Goal: Information Seeking & Learning: Learn about a topic

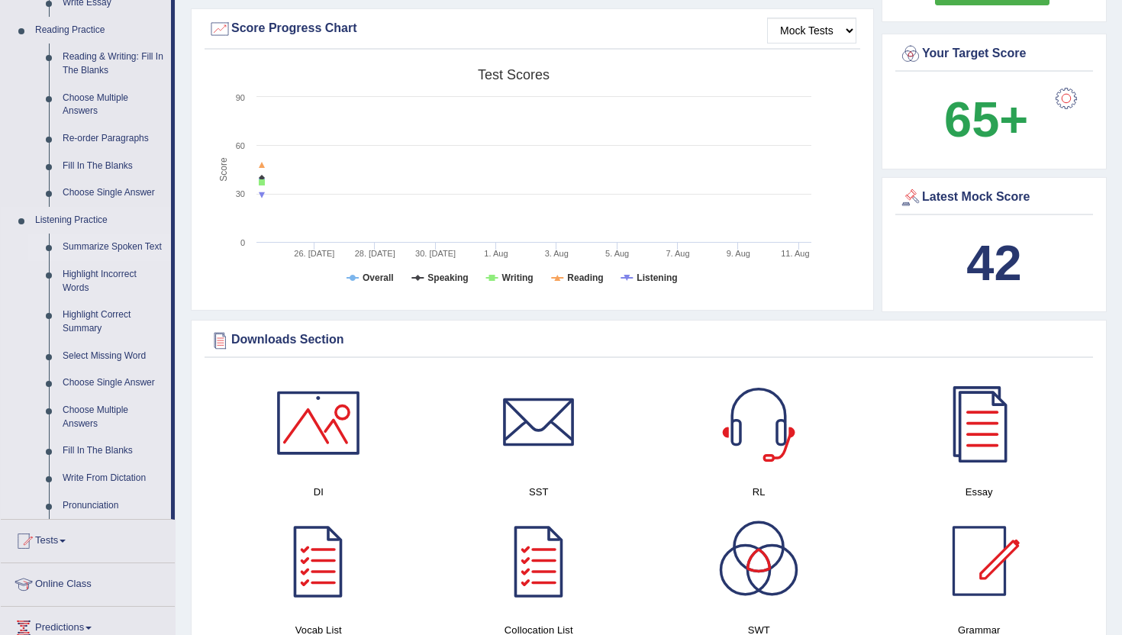
click at [89, 242] on link "Summarize Spoken Text" at bounding box center [113, 247] width 115 height 27
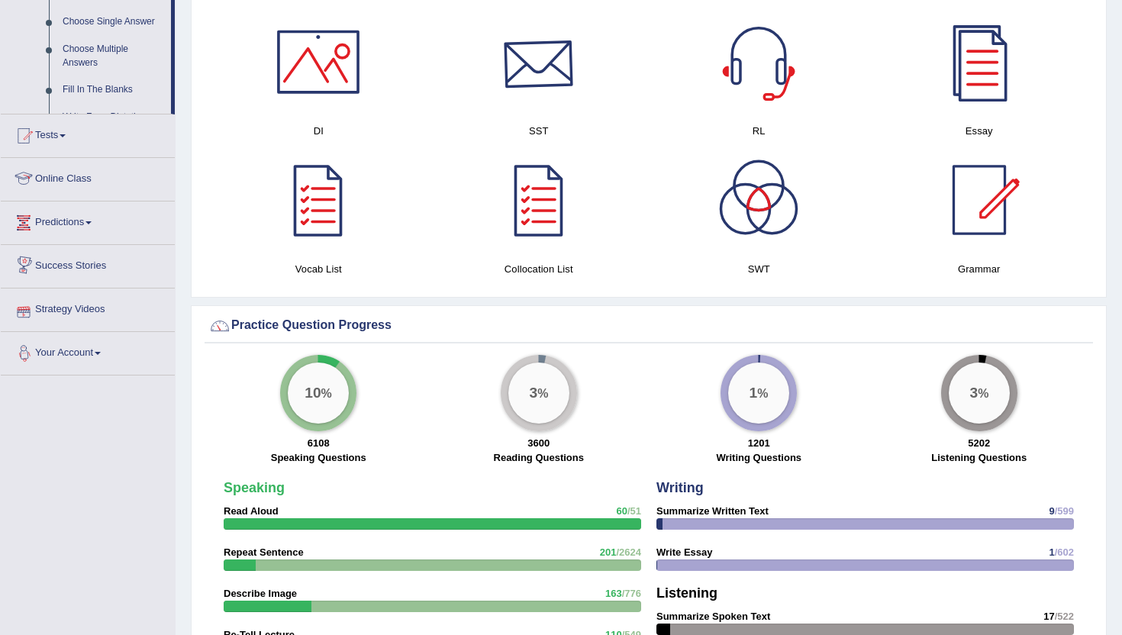
scroll to position [719, 0]
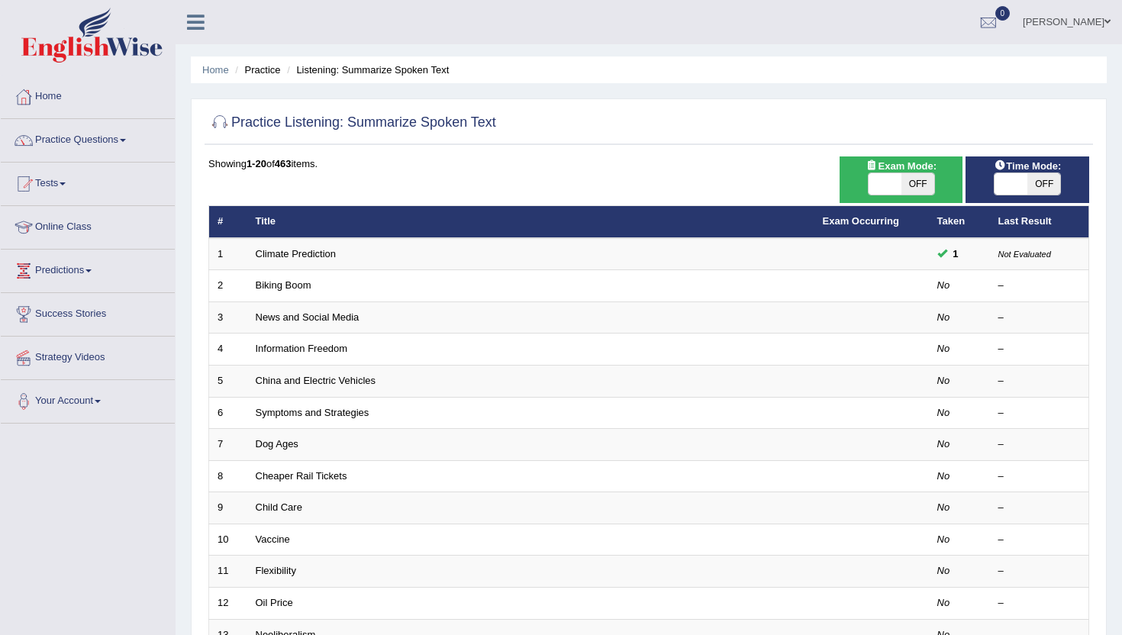
click at [880, 183] on span at bounding box center [885, 183] width 33 height 21
click at [887, 184] on span at bounding box center [885, 183] width 33 height 21
checkbox input "true"
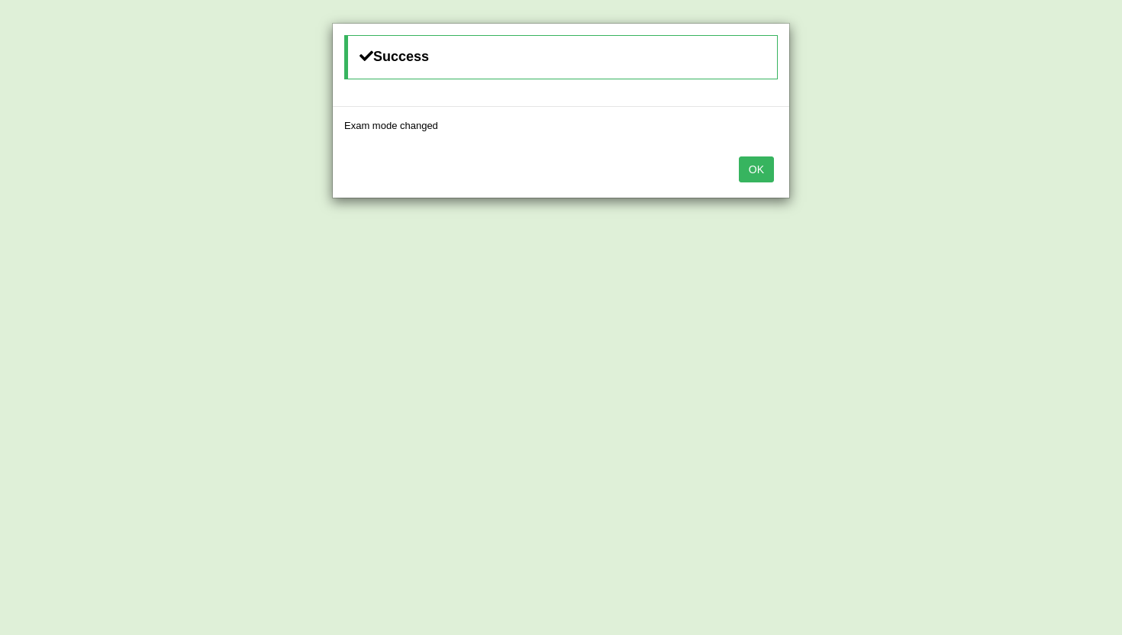
click at [751, 166] on button "OK" at bounding box center [756, 169] width 35 height 26
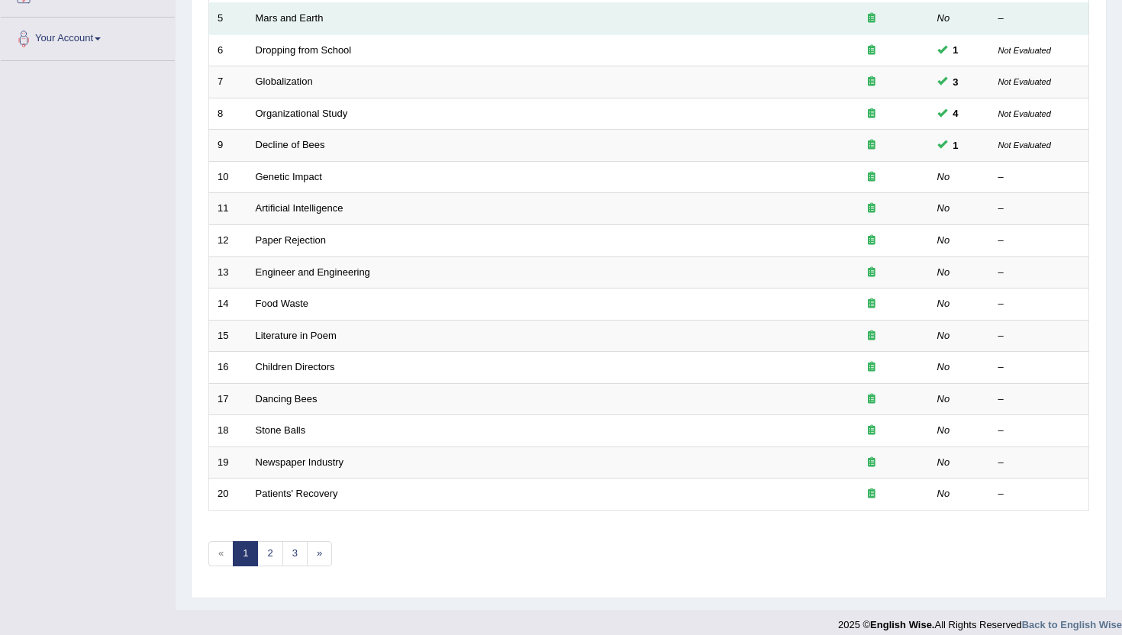
scroll to position [376, 0]
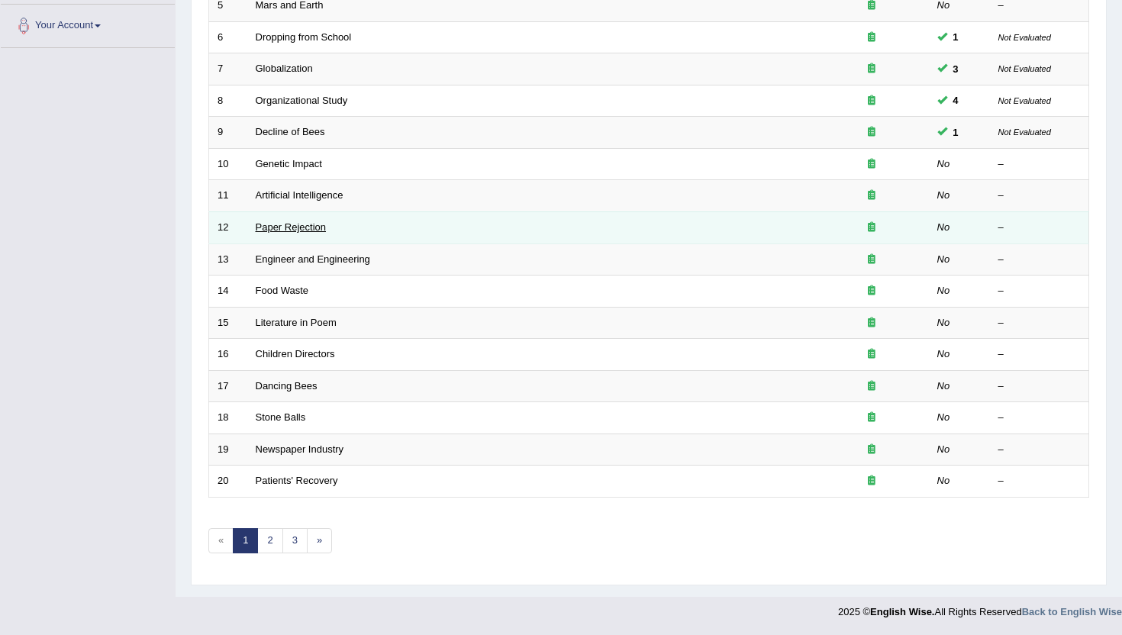
click at [282, 227] on link "Paper Rejection" at bounding box center [291, 226] width 71 height 11
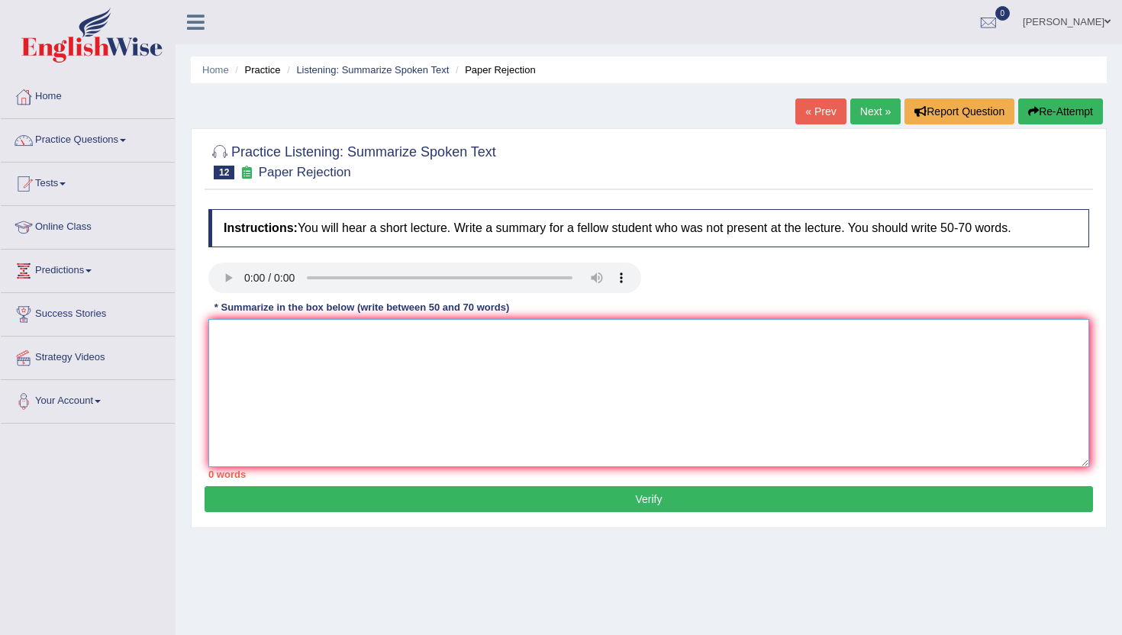
click at [269, 336] on textarea at bounding box center [648, 393] width 881 height 148
paste textarea "The lecture was about phrase 1 To elaborate further, there was some information…"
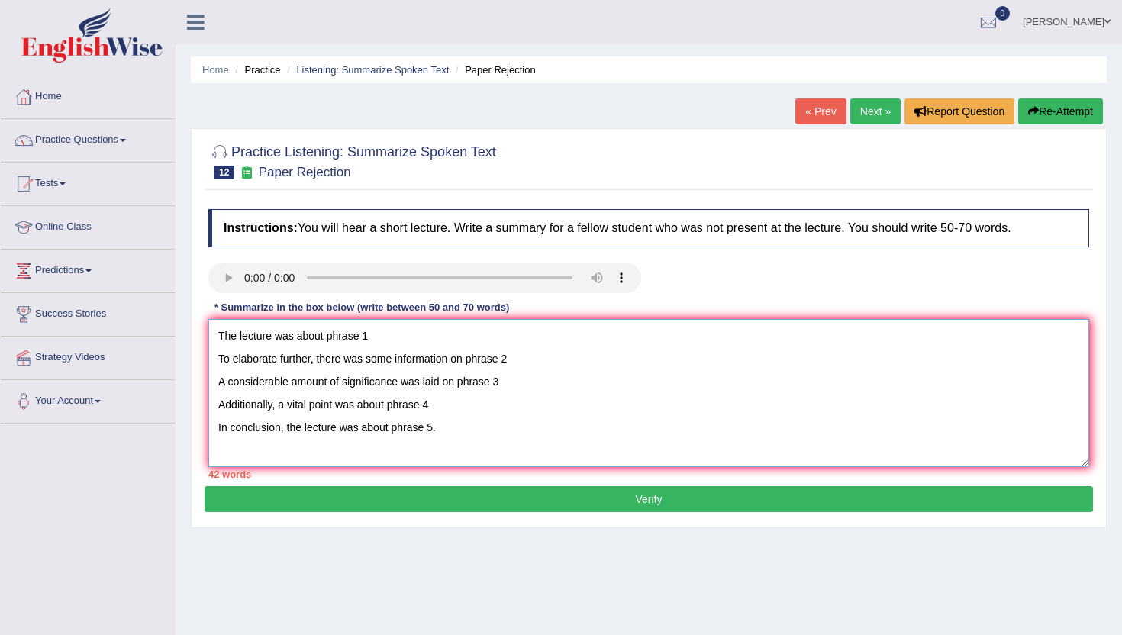
click at [377, 330] on textarea "The lecture was about phrase 1 To elaborate further, there was some information…" at bounding box center [648, 393] width 881 height 148
click at [221, 363] on textarea "The lecture was about rejection To elaborate further, there was some informatio…" at bounding box center [648, 393] width 881 height 148
click at [670, 348] on textarea "The lecture was about rejection. To elaborate further, there was some informati…" at bounding box center [648, 393] width 881 height 148
click at [671, 347] on textarea "The lecture was about rejection. To elaborate further, there was some informati…" at bounding box center [648, 393] width 881 height 148
click at [218, 364] on textarea "The lecture was about rejection. To elaborate further, there was some informati…" at bounding box center [648, 393] width 881 height 148
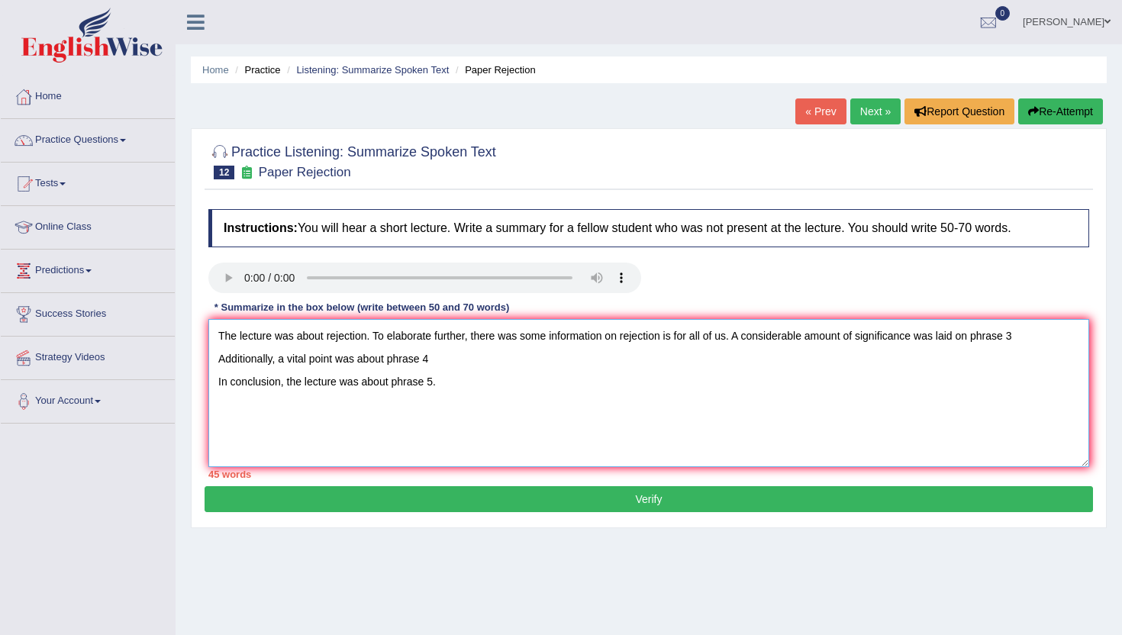
click at [1027, 343] on textarea "The lecture was about rejection. To elaborate further, there was some informati…" at bounding box center [648, 393] width 881 height 148
click at [220, 382] on textarea "The lecture was about rejection. To elaborate further, there was some informati…" at bounding box center [648, 393] width 881 height 148
click at [285, 353] on textarea "The lecture was about rejection. To elaborate further, there was some informati…" at bounding box center [648, 393] width 881 height 148
click at [220, 391] on textarea "The lecture was about rejection. To elaborate further, there was some informati…" at bounding box center [648, 393] width 881 height 148
click at [502, 365] on textarea "The lecture was about rejection. To elaborate further, there was some informati…" at bounding box center [648, 393] width 881 height 148
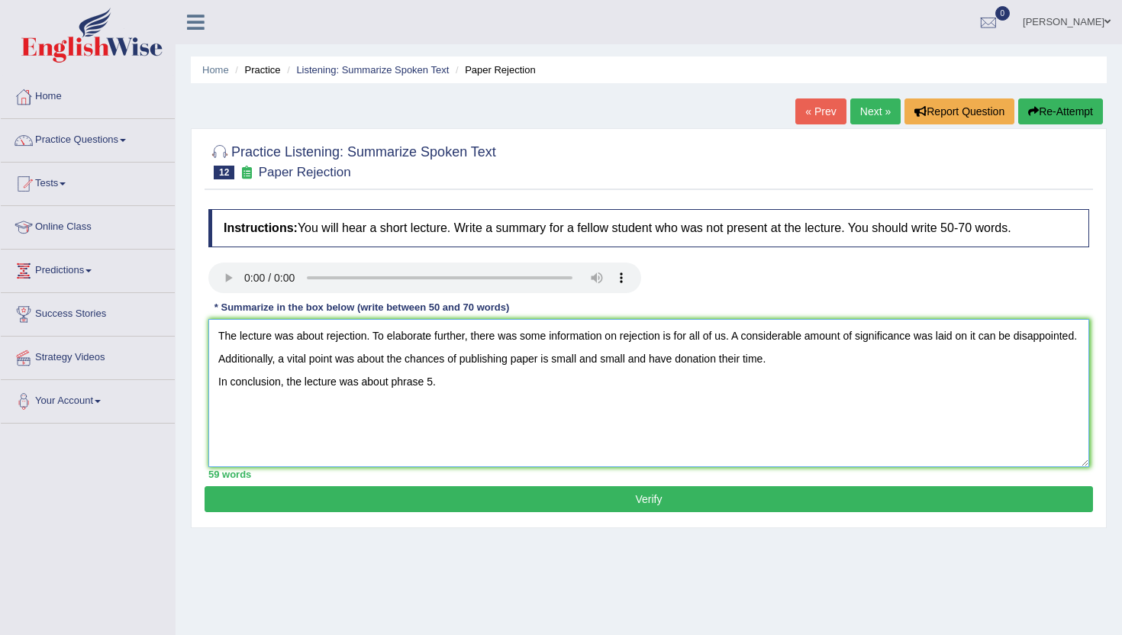
click at [217, 386] on textarea "The lecture was about rejection. To elaborate further, there was some informati…" at bounding box center [648, 393] width 881 height 148
click at [1060, 363] on textarea "The lecture was about rejection. To elaborate further, there was some informati…" at bounding box center [648, 393] width 881 height 148
type textarea "The lecture was about rejection. To elaborate further, there was some informati…"
click at [935, 497] on button "Verify" at bounding box center [649, 499] width 888 height 26
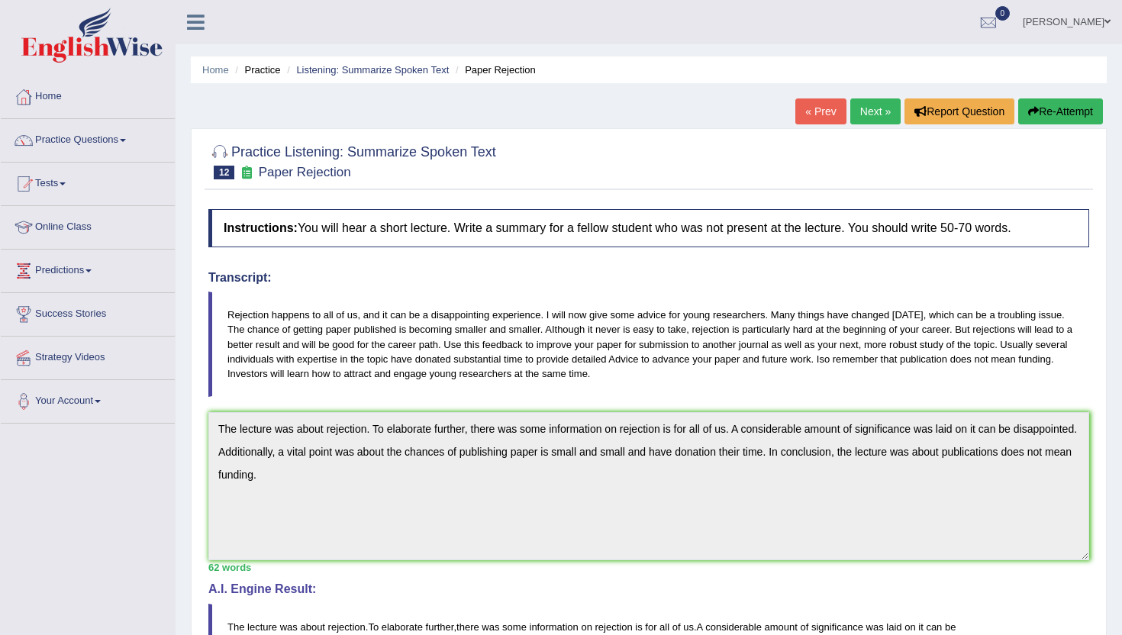
click at [880, 108] on link "Next »" at bounding box center [875, 111] width 50 height 26
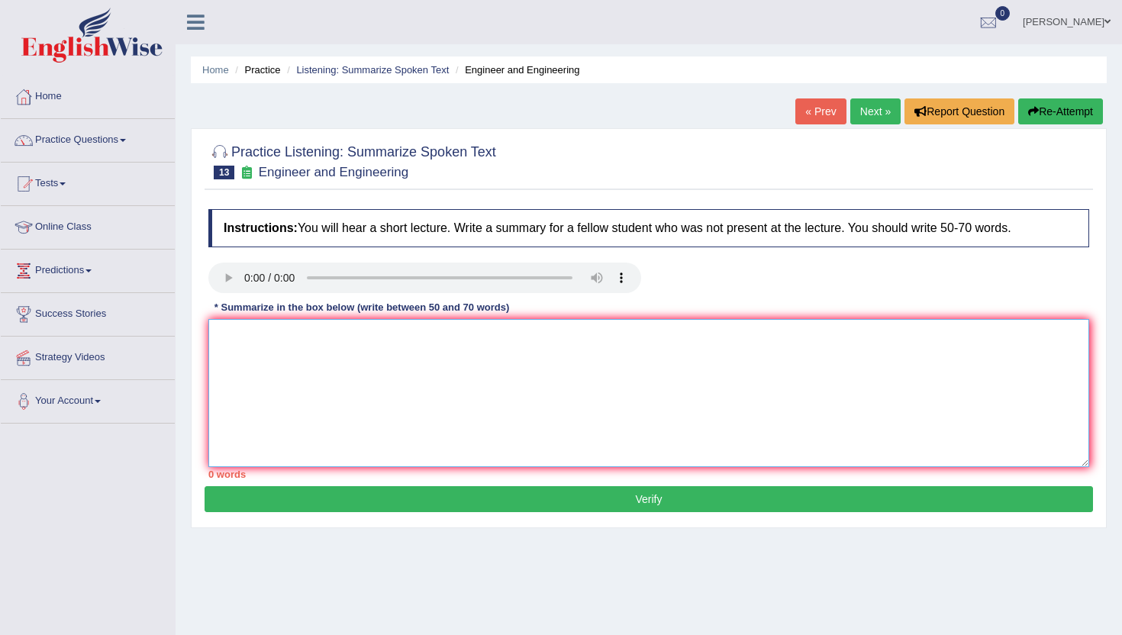
click at [247, 334] on textarea at bounding box center [648, 393] width 881 height 148
paste textarea "The lecture was about phrase 1 To elaborate further, there was some information…"
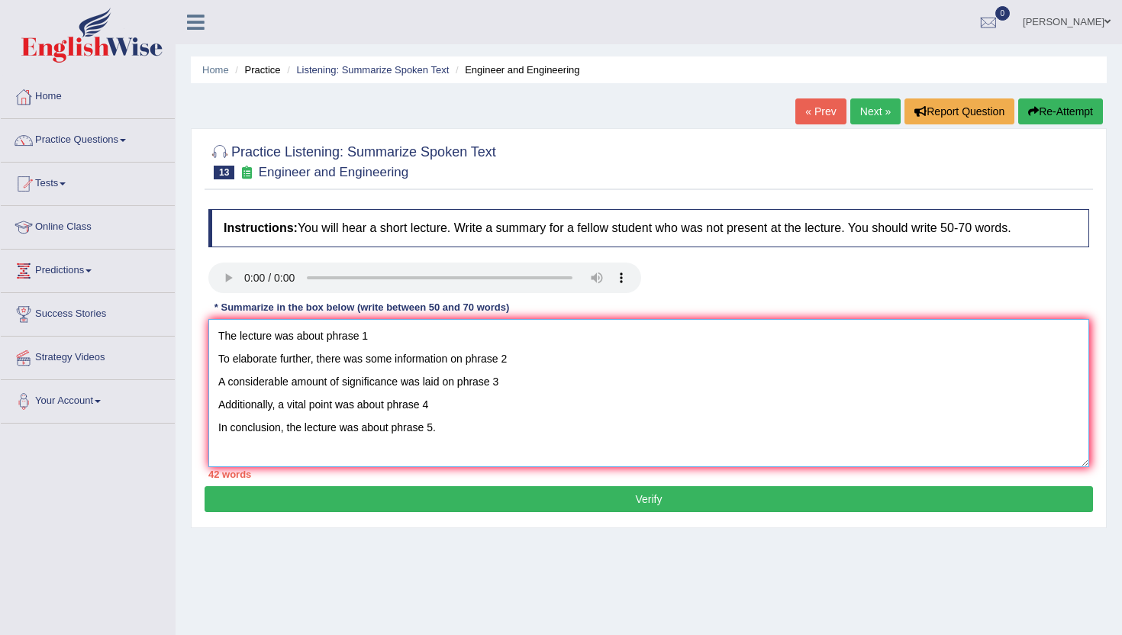
click at [366, 337] on textarea "The lecture was about phrase 1 To elaborate further, there was some information…" at bounding box center [648, 393] width 881 height 148
click at [344, 335] on textarea "The lecture was about engneering To elaborate further, there was some informati…" at bounding box center [648, 393] width 881 height 148
click at [218, 362] on textarea "The lecture was about engineering To elaborate further, there was some informat…" at bounding box center [648, 393] width 881 height 148
click at [682, 338] on textarea "The lecture was about engineering.To elaborate further, there was some informat…" at bounding box center [648, 393] width 881 height 148
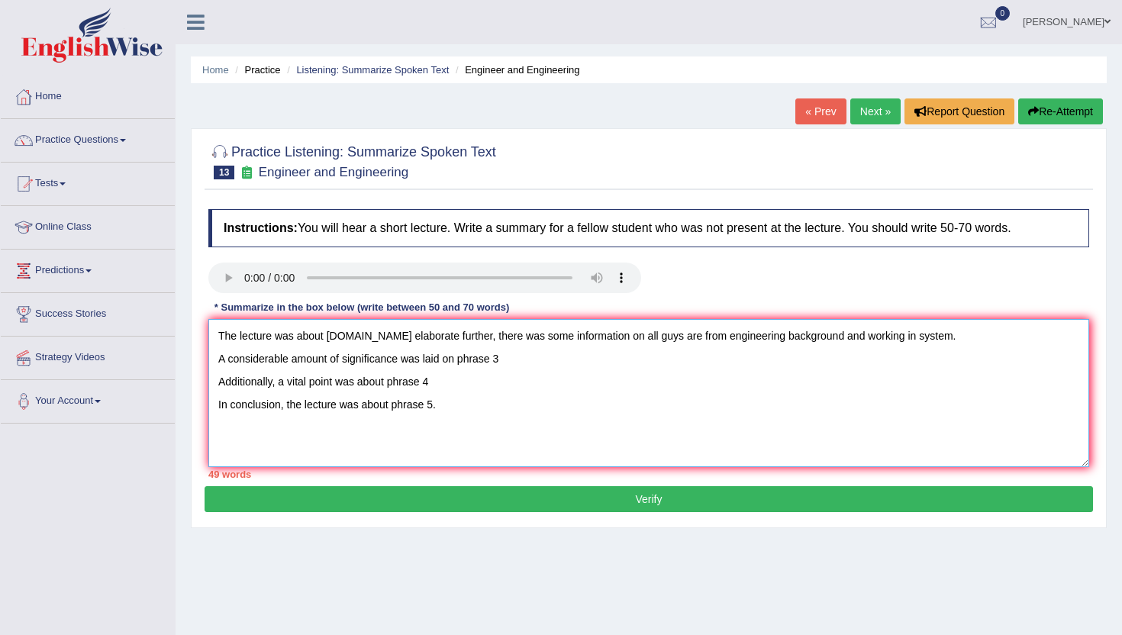
click at [218, 363] on textarea "The lecture was about engineering.To elaborate further, there was some informat…" at bounding box center [648, 393] width 881 height 148
click at [377, 366] on textarea "The lecture was about engineering.To elaborate further, there was some informat…" at bounding box center [648, 393] width 881 height 148
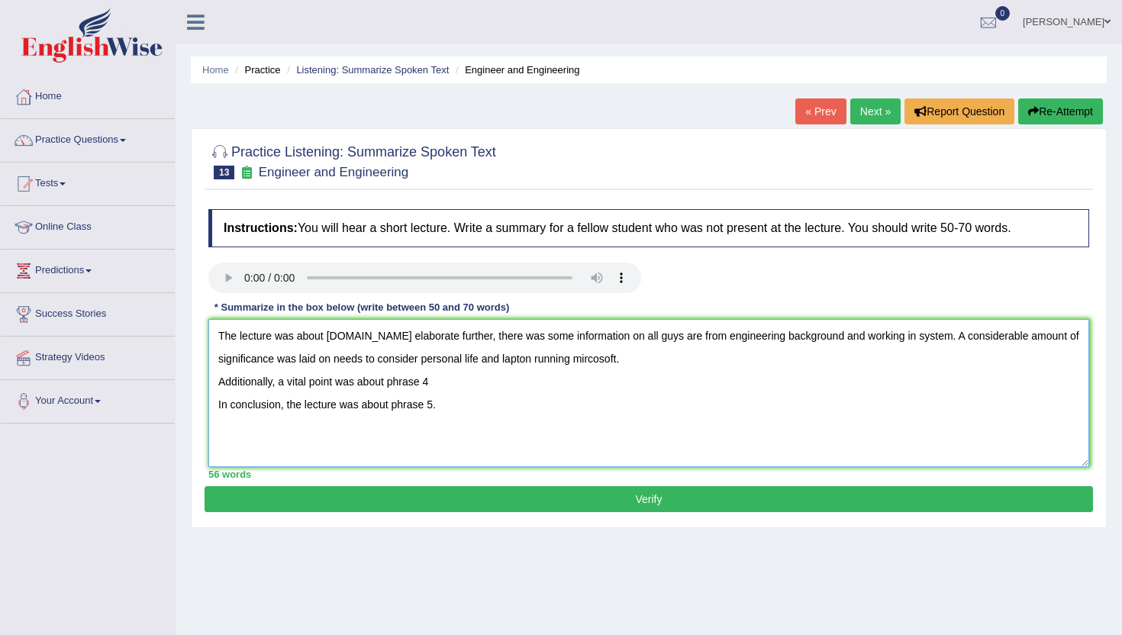
click at [228, 389] on textarea "The lecture was about engineering.To elaborate further, there was some informat…" at bounding box center [648, 393] width 881 height 148
click at [848, 368] on textarea "The lecture was about engineering.To elaborate further, there was some informat…" at bounding box center [648, 393] width 881 height 148
click at [218, 404] on textarea "The lecture was about engineering.To elaborate further, there was some informat…" at bounding box center [648, 393] width 881 height 148
click at [306, 384] on textarea "The lecture was about engineering.To elaborate further, there was some informat…" at bounding box center [648, 393] width 881 height 148
drag, startPoint x: 418, startPoint y: 386, endPoint x: 347, endPoint y: 384, distance: 71.8
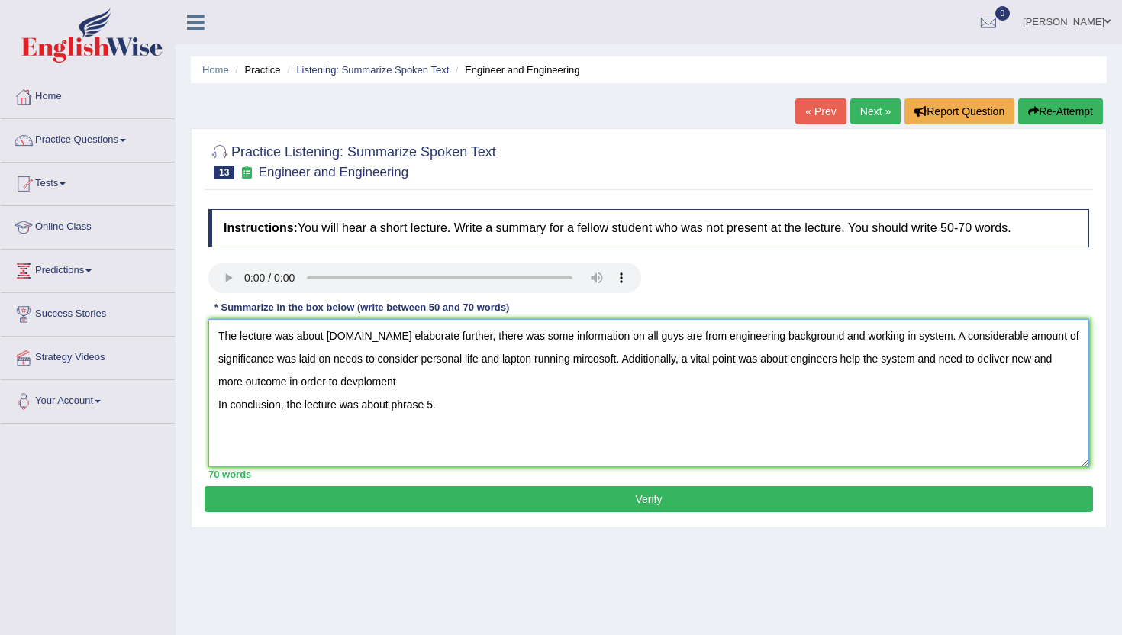
click at [347, 384] on textarea "The lecture was about engineering.To elaborate further, there was some informat…" at bounding box center [648, 393] width 881 height 148
click at [357, 382] on textarea "The lecture was about engineering.To elaborate further, there was some informat…" at bounding box center [648, 393] width 881 height 148
click at [391, 387] on textarea "The lecture was about engineering.To elaborate further, there was some informat…" at bounding box center [648, 393] width 881 height 148
click at [216, 408] on textarea "The lecture was about engineering.To elaborate further, there was some informat…" at bounding box center [648, 393] width 881 height 148
click at [601, 386] on textarea "The lecture was about engineering.To elaborate further, there was some informat…" at bounding box center [648, 393] width 881 height 148
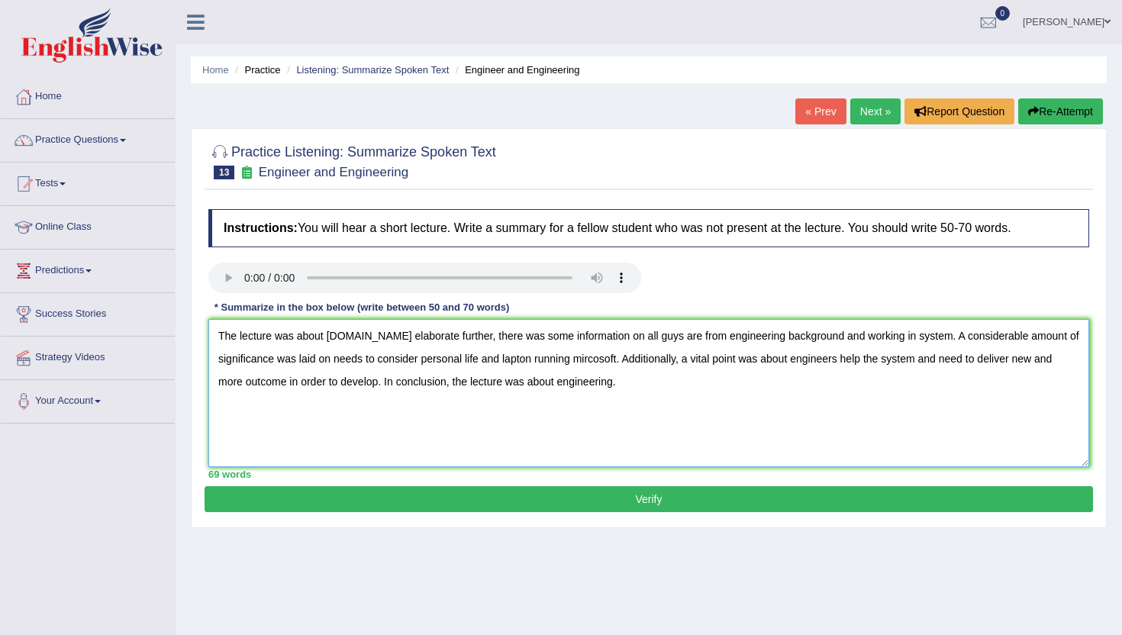
type textarea "The lecture was about engineering.To elaborate further, there was some informat…"
click at [579, 495] on button "Verify" at bounding box center [649, 499] width 888 height 26
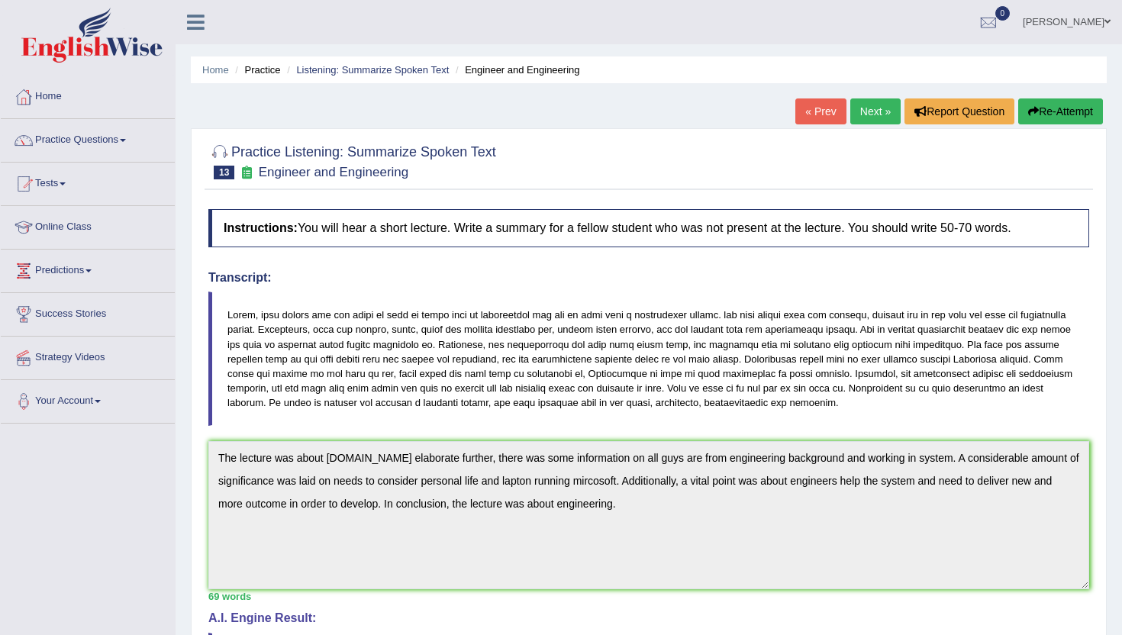
click at [872, 106] on link "Next »" at bounding box center [875, 111] width 50 height 26
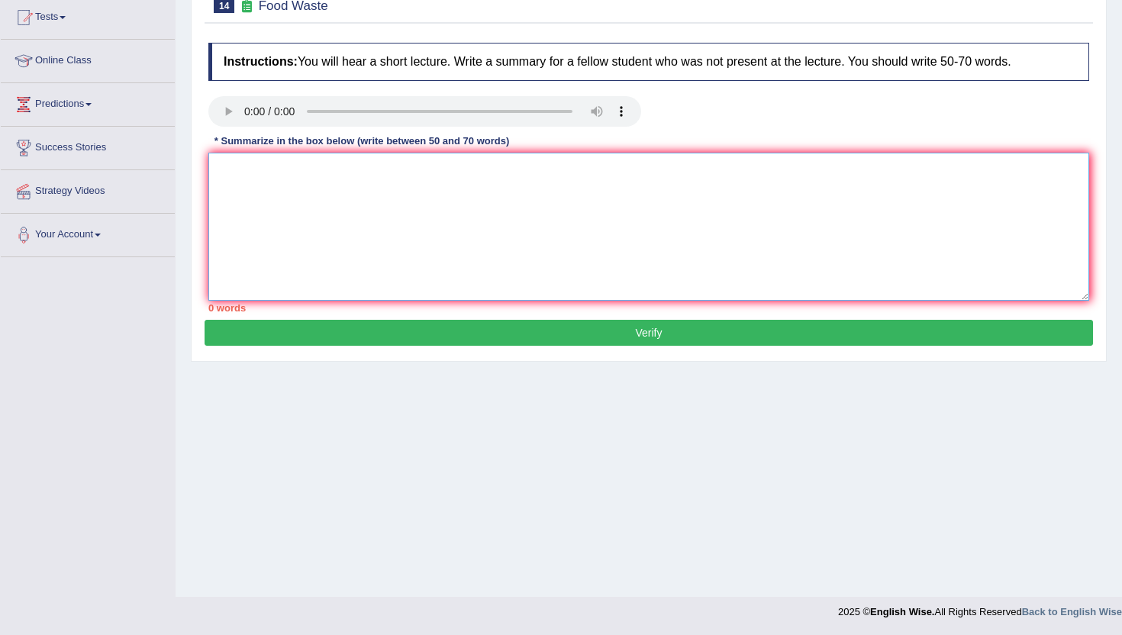
click at [271, 174] on textarea at bounding box center [648, 227] width 881 height 148
paste textarea "The lecture was about phrase 1 To elaborate further, there was some information…"
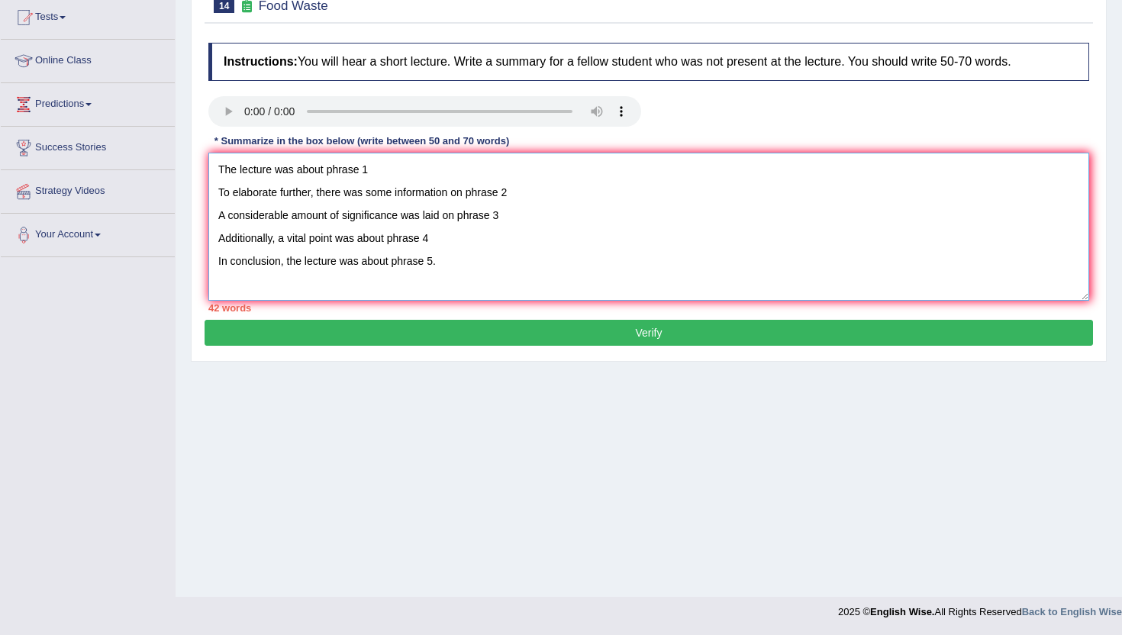
click at [371, 176] on textarea "The lecture was about phrase 1 To elaborate further, there was some information…" at bounding box center [648, 227] width 881 height 148
click at [221, 196] on textarea "The lecture was about united states To elaborate further, there was some inform…" at bounding box center [648, 227] width 881 height 148
click at [390, 169] on textarea "The lecture was about united states To elaborate further, there was some inform…" at bounding box center [648, 227] width 881 height 148
click at [217, 196] on textarea "The lecture was about united states. To elaborate further, there was some infor…" at bounding box center [648, 227] width 881 height 148
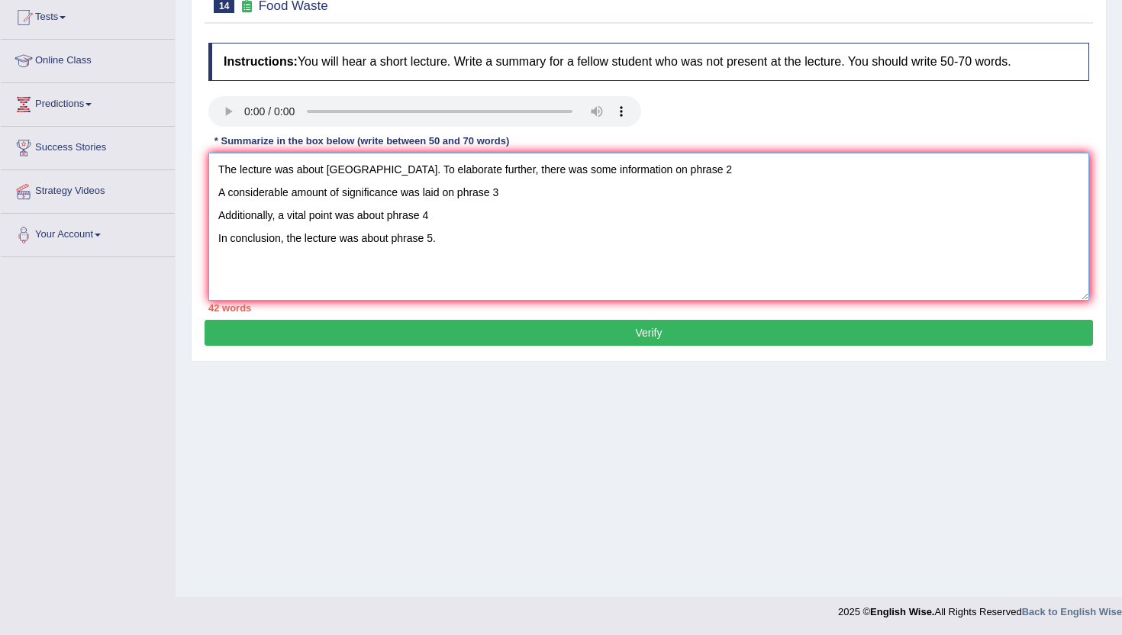
click at [682, 172] on textarea "The lecture was about united states. To elaborate further, there was some infor…" at bounding box center [648, 227] width 881 height 148
drag, startPoint x: 326, startPoint y: 170, endPoint x: 386, endPoint y: 179, distance: 61.0
click at [386, 179] on textarea "The lecture was about united states. To elaborate further, there was some infor…" at bounding box center [648, 227] width 881 height 148
click at [669, 174] on textarea "The lecture was about united states. To elaborate further, there was some infor…" at bounding box center [648, 227] width 881 height 148
paste textarea "united states"
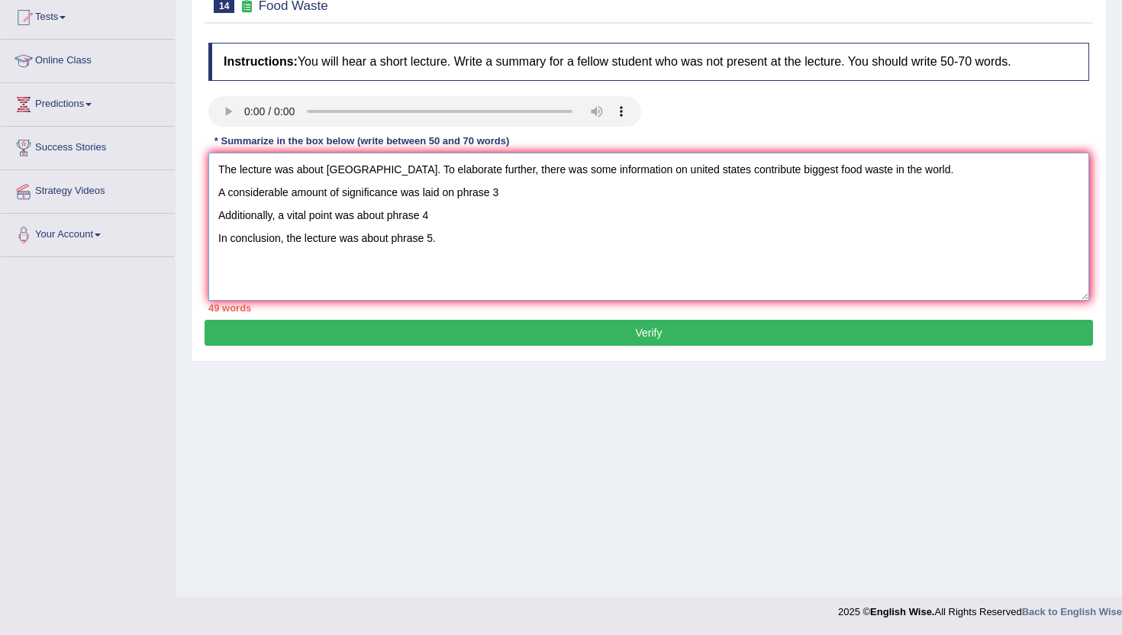
click at [216, 194] on textarea "The lecture was about united states. To elaborate further, there was some infor…" at bounding box center [648, 227] width 881 height 148
click at [369, 198] on textarea "The lecture was about united states. To elaborate further, there was some infor…" at bounding box center [648, 227] width 881 height 148
click at [378, 198] on textarea "The lecture was about united states. To elaborate further, there was some infor…" at bounding box center [648, 227] width 881 height 148
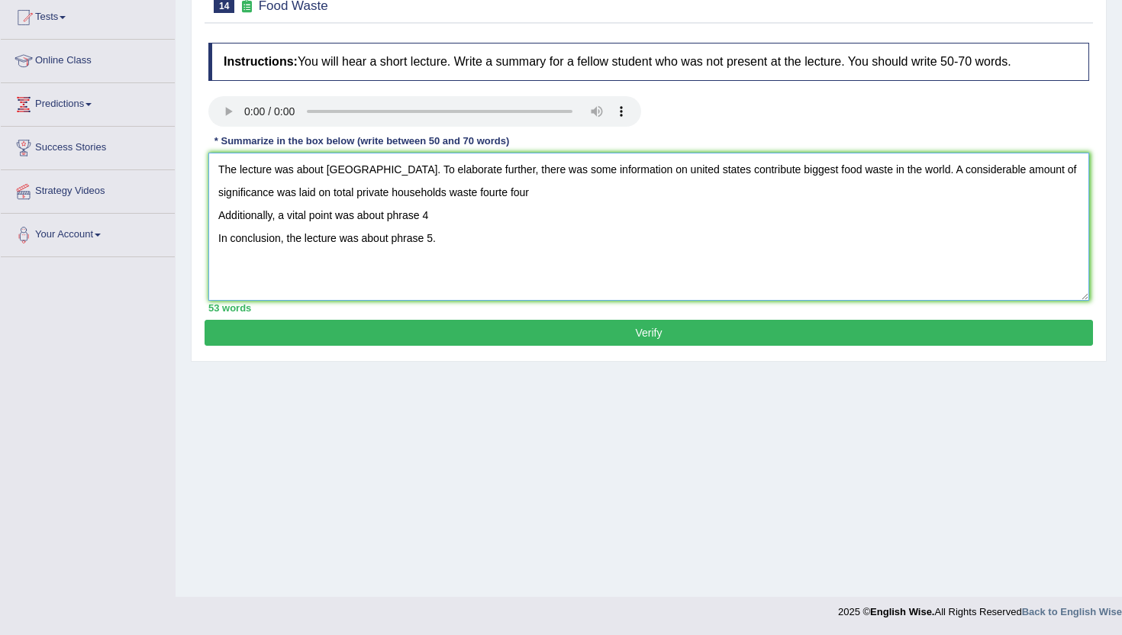
click at [513, 195] on textarea "The lecture was about united states. To elaborate further, there was some infor…" at bounding box center [648, 227] width 881 height 148
click at [541, 195] on textarea "The lecture was about united states. To elaborate further, there was some infor…" at bounding box center [648, 227] width 881 height 148
click at [221, 219] on textarea "The lecture was about united states. To elaborate further, there was some infor…" at bounding box center [648, 227] width 881 height 148
click at [795, 192] on textarea "The lecture was about united states. To elaborate further, there was some infor…" at bounding box center [648, 227] width 881 height 148
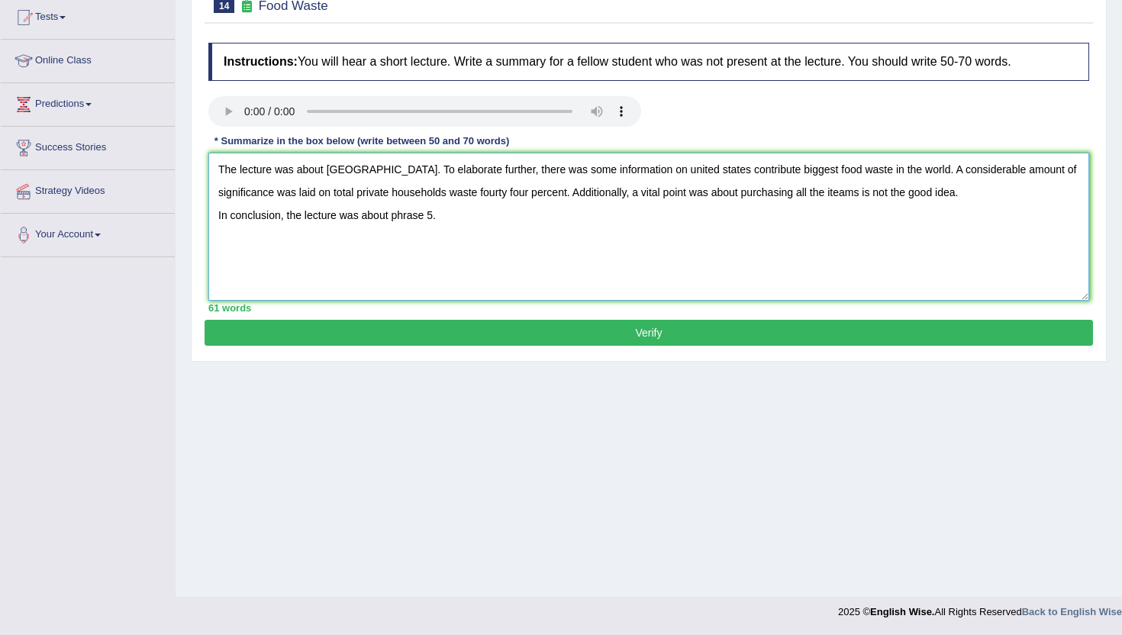
drag, startPoint x: 434, startPoint y: 220, endPoint x: 508, endPoint y: 220, distance: 73.3
click at [440, 220] on textarea "The lecture was about united states. To elaborate further, there was some infor…" at bounding box center [648, 227] width 881 height 148
click at [597, 218] on textarea "The lecture was about united states. To elaborate further, there was some infor…" at bounding box center [648, 227] width 881 height 148
click at [617, 219] on textarea "The lecture was about united states. To elaborate further, there was some infor…" at bounding box center [648, 227] width 881 height 148
click at [756, 172] on textarea "The lecture was about united states. To elaborate further, there was some infor…" at bounding box center [648, 227] width 881 height 148
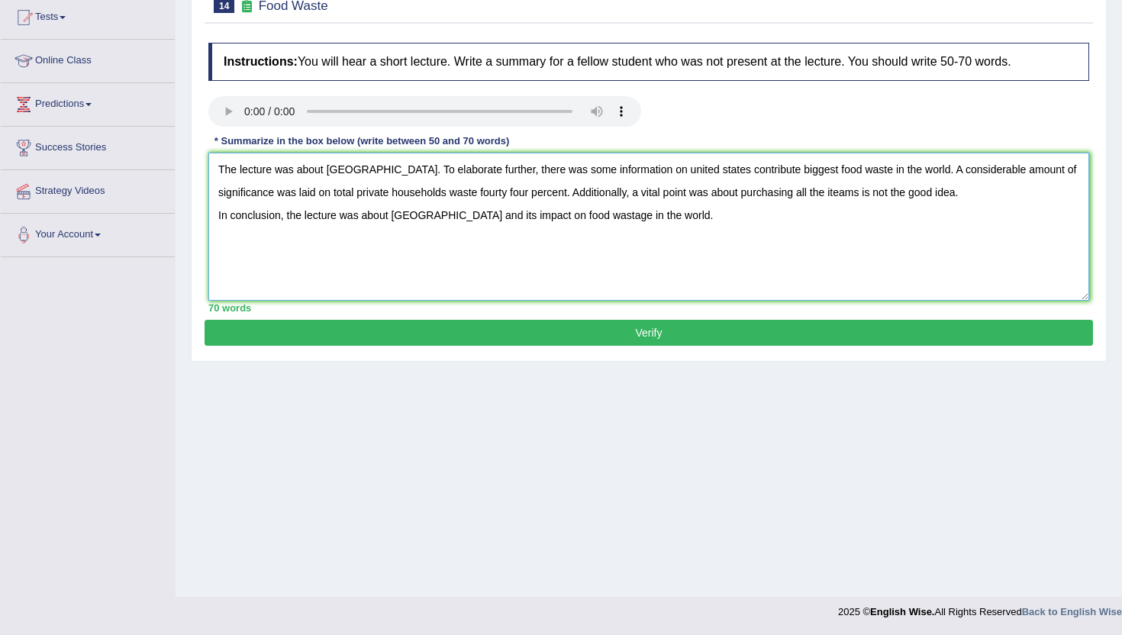
click at [478, 198] on textarea "The lecture was about united states. To elaborate further, there was some infor…" at bounding box center [648, 227] width 881 height 148
click at [866, 196] on textarea "The lecture was about united states. To elaborate further, there was some infor…" at bounding box center [648, 227] width 881 height 148
type textarea "The lecture was about united states. To elaborate further, there was some infor…"
click at [502, 324] on button "Verify" at bounding box center [649, 333] width 888 height 26
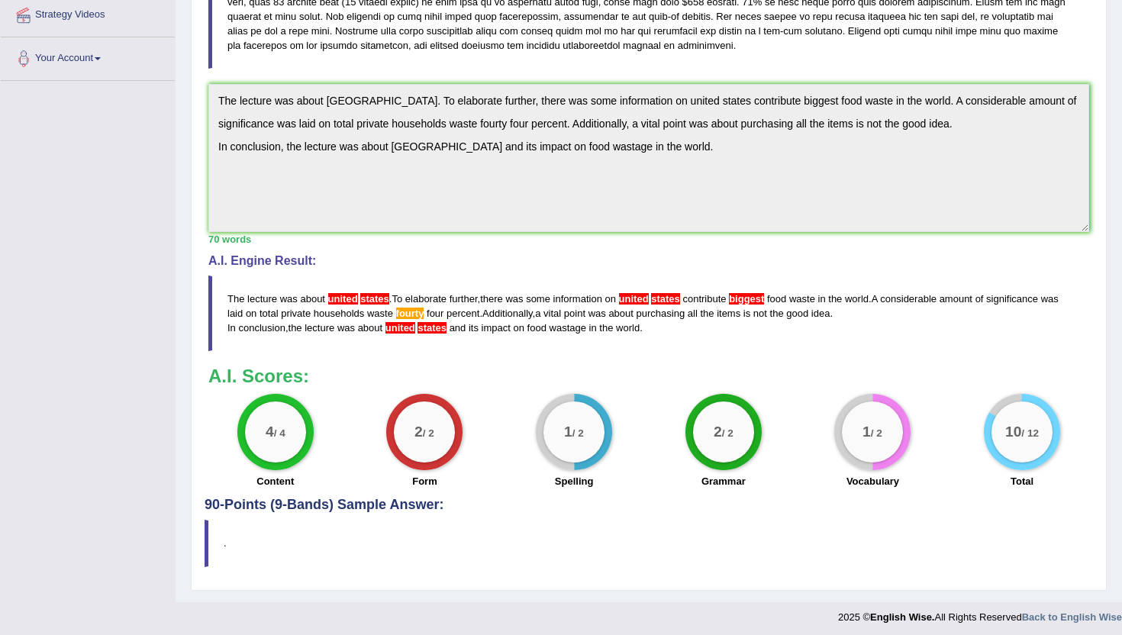
scroll to position [348, 0]
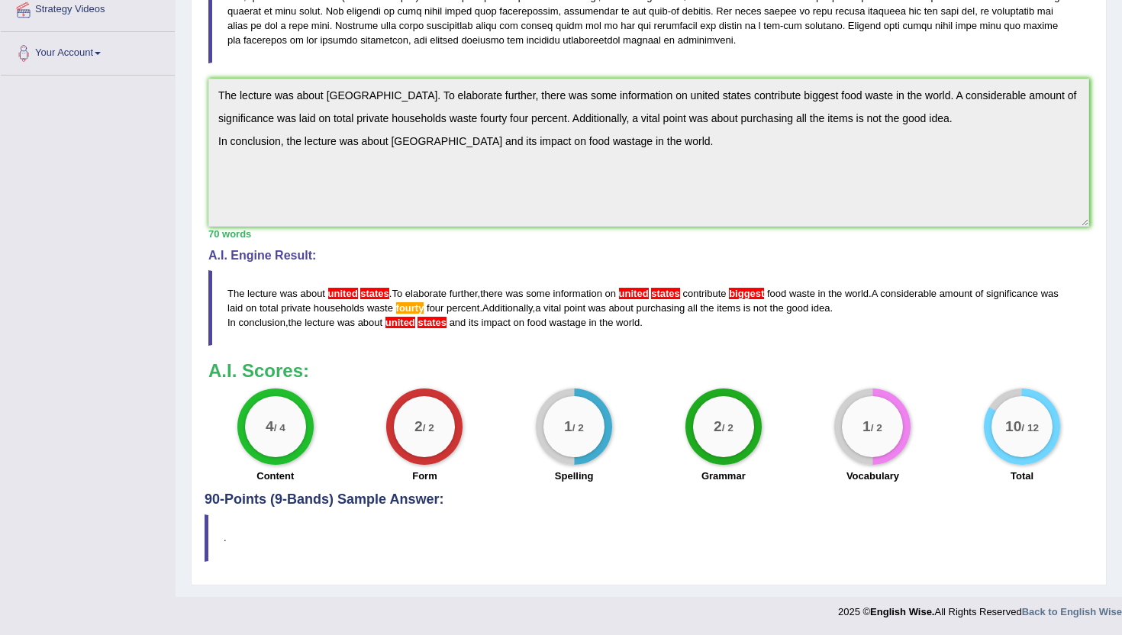
click at [424, 312] on span "fourty" at bounding box center [410, 307] width 28 height 11
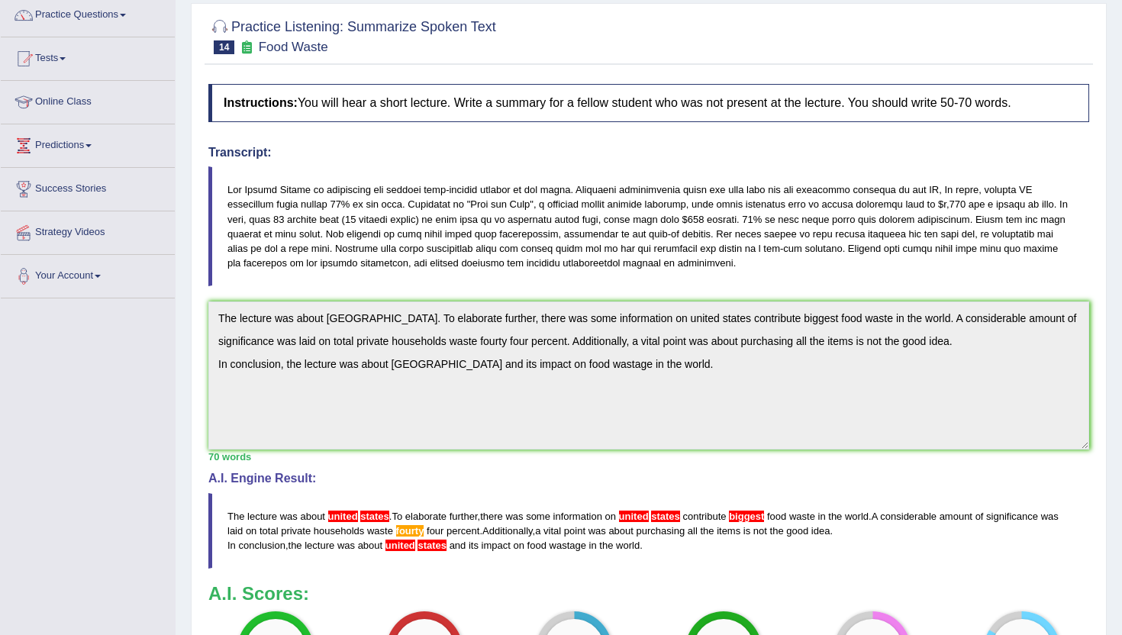
scroll to position [0, 0]
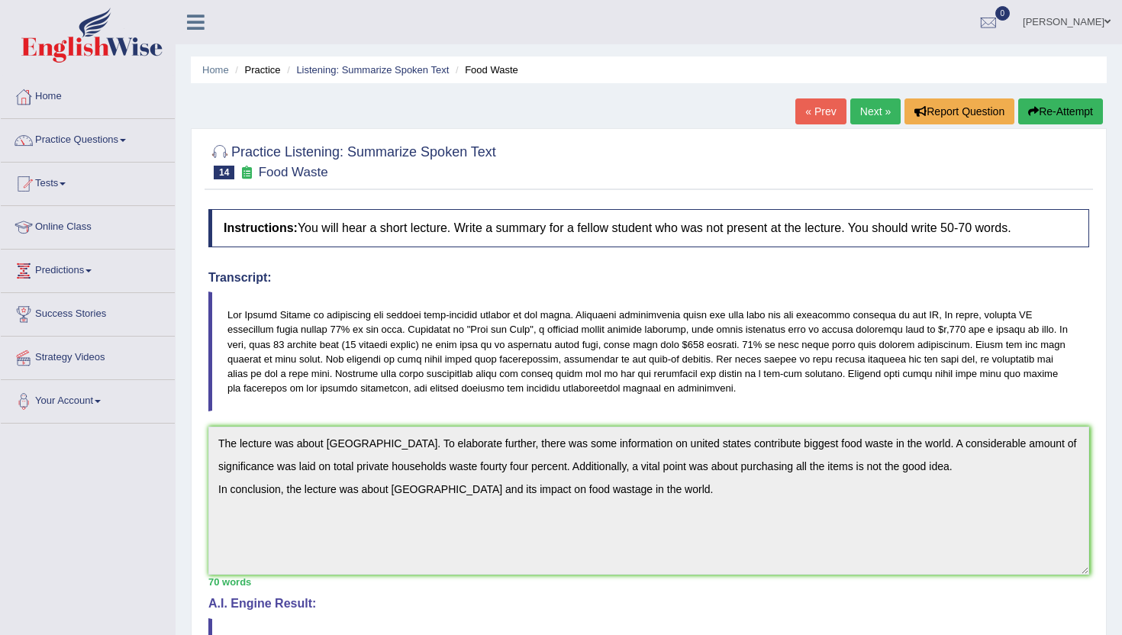
click at [873, 111] on link "Next »" at bounding box center [875, 111] width 50 height 26
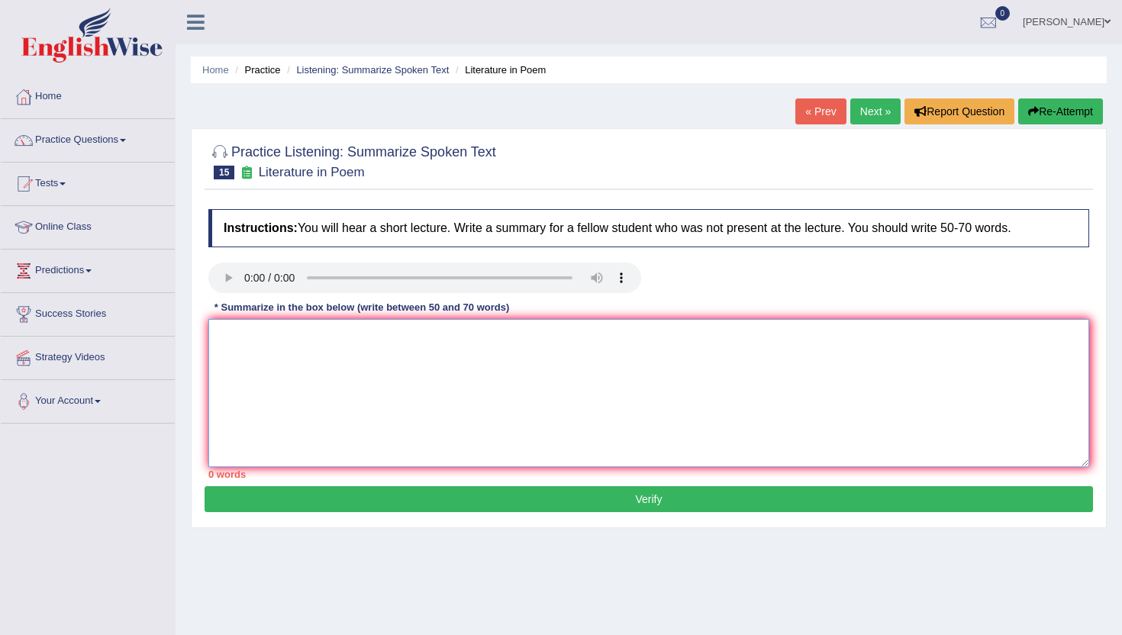
click at [248, 340] on textarea at bounding box center [648, 393] width 881 height 148
paste textarea "united states"
click at [248, 340] on textarea "united states" at bounding box center [648, 393] width 881 height 148
type textarea "s"
paste textarea "The lecture was about phrase 1 To elaborate further, there was some information…"
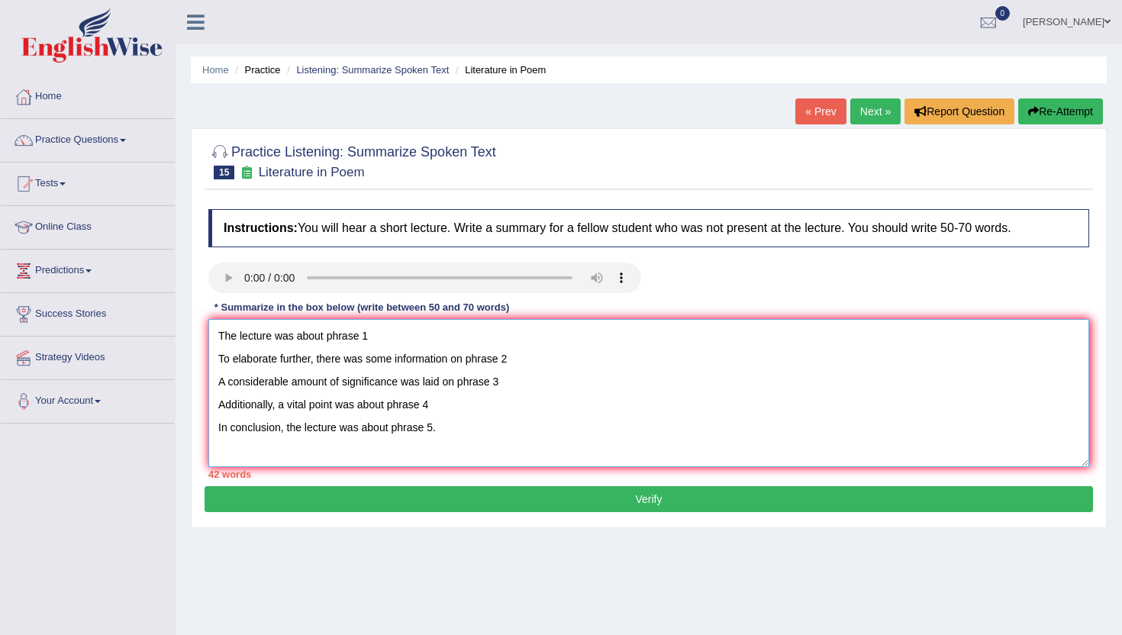
click at [218, 362] on textarea "The lecture was about phrase 1 To elaborate further, there was some information…" at bounding box center [648, 393] width 881 height 148
drag, startPoint x: 662, startPoint y: 352, endPoint x: 606, endPoint y: 337, distance: 57.6
click at [606, 337] on textarea "The lecture was about poem.To elaborate further, there was some information on …" at bounding box center [648, 393] width 881 height 148
click at [669, 331] on textarea "The lecture was about poem.To elaborate further, there was some information on …" at bounding box center [648, 393] width 881 height 148
drag, startPoint x: 652, startPoint y: 334, endPoint x: 605, endPoint y: 334, distance: 46.6
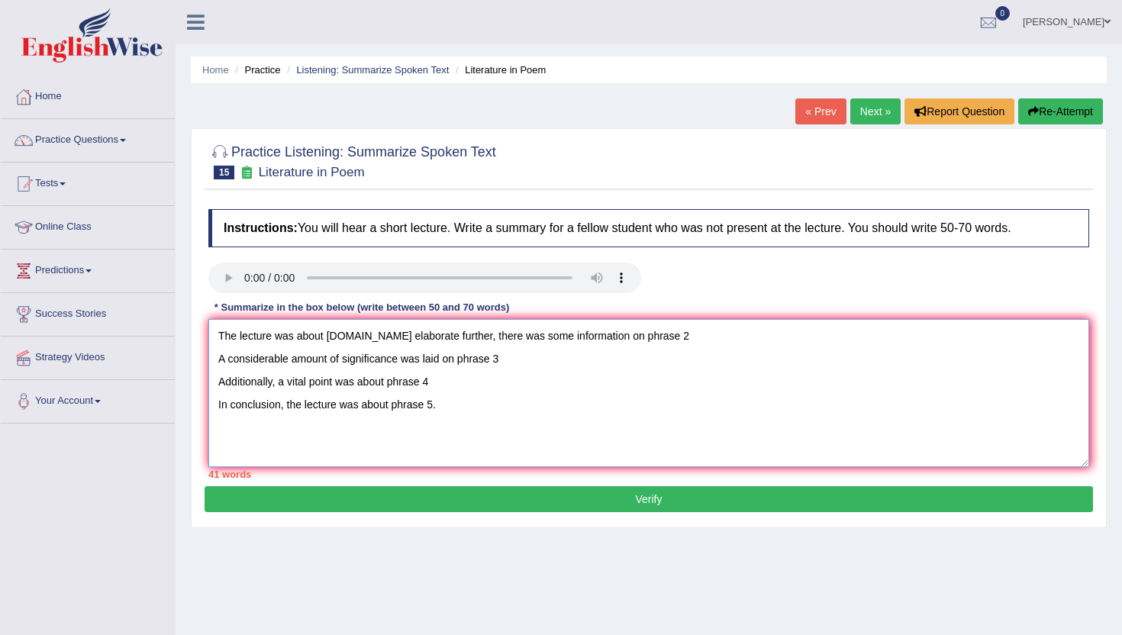
click at [605, 334] on textarea "The lecture was about poem.To elaborate further, there was some information on …" at bounding box center [648, 393] width 881 height 148
click at [700, 336] on textarea "The lecture was about poem.To elaborate further, there was some information on …" at bounding box center [648, 393] width 881 height 148
click at [761, 340] on textarea "The lecture was about poem.To elaborate further, there was some information on …" at bounding box center [648, 393] width 881 height 148
click at [643, 340] on textarea "The lecture was about poem.To elaborate further, there was some information on …" at bounding box center [648, 393] width 881 height 148
click at [848, 341] on textarea "The lecture was about poem.To elaborate further, there was some information on …" at bounding box center [648, 393] width 881 height 148
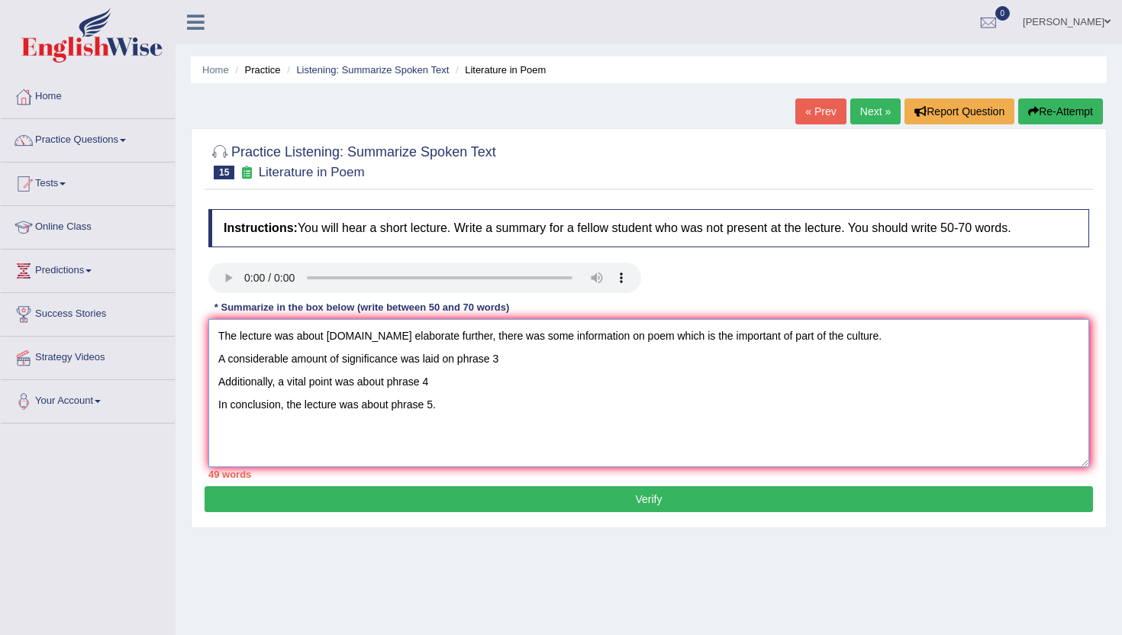
click at [218, 364] on textarea "The lecture was about poem.To elaborate further, there was some information on …" at bounding box center [648, 393] width 881 height 148
click at [279, 357] on textarea "The lecture was about poem.To elaborate further, there was some information on …" at bounding box center [648, 393] width 881 height 148
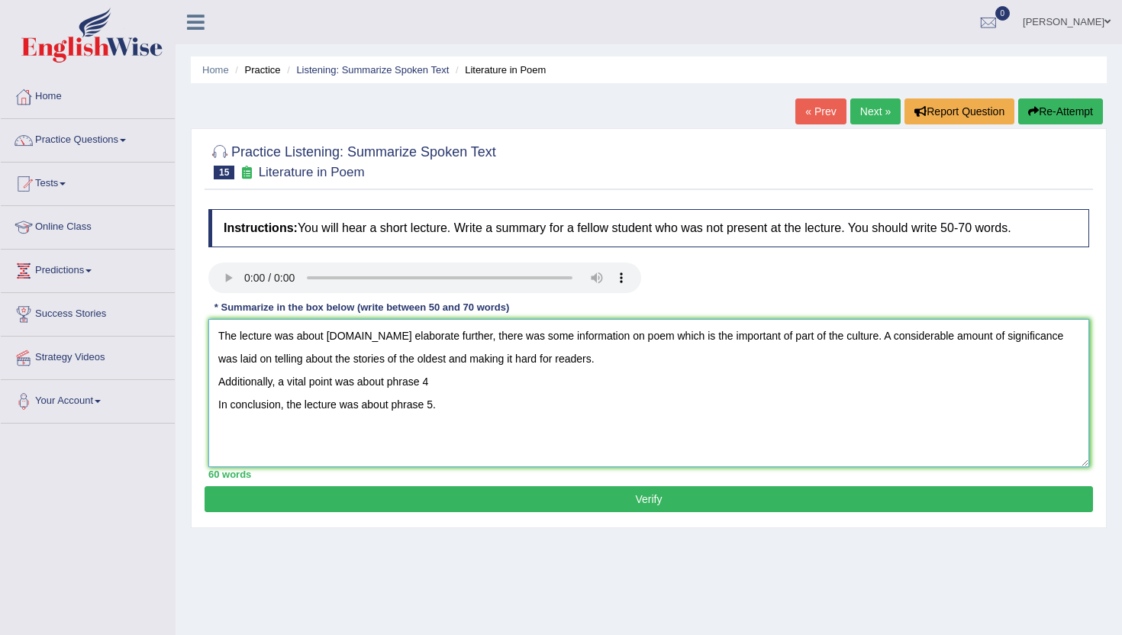
click at [220, 382] on textarea "The lecture was about poem.To elaborate further, there was some information on …" at bounding box center [648, 393] width 881 height 148
click at [781, 362] on textarea "The lecture was about poem.To elaborate further, there was some information on …" at bounding box center [648, 393] width 881 height 148
click at [434, 385] on textarea "The lecture was about poem.To elaborate further, there was some information on …" at bounding box center [648, 393] width 881 height 148
type textarea "The lecture was about poem.To elaborate further, there was some information on …"
click at [394, 492] on button "Verify" at bounding box center [649, 499] width 888 height 26
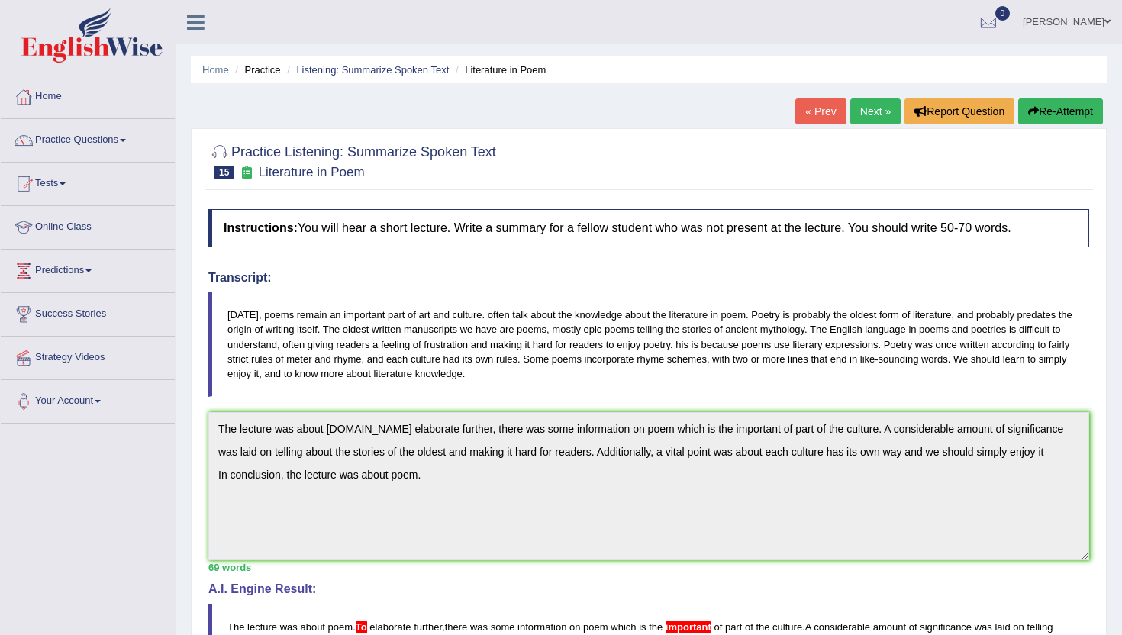
click at [879, 114] on link "Next »" at bounding box center [875, 111] width 50 height 26
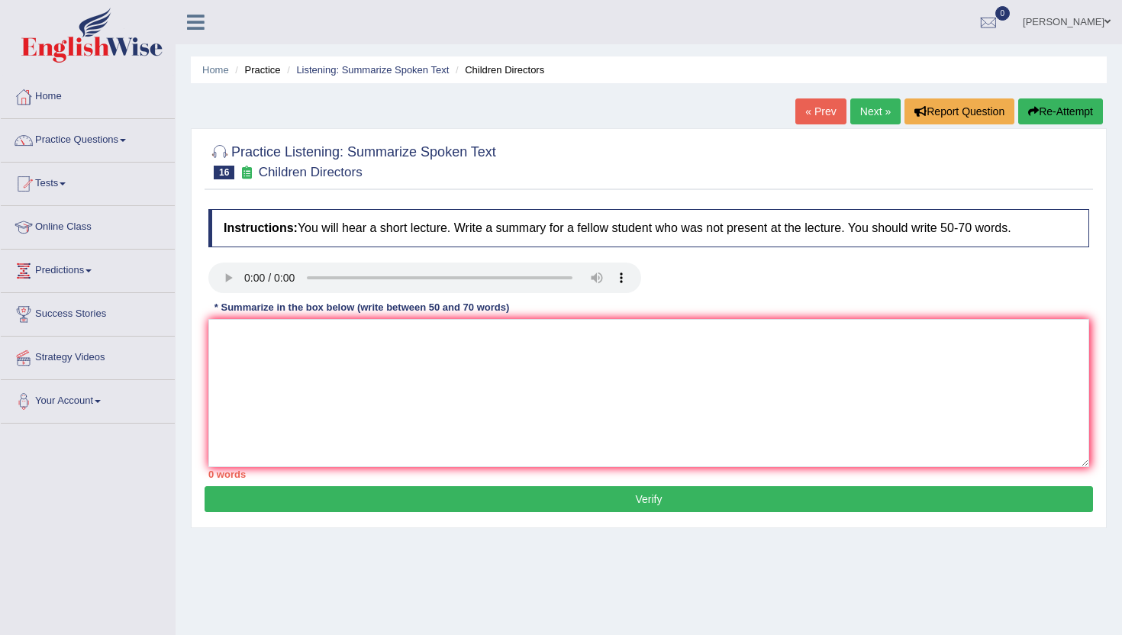
click at [852, 102] on link "Next »" at bounding box center [875, 111] width 50 height 26
click at [95, 142] on link "Practice Questions" at bounding box center [88, 138] width 174 height 38
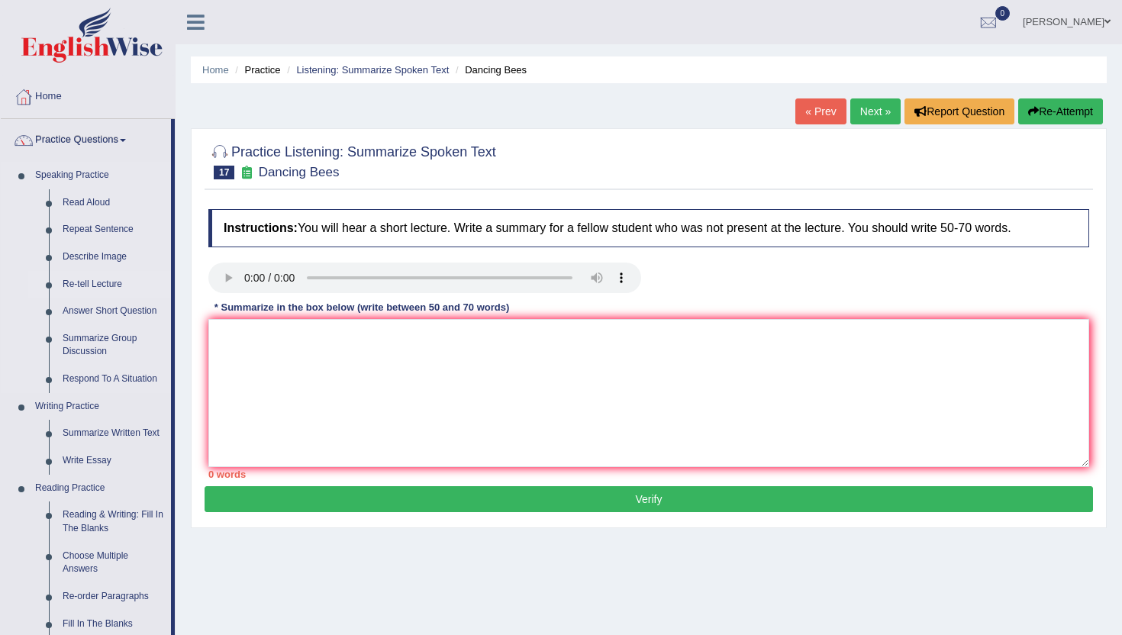
click at [85, 278] on link "Re-tell Lecture" at bounding box center [113, 284] width 115 height 27
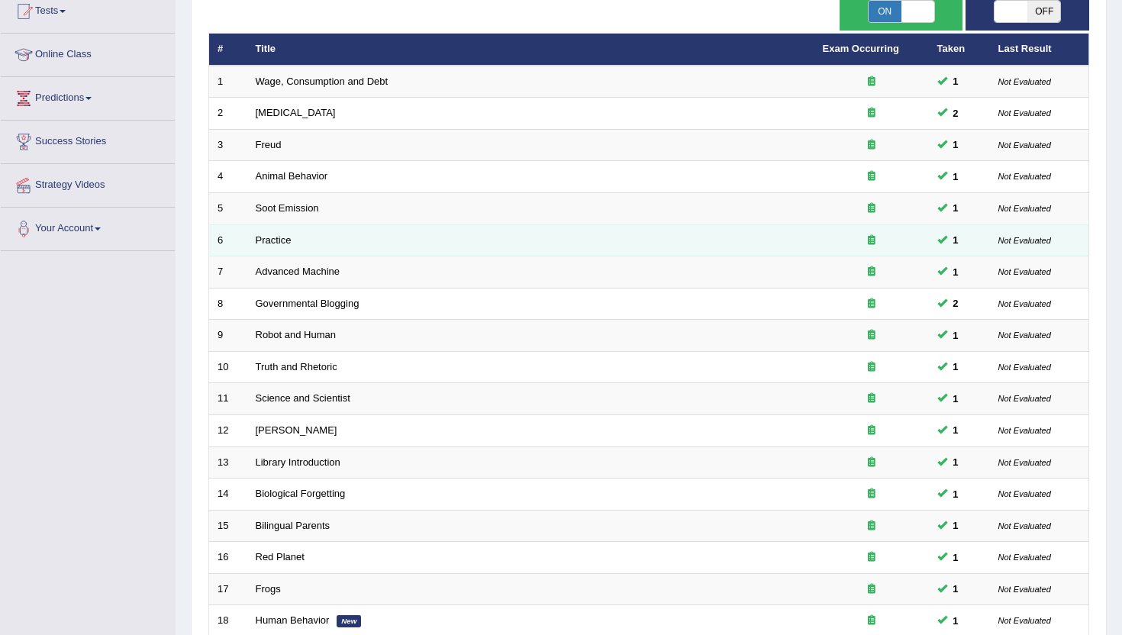
scroll to position [376, 0]
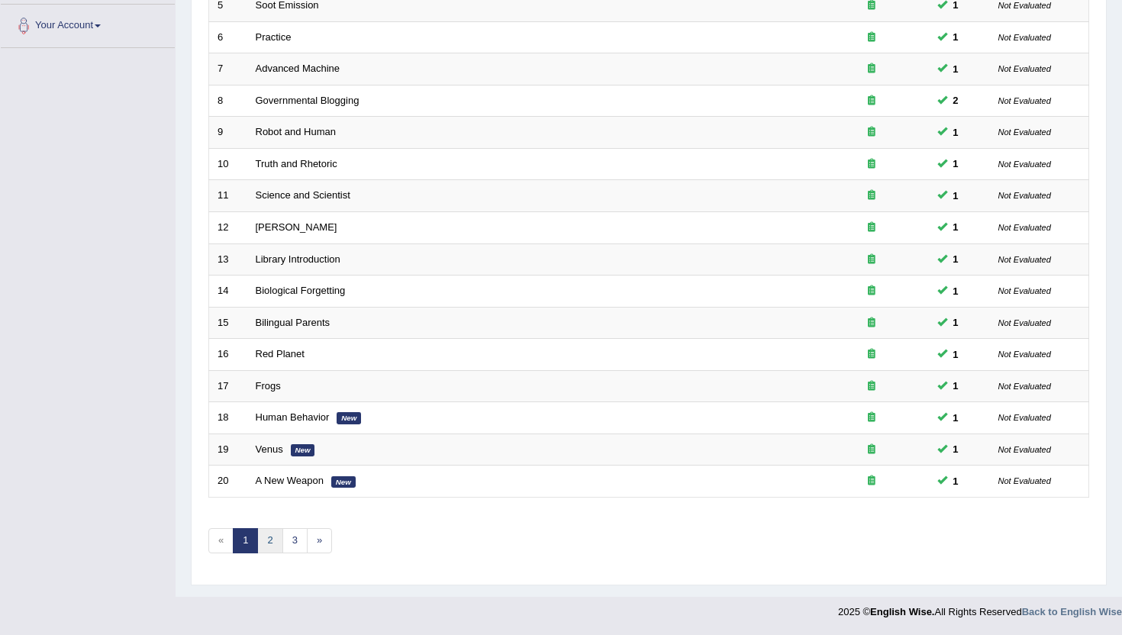
click at [269, 537] on link "2" at bounding box center [269, 540] width 25 height 25
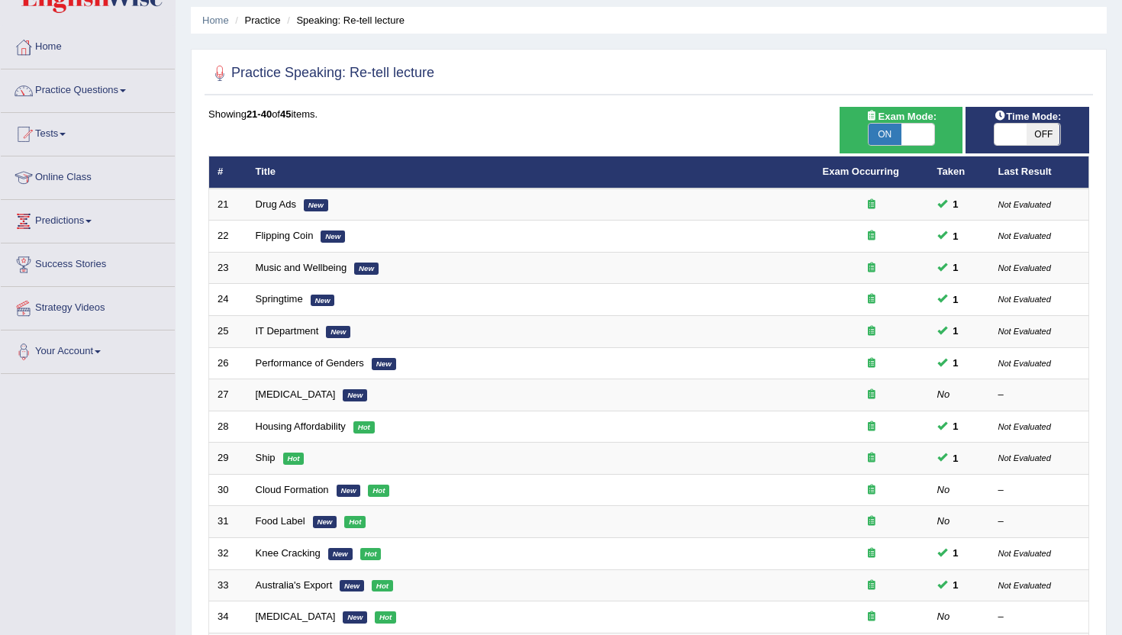
scroll to position [56, 0]
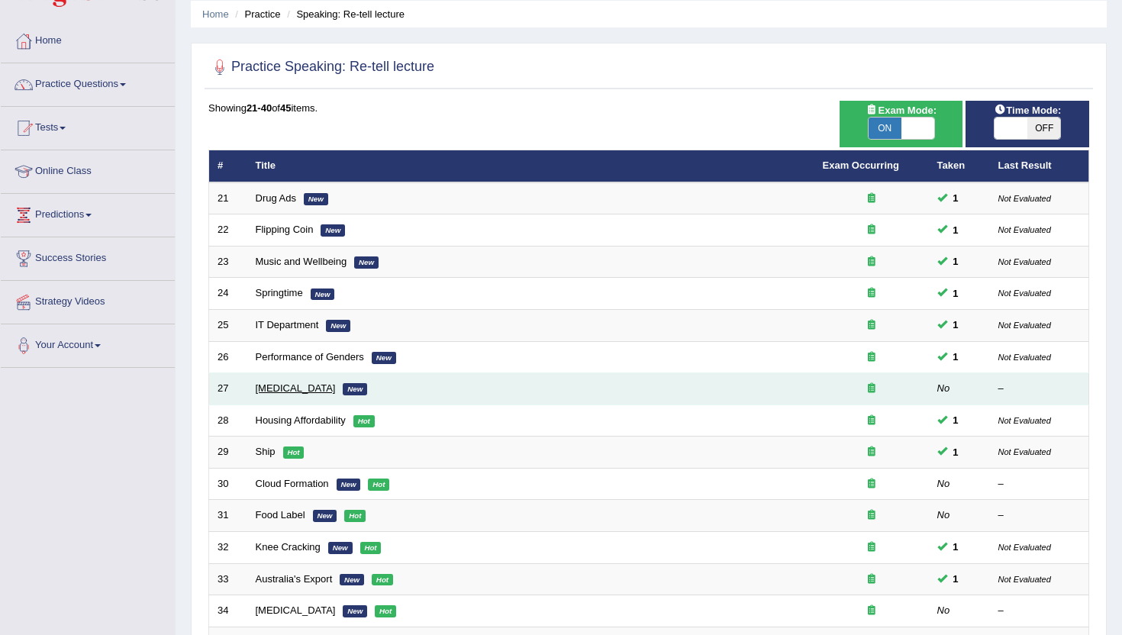
click at [285, 387] on link "[MEDICAL_DATA]" at bounding box center [296, 387] width 80 height 11
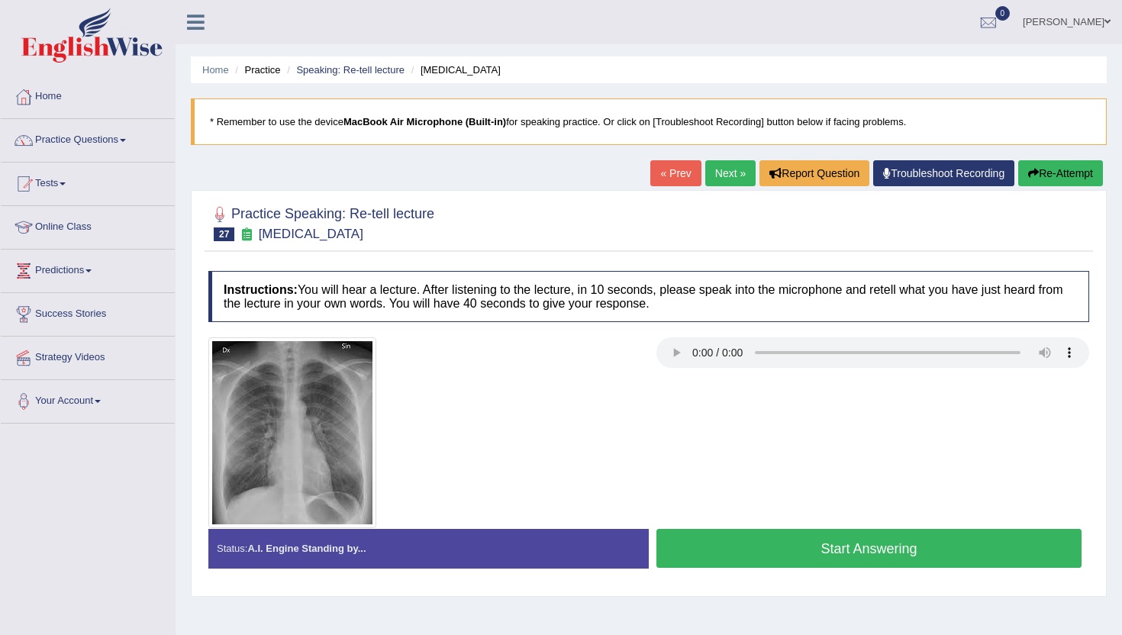
click at [787, 553] on button "Start Answering" at bounding box center [868, 548] width 425 height 39
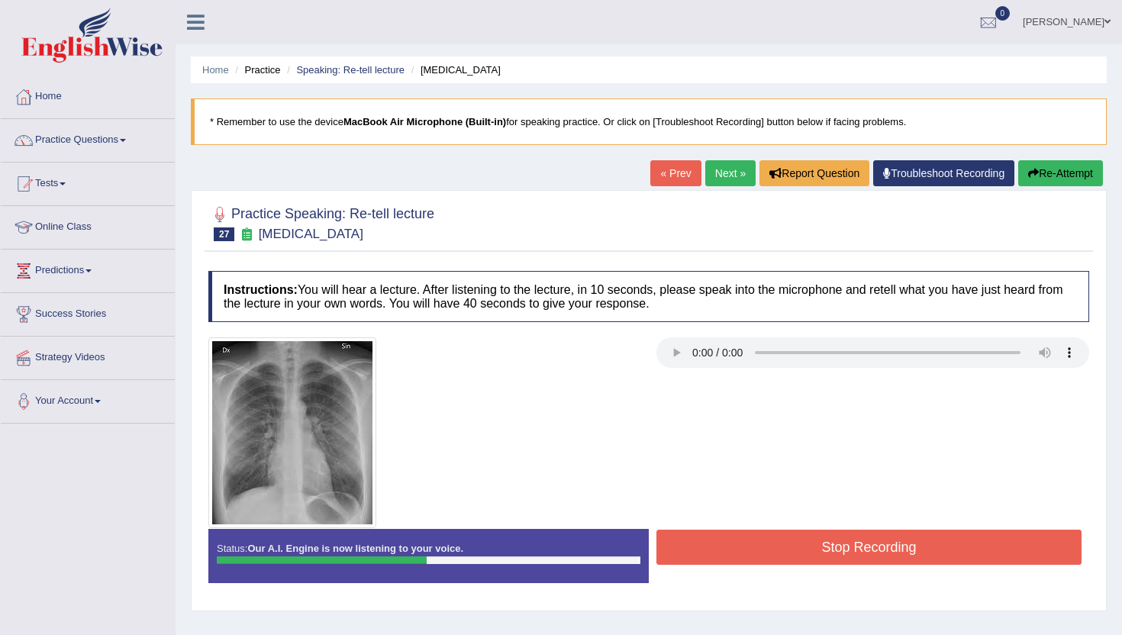
click at [787, 553] on button "Stop Recording" at bounding box center [868, 547] width 425 height 35
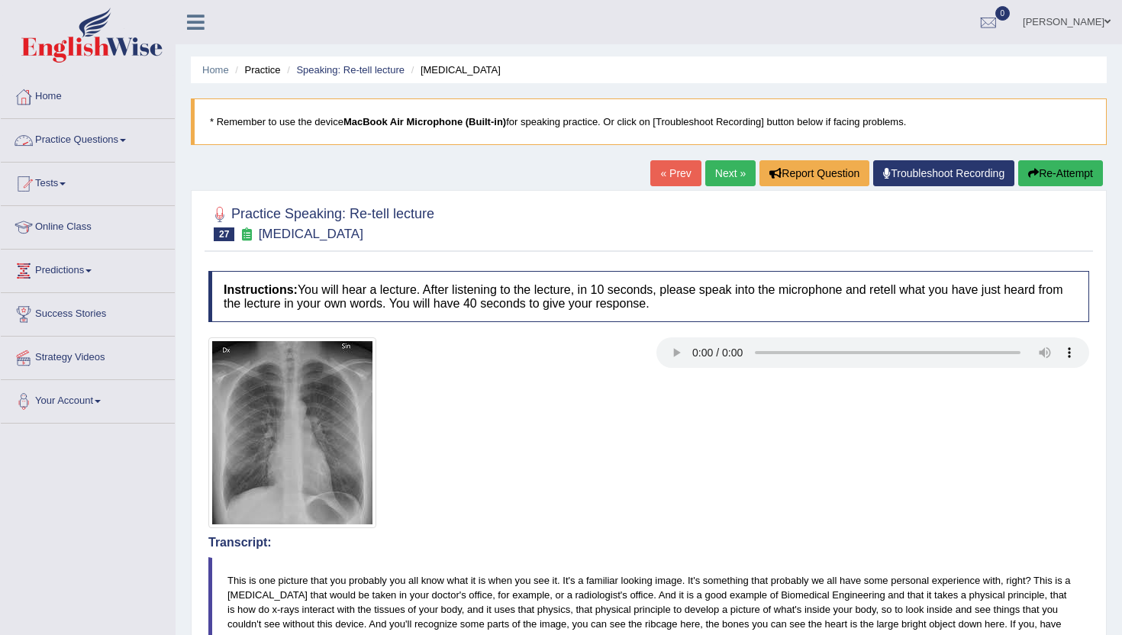
click at [723, 177] on link "Next »" at bounding box center [730, 173] width 50 height 26
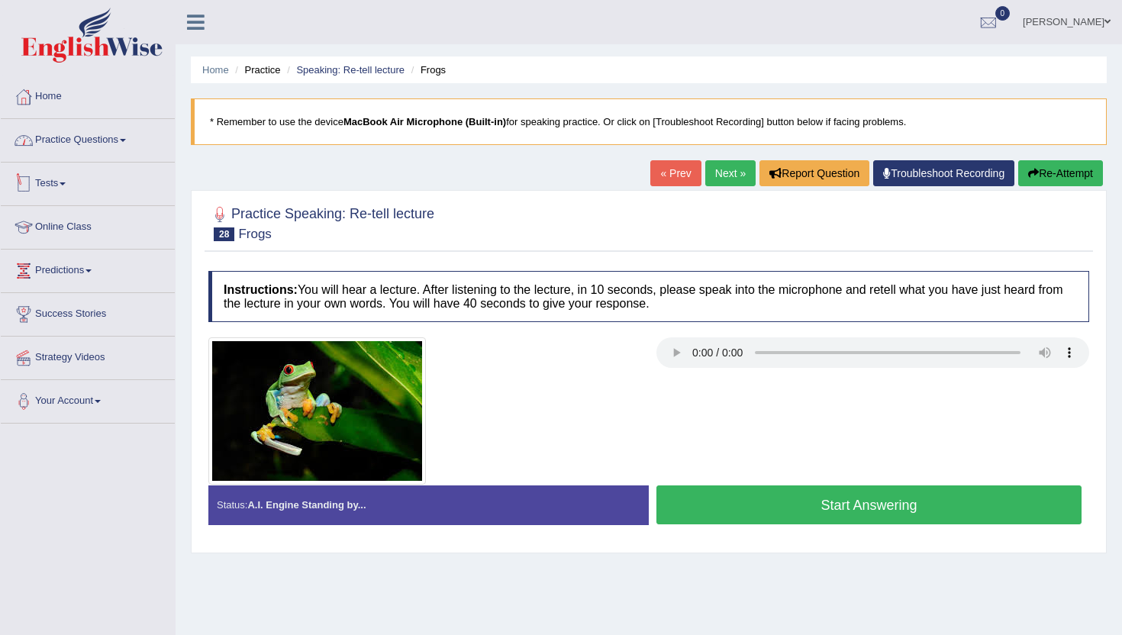
click at [118, 131] on link "Practice Questions" at bounding box center [88, 138] width 174 height 38
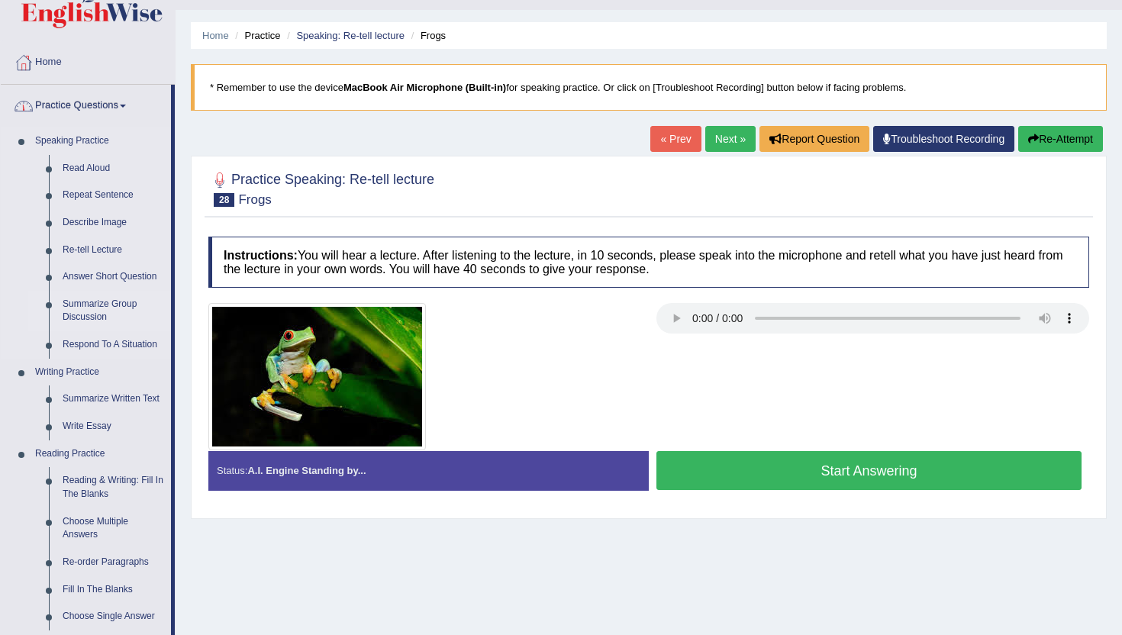
scroll to position [39, 0]
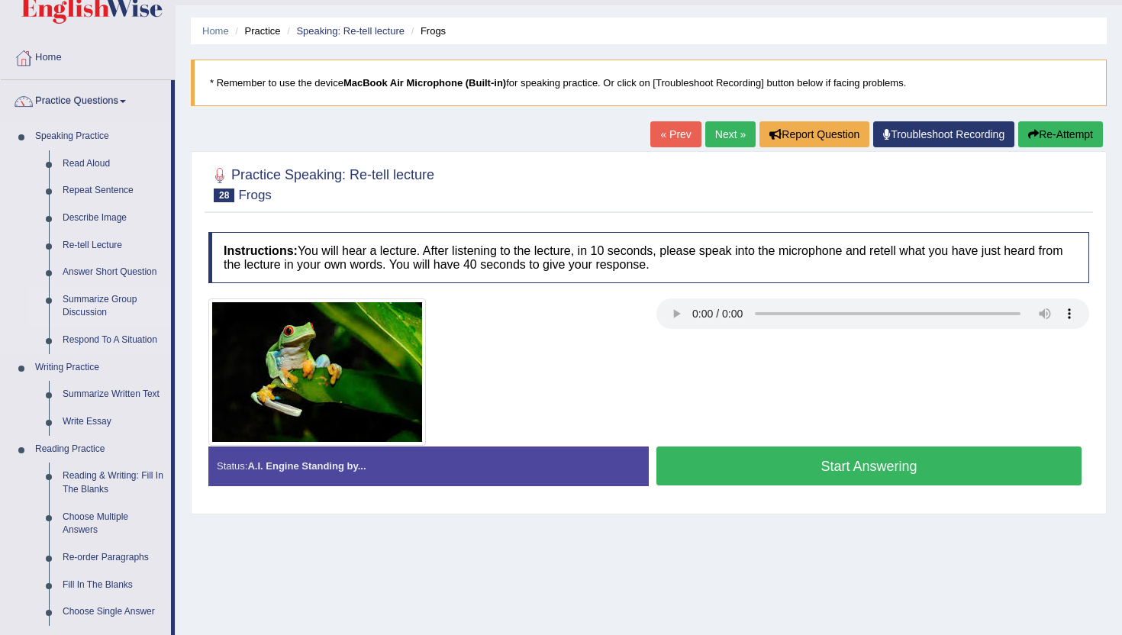
click at [80, 311] on link "Summarize Group Discussion" at bounding box center [113, 306] width 115 height 40
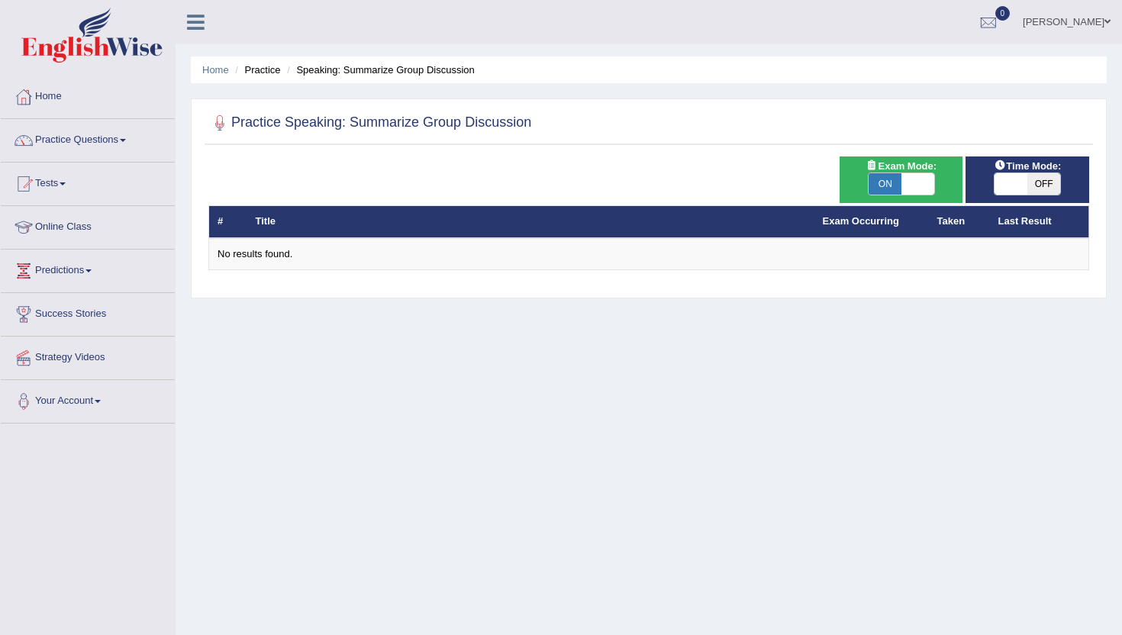
scroll to position [2, 0]
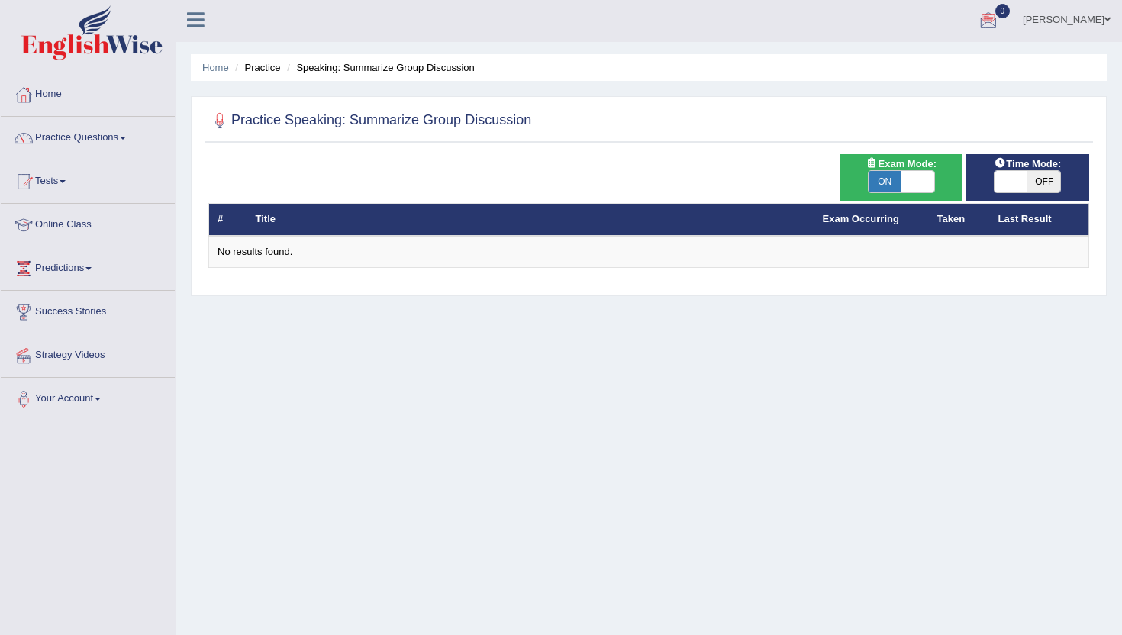
click at [881, 180] on span "ON" at bounding box center [885, 181] width 33 height 21
checkbox input "false"
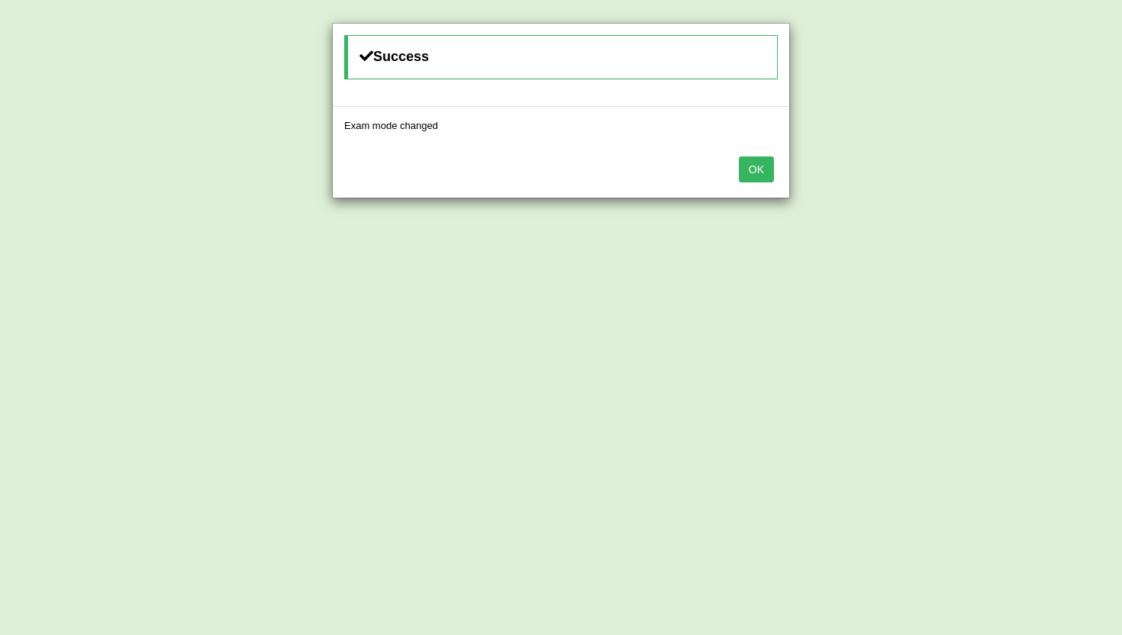
click at [758, 163] on button "OK" at bounding box center [756, 169] width 35 height 26
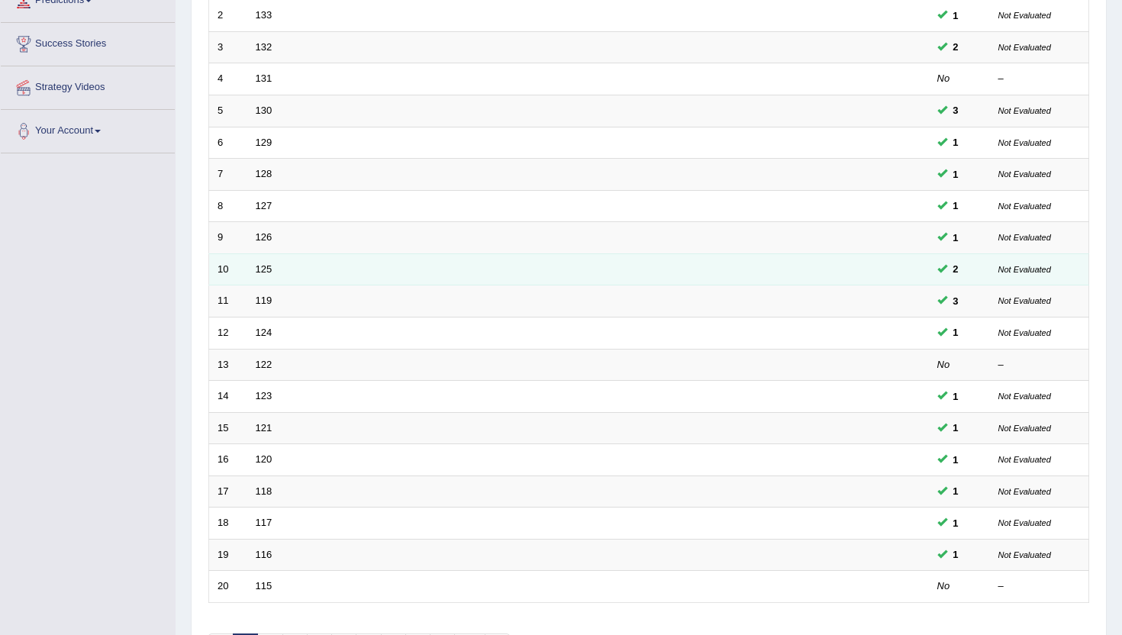
scroll to position [376, 0]
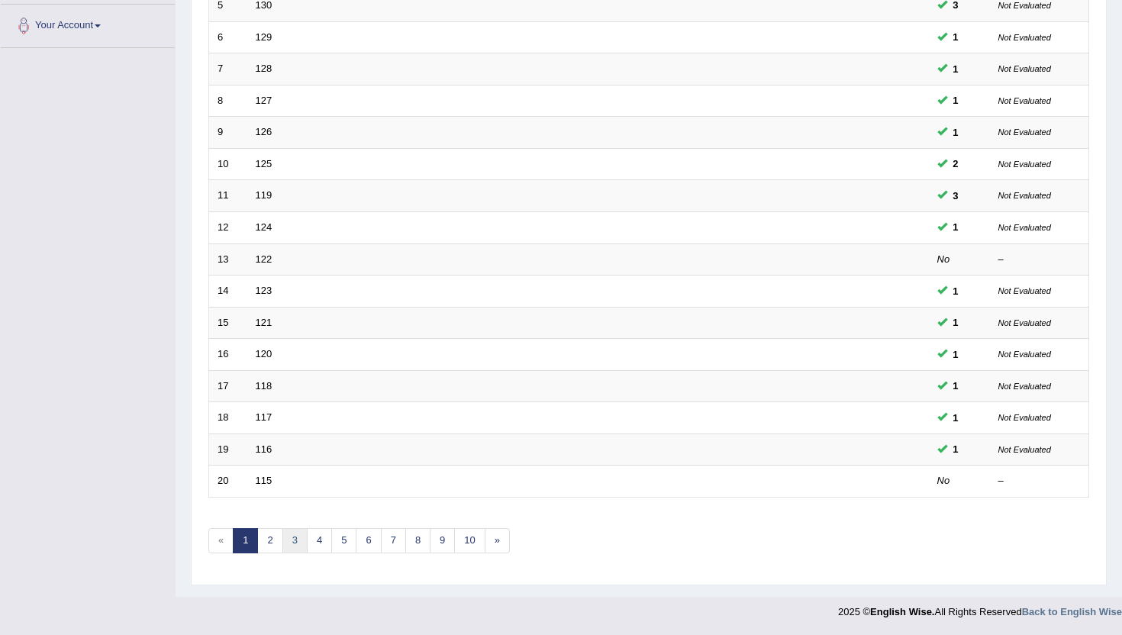
click at [294, 537] on link "3" at bounding box center [294, 540] width 25 height 25
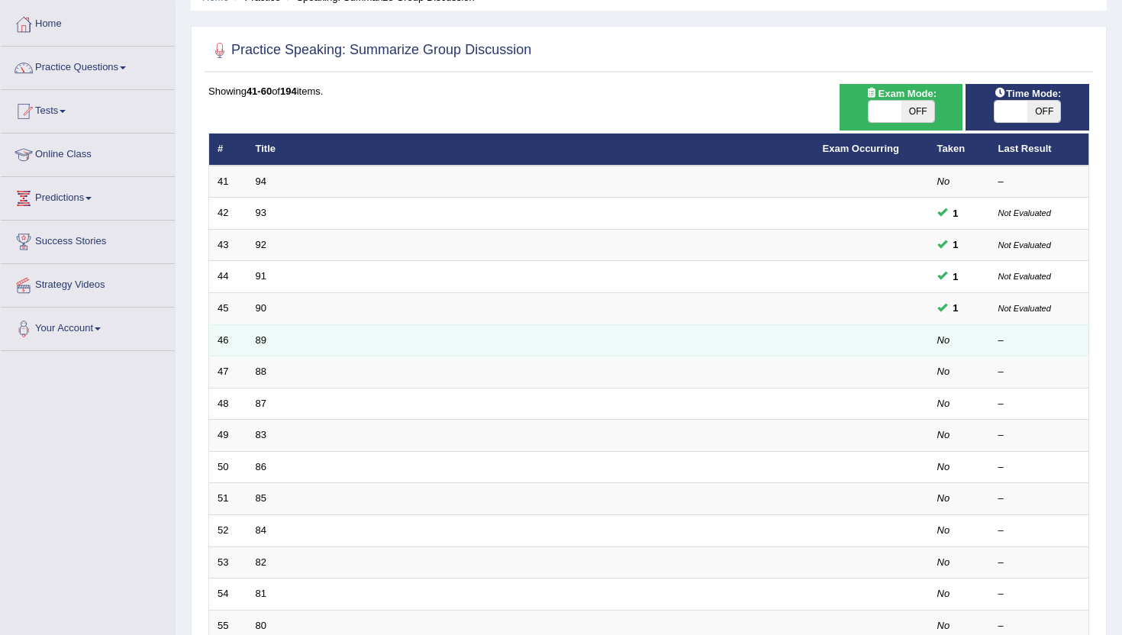
scroll to position [89, 0]
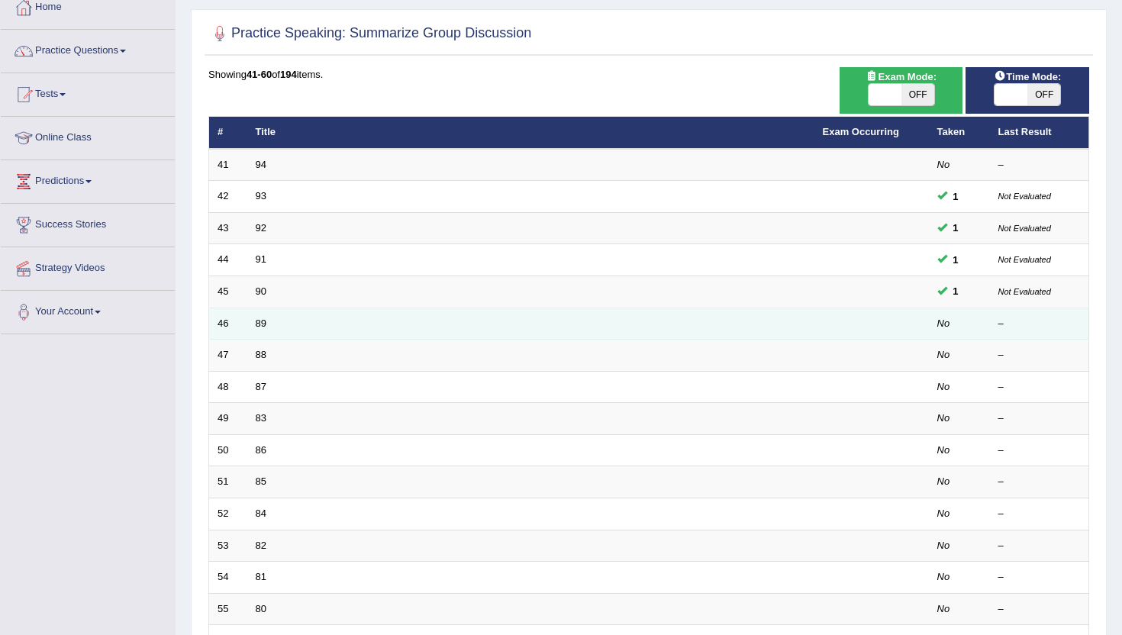
click at [253, 324] on td "89" at bounding box center [530, 324] width 567 height 32
click at [260, 321] on link "89" at bounding box center [261, 323] width 11 height 11
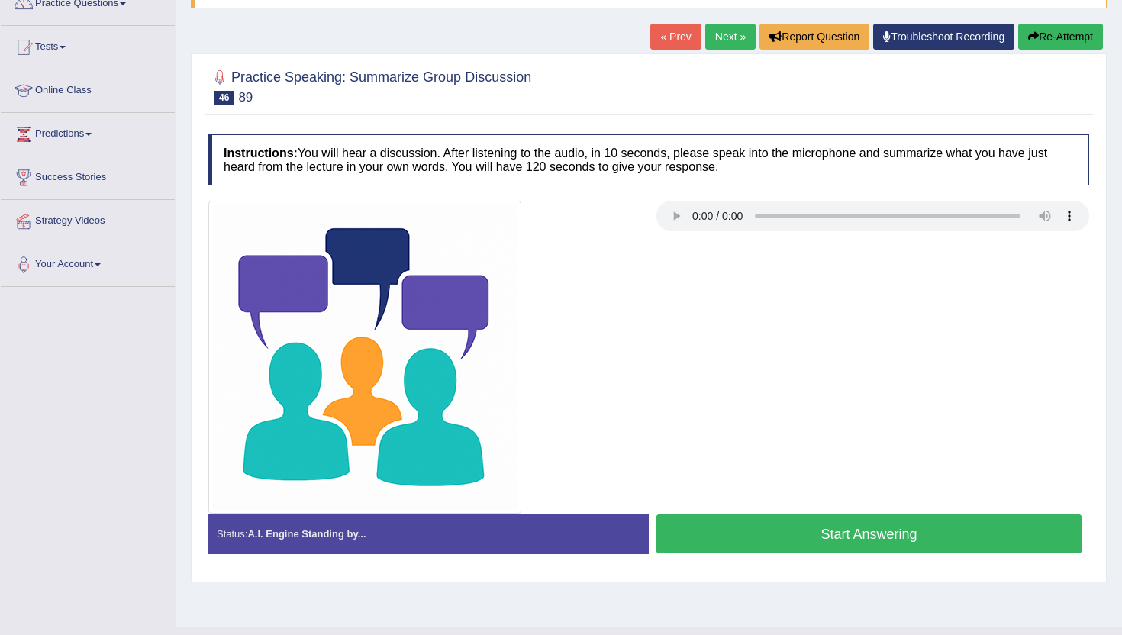
scroll to position [143, 0]
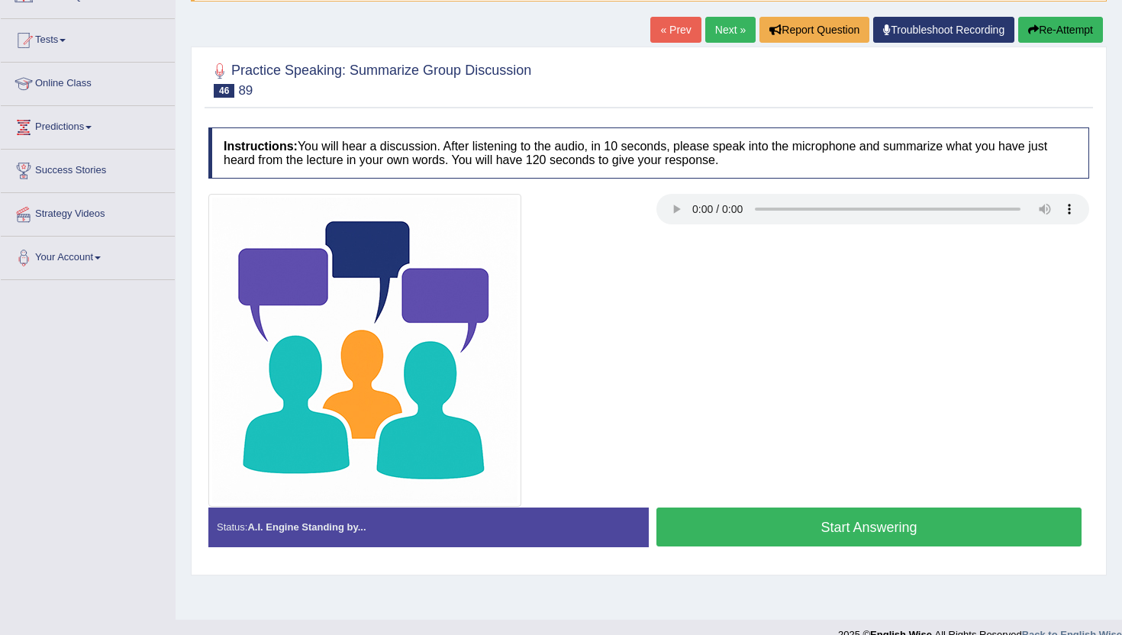
click at [721, 21] on link "Next »" at bounding box center [730, 30] width 50 height 26
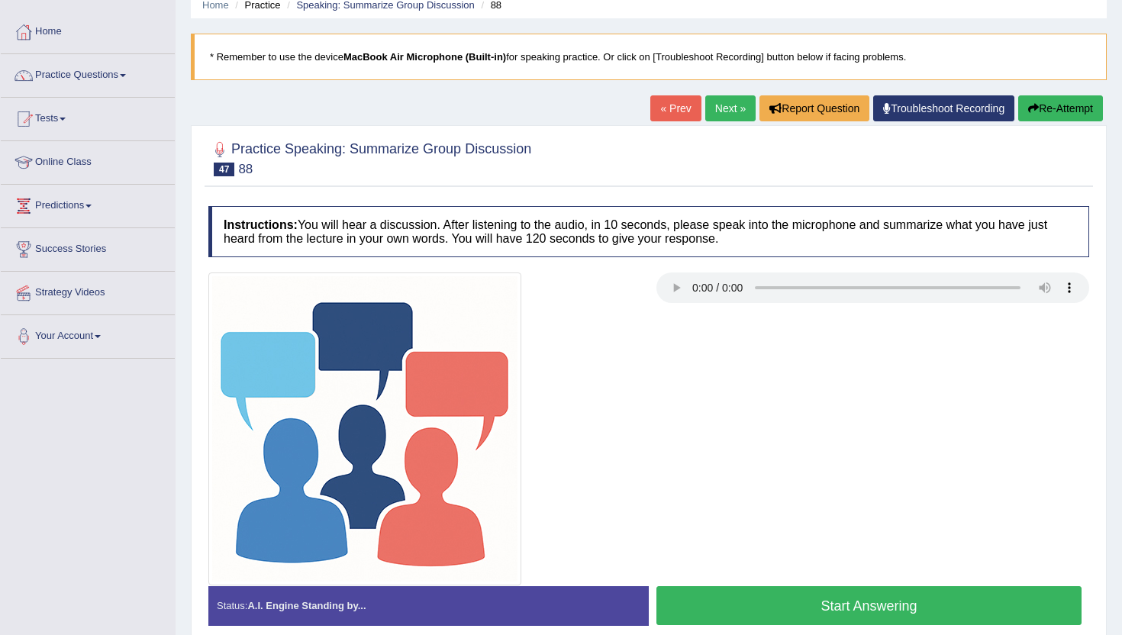
scroll to position [166, 0]
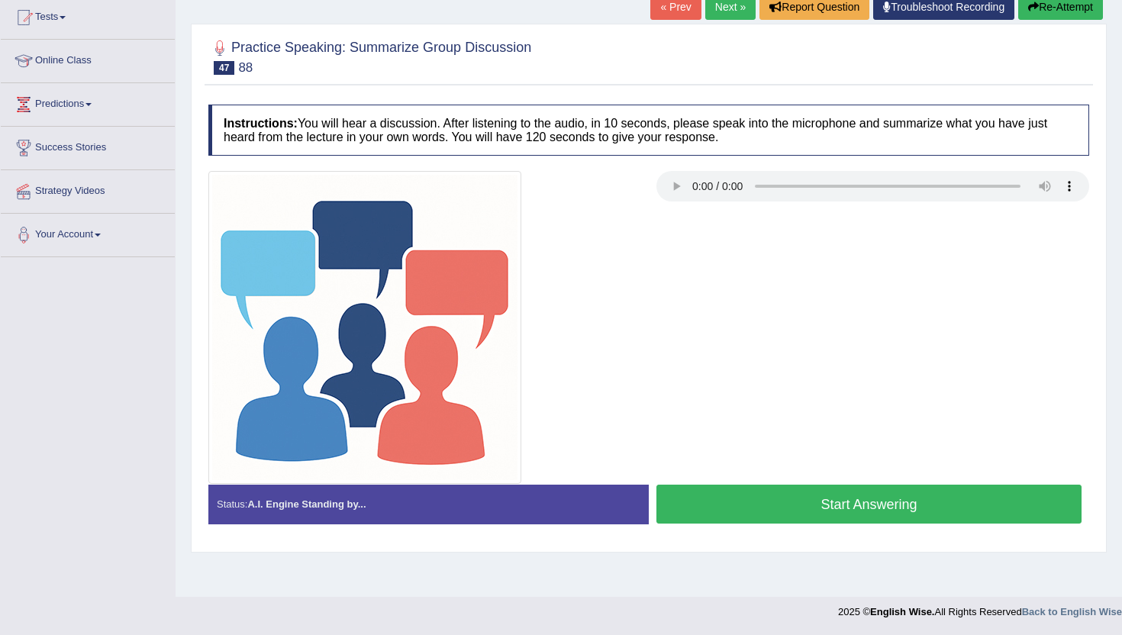
click at [737, 508] on button "Start Answering" at bounding box center [868, 504] width 425 height 39
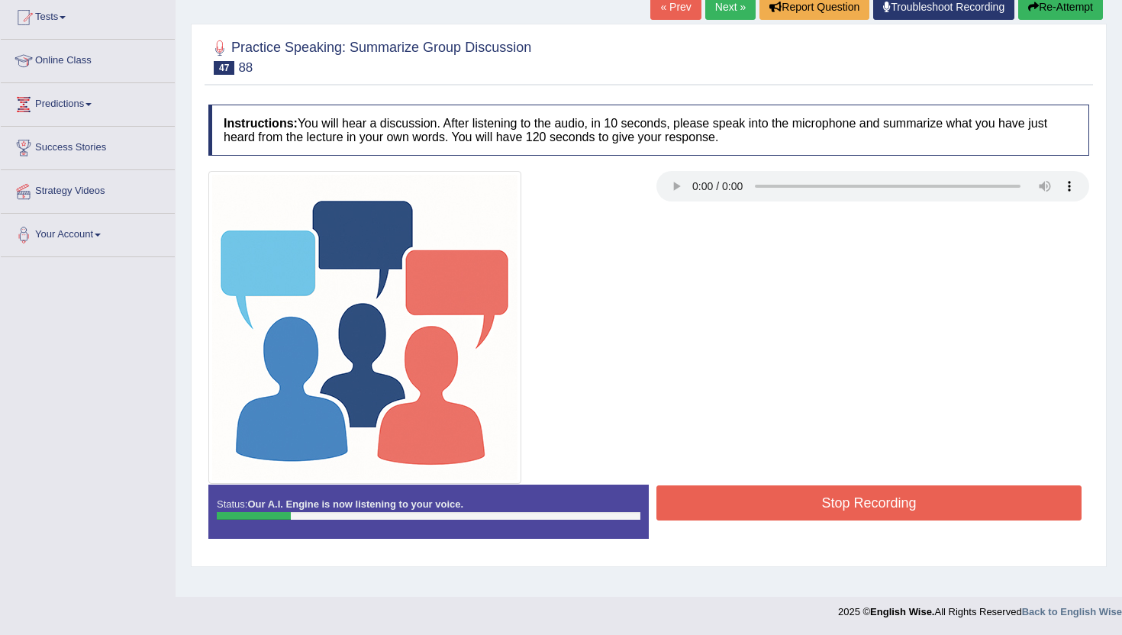
click at [1053, 10] on button "Re-Attempt" at bounding box center [1060, 7] width 85 height 26
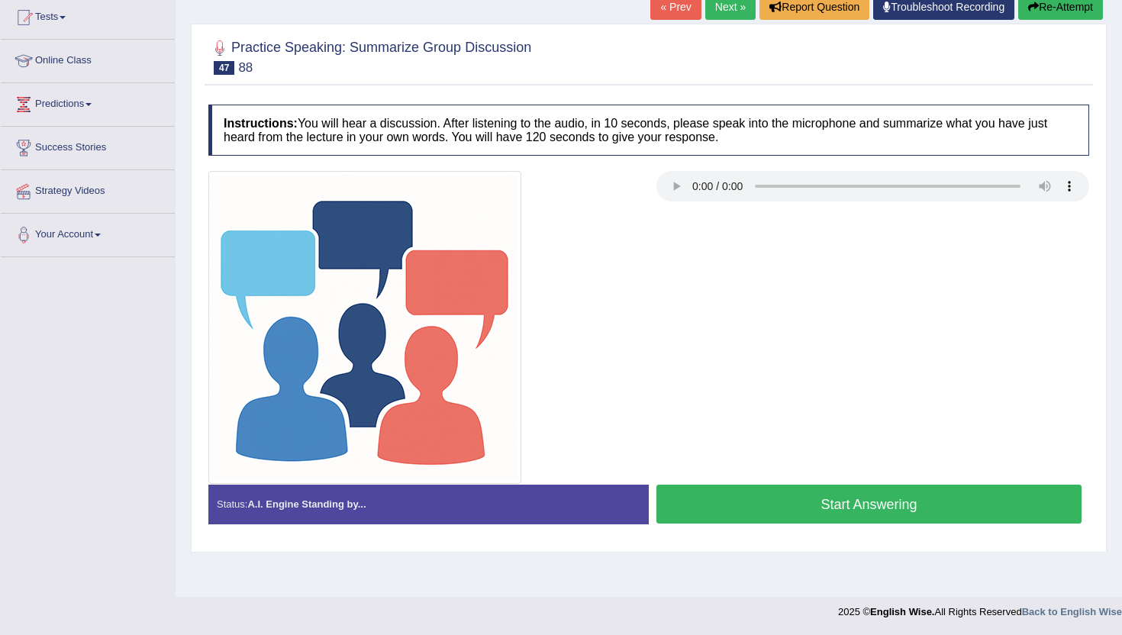
click at [929, 498] on button "Start Answering" at bounding box center [868, 504] width 425 height 39
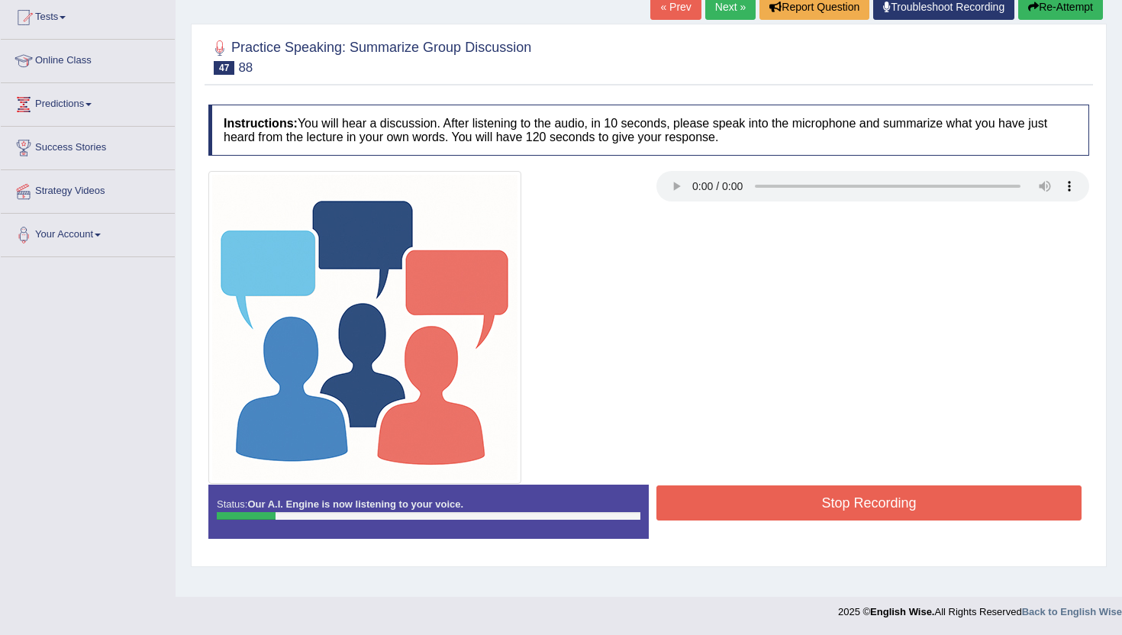
click at [1072, 8] on button "Re-Attempt" at bounding box center [1060, 7] width 85 height 26
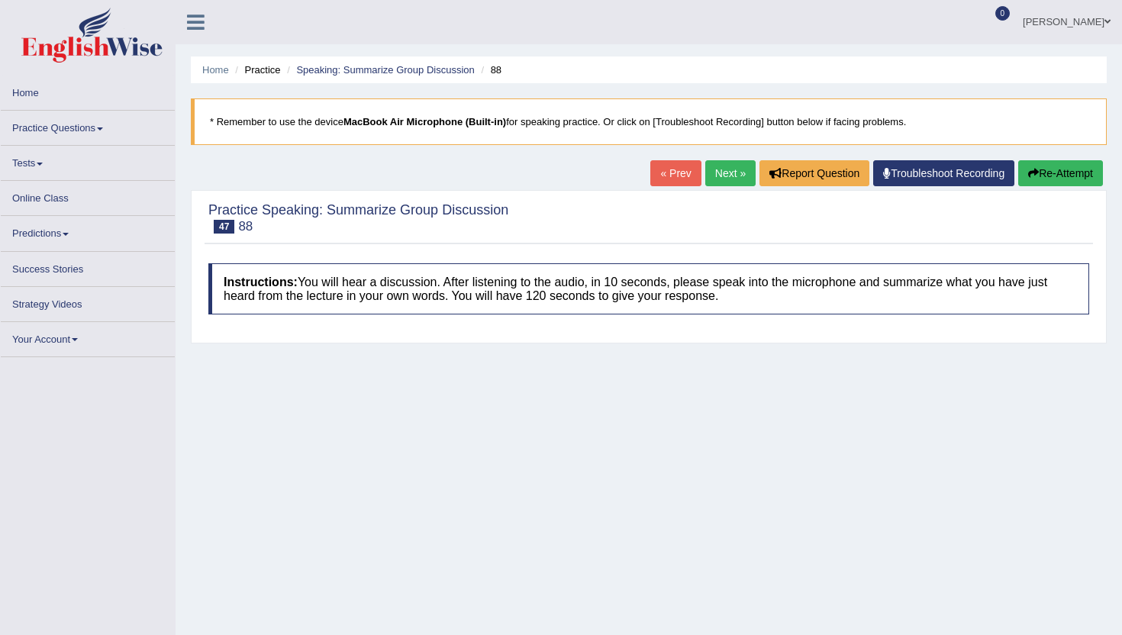
scroll to position [166, 0]
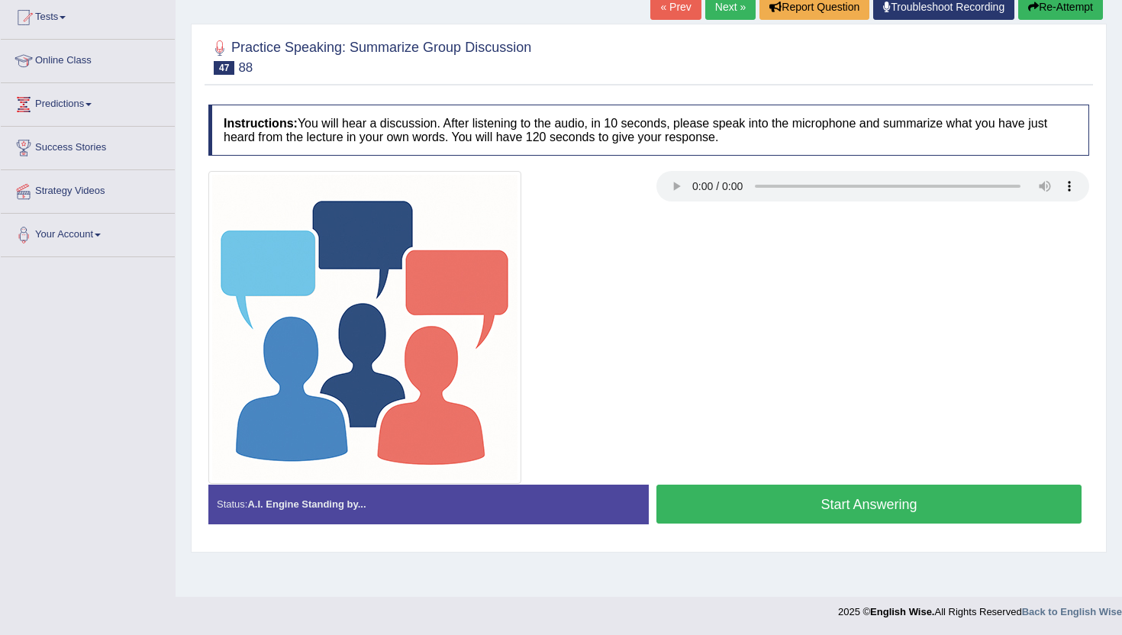
click at [721, 514] on button "Start Answering" at bounding box center [868, 504] width 425 height 39
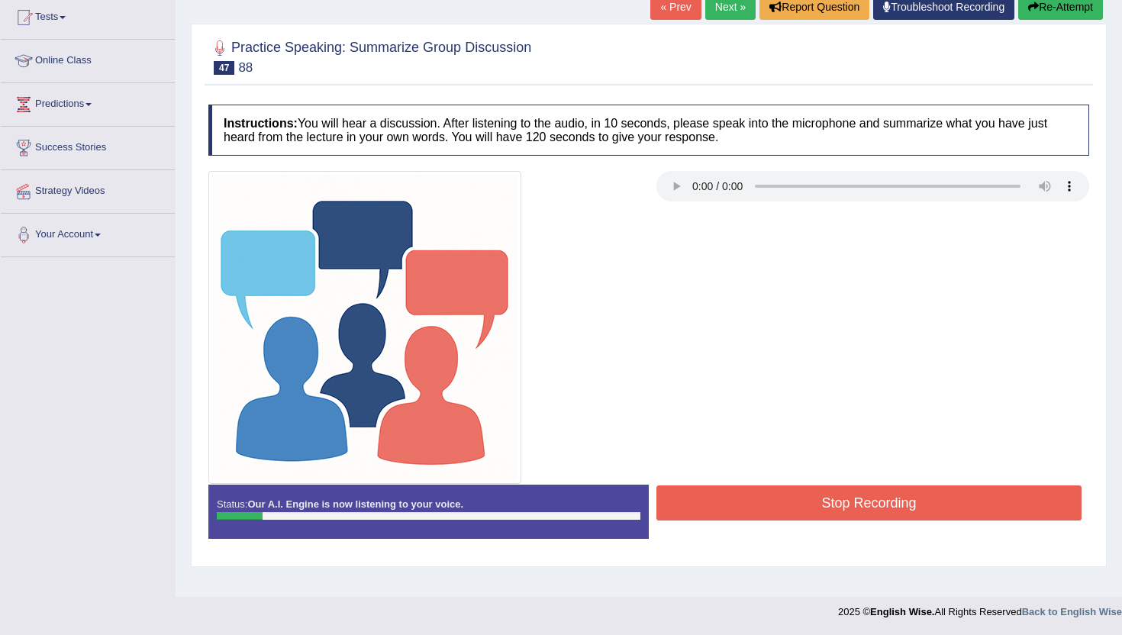
click at [1064, 9] on button "Re-Attempt" at bounding box center [1060, 7] width 85 height 26
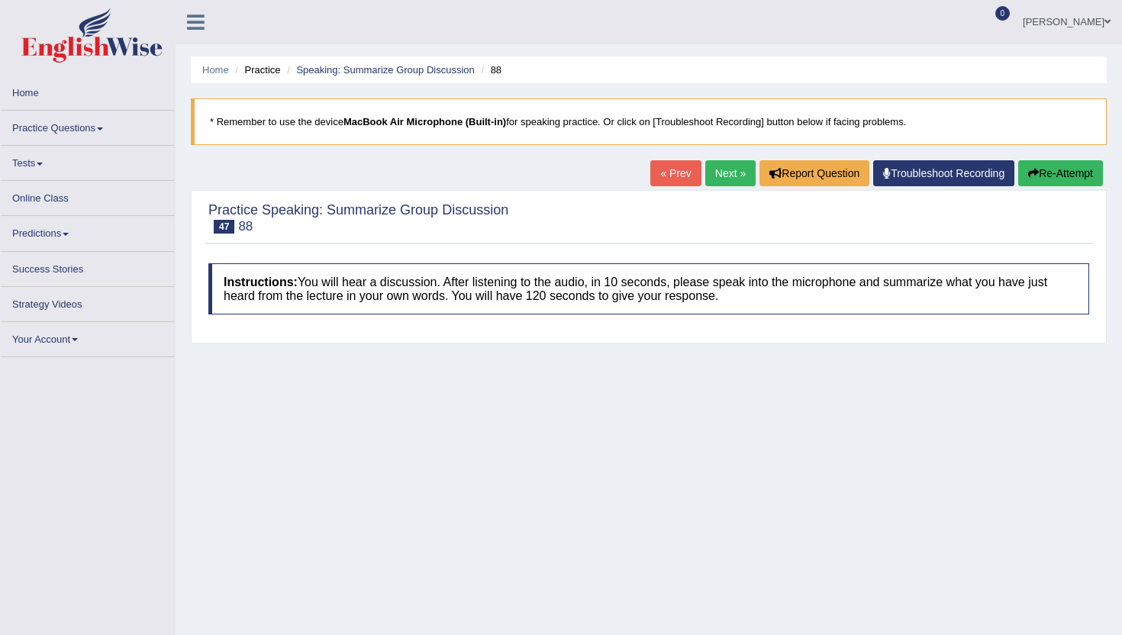
scroll to position [166, 0]
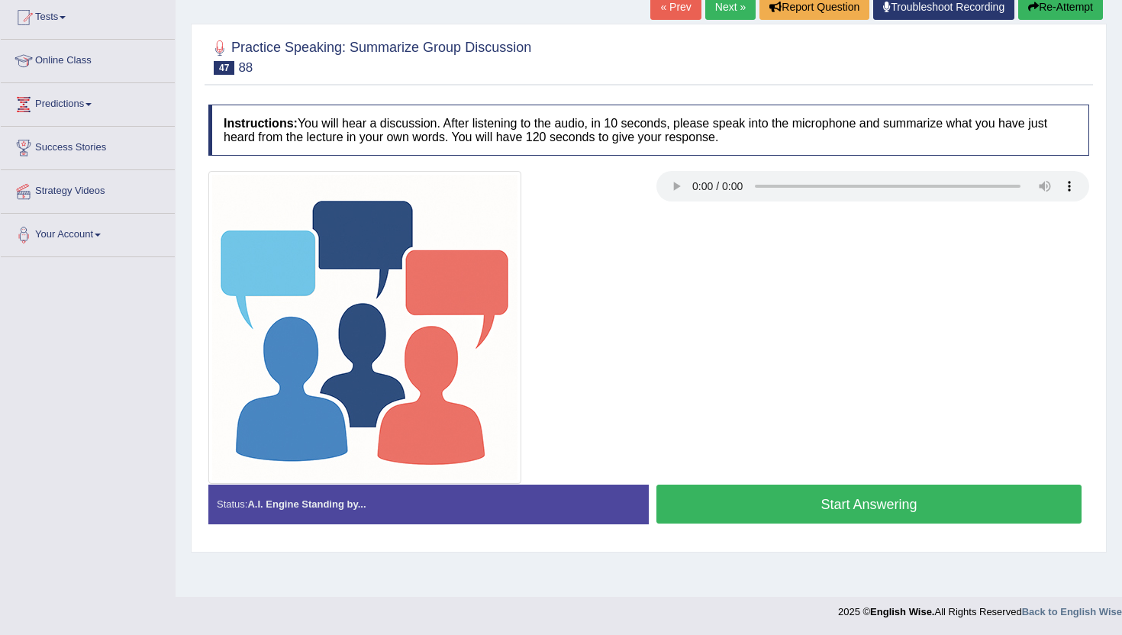
click at [791, 514] on button "Start Answering" at bounding box center [868, 504] width 425 height 39
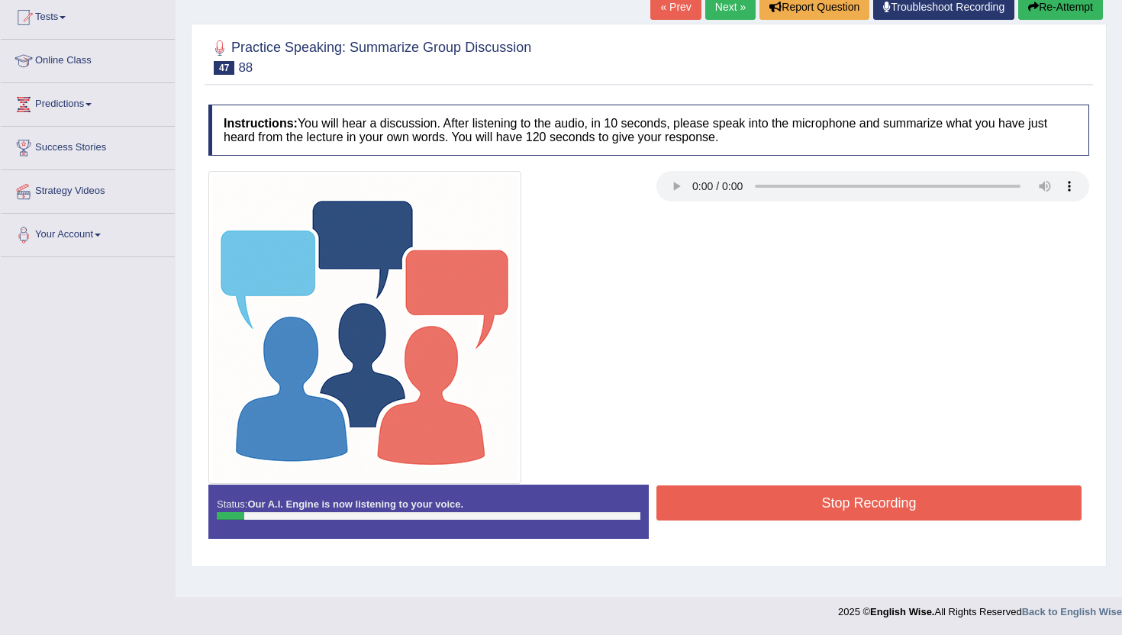
click at [1065, 2] on button "Re-Attempt" at bounding box center [1060, 7] width 85 height 26
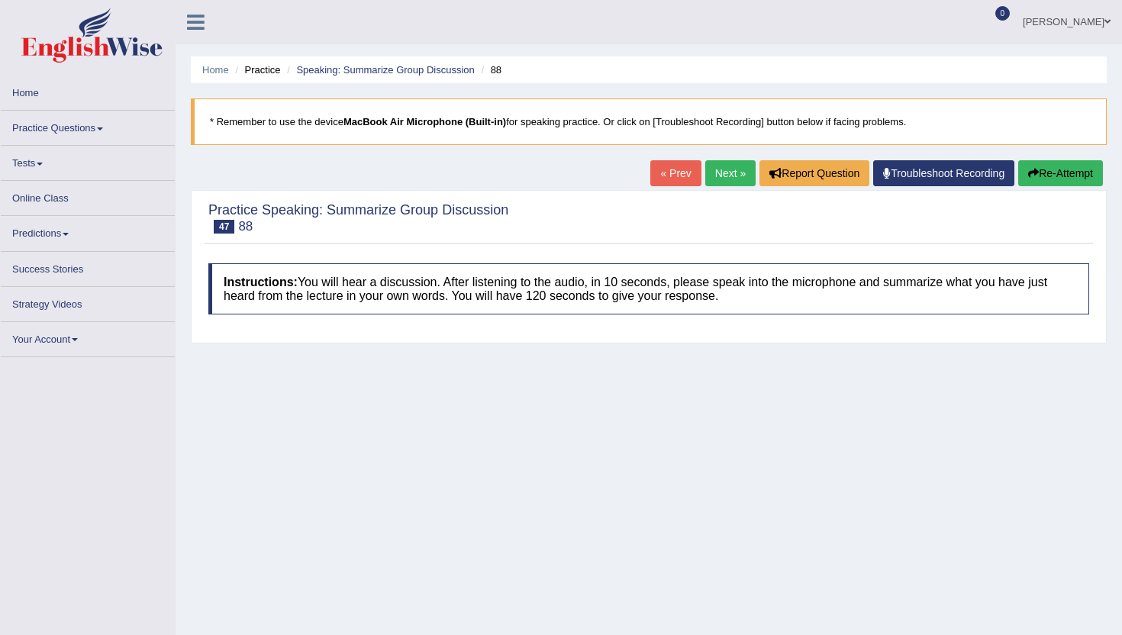
scroll to position [166, 0]
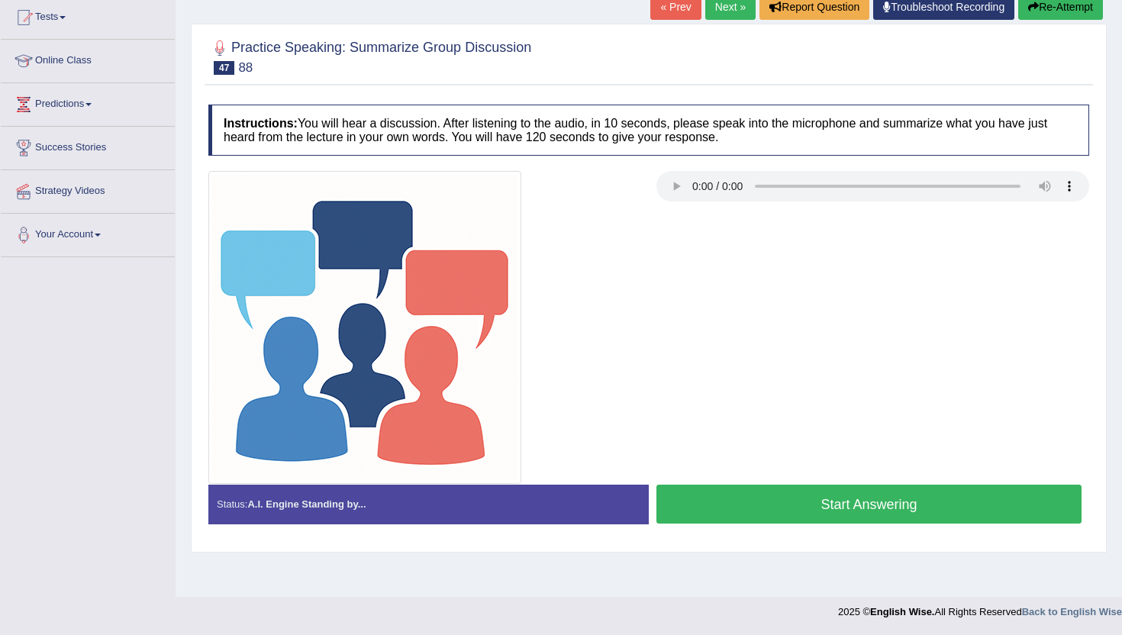
click at [725, 492] on button "Start Answering" at bounding box center [868, 504] width 425 height 39
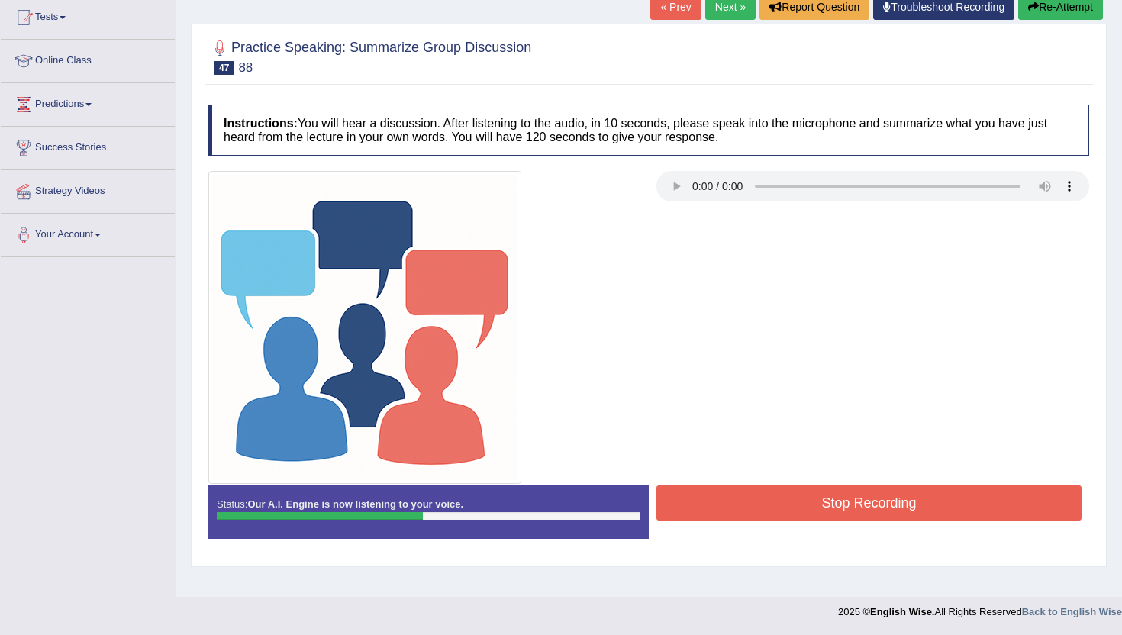
click at [725, 492] on button "Stop Recording" at bounding box center [868, 502] width 425 height 35
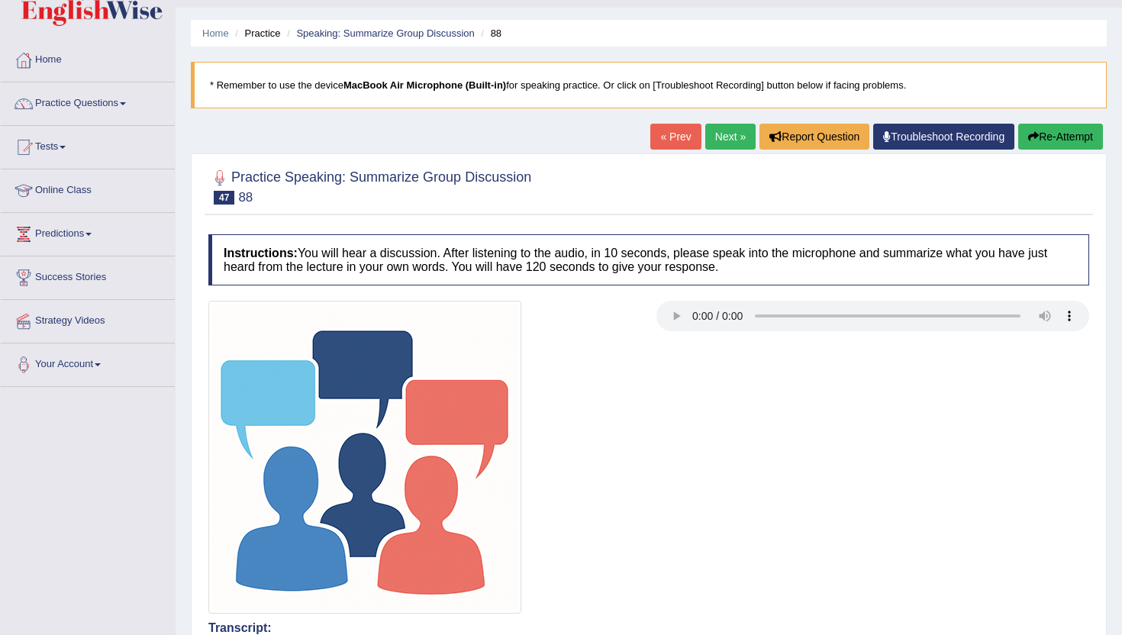
scroll to position [0, 0]
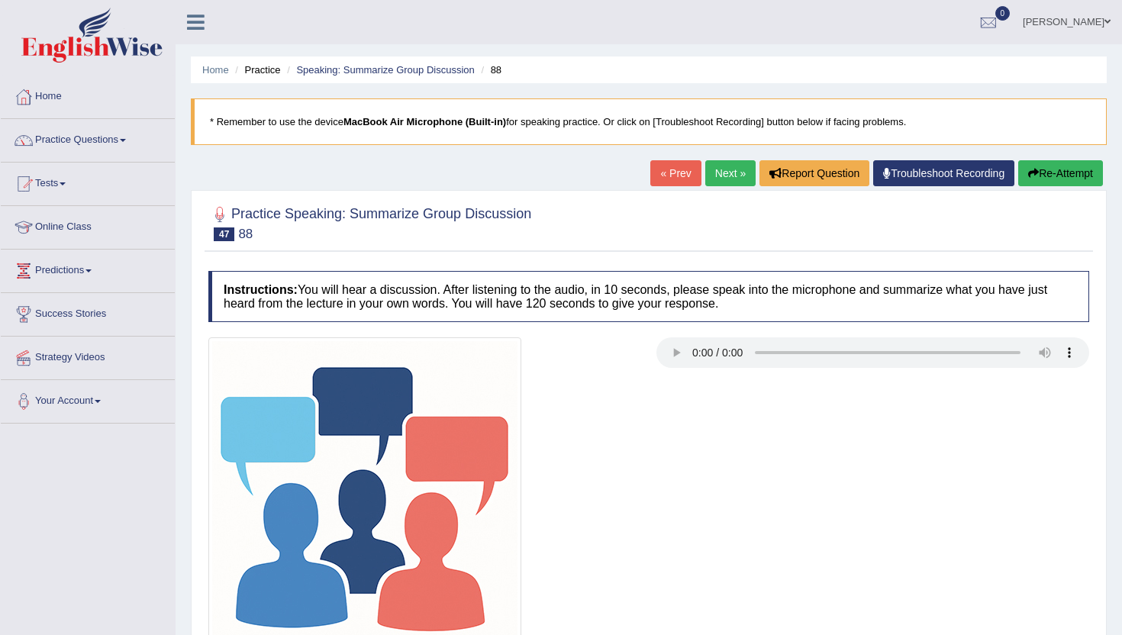
click at [721, 169] on link "Next »" at bounding box center [730, 173] width 50 height 26
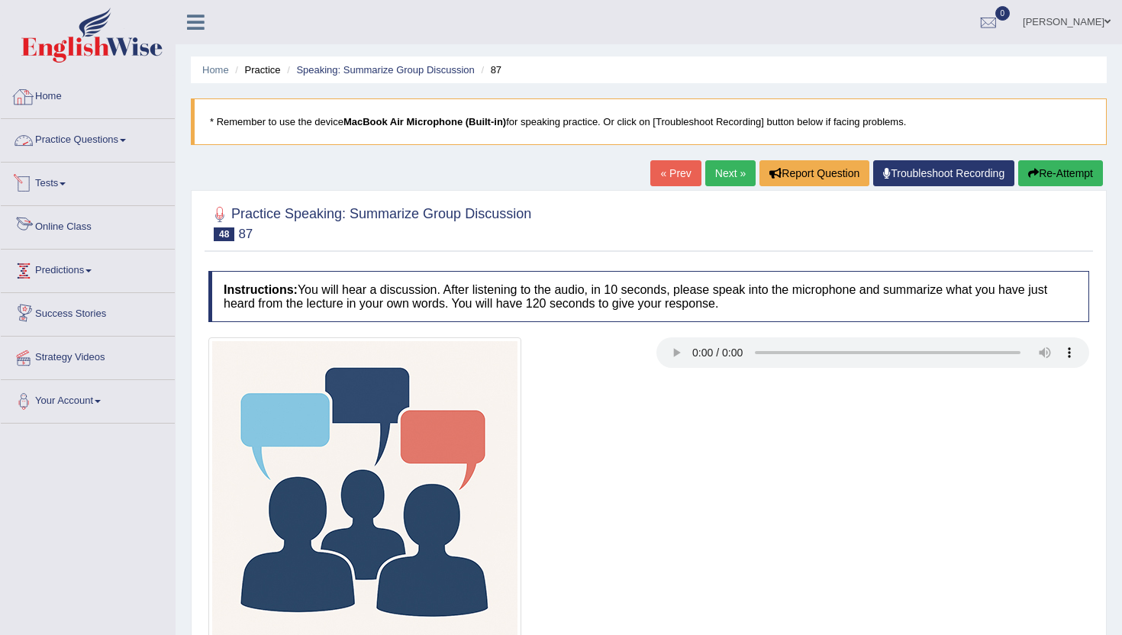
click at [112, 135] on link "Practice Questions" at bounding box center [88, 138] width 174 height 38
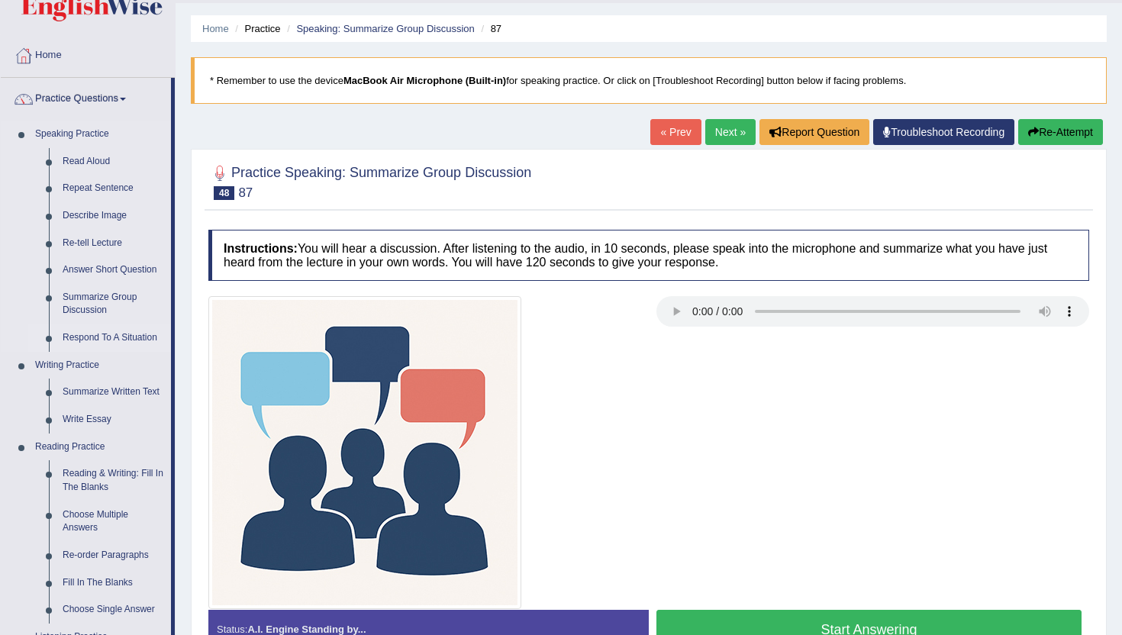
scroll to position [44, 0]
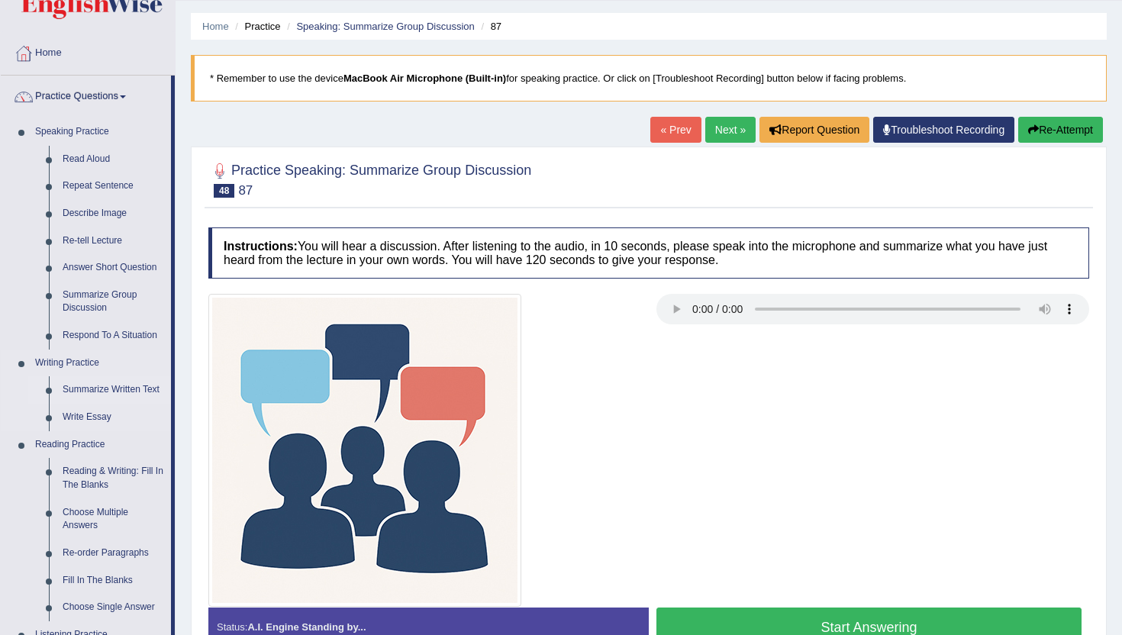
click at [87, 385] on link "Summarize Written Text" at bounding box center [113, 389] width 115 height 27
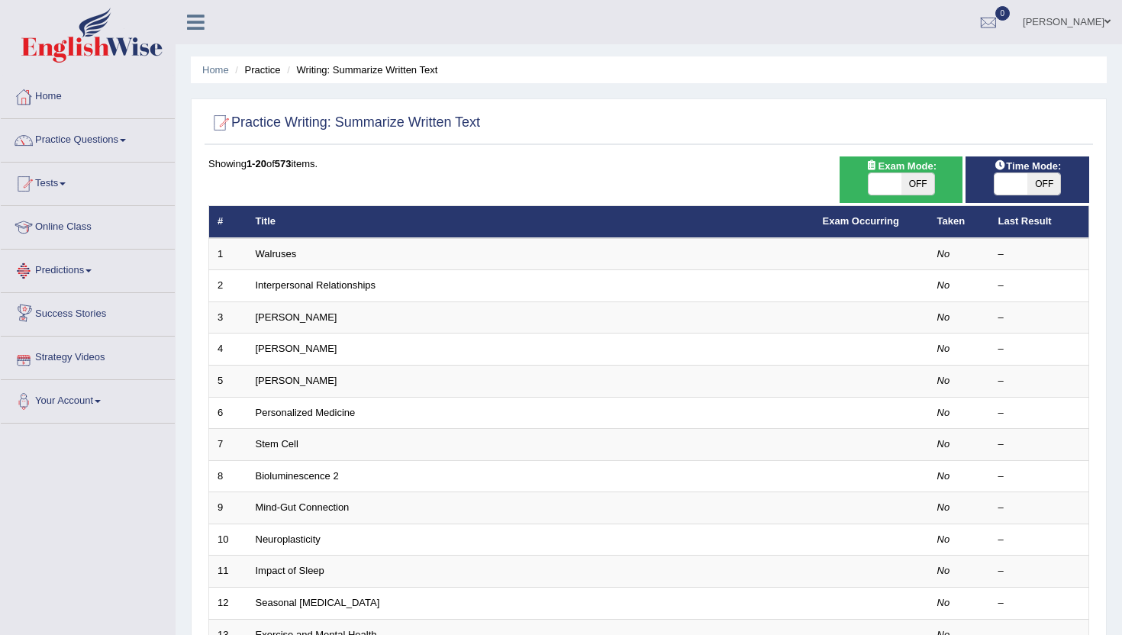
click at [890, 185] on span at bounding box center [885, 183] width 33 height 21
click at [894, 182] on span at bounding box center [885, 183] width 33 height 21
click at [878, 187] on span at bounding box center [885, 183] width 33 height 21
checkbox input "true"
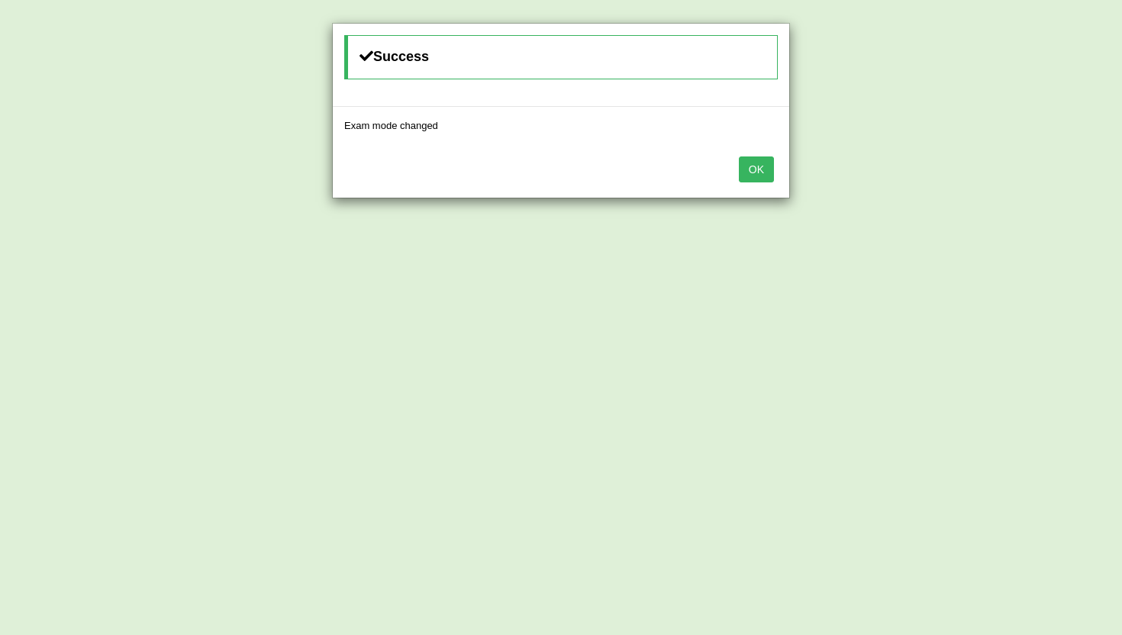
click at [757, 169] on button "OK" at bounding box center [756, 169] width 35 height 26
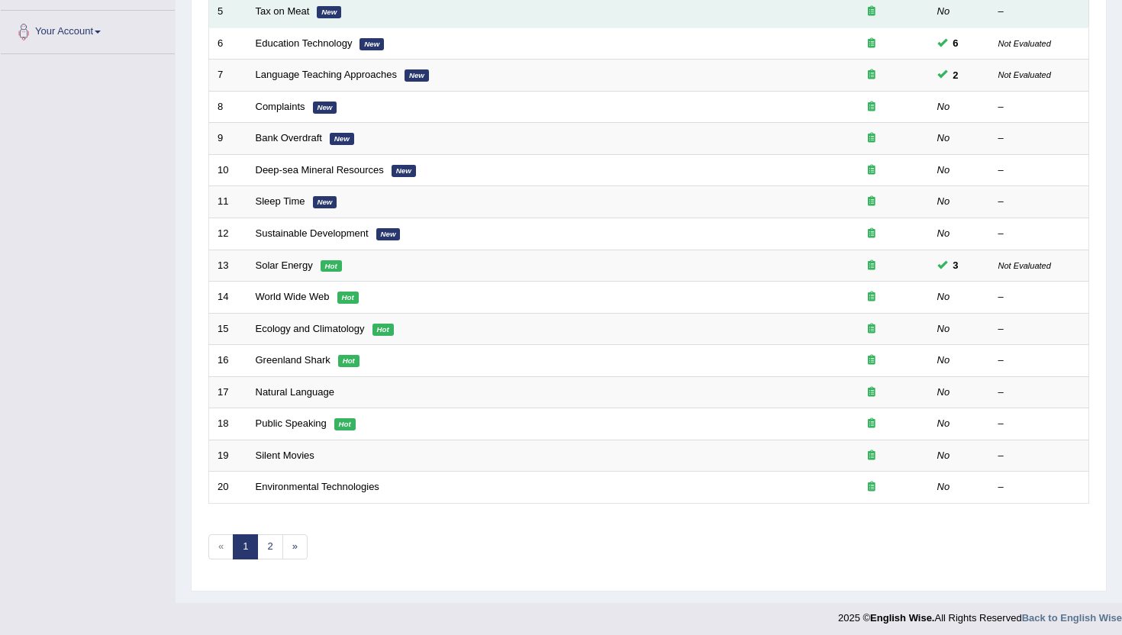
scroll to position [376, 0]
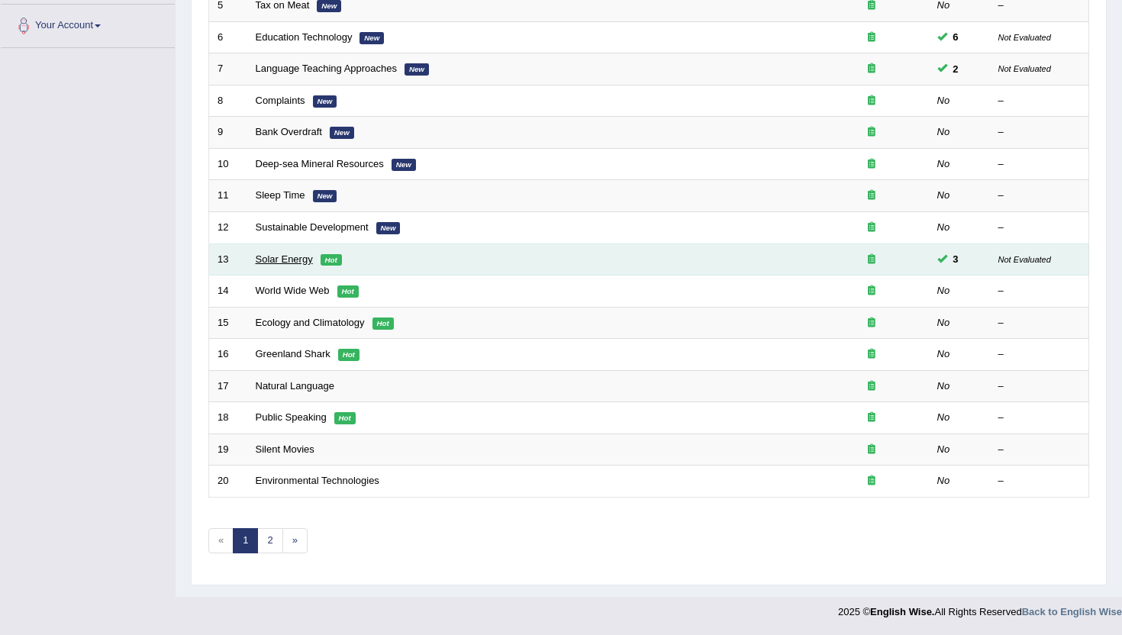
click at [270, 256] on link "Solar Energy" at bounding box center [284, 258] width 57 height 11
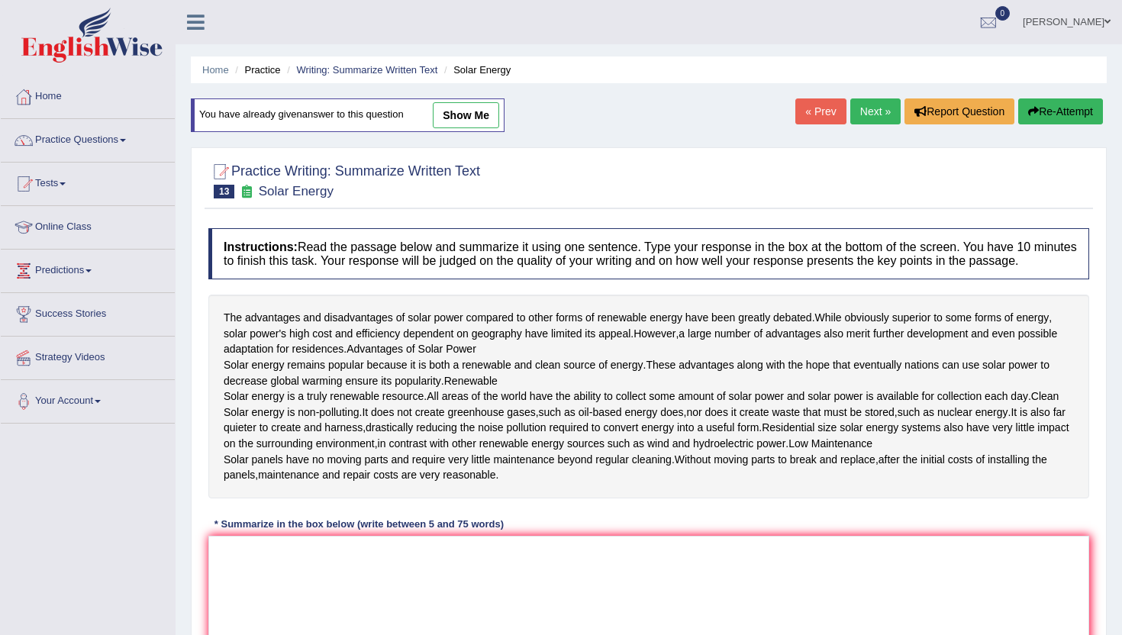
click at [870, 109] on link "Next »" at bounding box center [875, 111] width 50 height 26
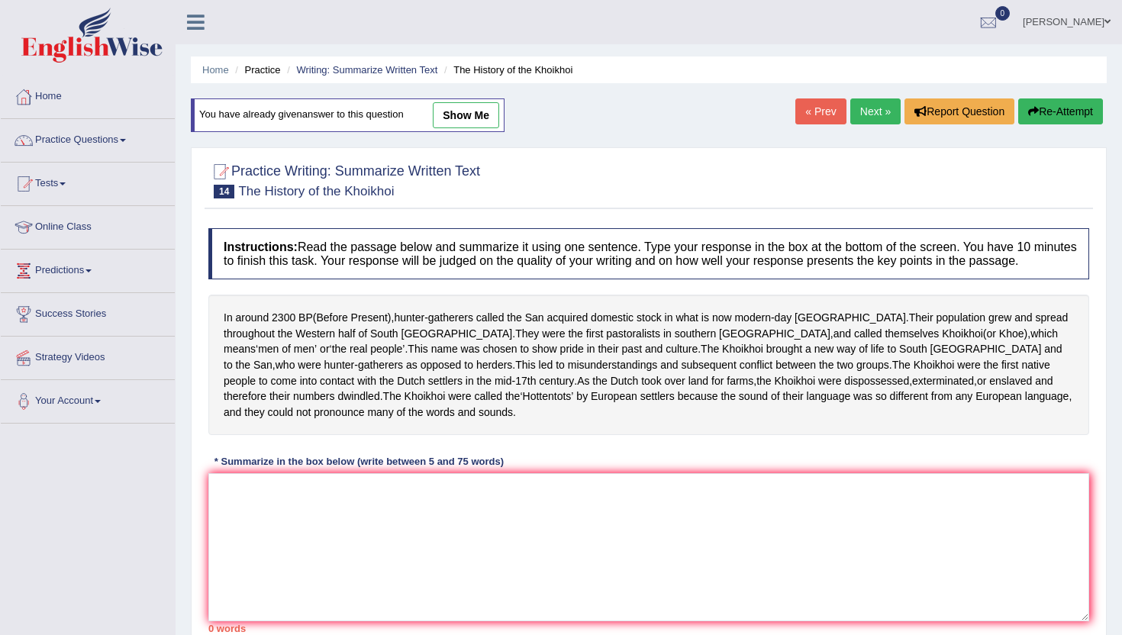
click at [870, 109] on link "Next »" at bounding box center [875, 111] width 50 height 26
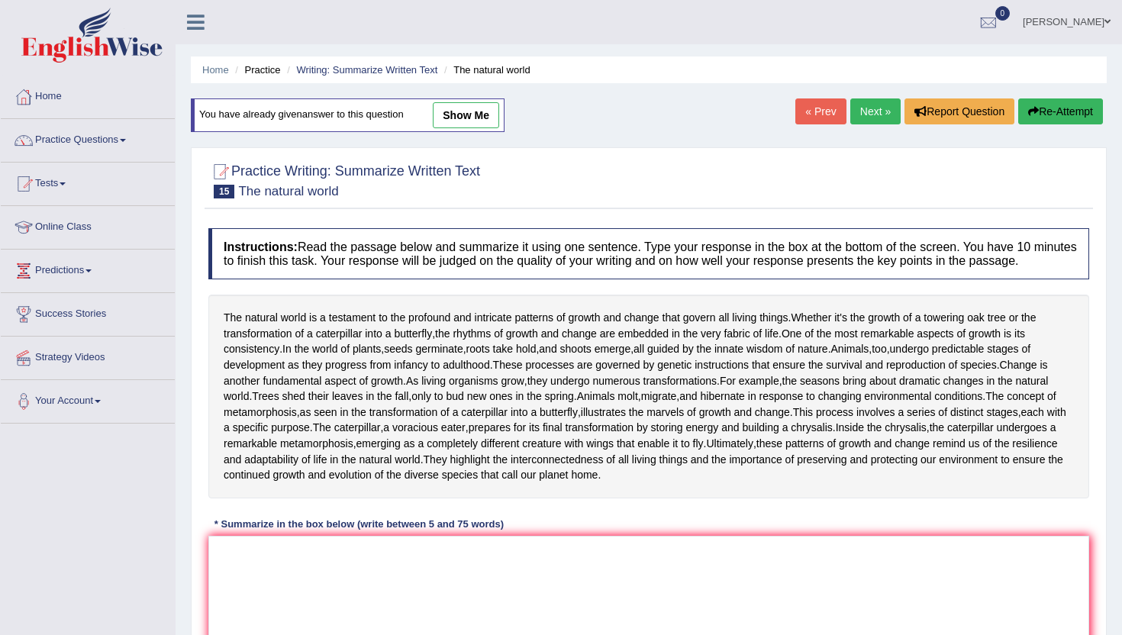
click at [870, 109] on link "Next »" at bounding box center [875, 111] width 50 height 26
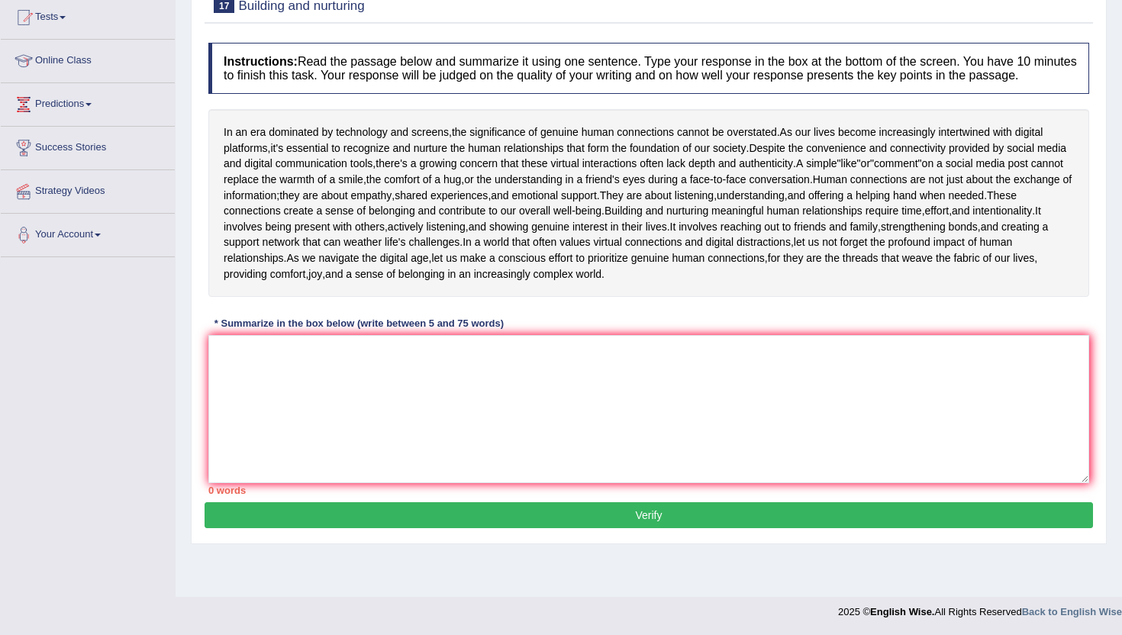
scroll to position [168, 0]
click at [281, 480] on textarea at bounding box center [648, 409] width 881 height 148
paste textarea "In an era dominated by technology and screens, the significance of genuine huma…"
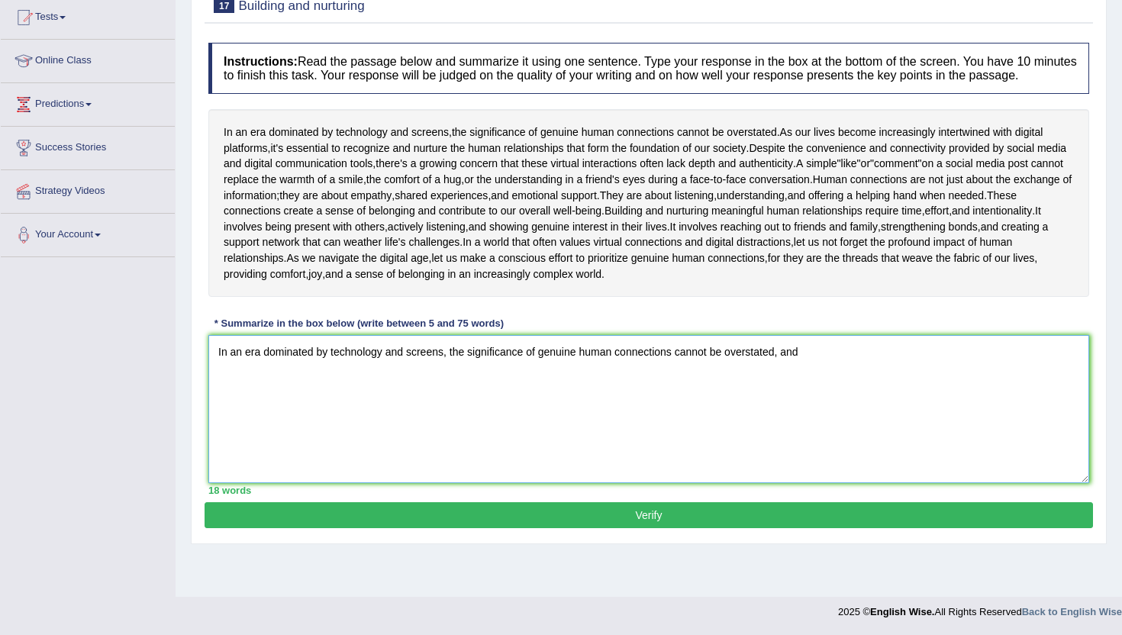
paste textarea "Despite the convenience and connectivity provided by social media"
paste textarea "They are about listening, understanding, and offering a helping hand when neede…"
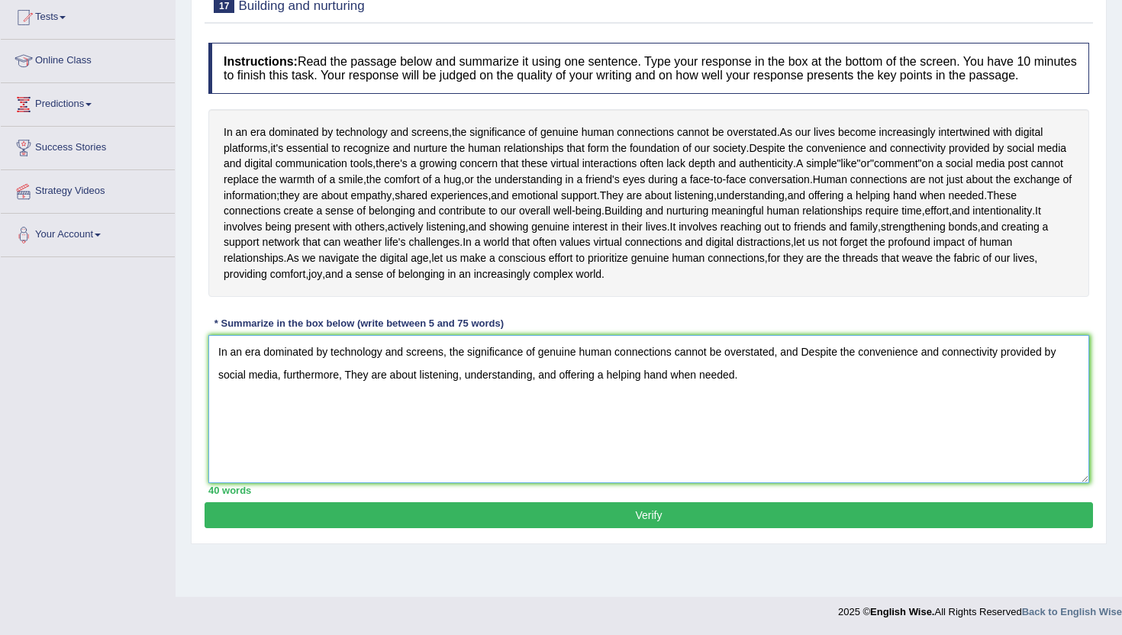
click at [353, 481] on textarea "In an era dominated by technology and screens, the significance of genuine huma…" at bounding box center [648, 409] width 881 height 148
click at [814, 450] on textarea "In an era dominated by technology and screens, the significance of genuine huma…" at bounding box center [648, 409] width 881 height 148
click at [746, 483] on textarea "In an era dominated by technology and screens, the significance of genuine huma…" at bounding box center [648, 409] width 881 height 148
paste textarea "they are the threads that weave the fabric of our lives, providing comfort, joy…"
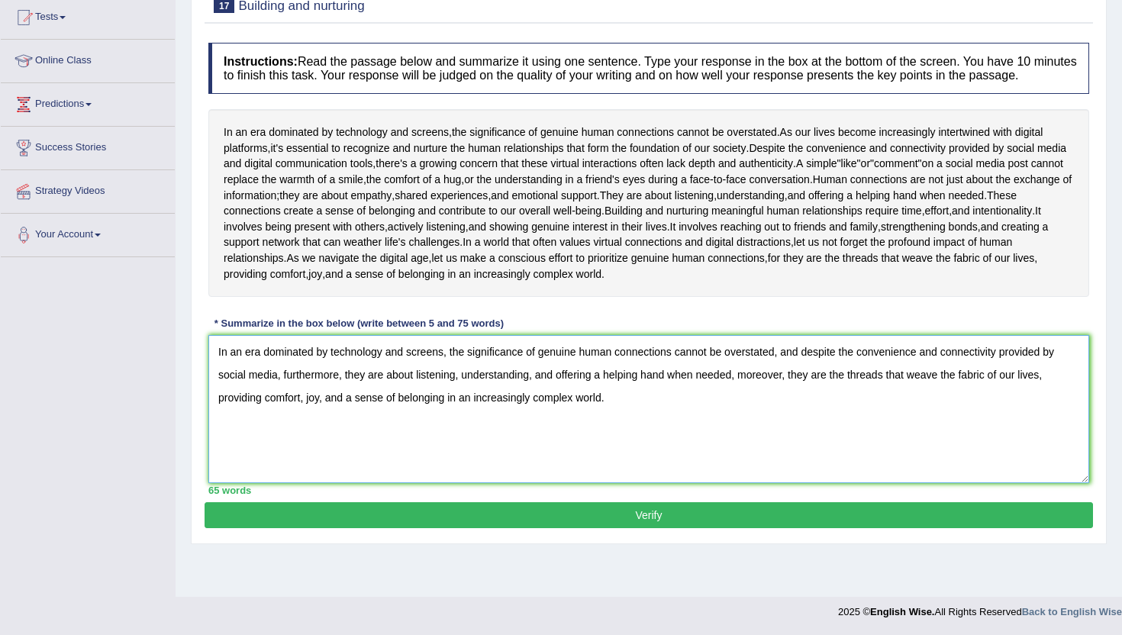
scroll to position [233, 0]
type textarea "In an era dominated by technology and screens, the significance of genuine huma…"
click at [456, 528] on button "Verify" at bounding box center [649, 515] width 888 height 26
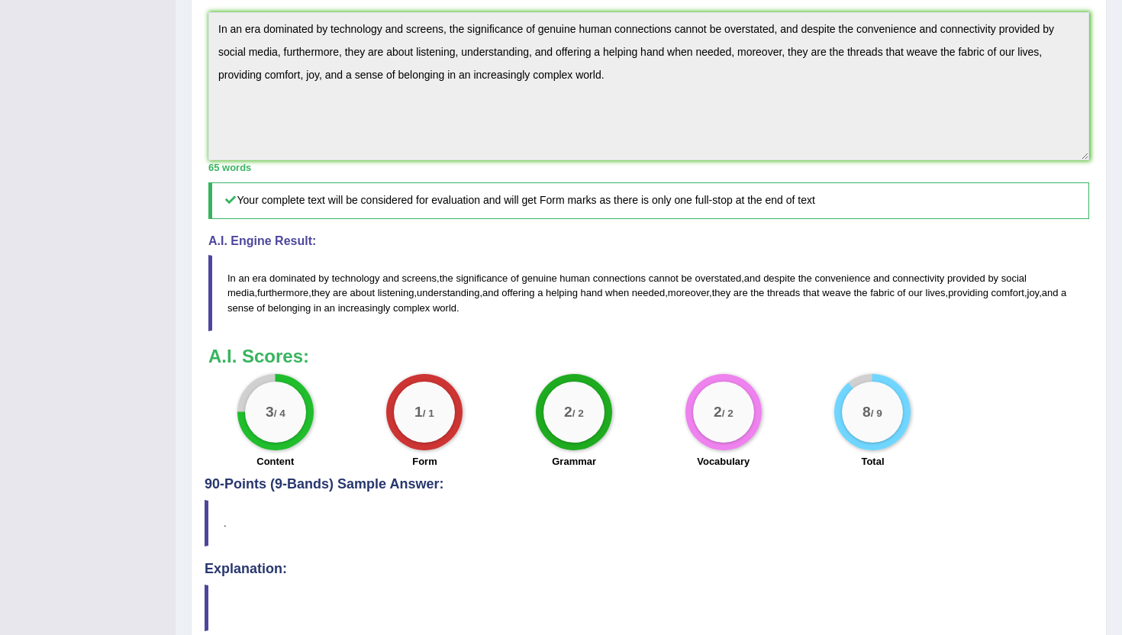
scroll to position [453, 0]
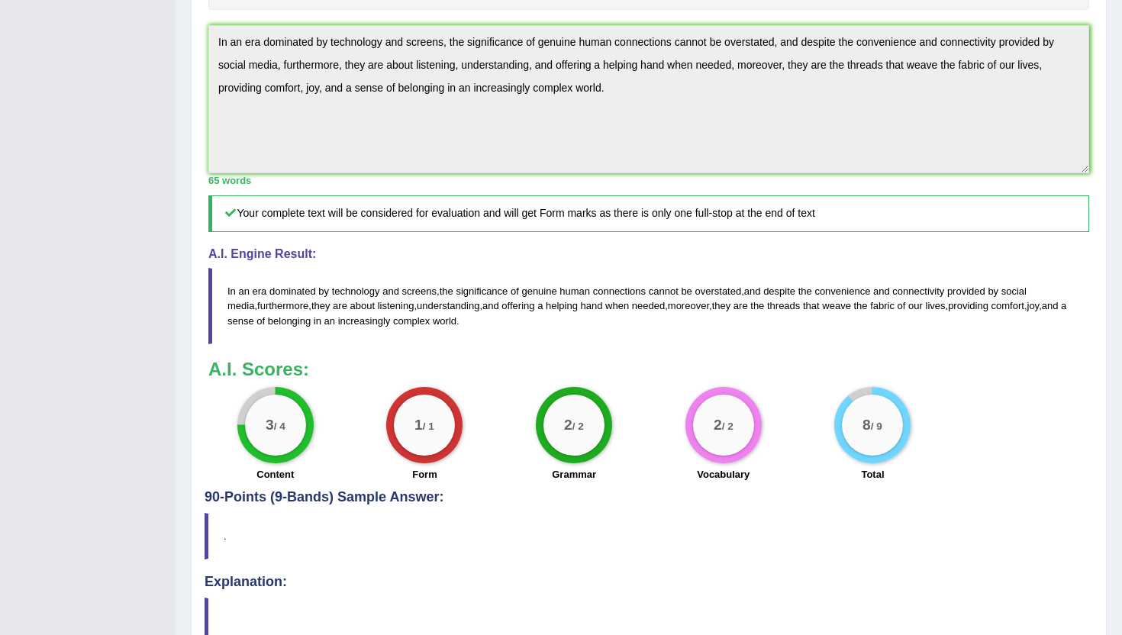
click at [204, 133] on div "Practice Writing: Summarize Written Text 17 Building and nurturing Instructions…" at bounding box center [649, 171] width 916 height 993
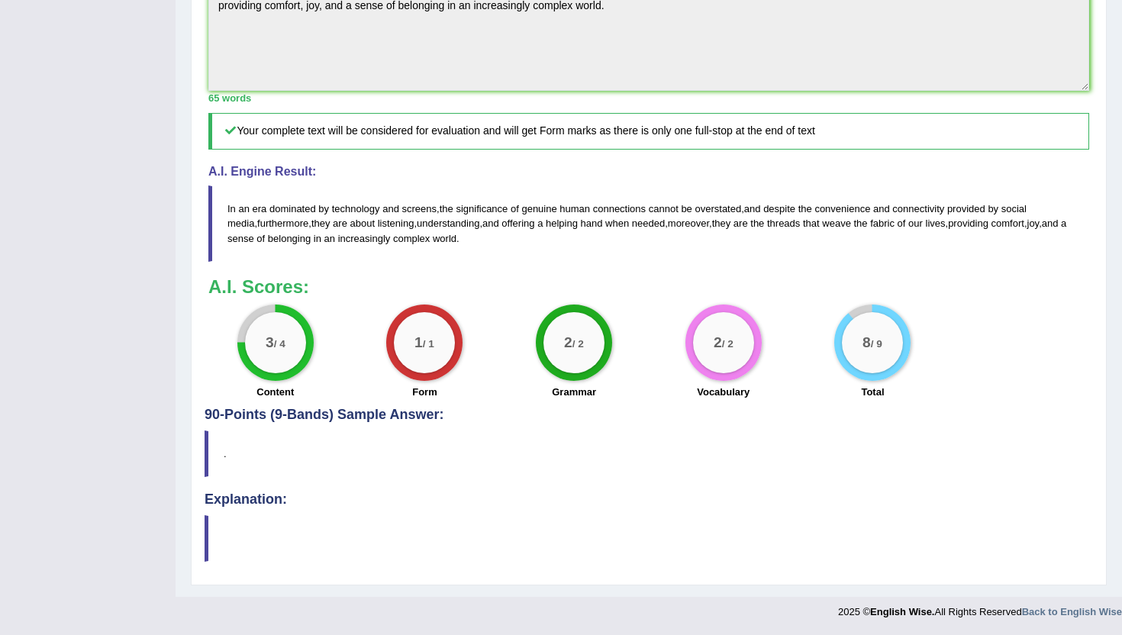
scroll to position [0, 0]
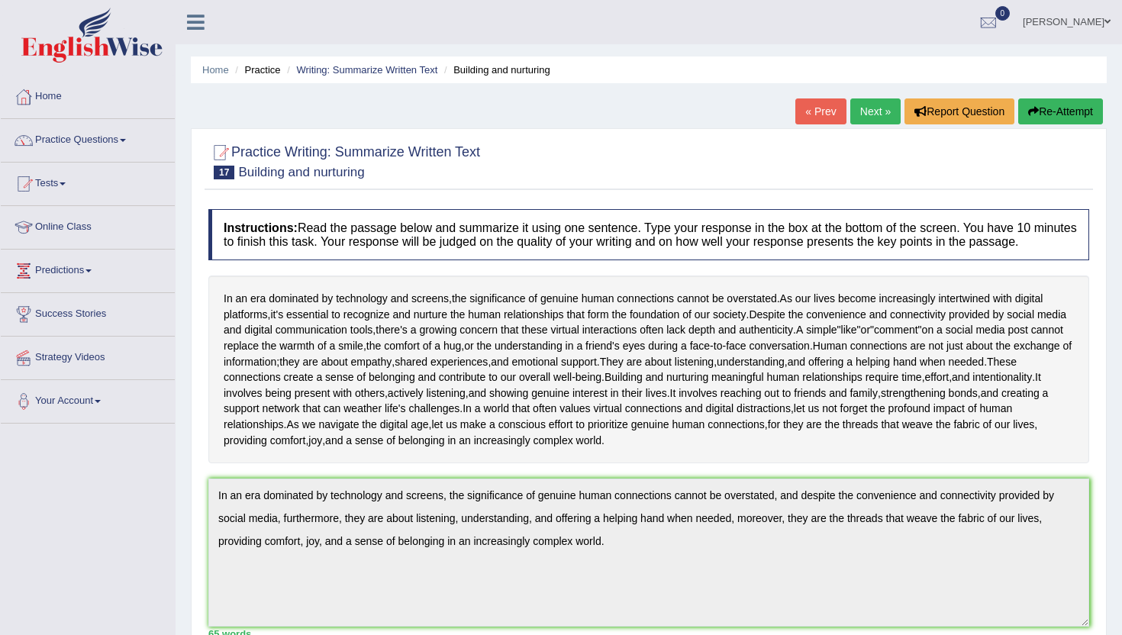
click at [1071, 111] on button "Re-Attempt" at bounding box center [1060, 111] width 85 height 26
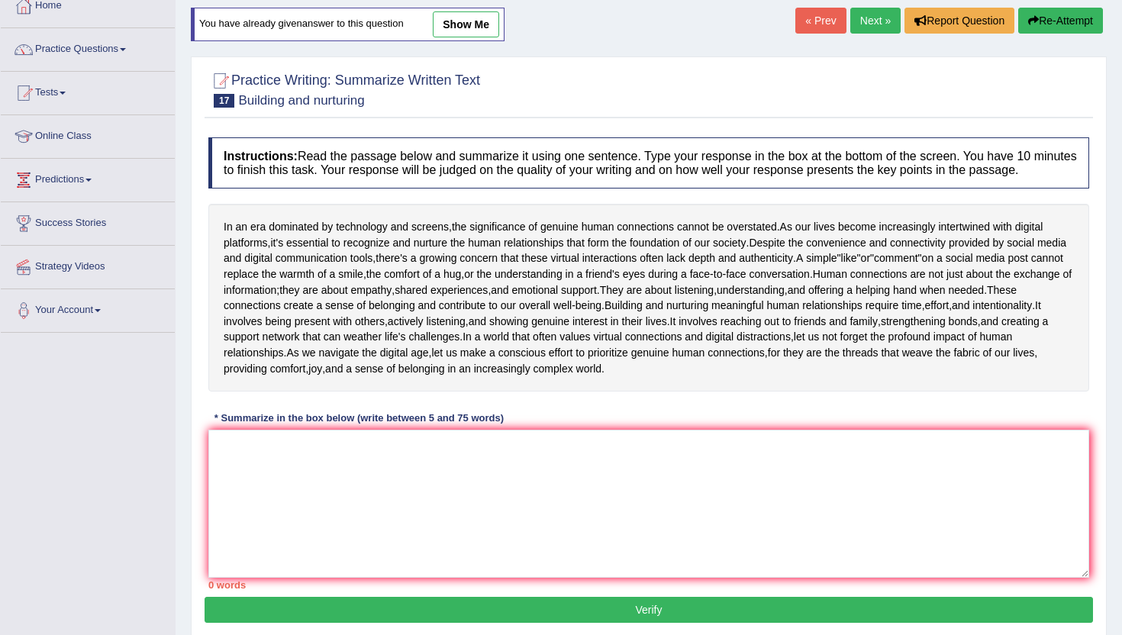
scroll to position [252, 0]
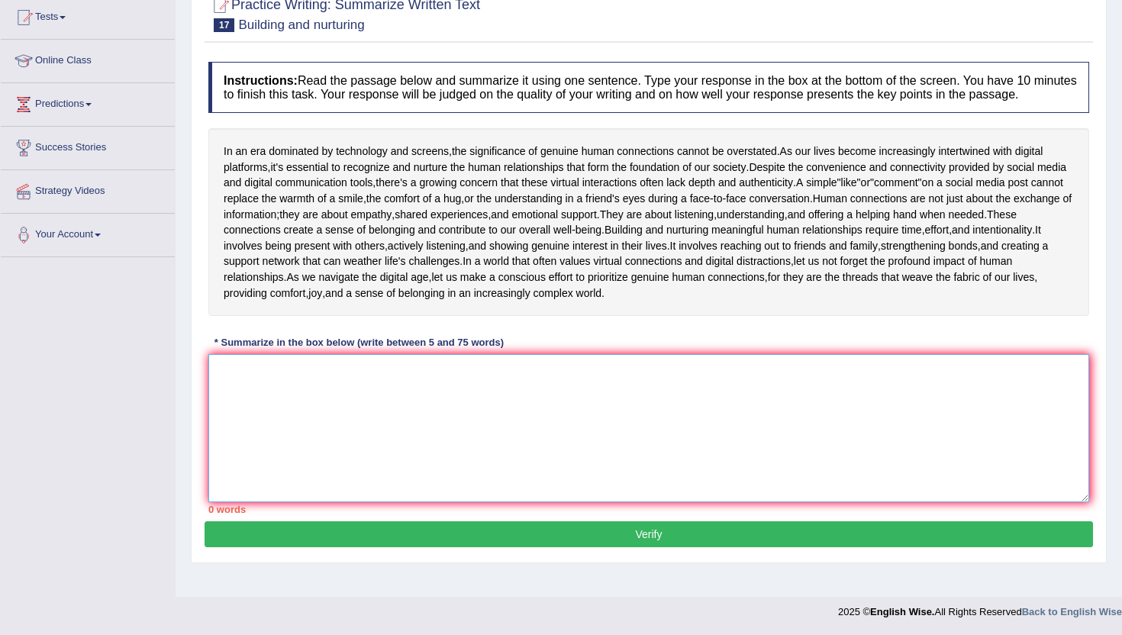
click at [361, 411] on textarea at bounding box center [648, 428] width 881 height 148
paste textarea "In an era dominated by technology and screens, the significance of genuine huma…"
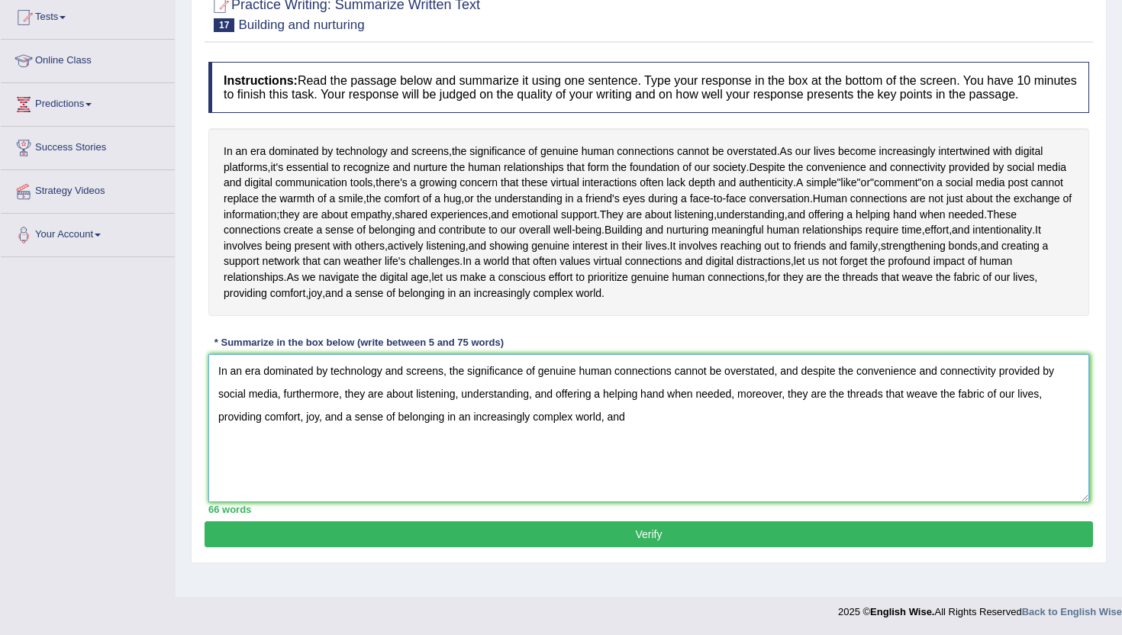
drag, startPoint x: 675, startPoint y: 450, endPoint x: 791, endPoint y: 422, distance: 120.0
click at [791, 422] on textarea "In an era dominated by technology and screens, the significance of genuine huma…" at bounding box center [648, 428] width 881 height 148
drag, startPoint x: 215, startPoint y: 278, endPoint x: 554, endPoint y: 279, distance: 338.9
click at [554, 279] on div "In an era dominated by technology and screens , the significance of genuine hum…" at bounding box center [648, 222] width 881 height 188
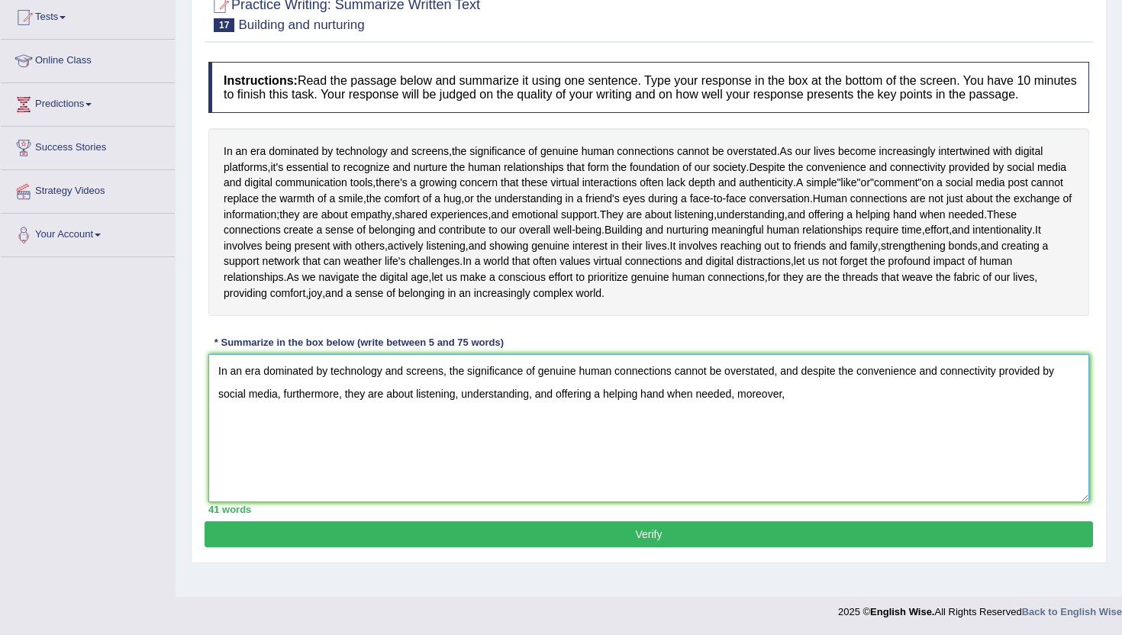
click at [782, 412] on textarea "In an era dominated by technology and screens, the significance of genuine huma…" at bounding box center [648, 428] width 881 height 148
click at [735, 434] on textarea "In an era dominated by technology and screens, the significance of genuine huma…" at bounding box center [648, 428] width 881 height 148
drag, startPoint x: 804, startPoint y: 435, endPoint x: 737, endPoint y: 432, distance: 68.0
click at [737, 432] on textarea "In an era dominated by technology and screens, the significance of genuine huma…" at bounding box center [648, 428] width 881 height 148
paste textarea "They are about listening, understanding, and offering a helping hand when neede…"
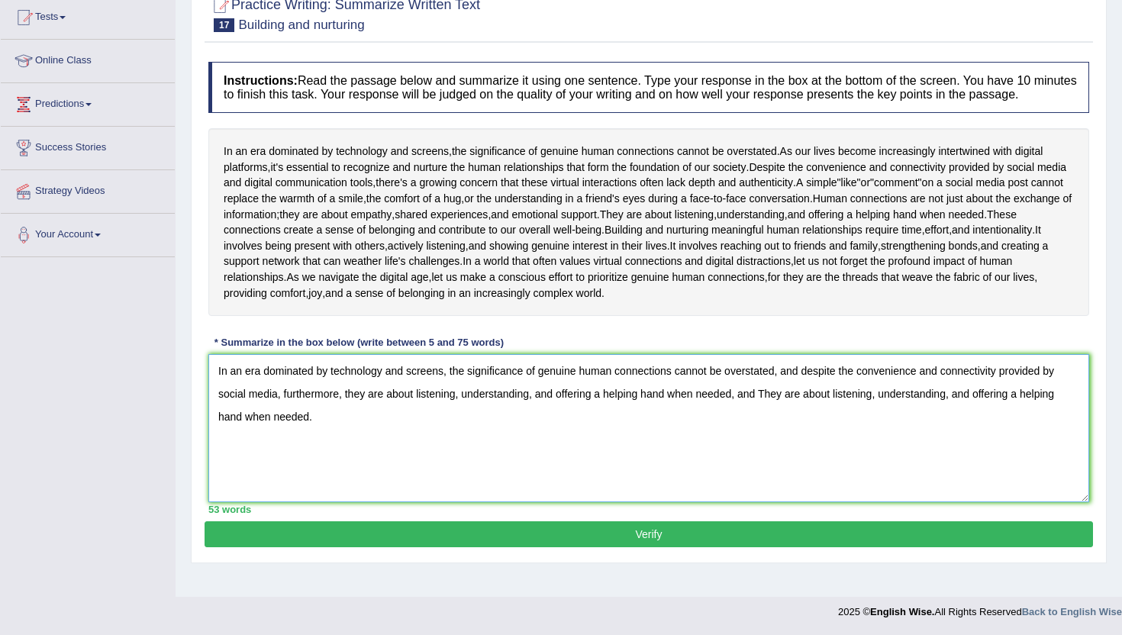
click at [766, 435] on textarea "In an era dominated by technology and screens, the significance of genuine huma…" at bounding box center [648, 428] width 881 height 148
click at [314, 456] on textarea "In an era dominated by technology and screens, the significance of genuine huma…" at bounding box center [648, 428] width 881 height 148
paste textarea "In a world that often values virtual connections and digital distractions, let …"
click at [366, 459] on textarea "In an era dominated by technology and screens, the significance of genuine huma…" at bounding box center [648, 428] width 881 height 148
type textarea "In an era dominated by technology and screens, the significance of genuine huma…"
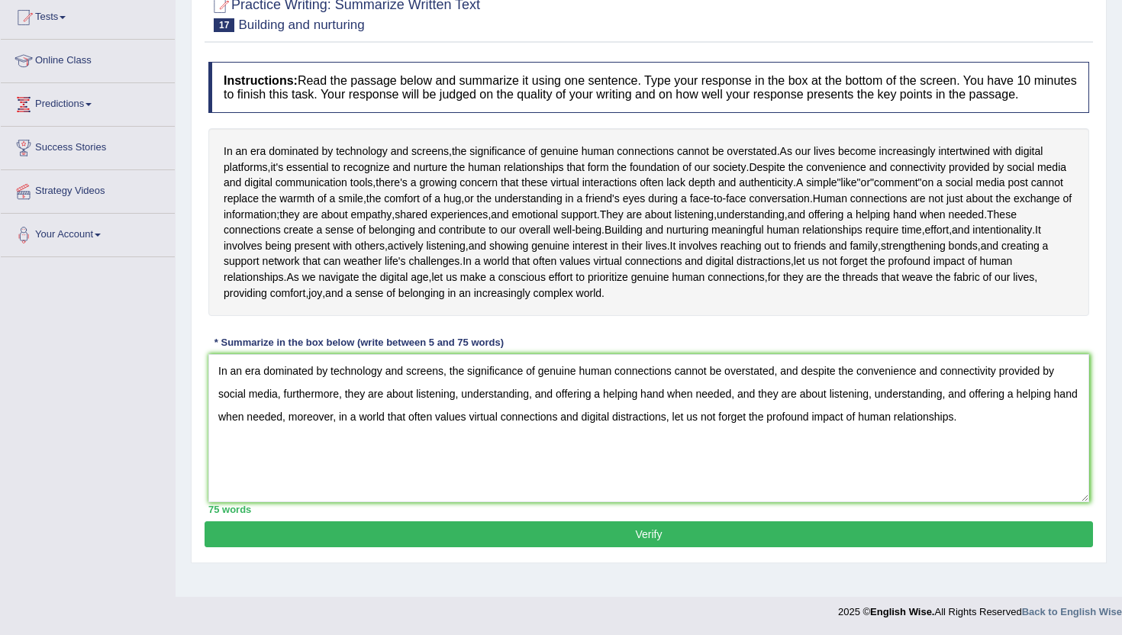
click at [559, 547] on button "Verify" at bounding box center [649, 534] width 888 height 26
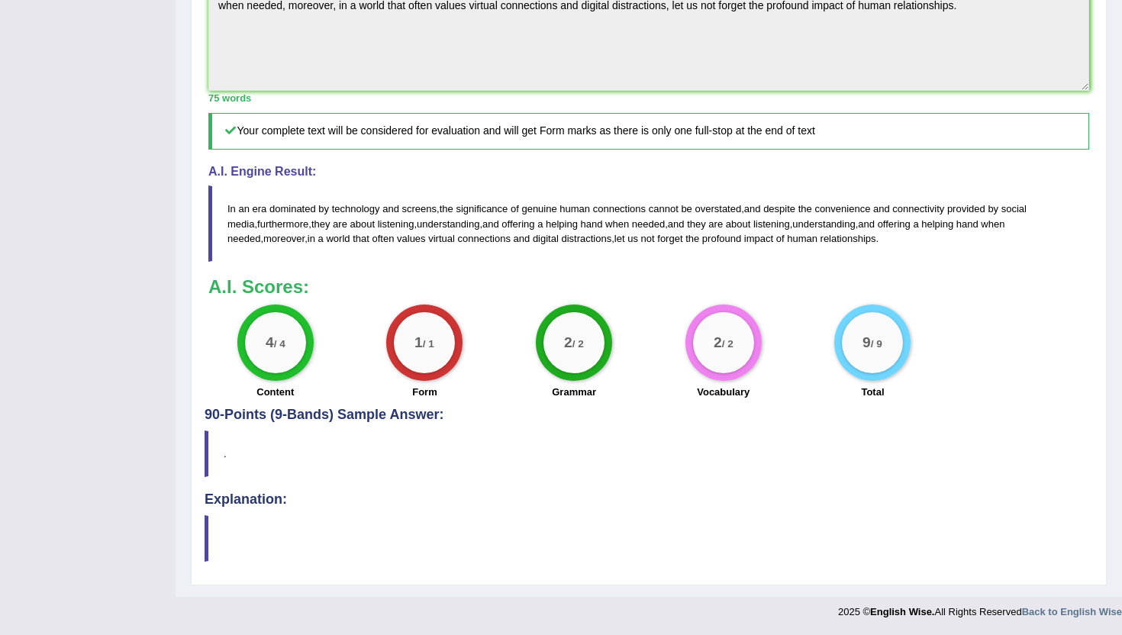
scroll to position [0, 0]
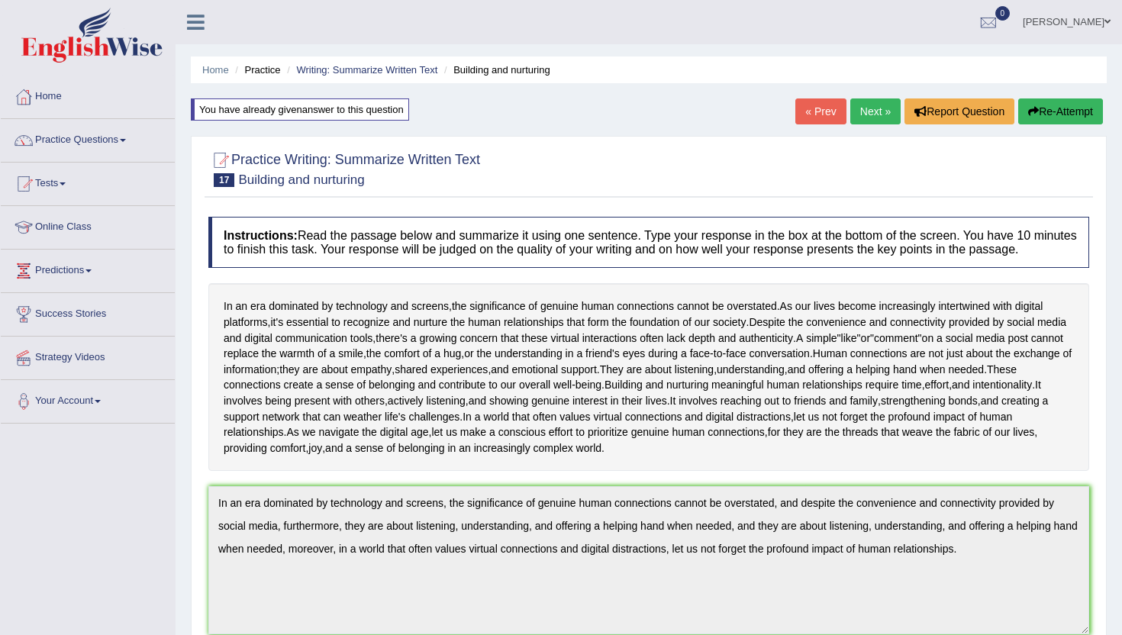
click at [878, 108] on link "Next »" at bounding box center [875, 111] width 50 height 26
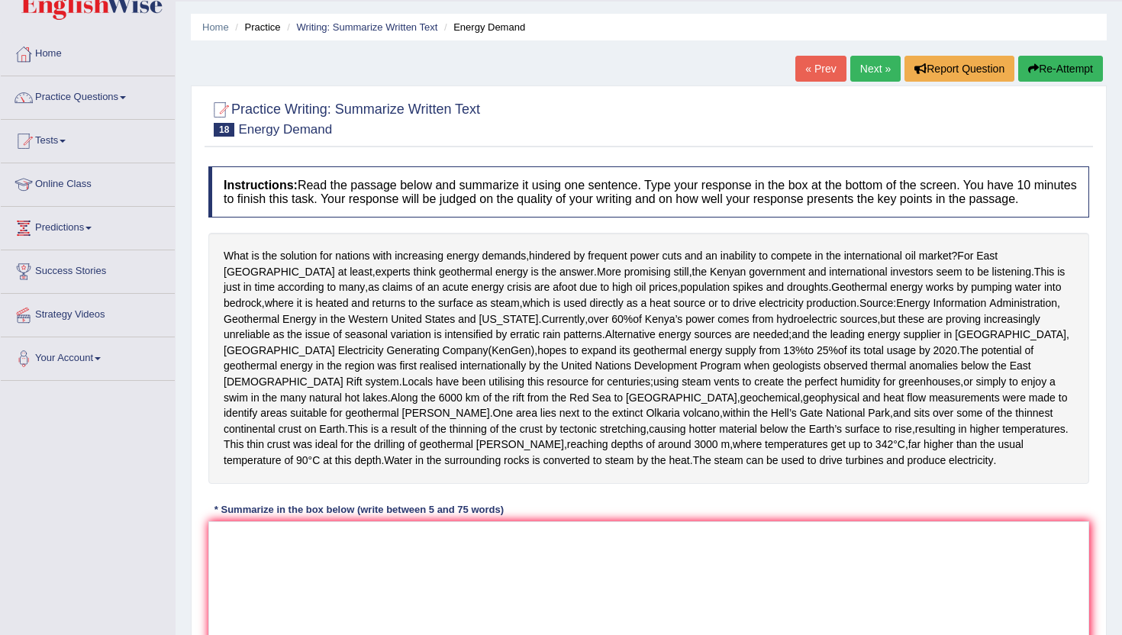
scroll to position [106, 0]
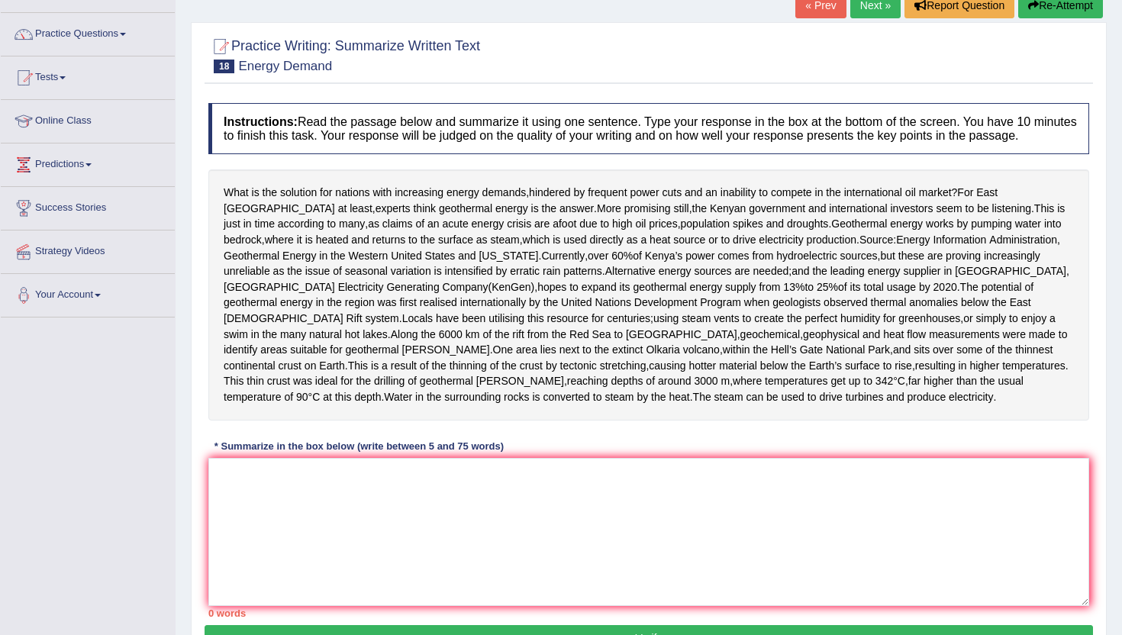
drag, startPoint x: 964, startPoint y: 208, endPoint x: 217, endPoint y: 261, distance: 749.1
click at [216, 261] on div "What is the solution for nations with increasing energy demands , hindered by f…" at bounding box center [648, 294] width 881 height 250
click at [99, 33] on link "Practice Questions" at bounding box center [88, 32] width 174 height 38
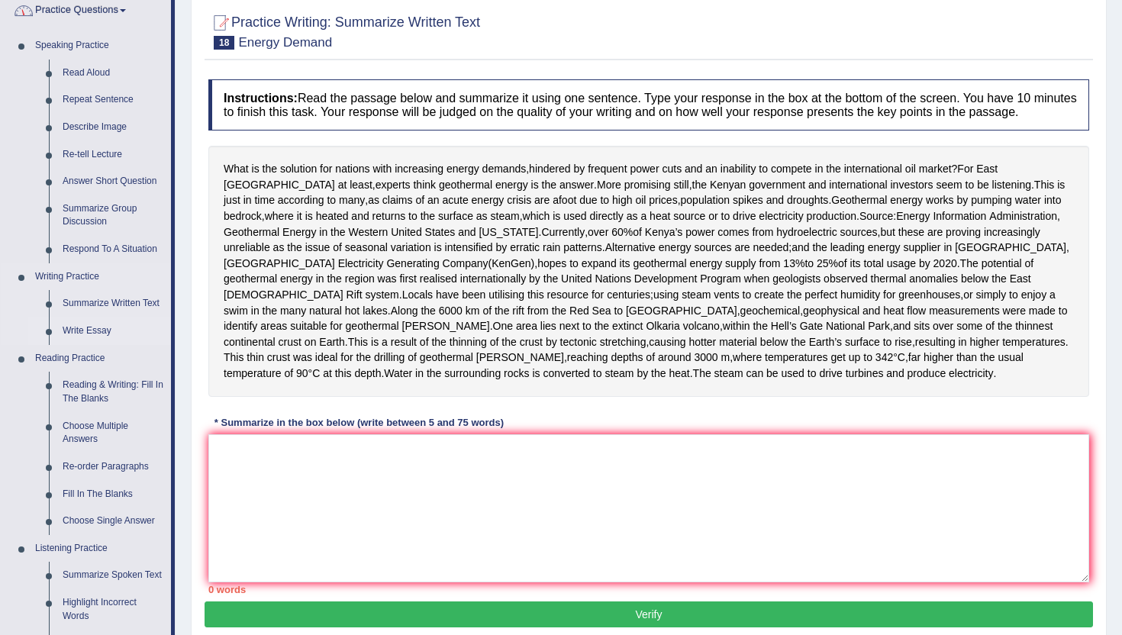
scroll to position [128, 0]
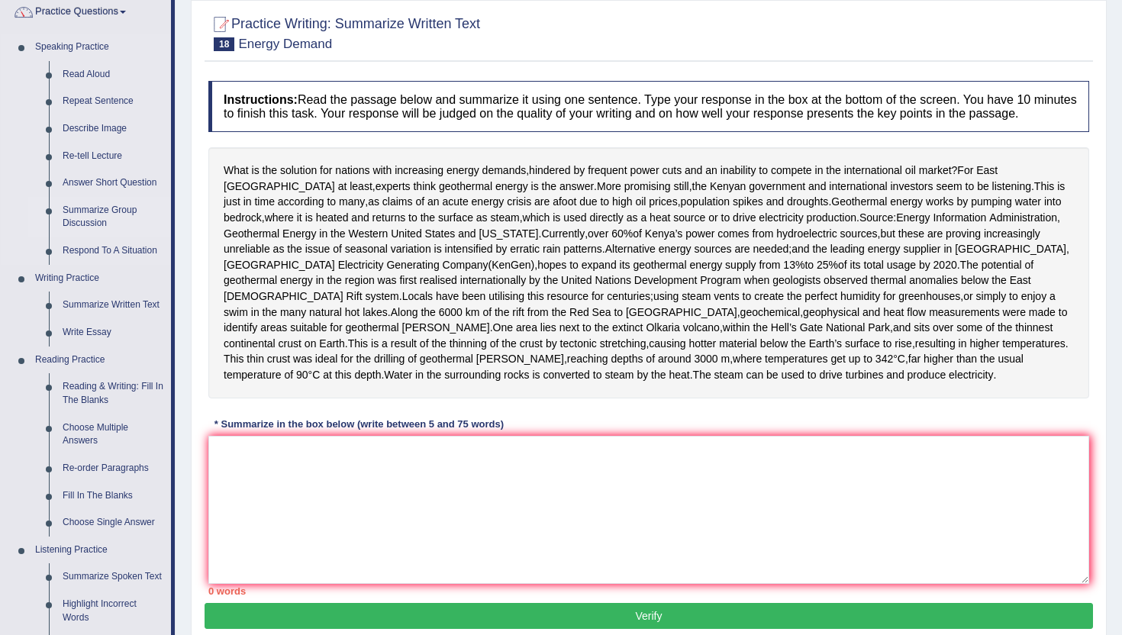
click at [98, 211] on link "Summarize Group Discussion" at bounding box center [113, 217] width 115 height 40
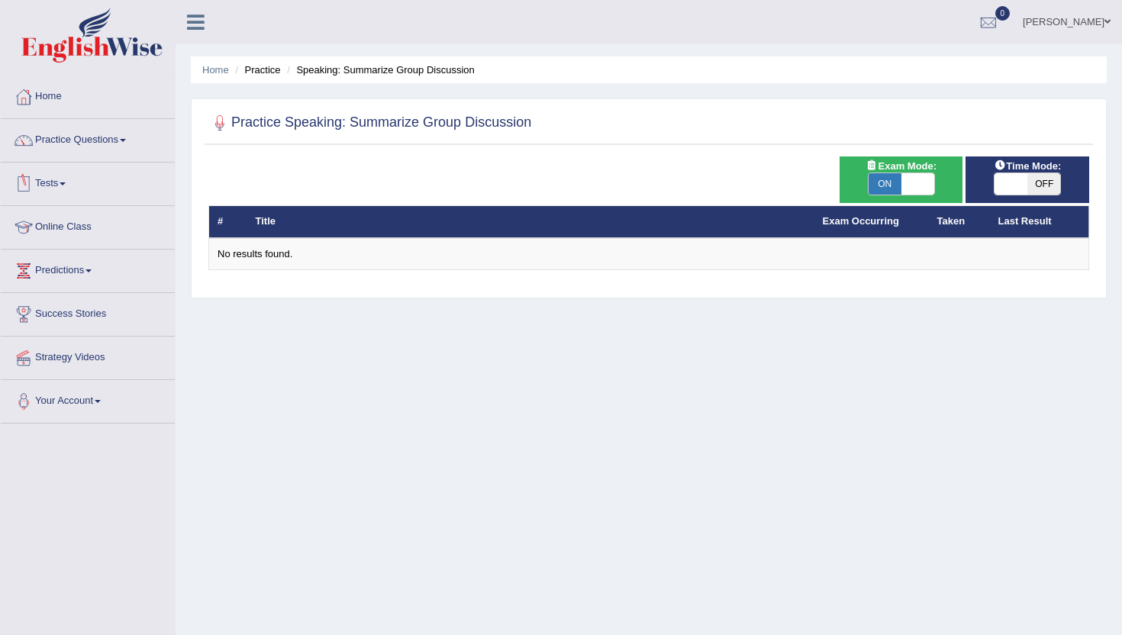
click at [891, 176] on span "ON" at bounding box center [885, 183] width 33 height 21
checkbox input "false"
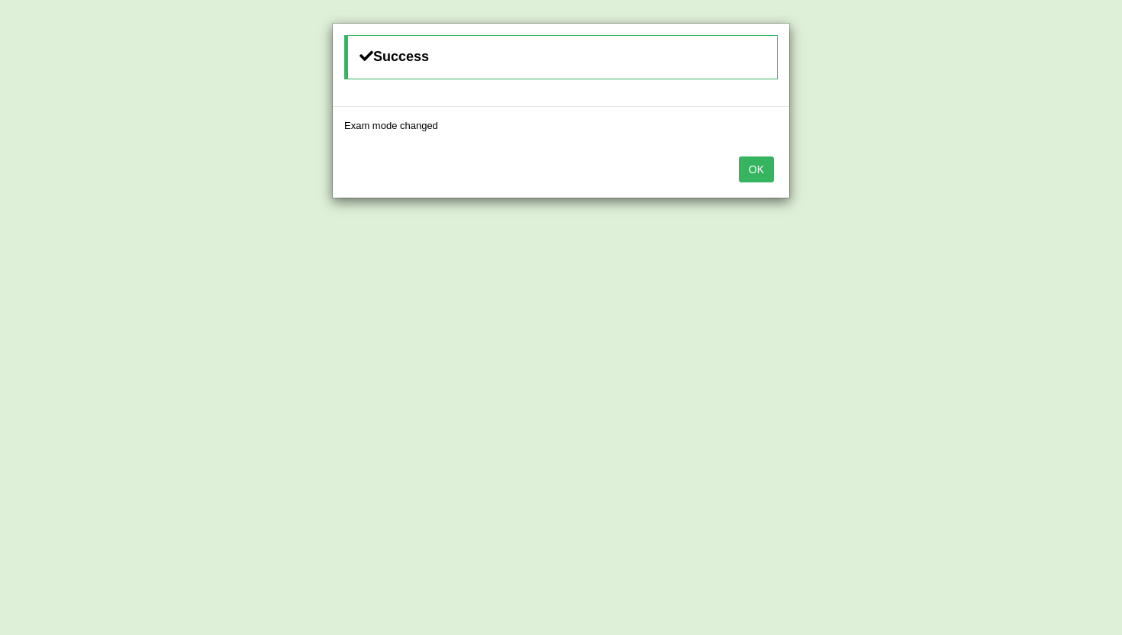
click at [762, 158] on button "OK" at bounding box center [756, 169] width 35 height 26
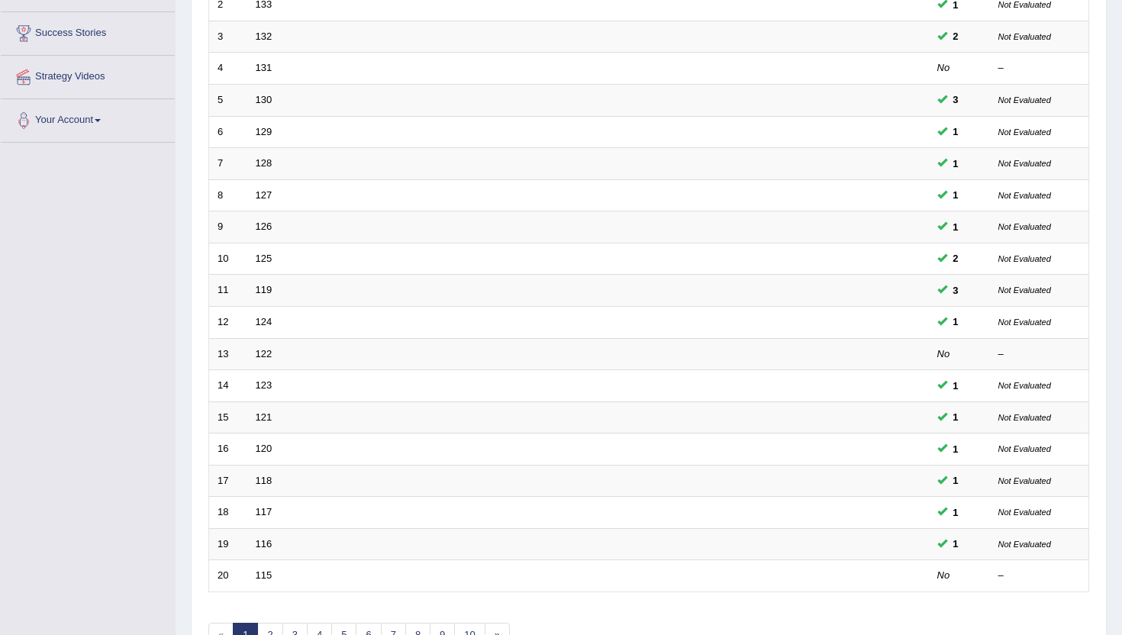
scroll to position [376, 0]
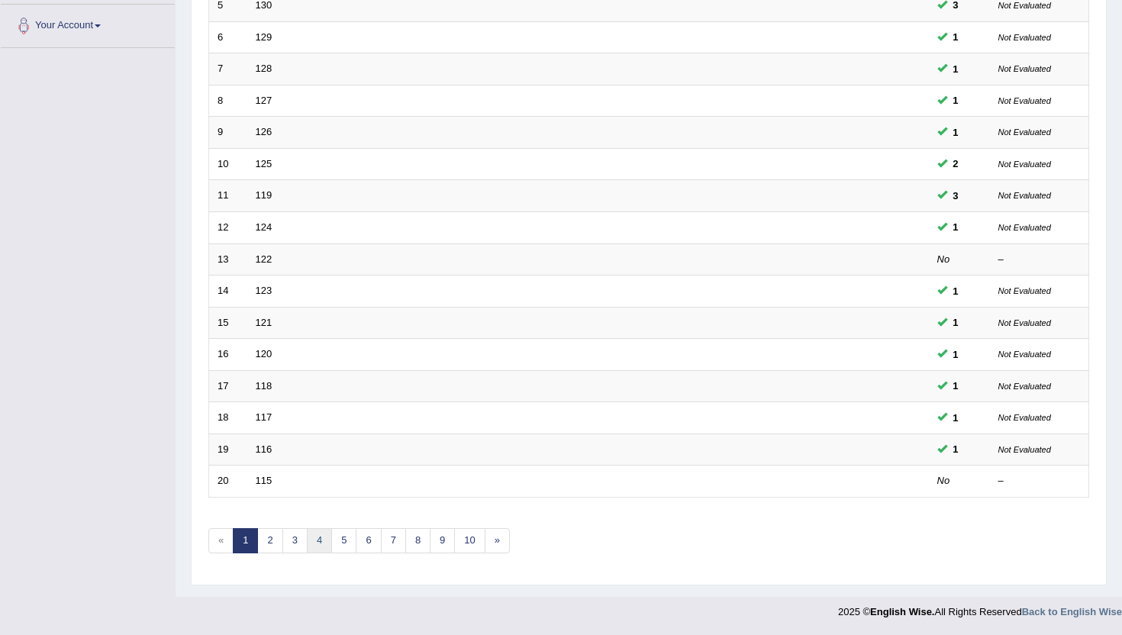
click at [307, 541] on link "4" at bounding box center [319, 540] width 25 height 25
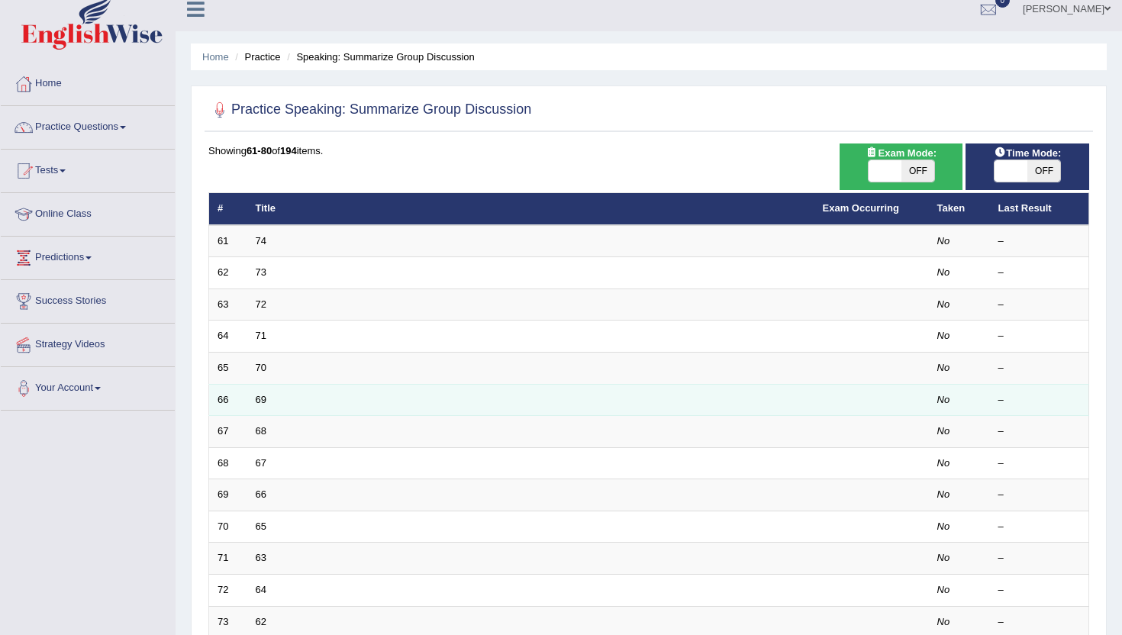
scroll to position [12, 0]
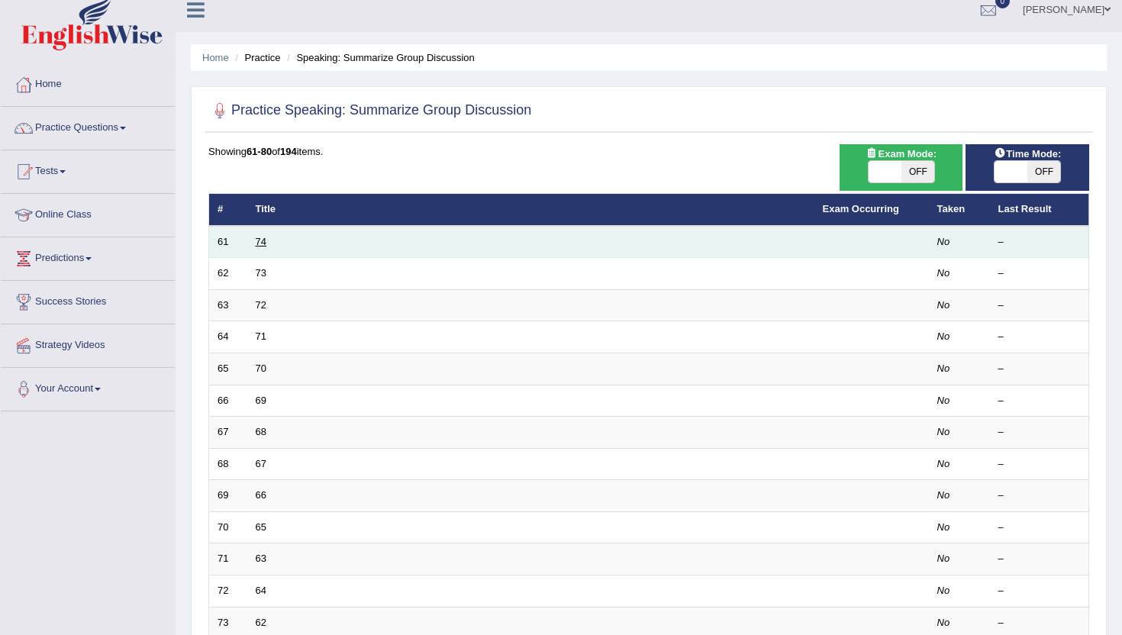
click at [257, 237] on link "74" at bounding box center [261, 241] width 11 height 11
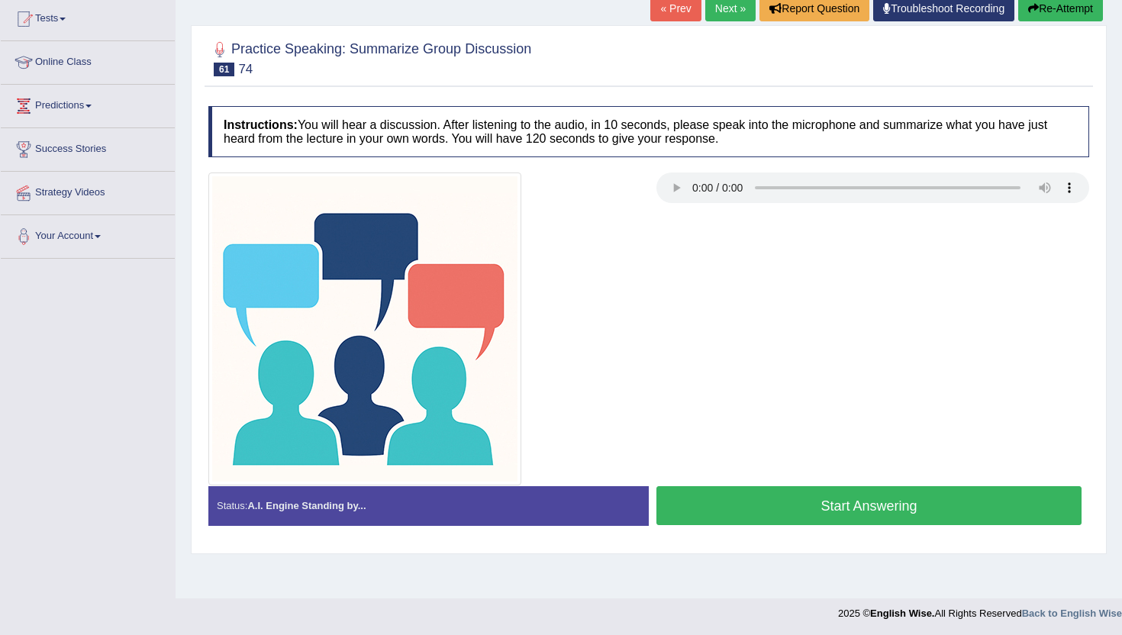
scroll to position [166, 0]
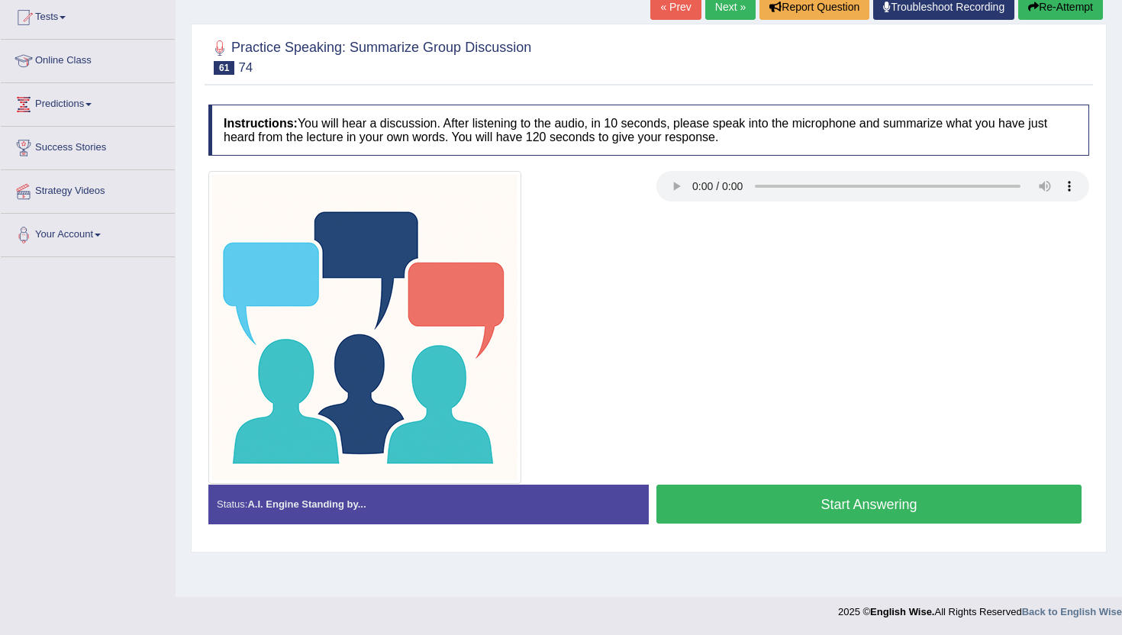
click at [756, 497] on button "Start Answering" at bounding box center [868, 504] width 425 height 39
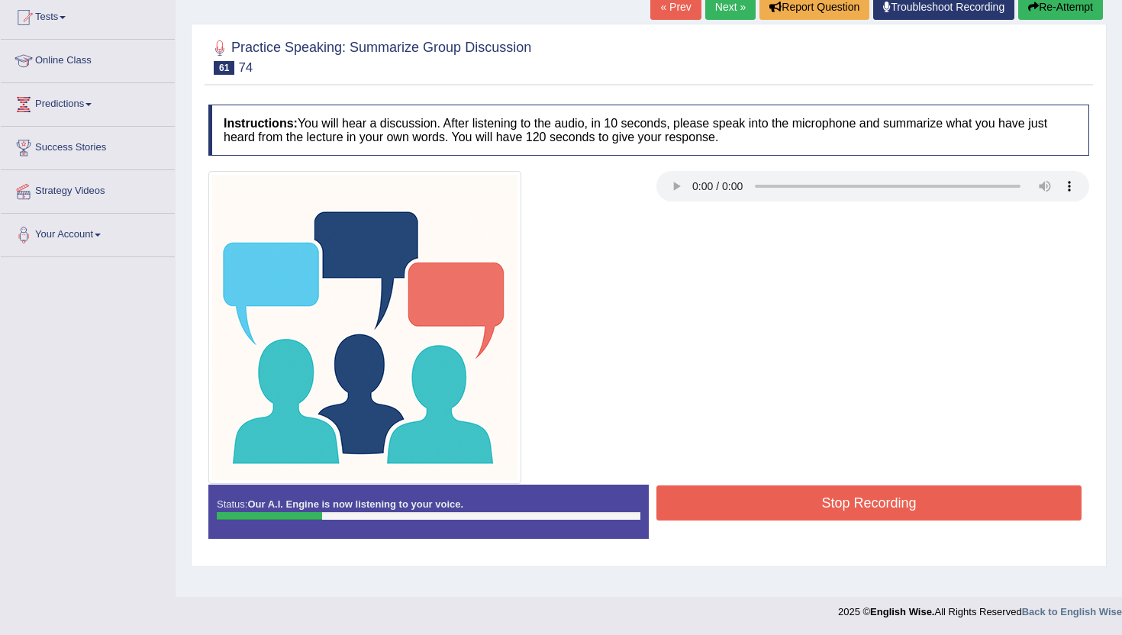
click at [756, 497] on button "Stop Recording" at bounding box center [868, 502] width 425 height 35
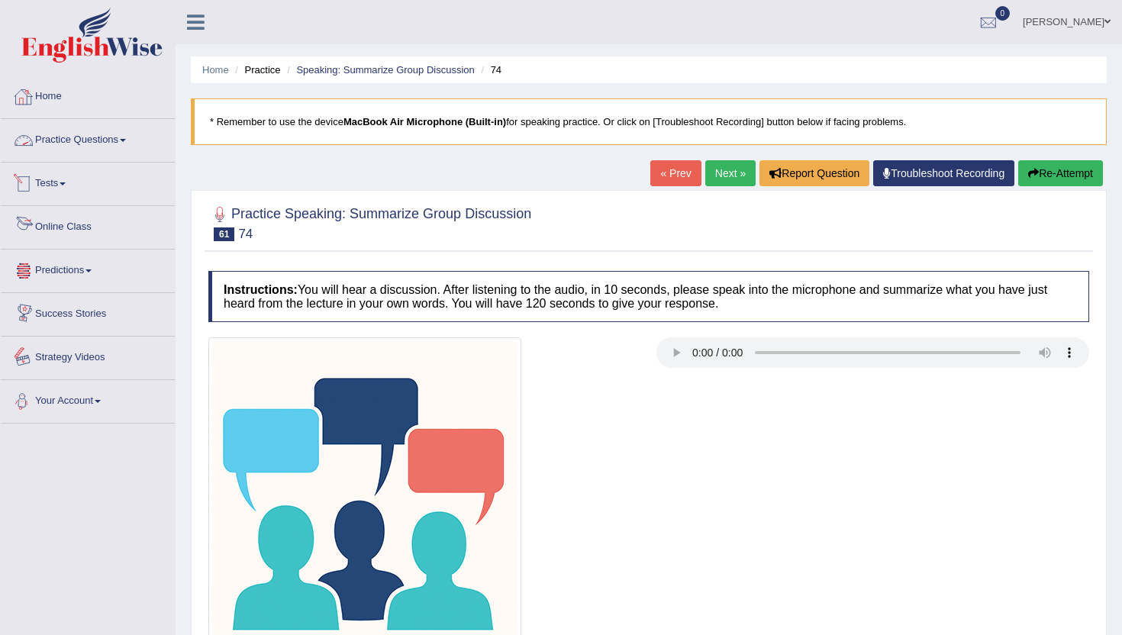
scroll to position [8, 0]
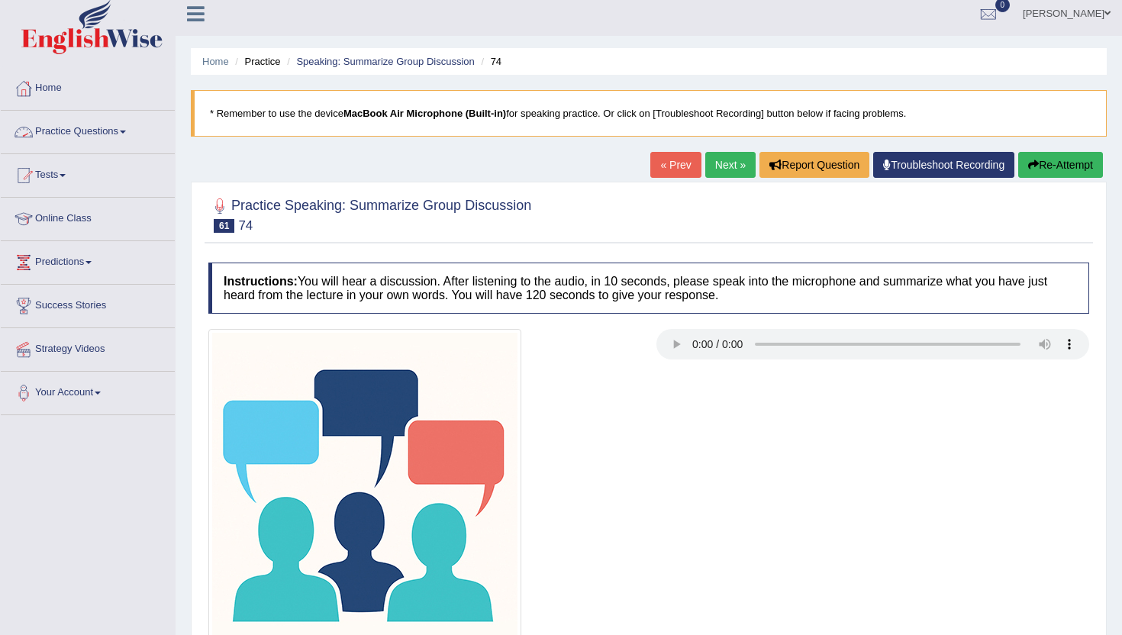
click at [125, 129] on link "Practice Questions" at bounding box center [88, 130] width 174 height 38
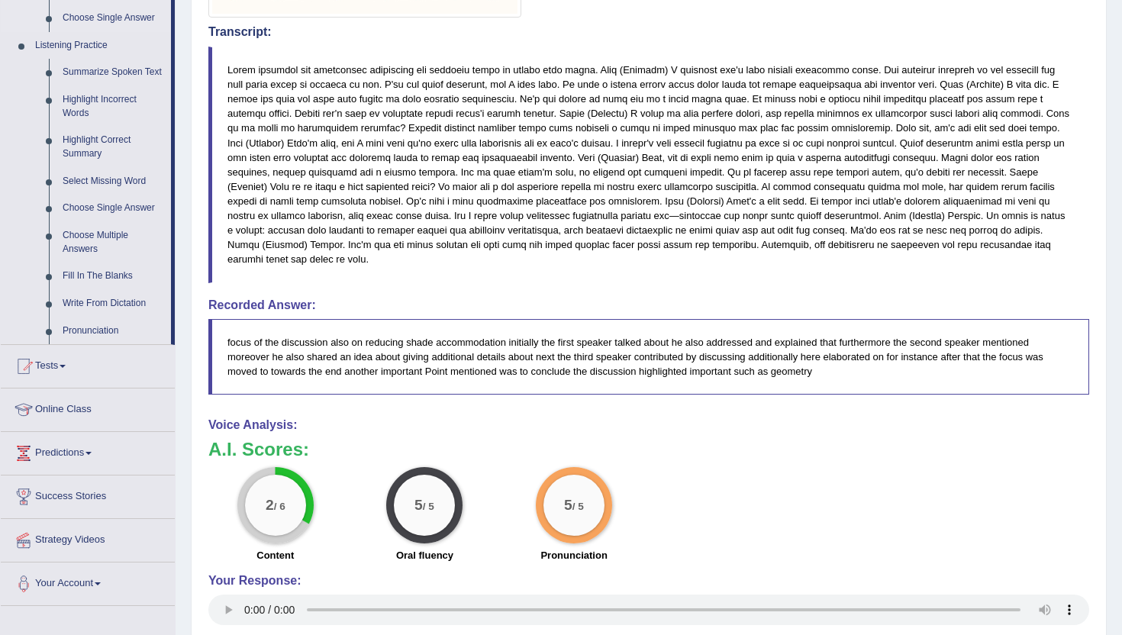
scroll to position [580, 0]
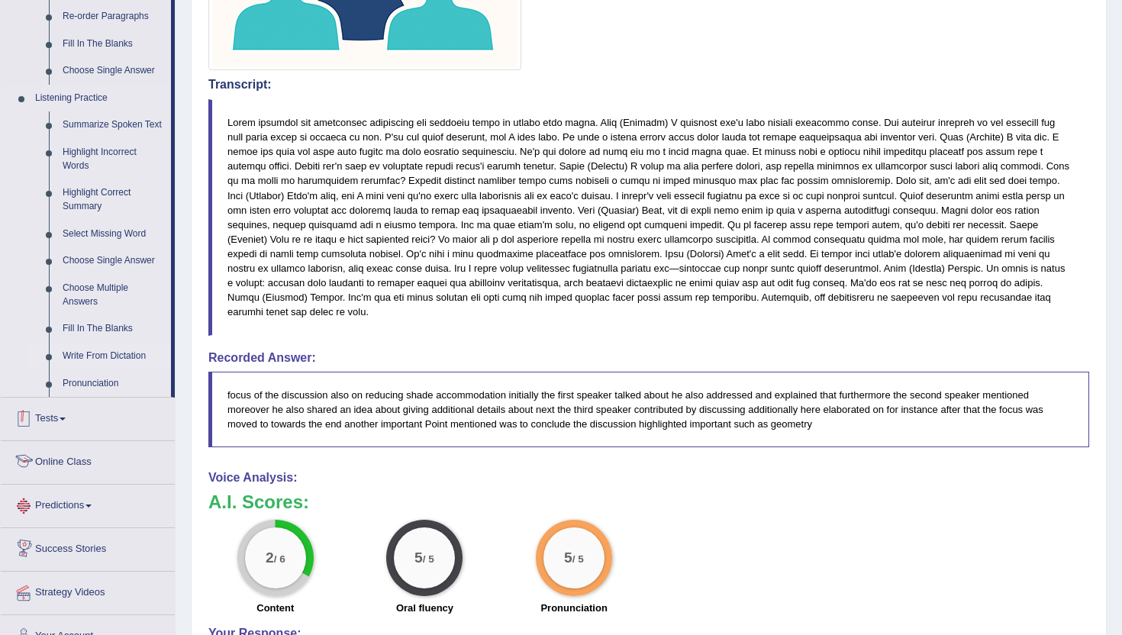
click at [104, 364] on link "Write From Dictation" at bounding box center [113, 356] width 115 height 27
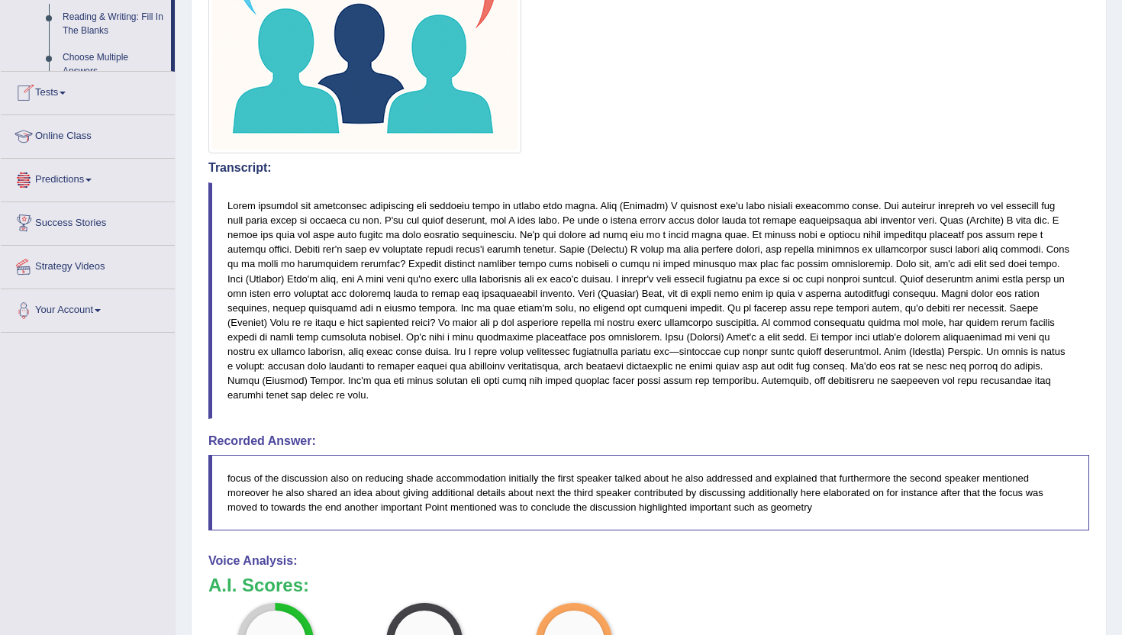
scroll to position [850, 0]
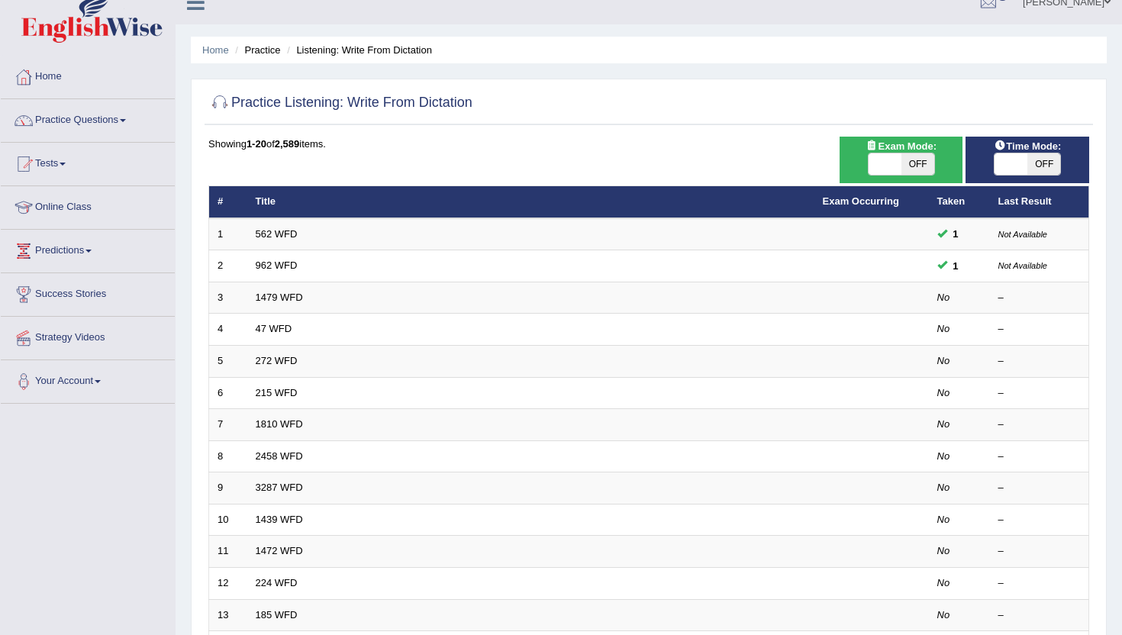
click at [891, 163] on span at bounding box center [885, 163] width 33 height 21
click at [881, 161] on span at bounding box center [885, 163] width 33 height 21
checkbox input "true"
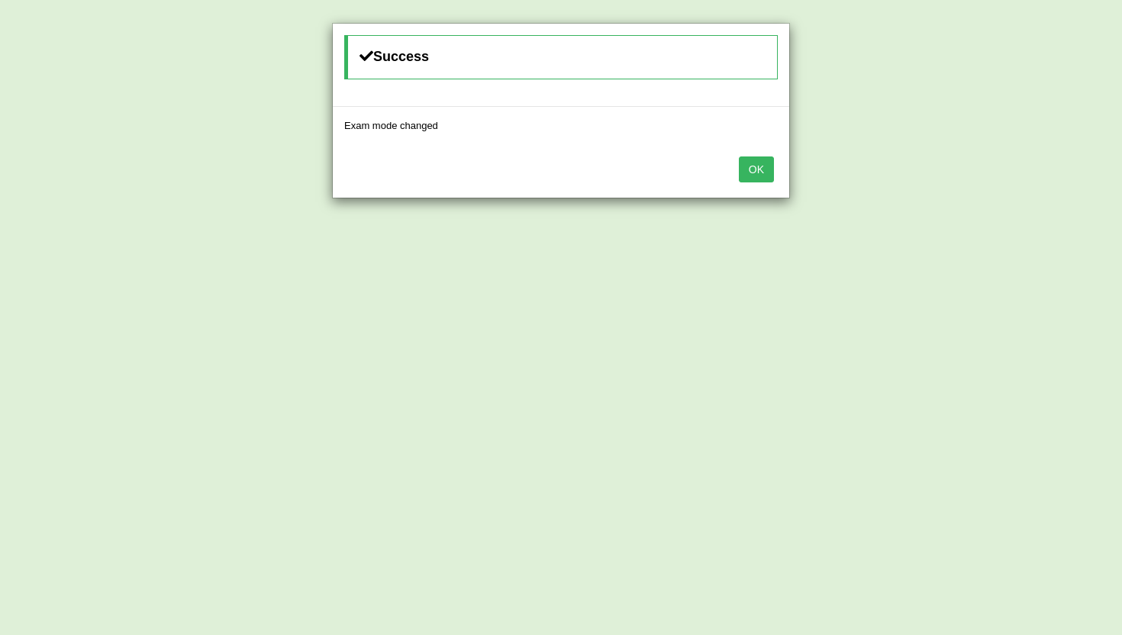
click at [746, 167] on button "OK" at bounding box center [756, 169] width 35 height 26
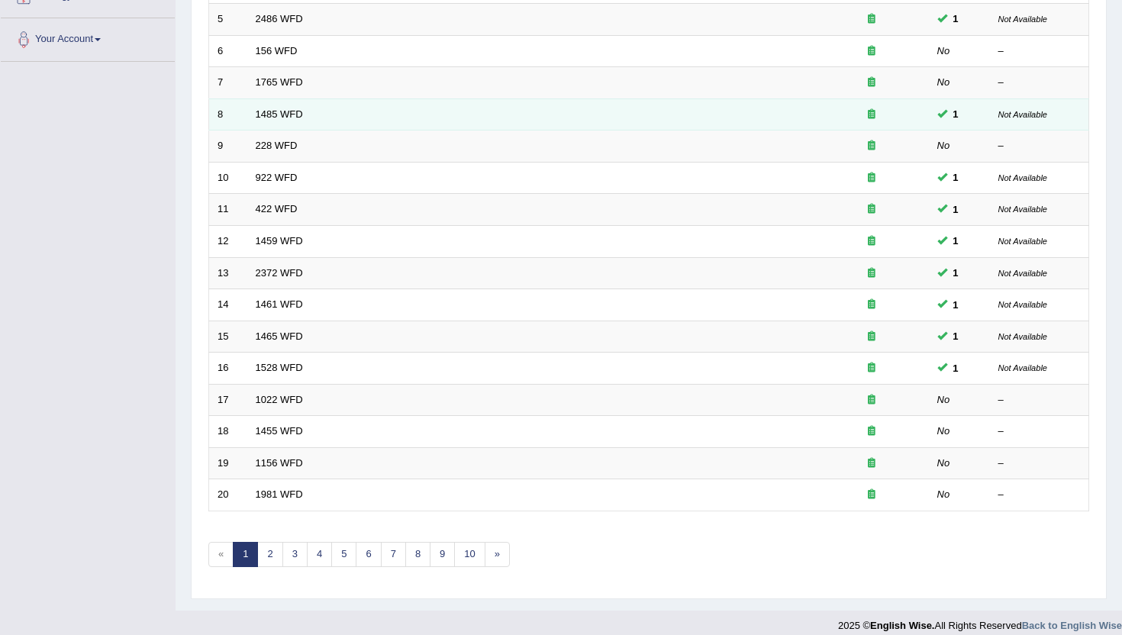
scroll to position [376, 0]
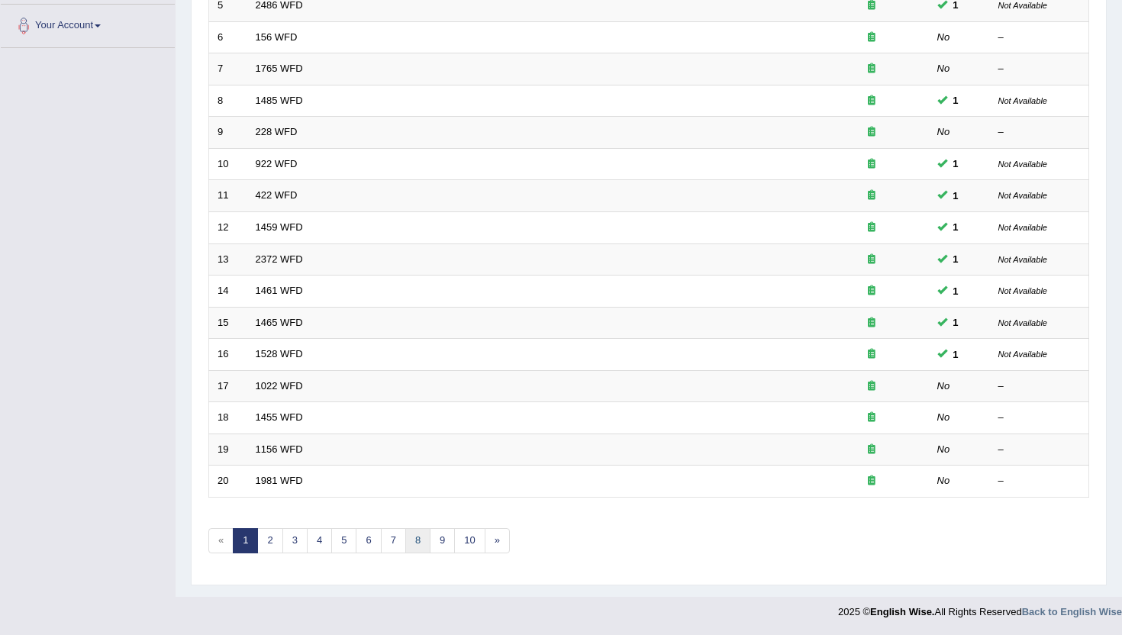
click at [414, 540] on link "8" at bounding box center [417, 540] width 25 height 25
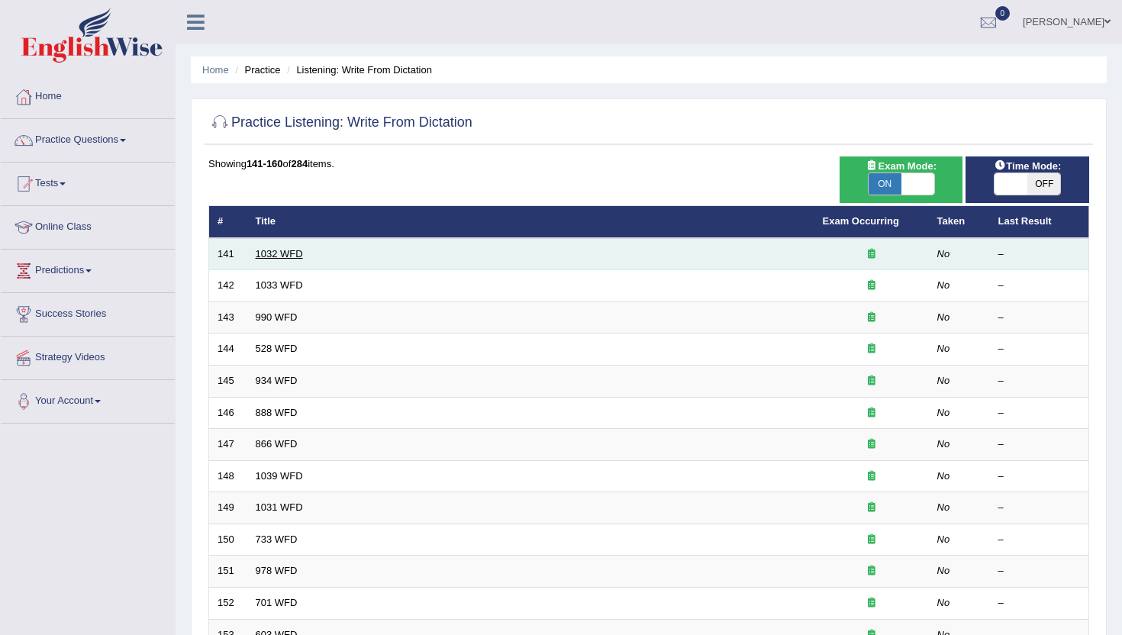
click at [285, 253] on link "1032 WFD" at bounding box center [279, 253] width 47 height 11
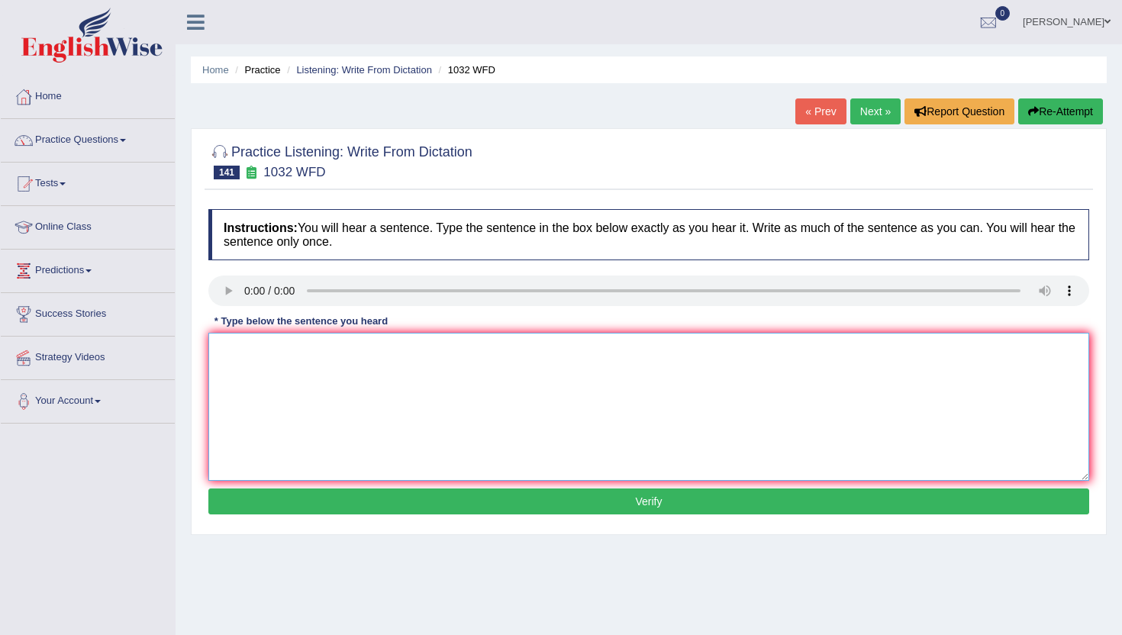
click at [285, 379] on textarea at bounding box center [648, 407] width 881 height 148
click at [486, 352] on textarea "The digital camer have some advantages over the tradinational" at bounding box center [648, 407] width 881 height 148
click at [526, 350] on textarea "The digital camer have some advantages over the tradinational" at bounding box center [648, 407] width 881 height 148
click at [292, 353] on textarea "The digital camer have some advantages over the tradinational camera" at bounding box center [648, 407] width 881 height 148
click at [305, 352] on textarea "The digital camer have some advantages over the tradinational camera" at bounding box center [648, 407] width 881 height 148
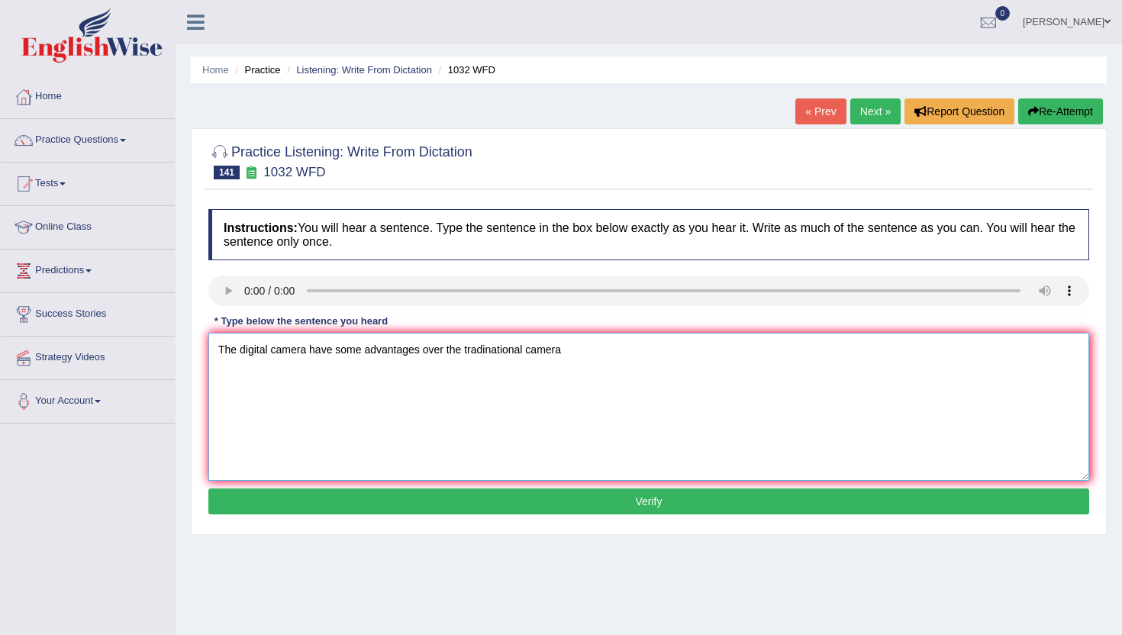
click at [563, 353] on textarea "The digital camera have some advantages over the tradinational camera" at bounding box center [648, 407] width 881 height 148
click at [484, 350] on textarea "The digital camera have some advantages over the tradinational camera." at bounding box center [648, 407] width 881 height 148
type textarea "The digital camera have some advantages over the tradinational camera."
click at [450, 511] on button "Verify" at bounding box center [648, 501] width 881 height 26
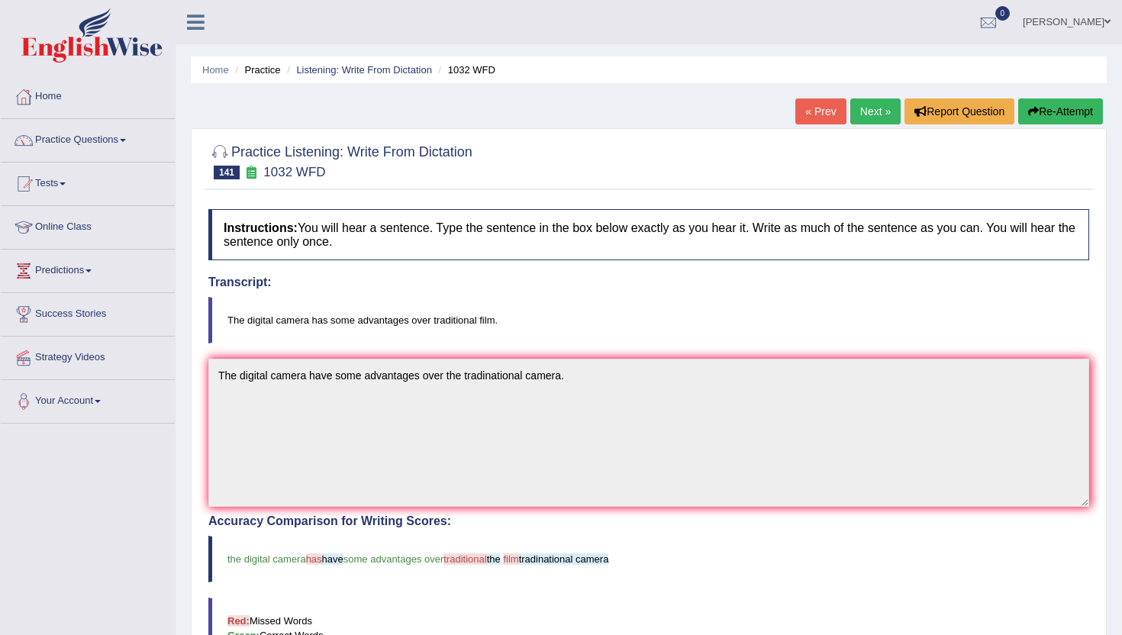
click at [868, 106] on link "Next »" at bounding box center [875, 111] width 50 height 26
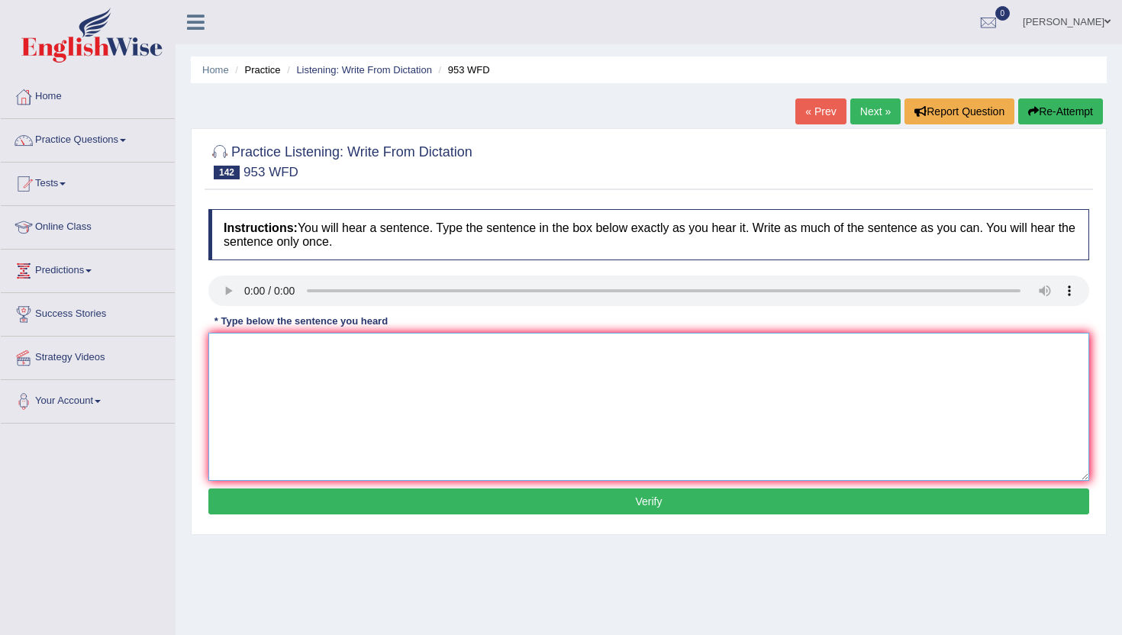
click at [241, 389] on textarea at bounding box center [648, 407] width 881 height 148
type textarea "t"
type textarea "The two sides has have disagreed on how to solve slove the problem problem."
click at [332, 488] on button "Verify" at bounding box center [648, 501] width 881 height 26
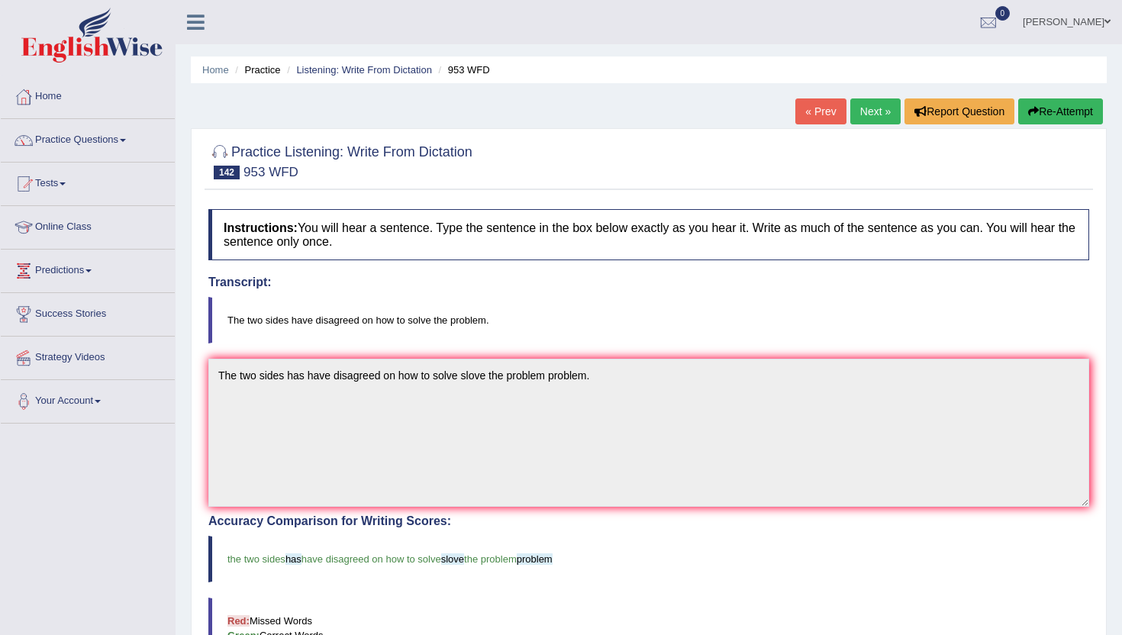
click at [874, 114] on link "Next »" at bounding box center [875, 111] width 50 height 26
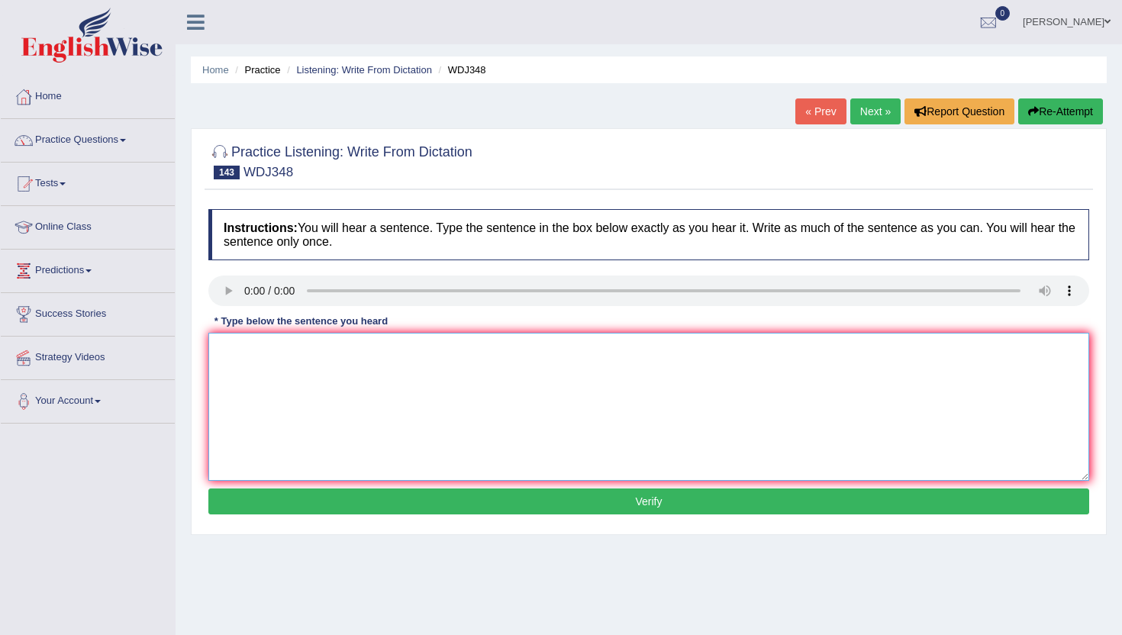
click at [335, 423] on textarea at bounding box center [648, 407] width 881 height 148
type textarea "T"
click at [279, 347] on textarea "T" at bounding box center [648, 407] width 881 height 148
click at [319, 351] on textarea "These artical articals planning and construcation." at bounding box center [648, 407] width 881 height 148
click at [322, 354] on textarea "These artical articals are to planning and construcation." at bounding box center [648, 407] width 881 height 148
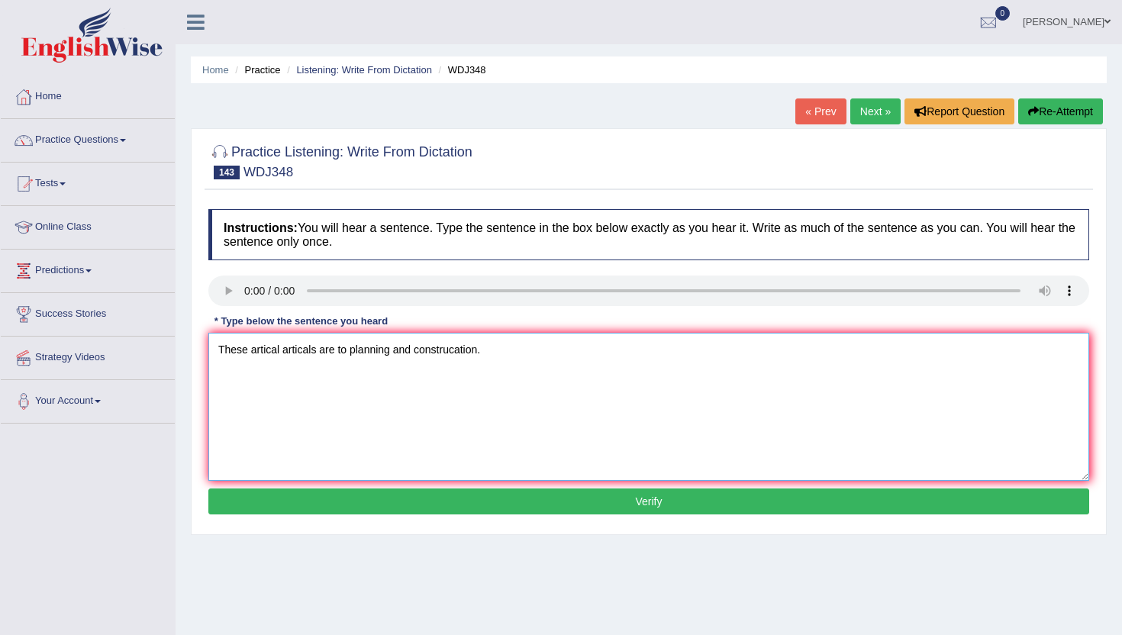
type textarea "These artical articals are to planning and construcation."
click at [295, 496] on button "Verify" at bounding box center [648, 501] width 881 height 26
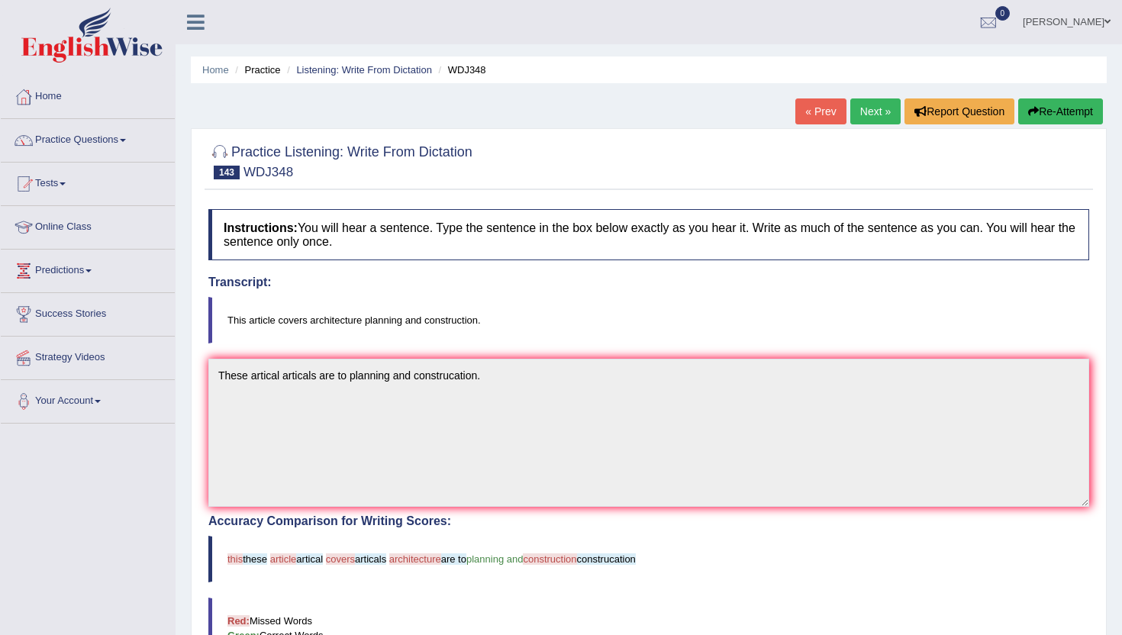
click at [865, 113] on link "Next »" at bounding box center [875, 111] width 50 height 26
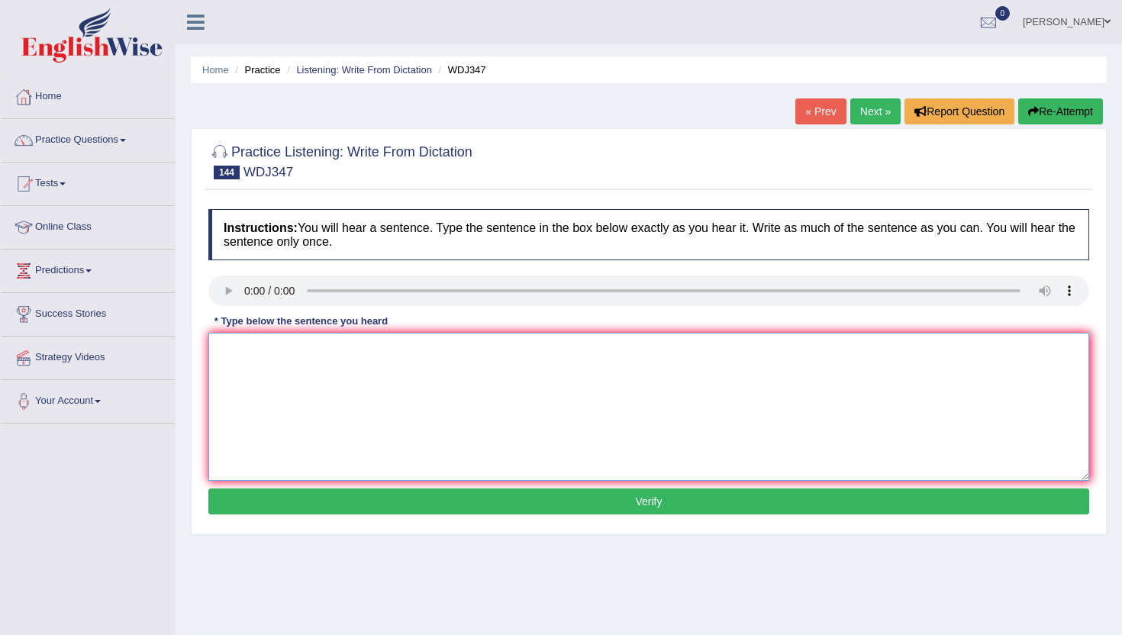
click at [266, 343] on textarea at bounding box center [648, 407] width 881 height 148
click at [326, 350] on textarea "The world renowed dircetor" at bounding box center [648, 407] width 881 height 148
click at [336, 352] on textarea "The world renowed dircetor" at bounding box center [648, 407] width 881 height 148
click at [368, 359] on textarea "The world renowed dircetor" at bounding box center [648, 407] width 881 height 148
click at [332, 351] on textarea "The world renowed dircetor will give a the finance lecture." at bounding box center [648, 407] width 881 height 148
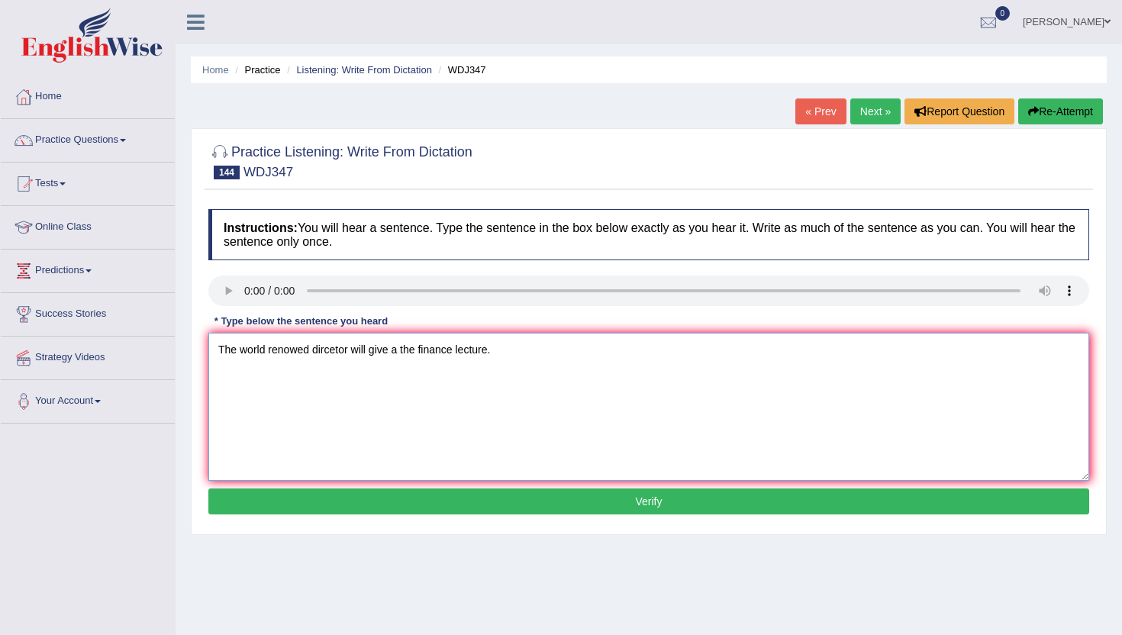
click at [339, 351] on textarea "The world renowed dircetor will give a the finance lecture." at bounding box center [648, 407] width 881 height 148
type textarea "The world renowed dircetor will give a the finance lecture."
click at [299, 494] on button "Verify" at bounding box center [648, 501] width 881 height 26
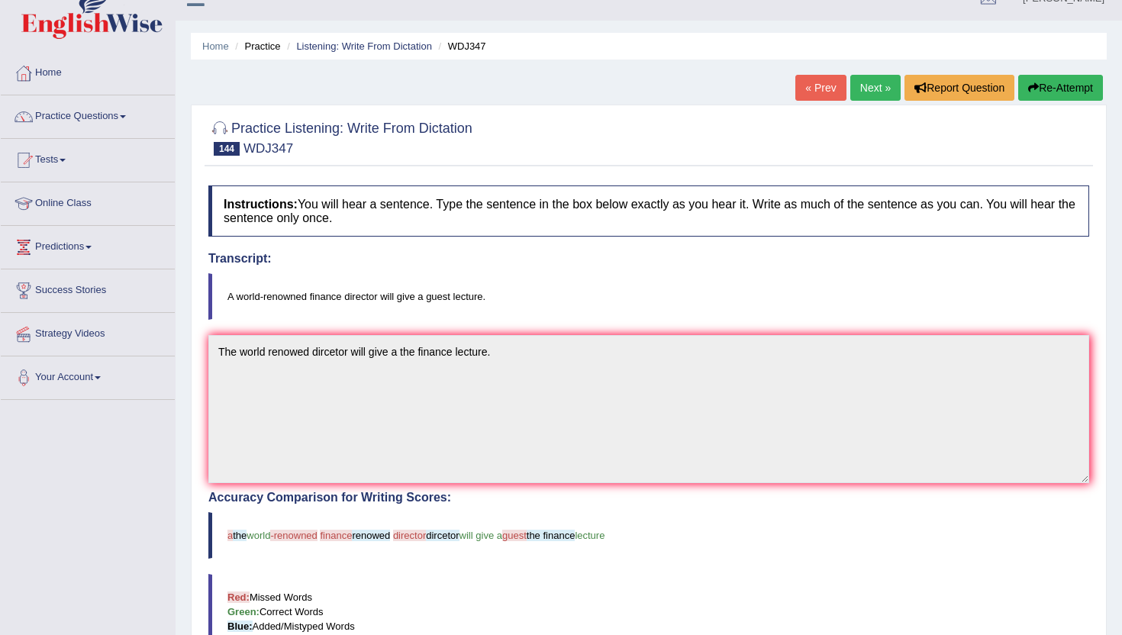
scroll to position [21, 0]
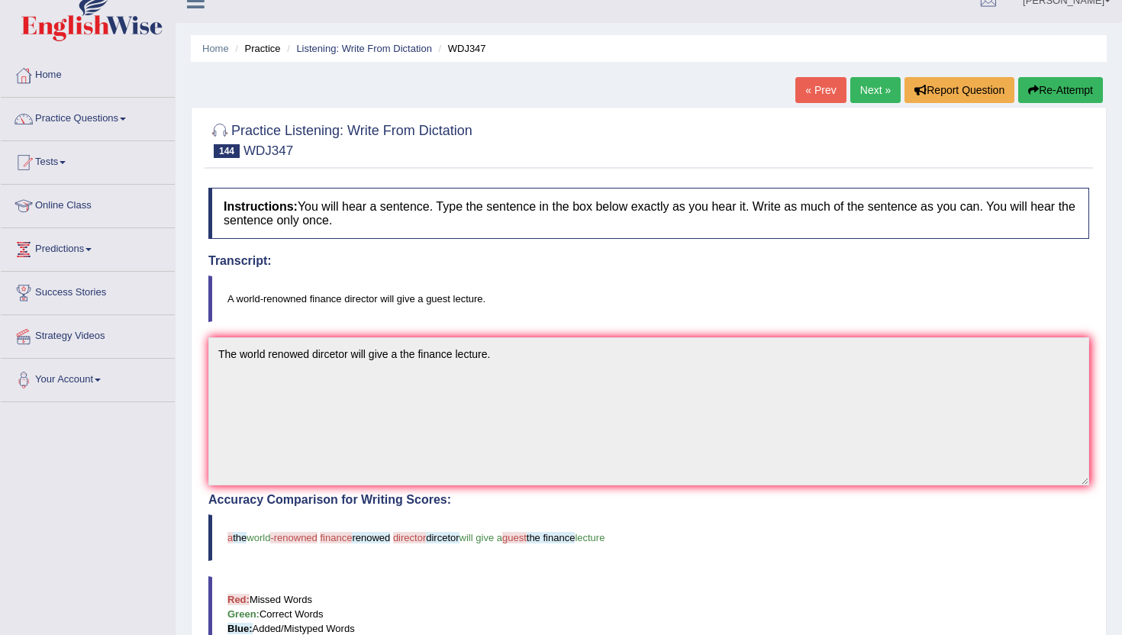
click at [855, 87] on link "Next »" at bounding box center [875, 90] width 50 height 26
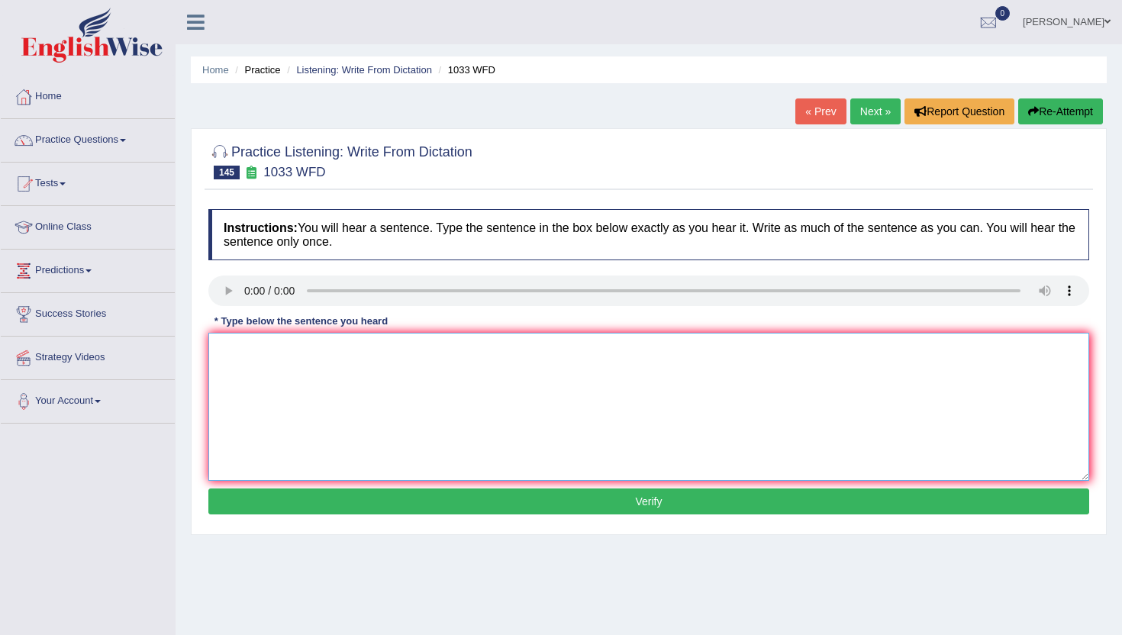
click at [253, 366] on textarea at bounding box center [648, 407] width 881 height 148
click at [228, 358] on textarea at bounding box center [648, 407] width 881 height 148
type textarea "Cir thinking is one part of board broad education."
click at [425, 492] on button "Verify" at bounding box center [648, 501] width 881 height 26
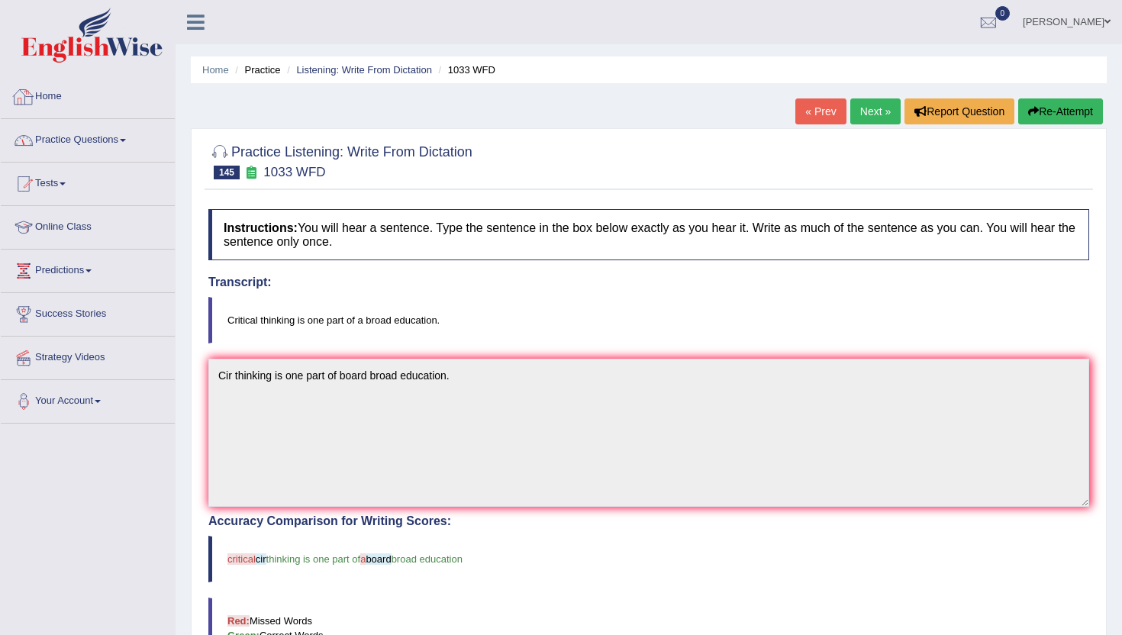
click at [116, 145] on link "Practice Questions" at bounding box center [88, 138] width 174 height 38
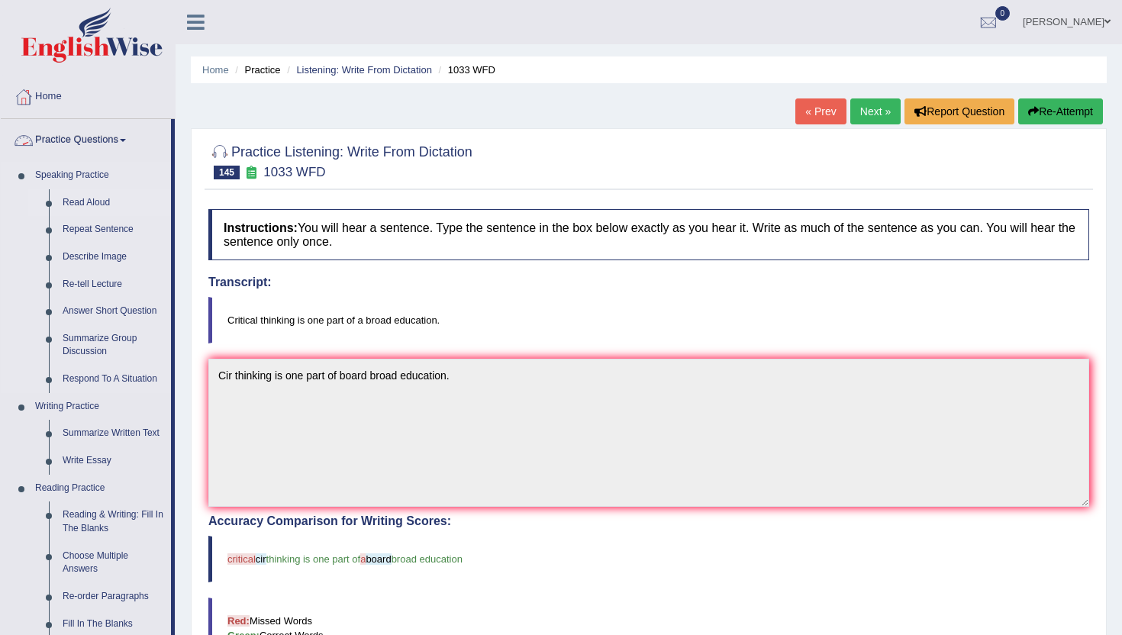
click at [78, 202] on link "Read Aloud" at bounding box center [113, 202] width 115 height 27
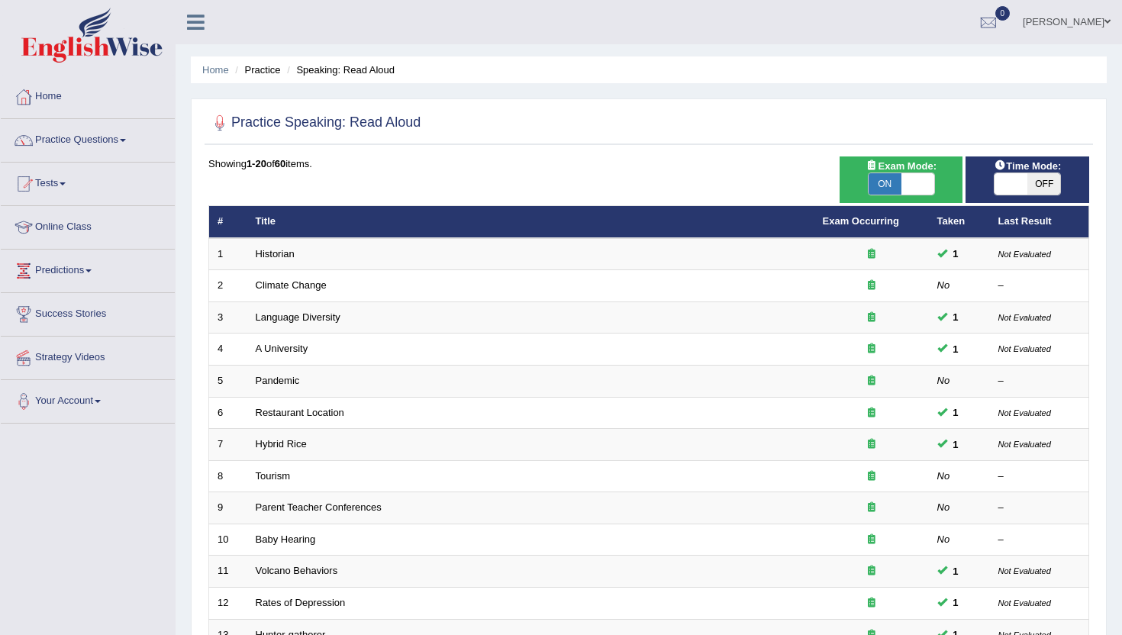
click at [891, 182] on span "ON" at bounding box center [885, 183] width 33 height 21
checkbox input "false"
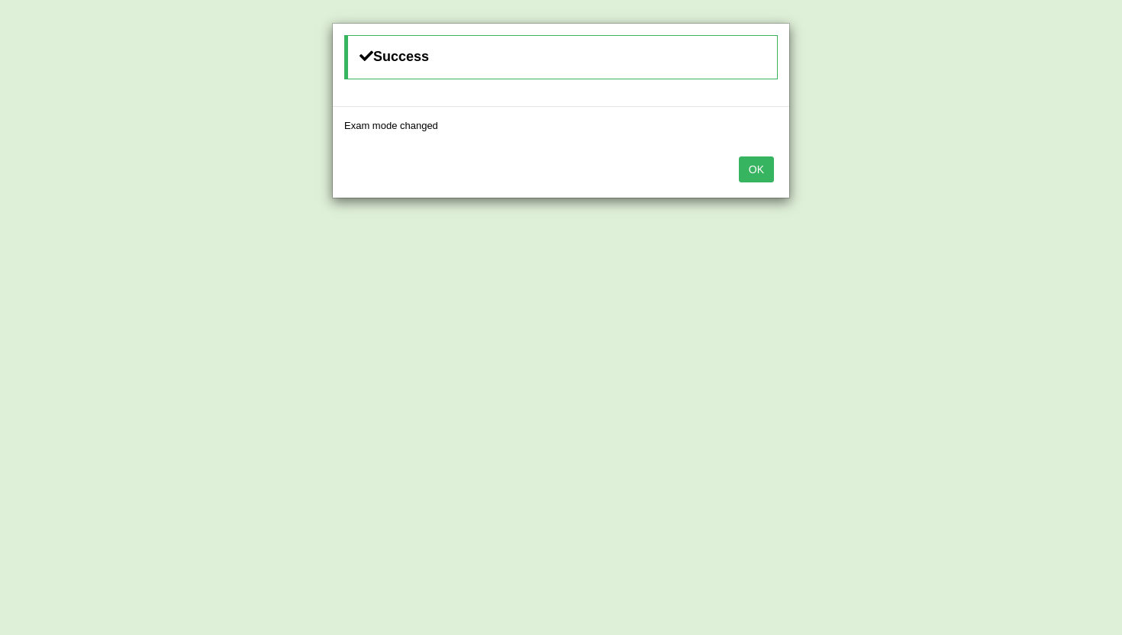
click at [756, 166] on button "OK" at bounding box center [756, 169] width 35 height 26
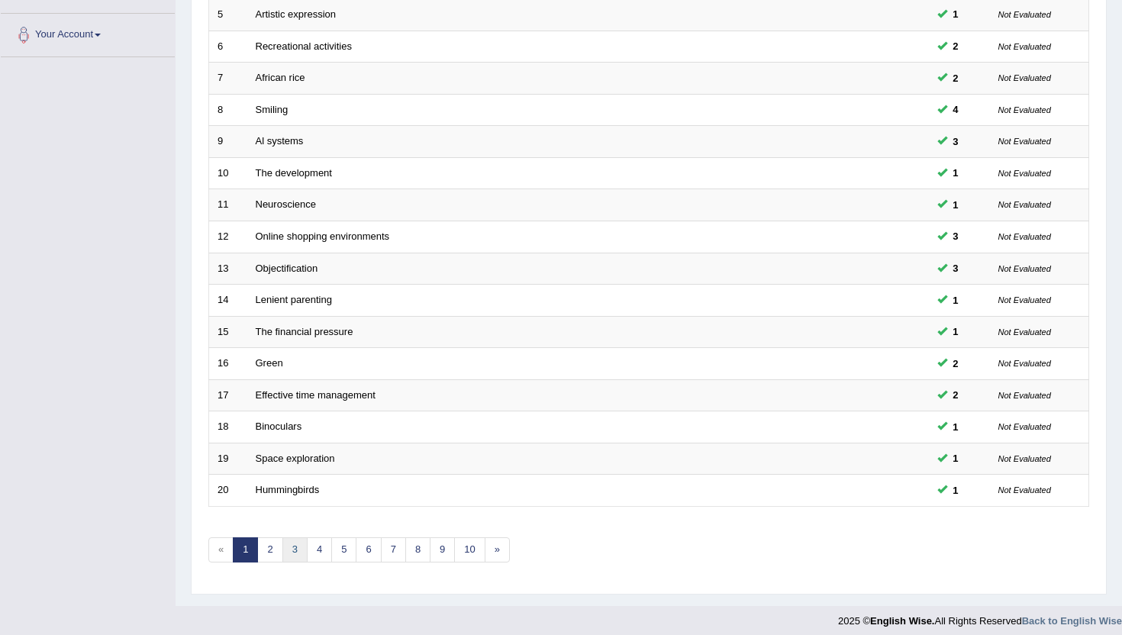
scroll to position [368, 0]
click at [373, 548] on link "6" at bounding box center [368, 548] width 25 height 25
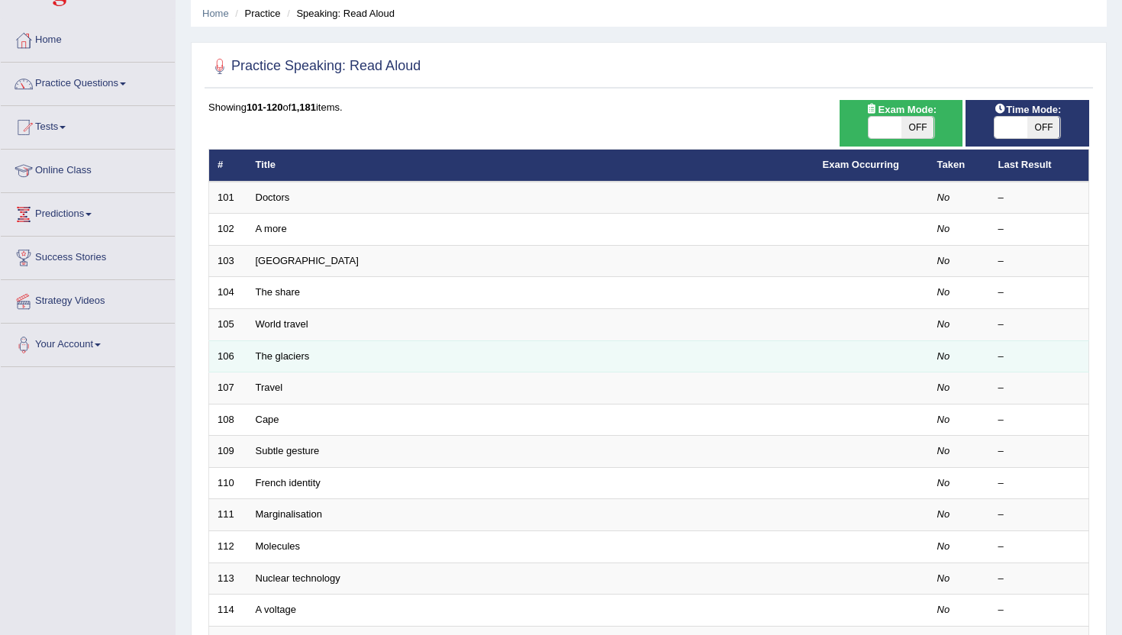
scroll to position [90, 0]
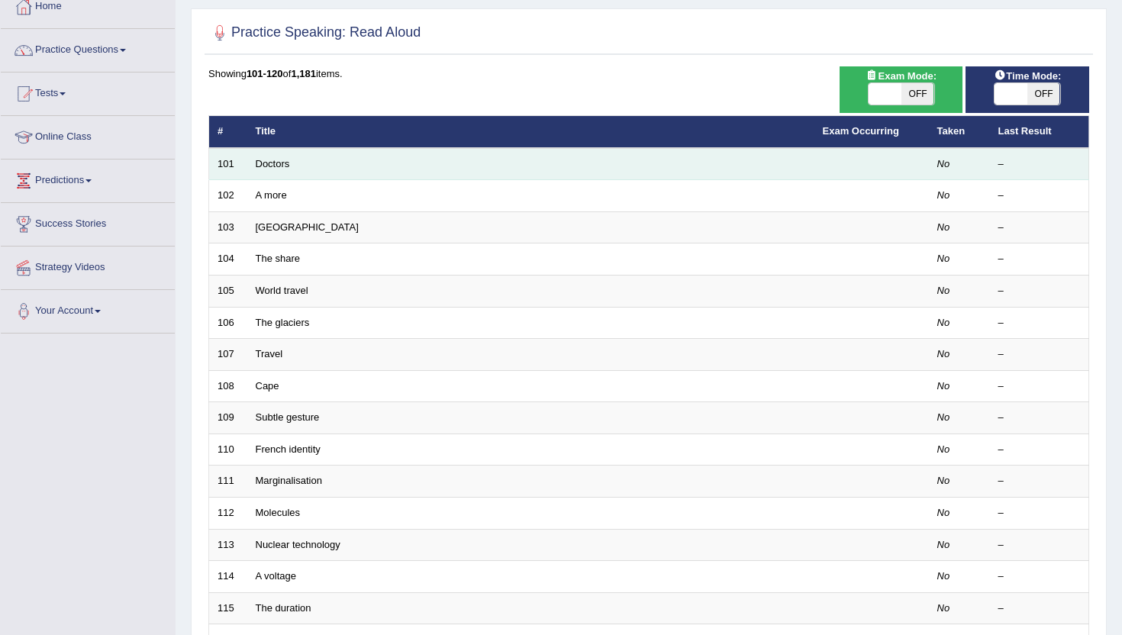
click at [261, 172] on td "Doctors" at bounding box center [530, 164] width 567 height 32
click at [267, 165] on link "Doctors" at bounding box center [273, 163] width 34 height 11
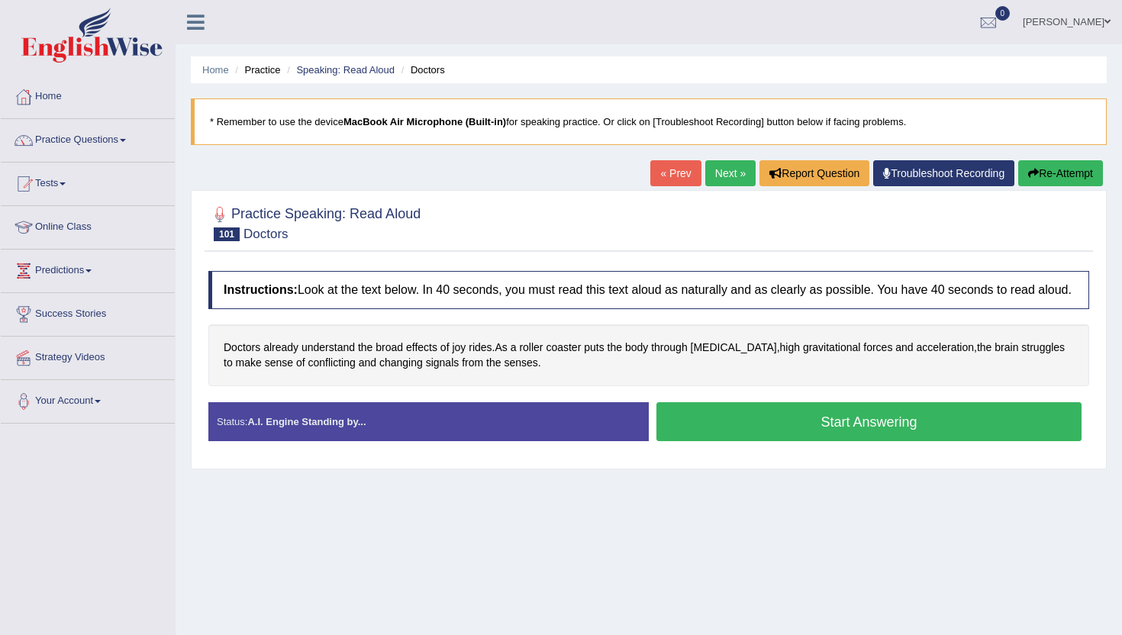
click at [717, 441] on button "Start Answering" at bounding box center [868, 421] width 425 height 39
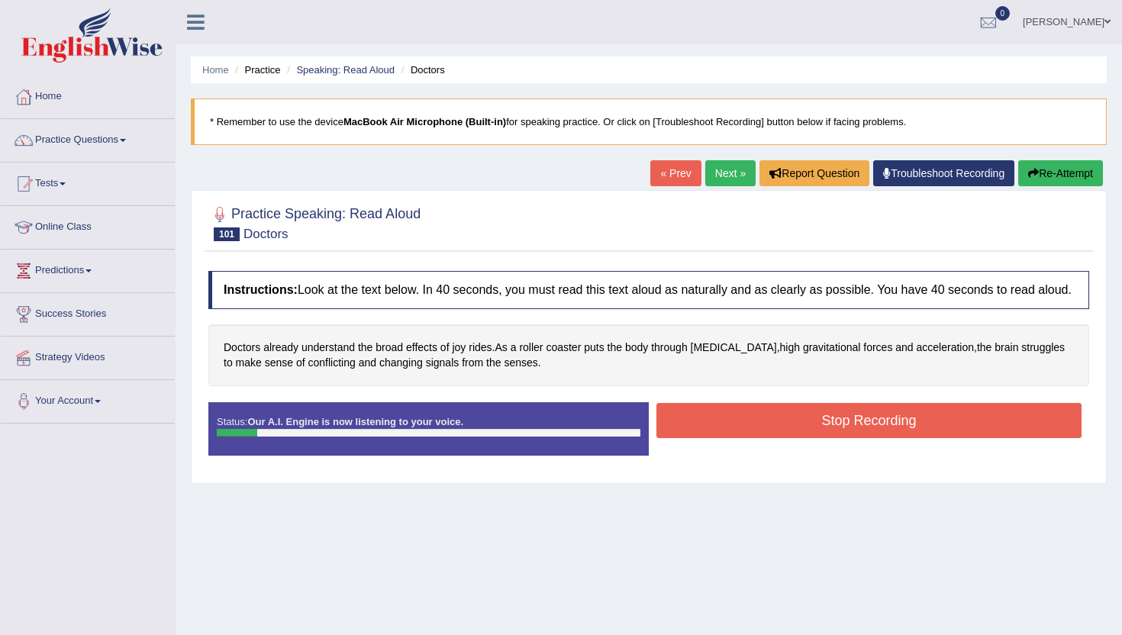
click at [717, 438] on button "Stop Recording" at bounding box center [868, 420] width 425 height 35
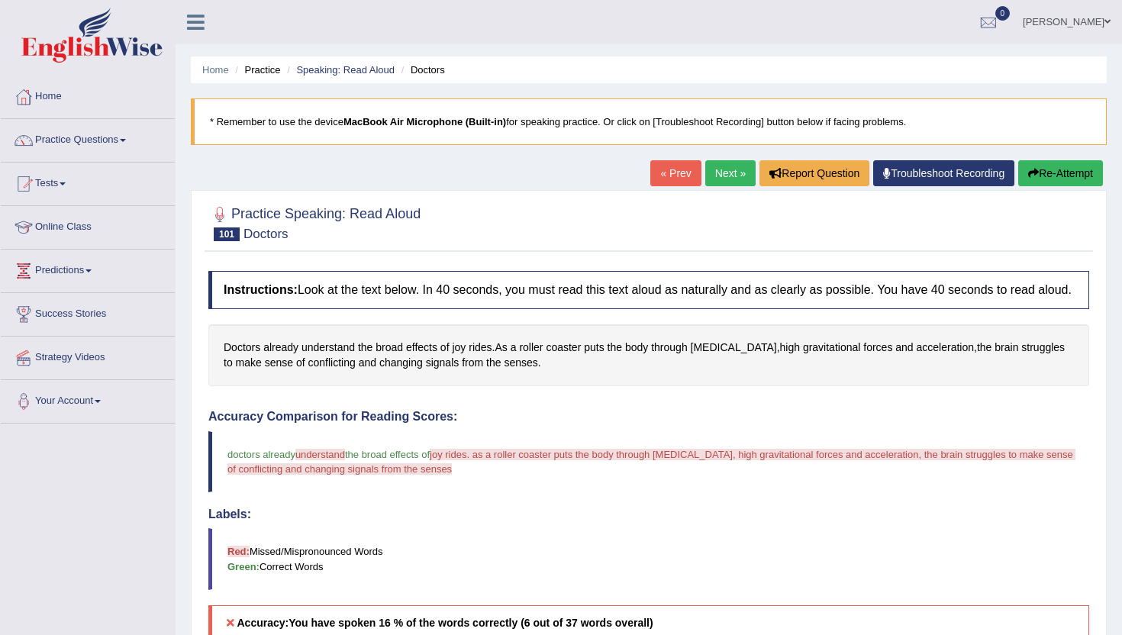
click at [1074, 167] on button "Re-Attempt" at bounding box center [1060, 173] width 85 height 26
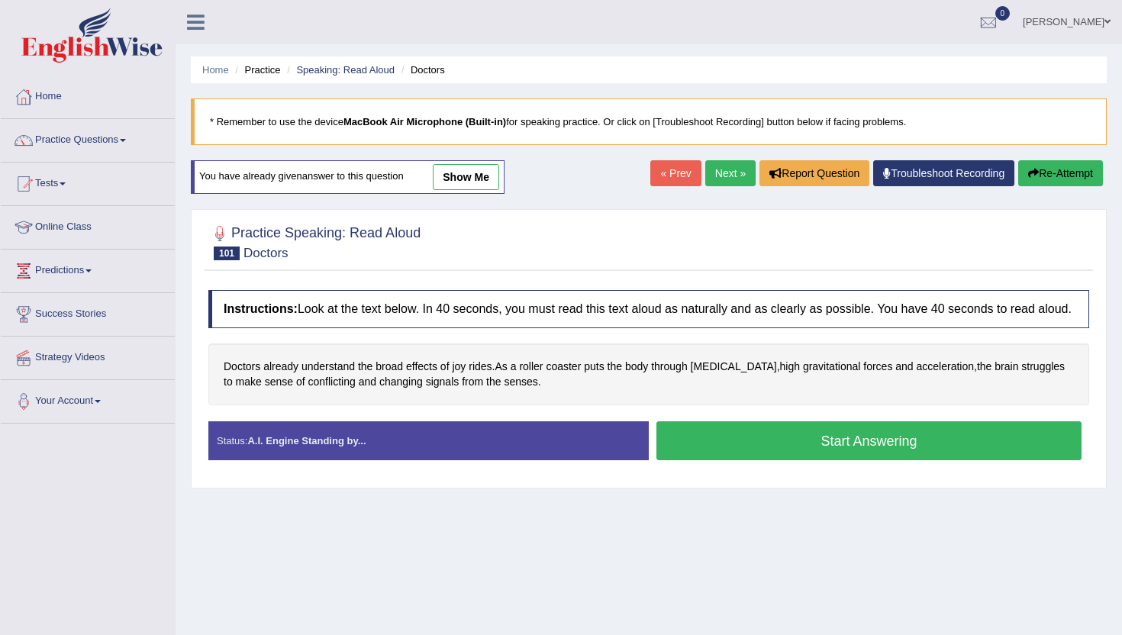
click at [737, 451] on button "Start Answering" at bounding box center [868, 440] width 425 height 39
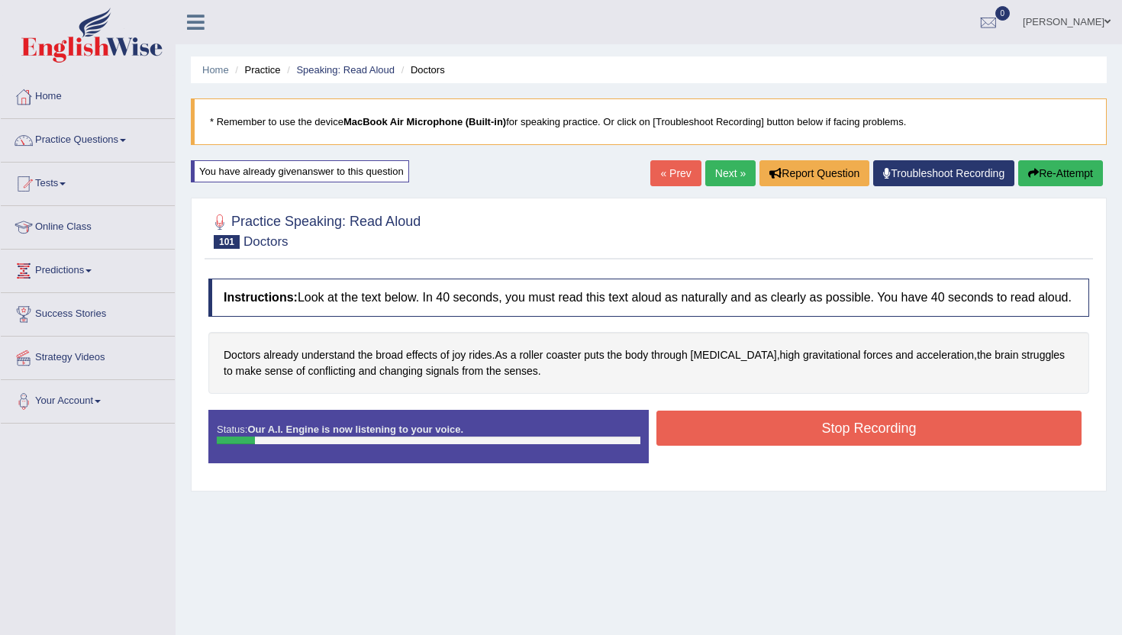
click at [737, 446] on button "Stop Recording" at bounding box center [868, 428] width 425 height 35
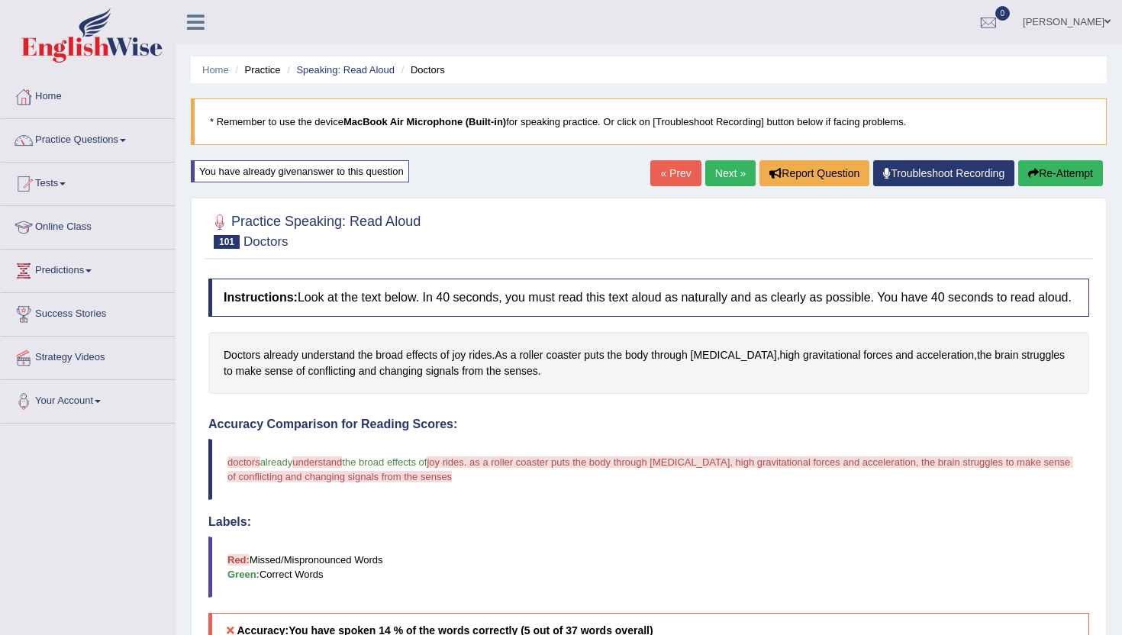
click at [717, 173] on link "Next »" at bounding box center [730, 173] width 50 height 26
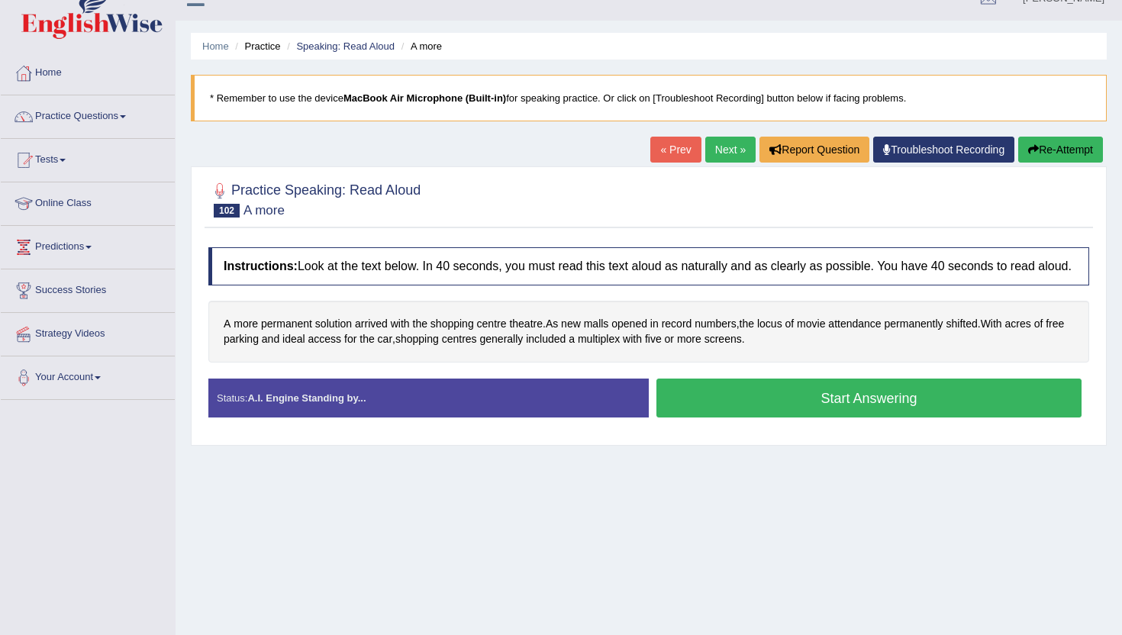
scroll to position [127, 0]
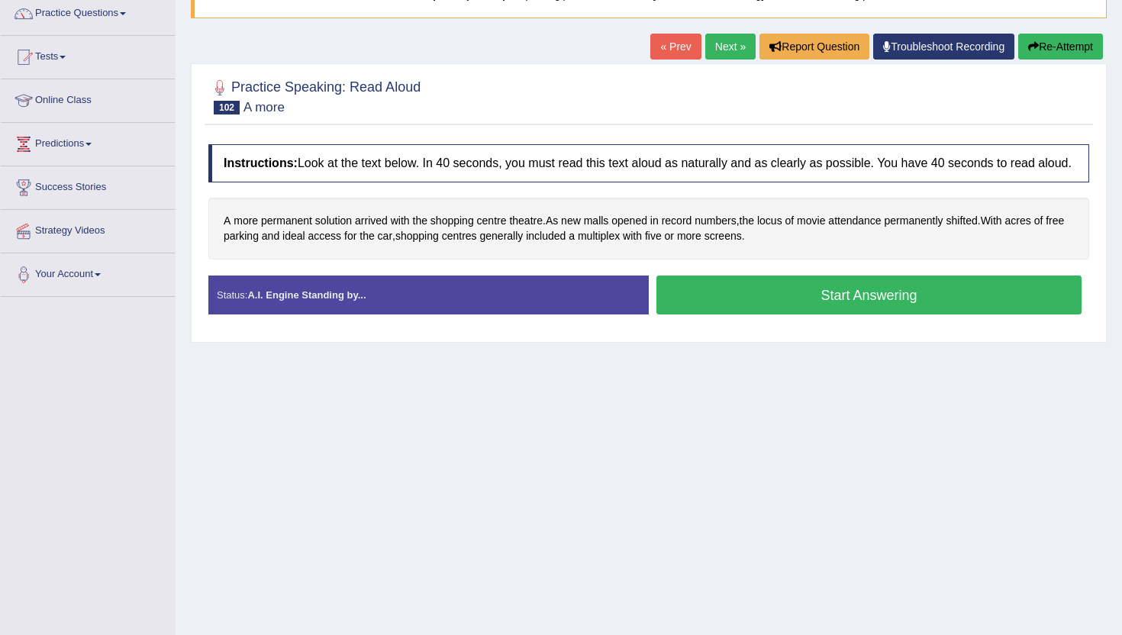
click at [719, 308] on button "Start Answering" at bounding box center [868, 295] width 425 height 39
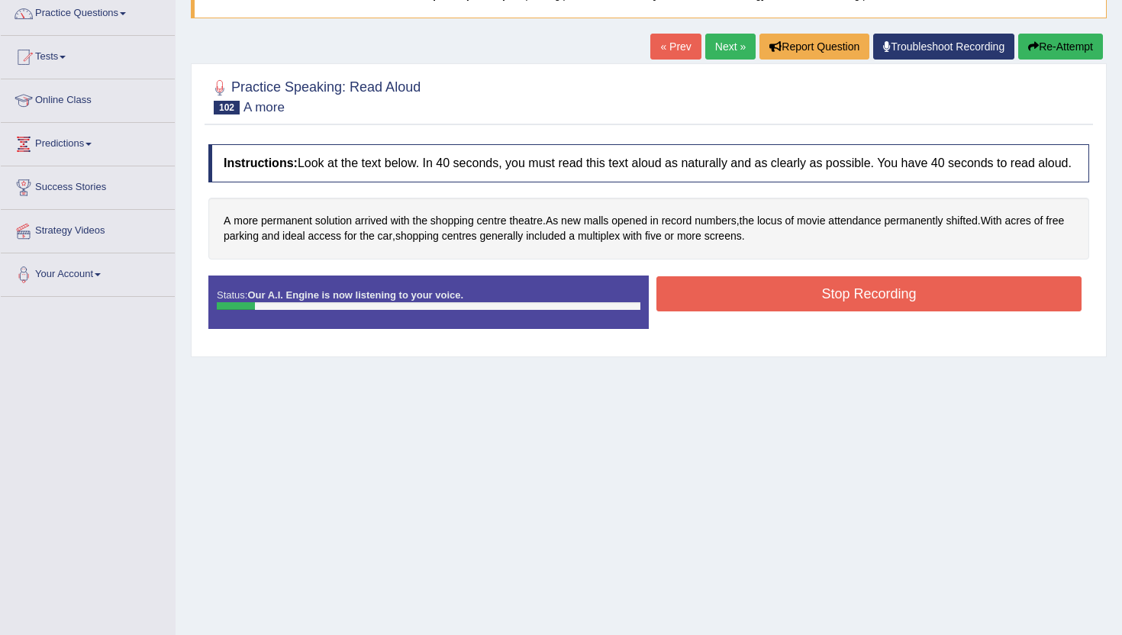
click at [719, 308] on button "Stop Recording" at bounding box center [868, 293] width 425 height 35
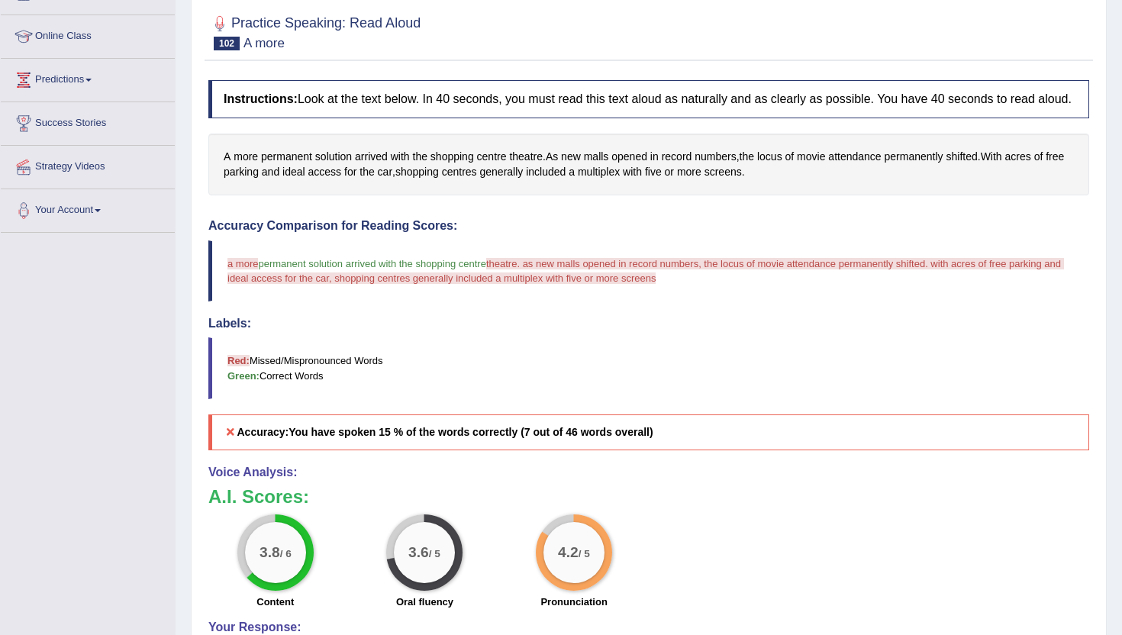
scroll to position [0, 0]
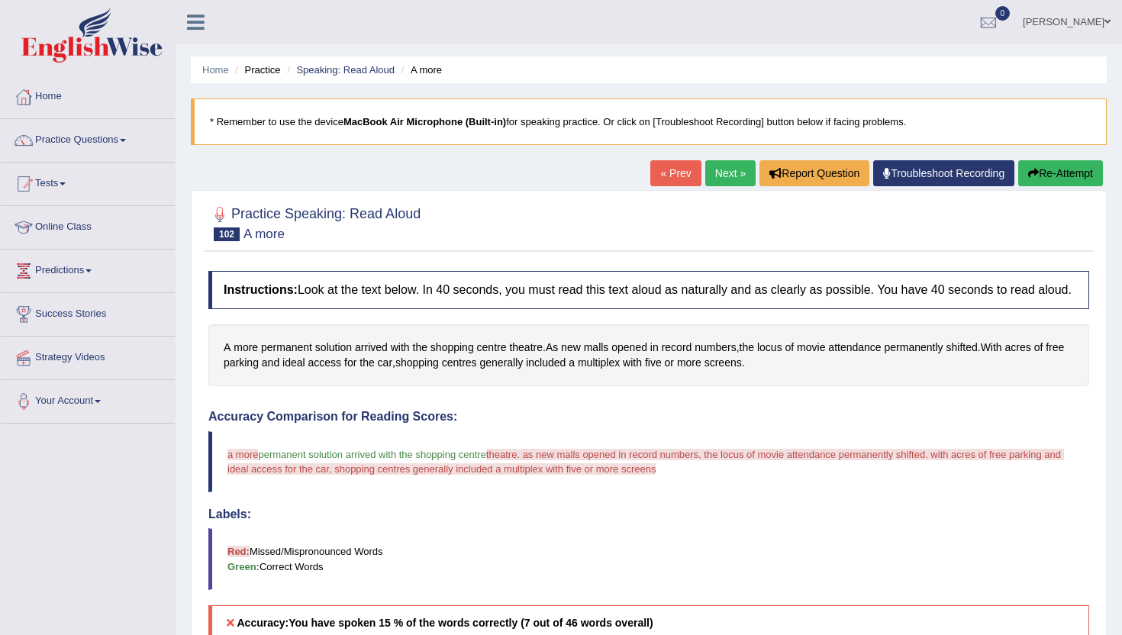
click at [719, 170] on link "Next »" at bounding box center [730, 173] width 50 height 26
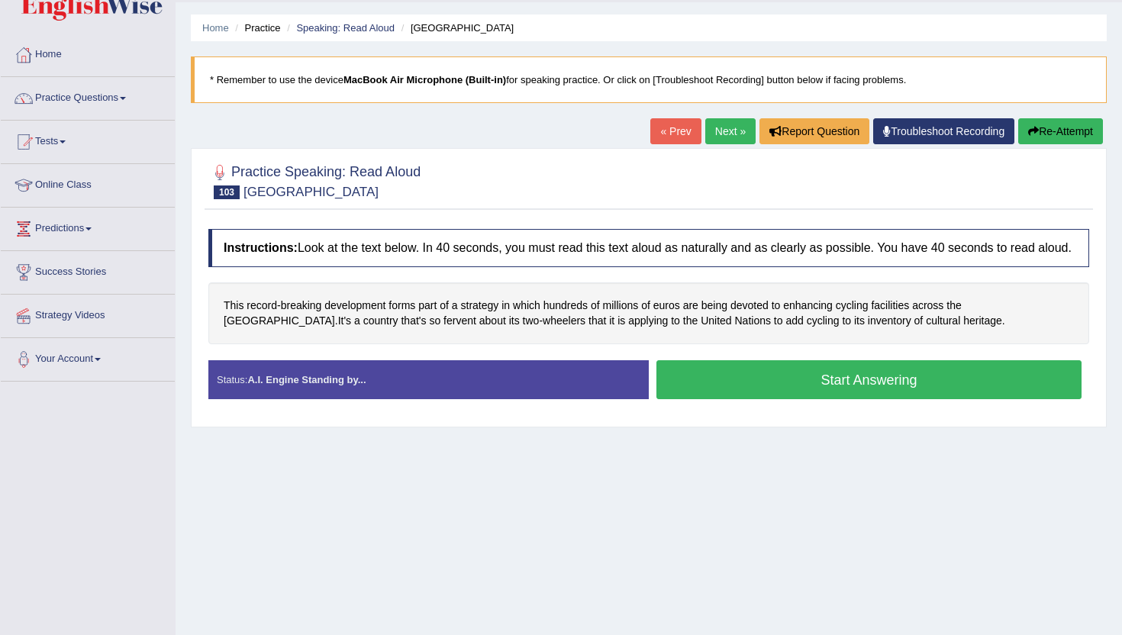
scroll to position [113, 0]
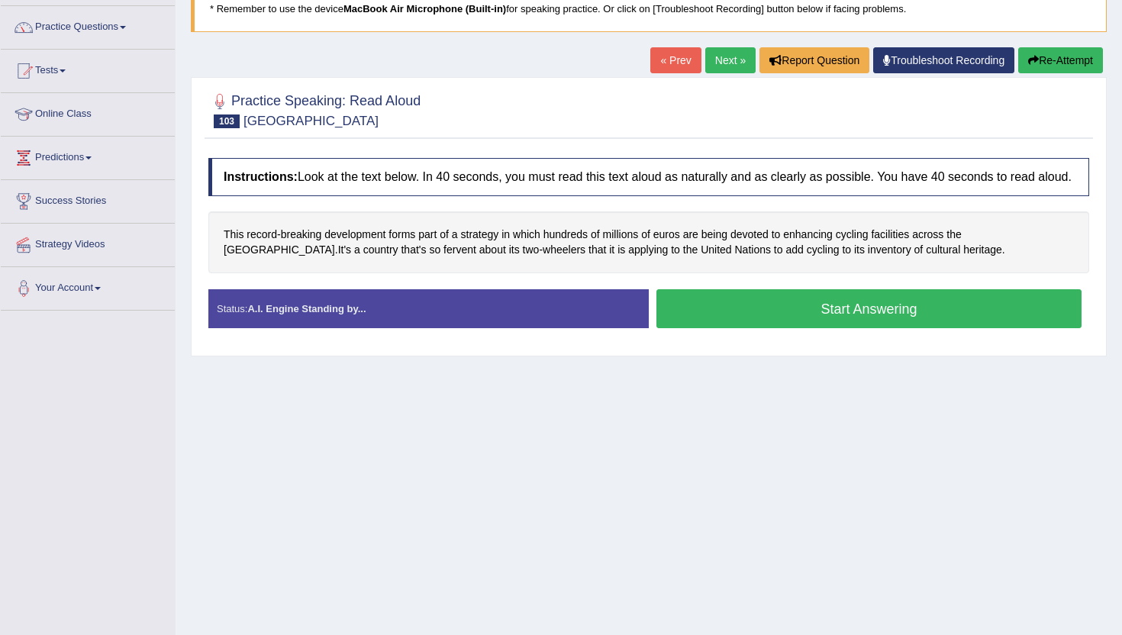
click at [809, 326] on button "Start Answering" at bounding box center [868, 308] width 425 height 39
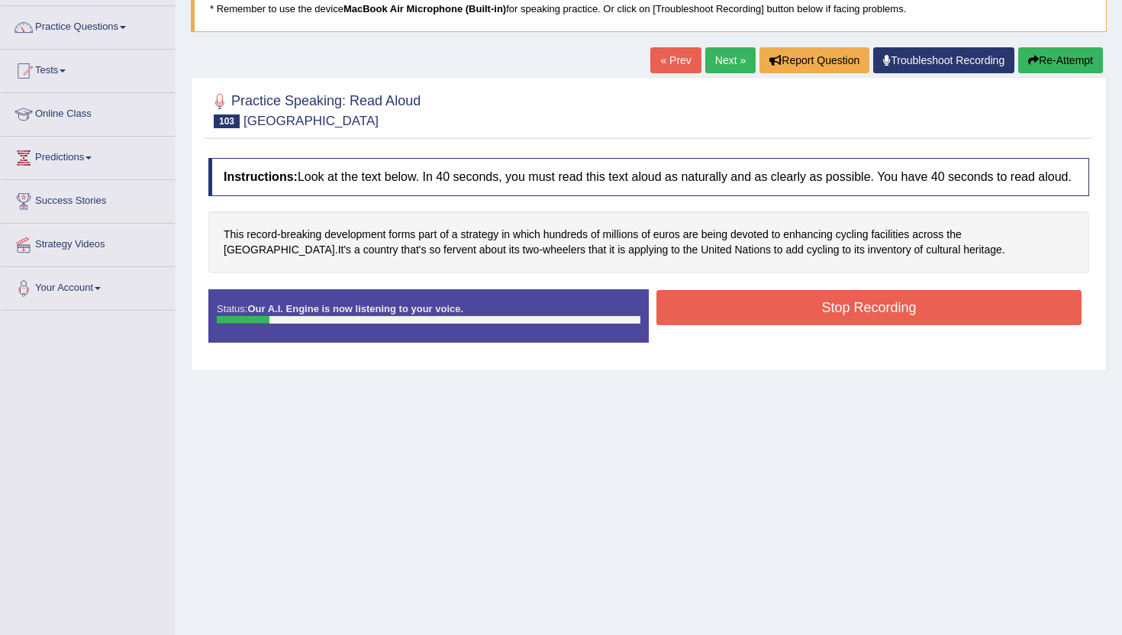
click at [809, 323] on button "Stop Recording" at bounding box center [868, 307] width 425 height 35
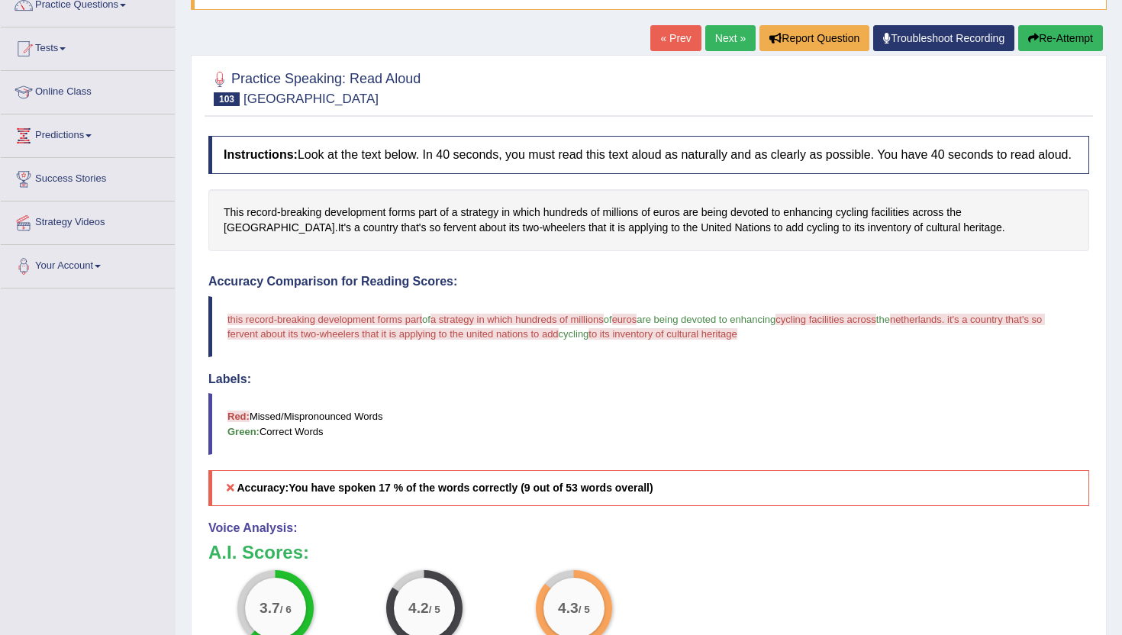
scroll to position [0, 0]
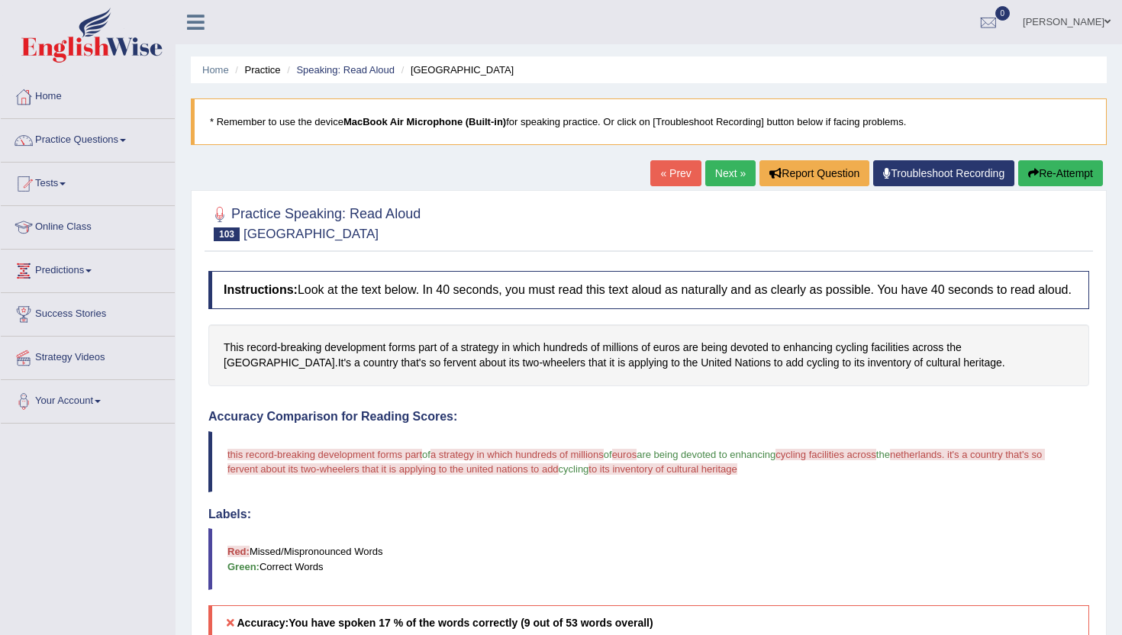
click at [717, 174] on link "Next »" at bounding box center [730, 173] width 50 height 26
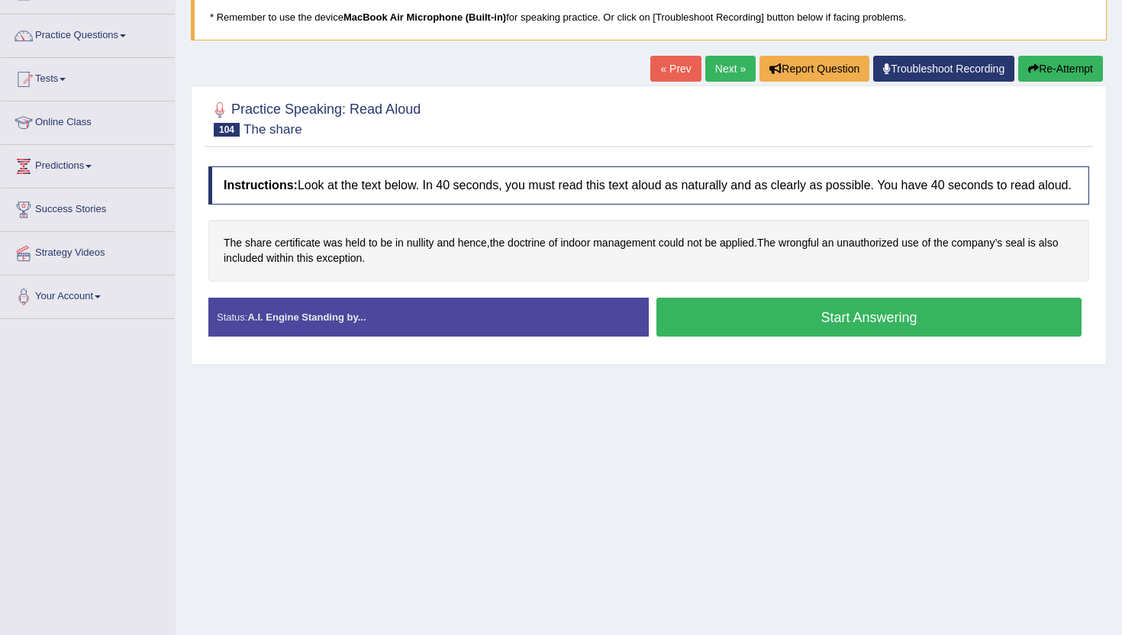
scroll to position [158, 0]
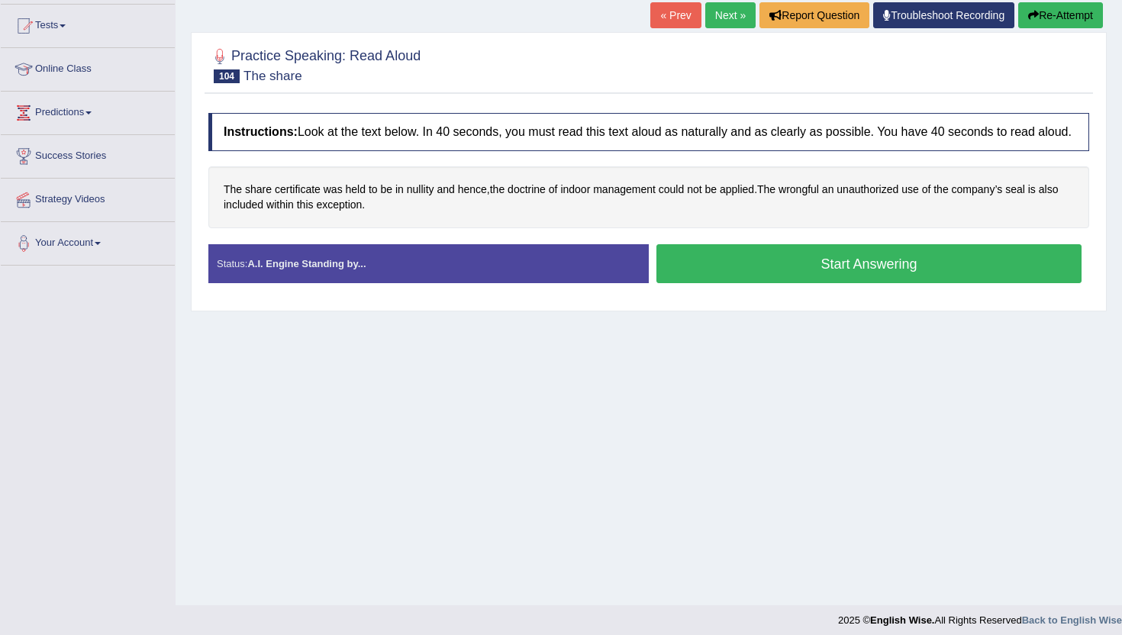
click at [726, 283] on button "Start Answering" at bounding box center [868, 263] width 425 height 39
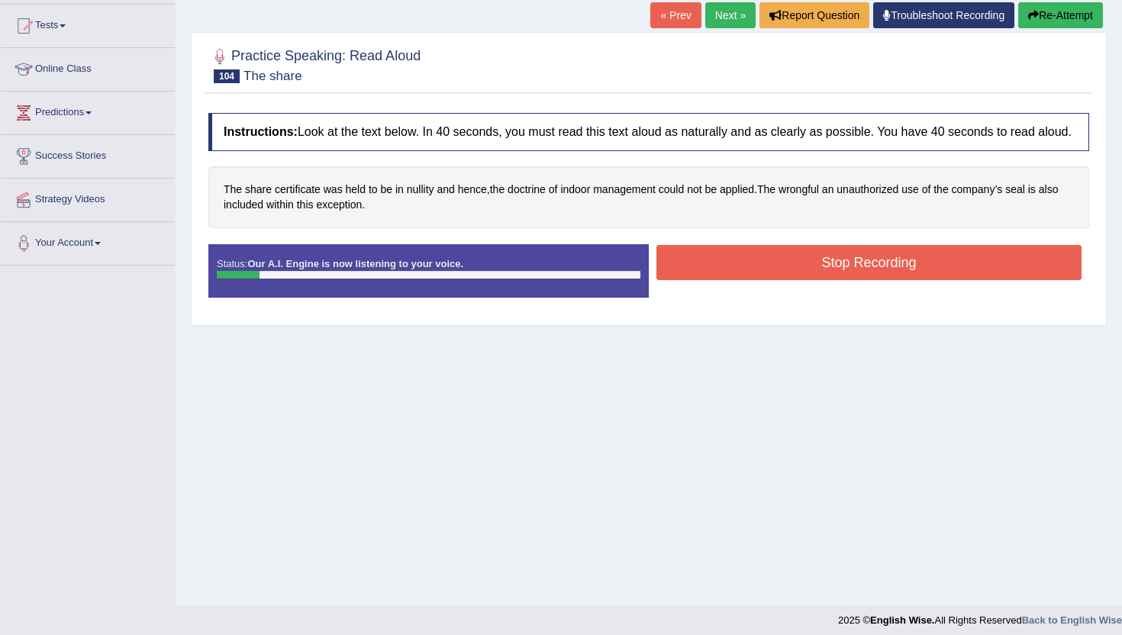
click at [726, 280] on button "Stop Recording" at bounding box center [868, 262] width 425 height 35
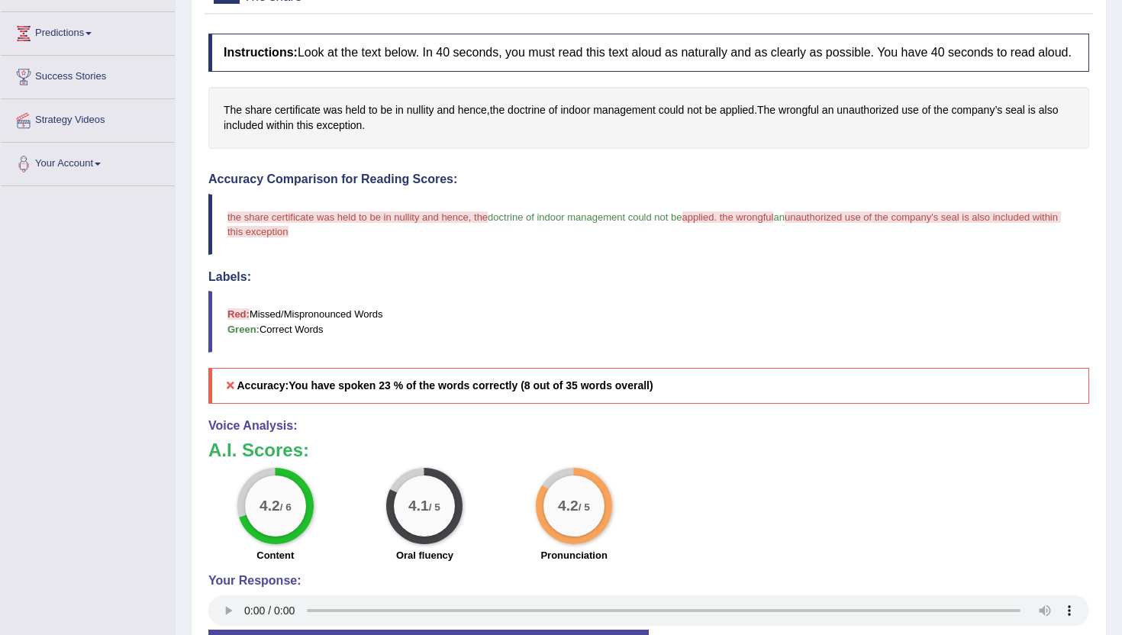
scroll to position [0, 0]
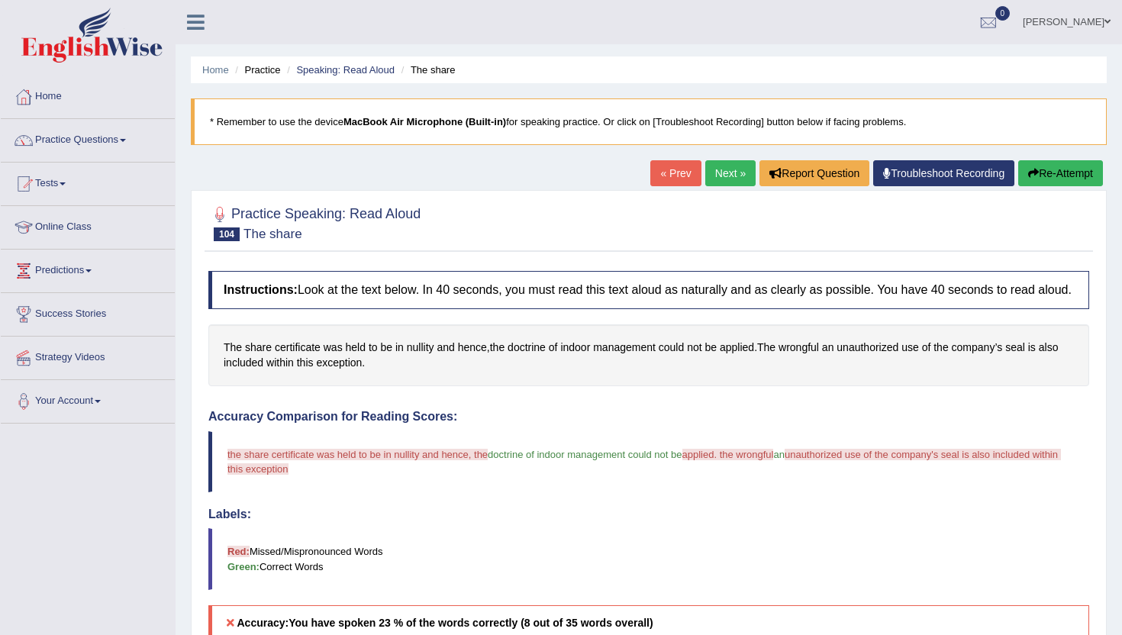
click at [726, 173] on link "Next »" at bounding box center [730, 173] width 50 height 26
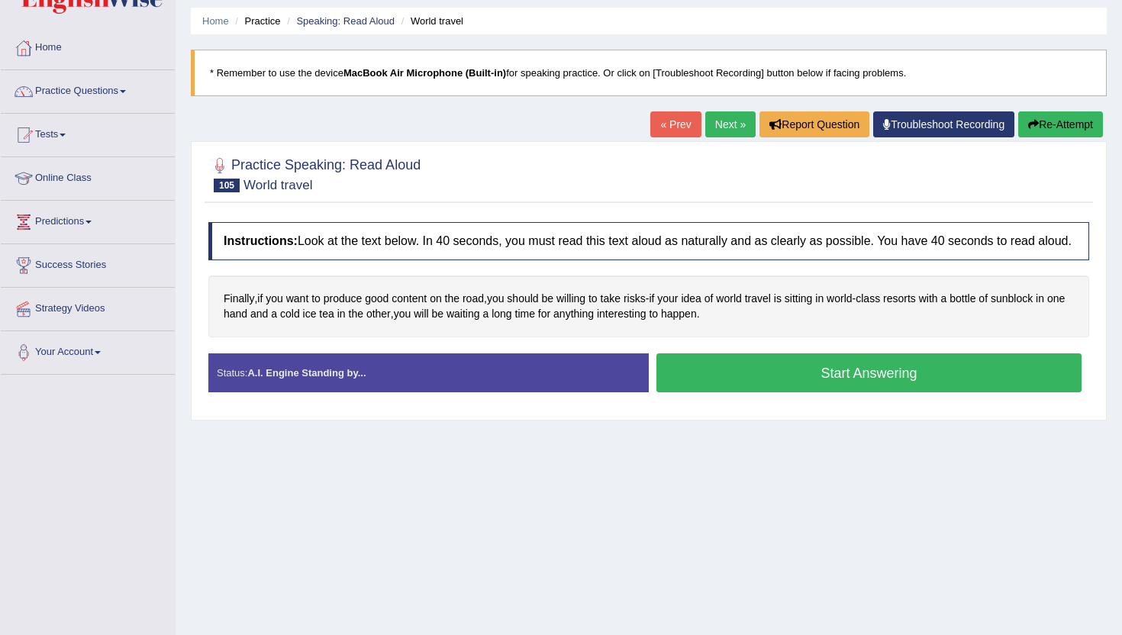
scroll to position [48, 0]
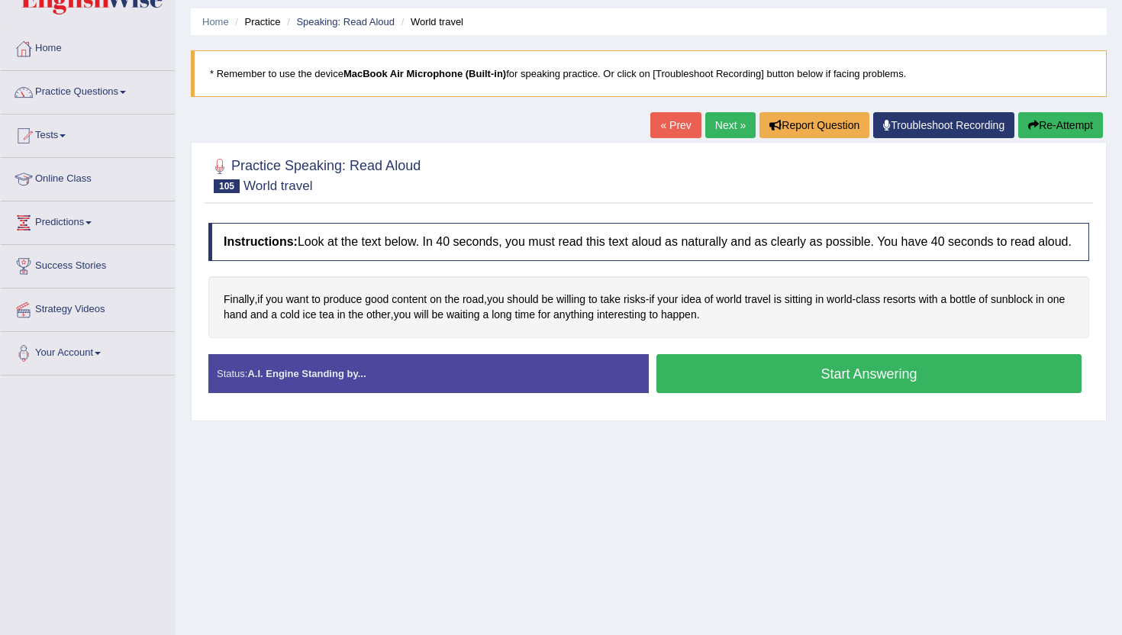
click at [716, 392] on button "Start Answering" at bounding box center [868, 373] width 425 height 39
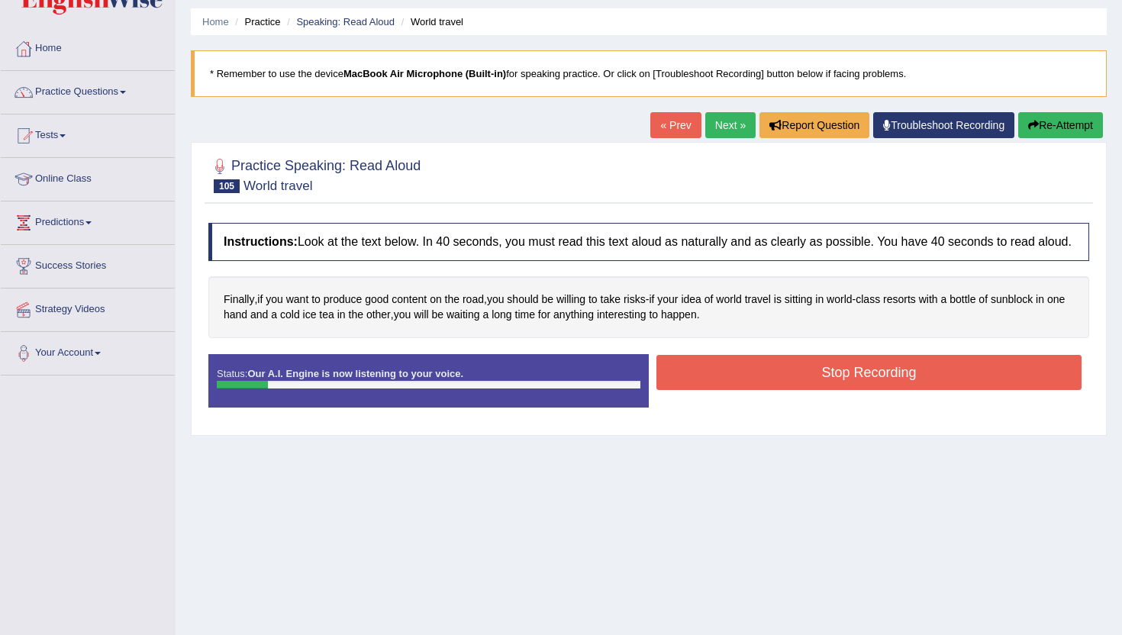
click at [716, 390] on button "Stop Recording" at bounding box center [868, 372] width 425 height 35
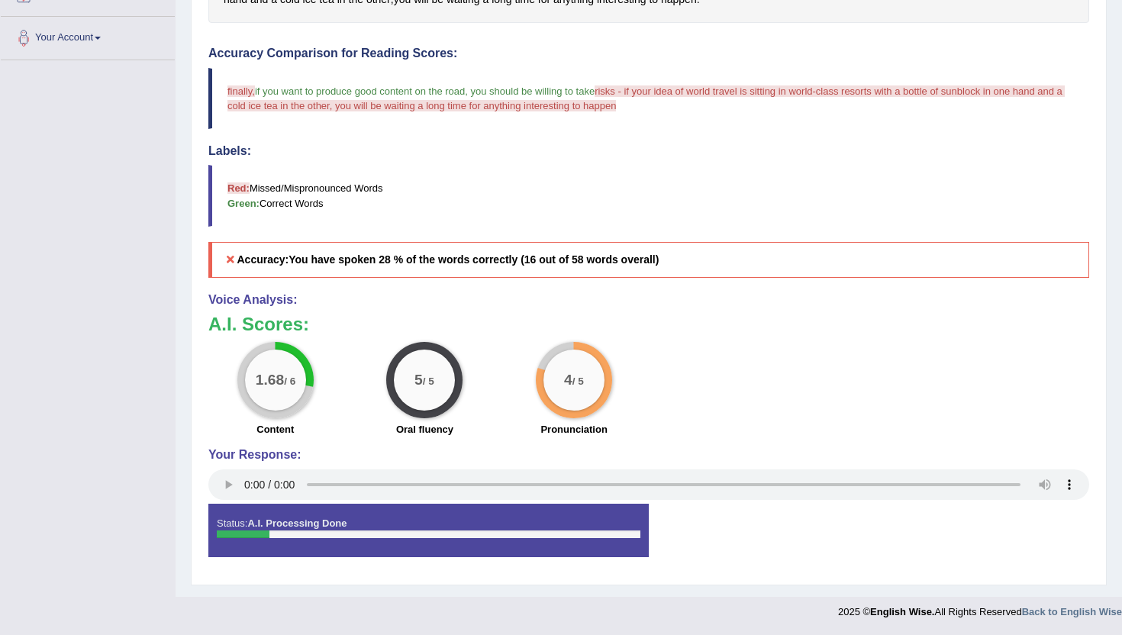
scroll to position [0, 0]
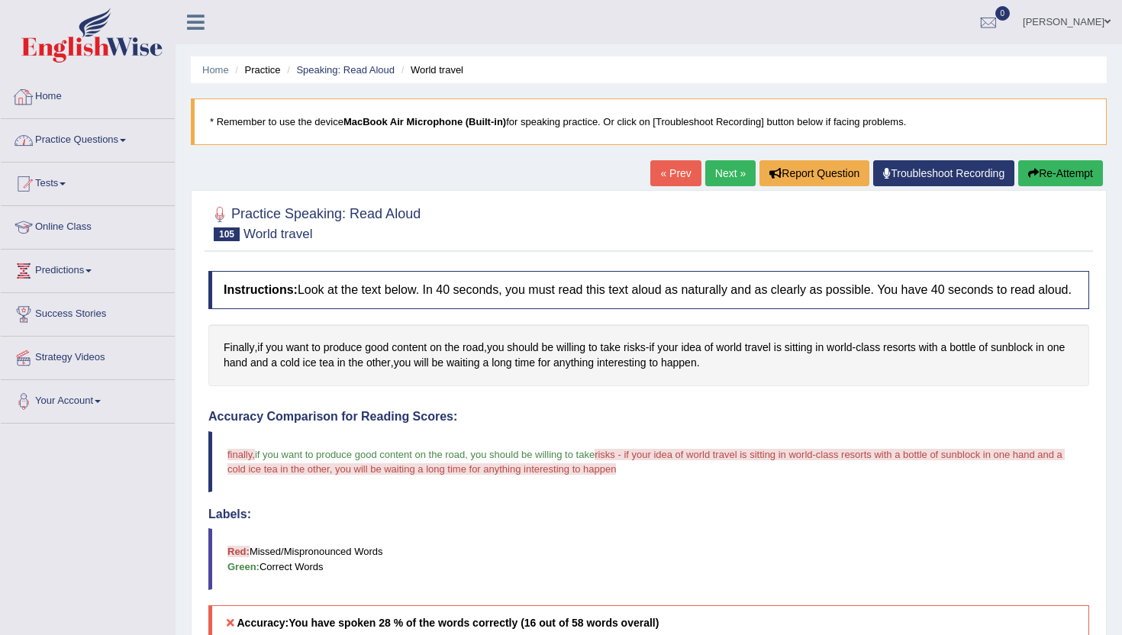
click at [118, 130] on link "Practice Questions" at bounding box center [88, 138] width 174 height 38
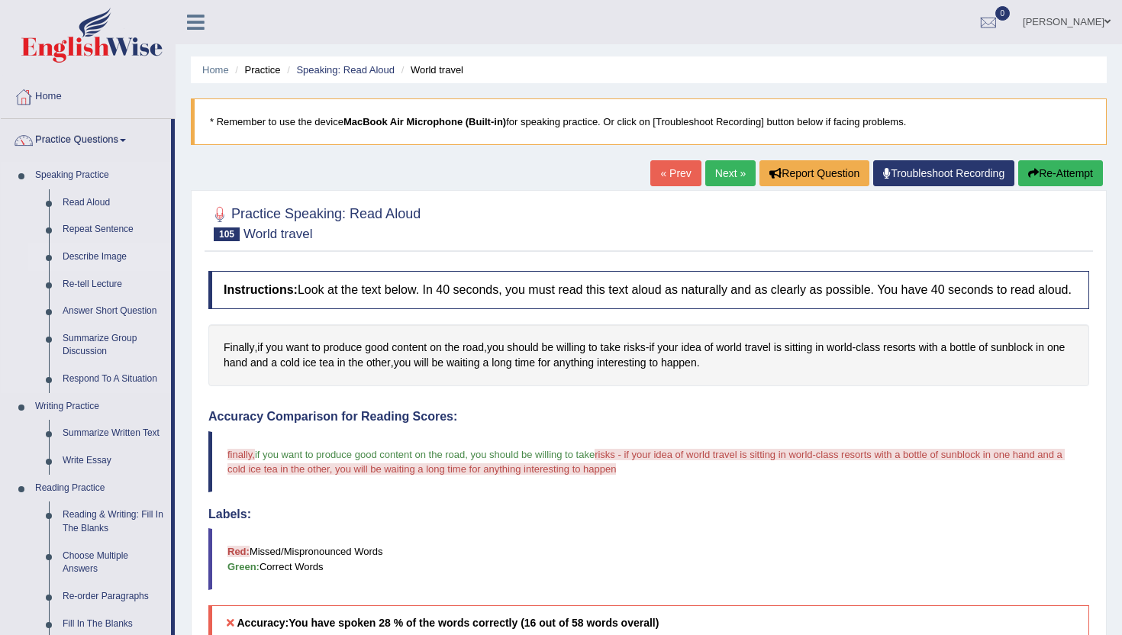
click at [102, 257] on link "Describe Image" at bounding box center [113, 256] width 115 height 27
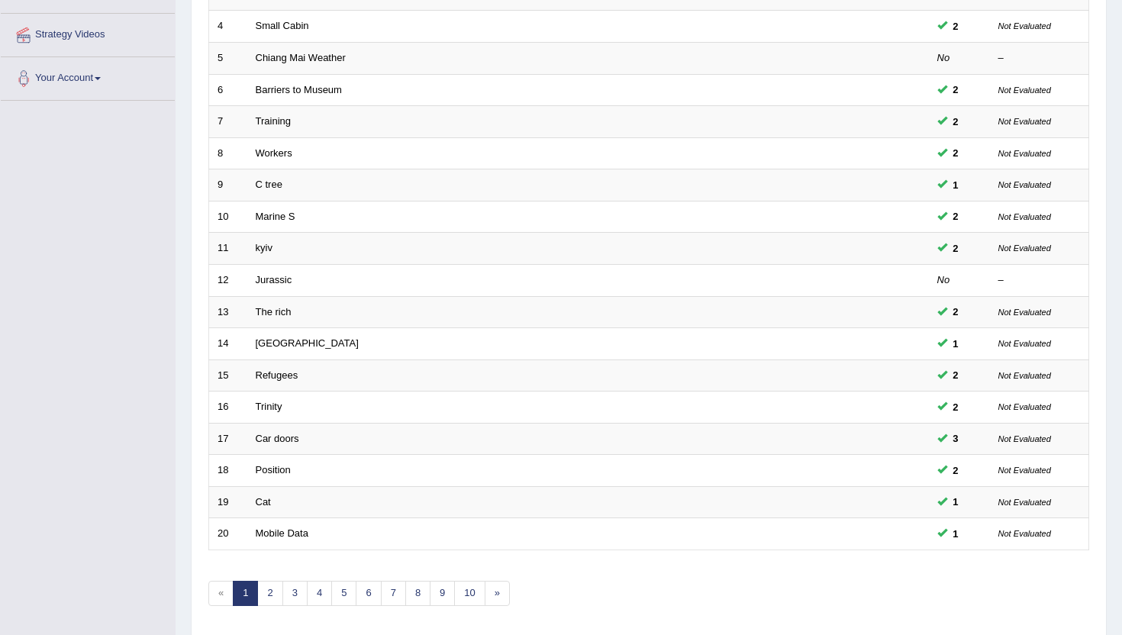
scroll to position [376, 0]
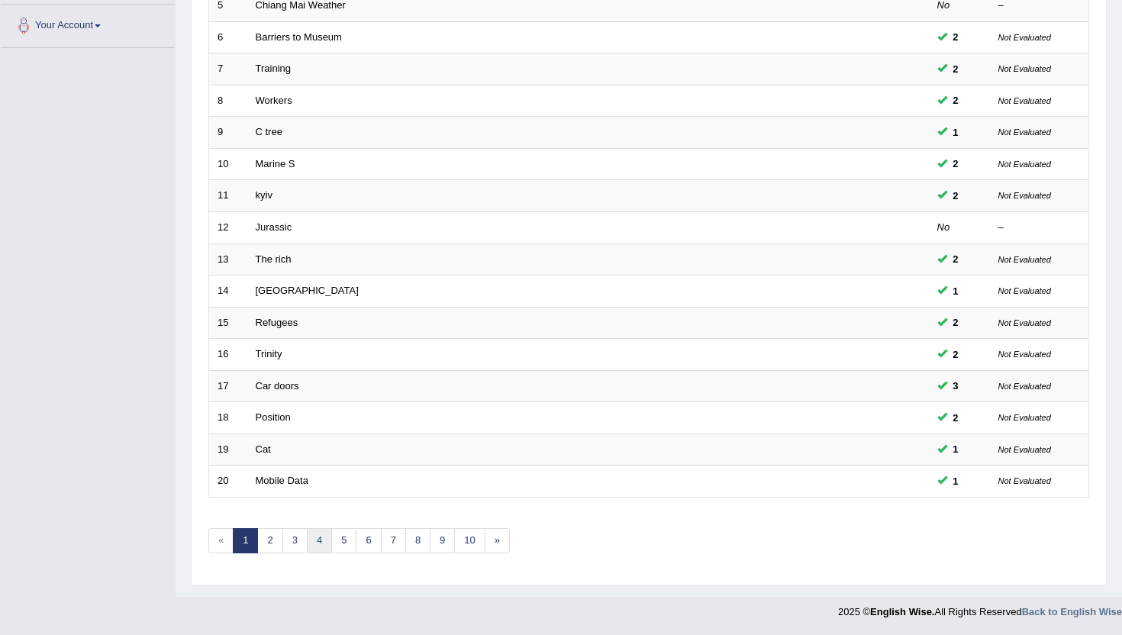
click at [320, 543] on link "4" at bounding box center [319, 540] width 25 height 25
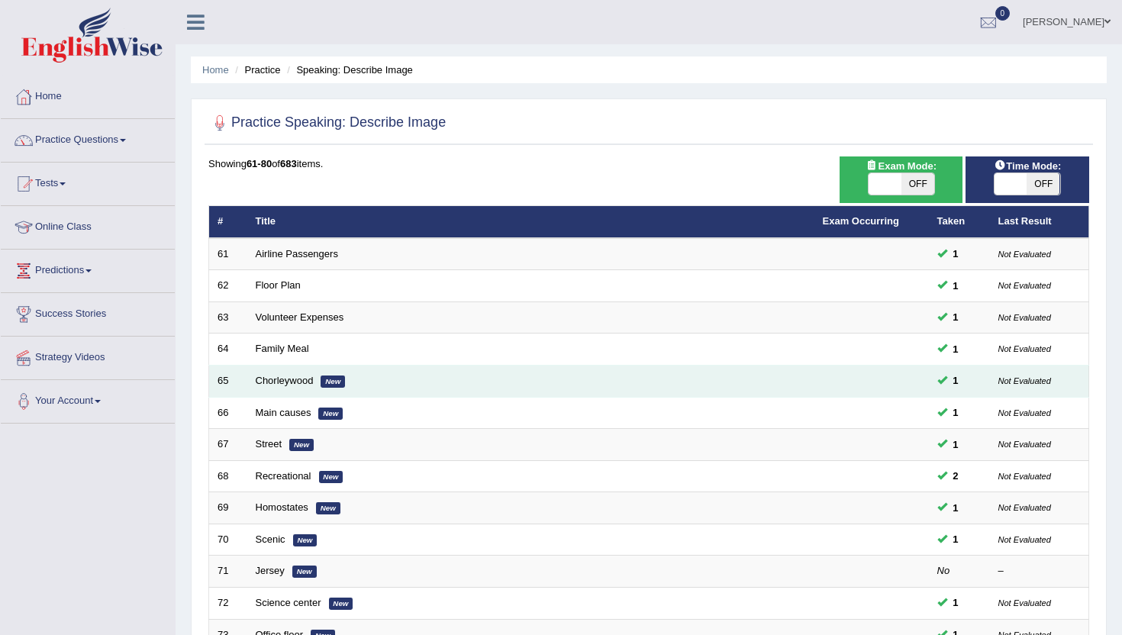
scroll to position [376, 0]
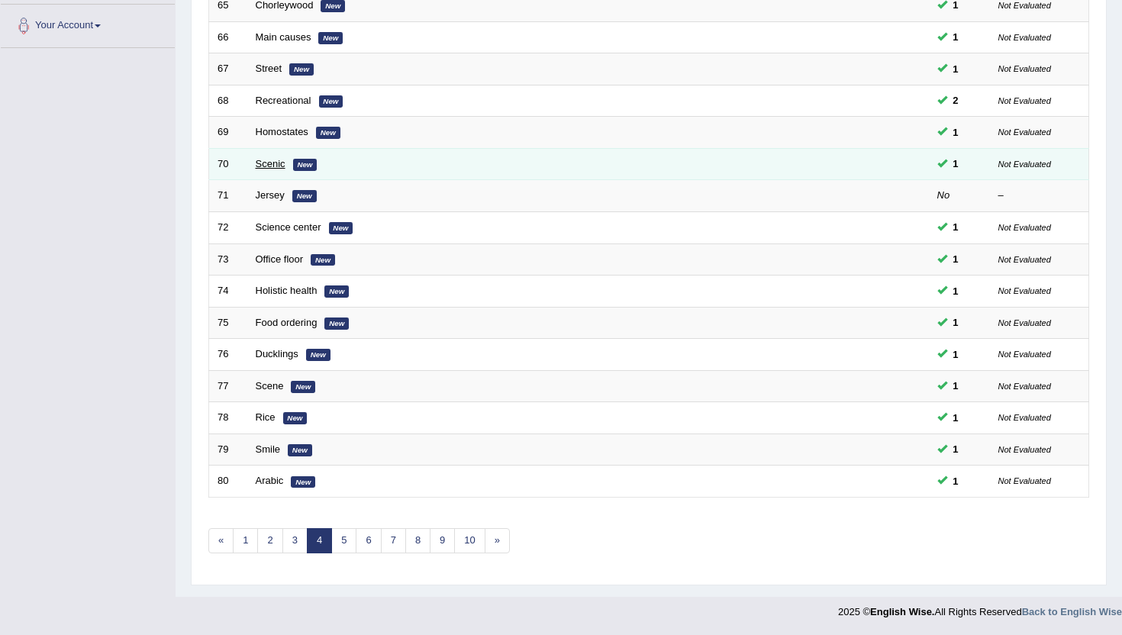
click at [273, 163] on link "Scenic" at bounding box center [271, 163] width 30 height 11
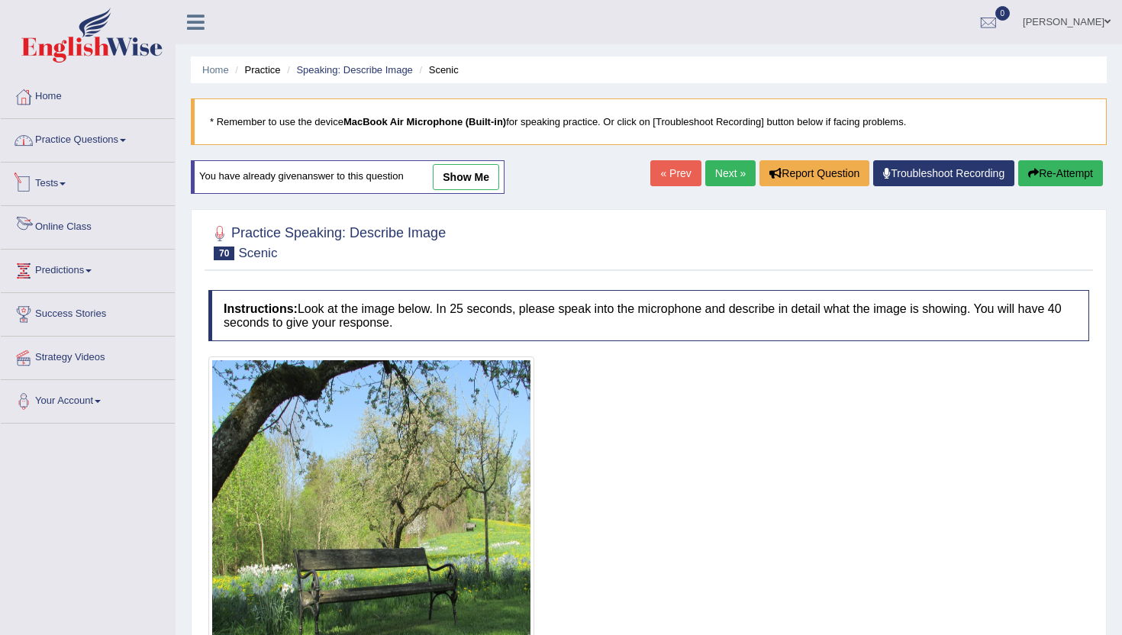
click at [139, 135] on link "Practice Questions" at bounding box center [88, 138] width 174 height 38
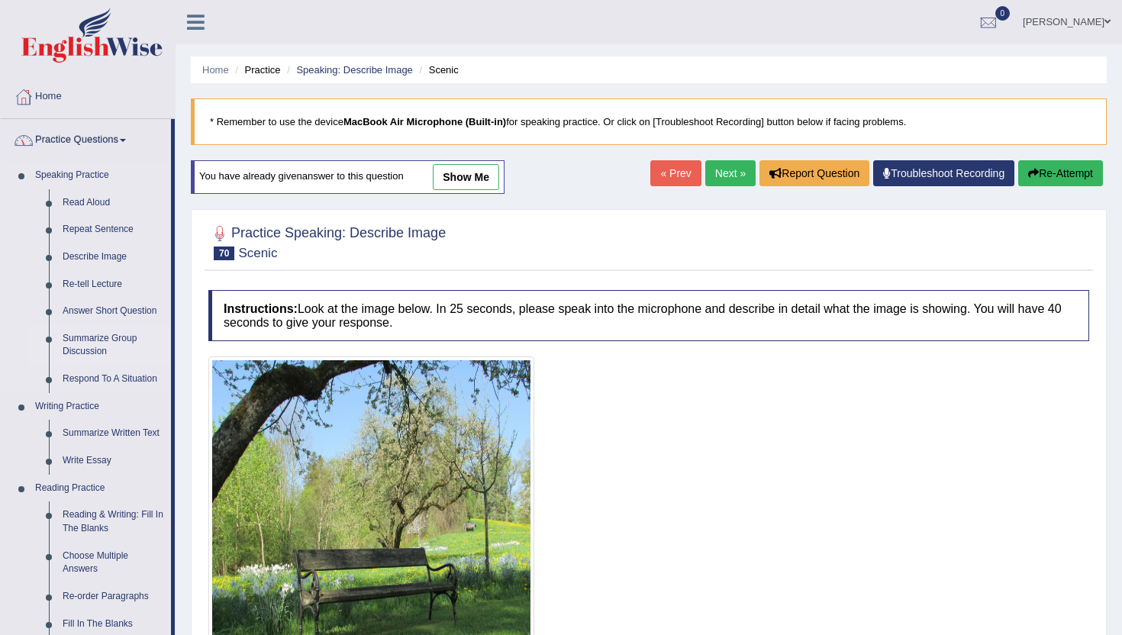
scroll to position [24, 0]
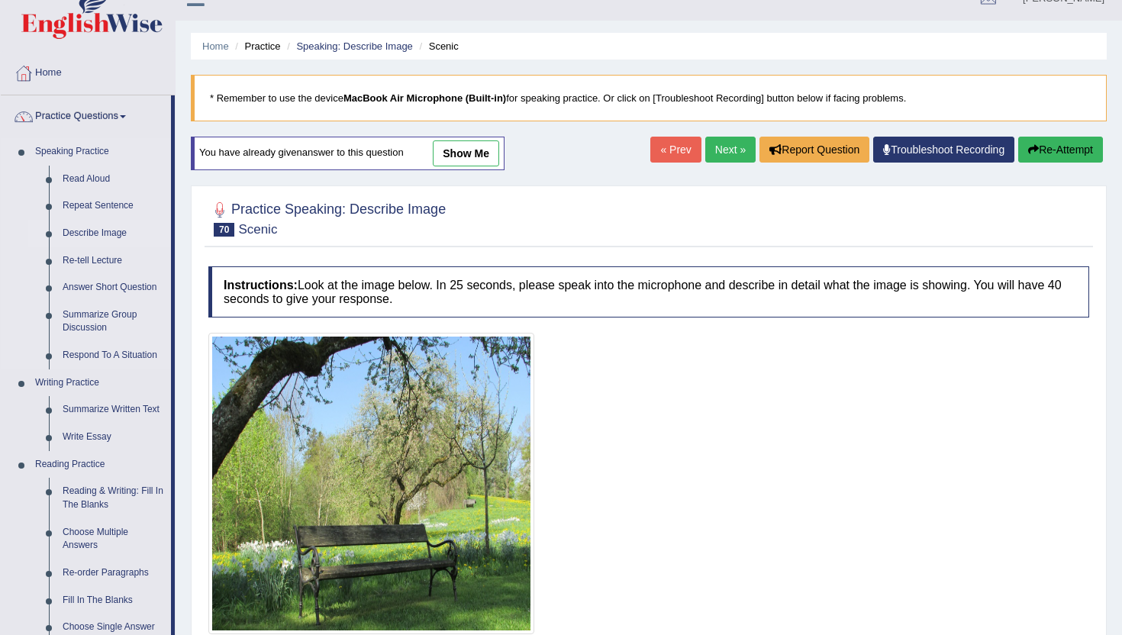
click at [97, 233] on link "Describe Image" at bounding box center [113, 233] width 115 height 27
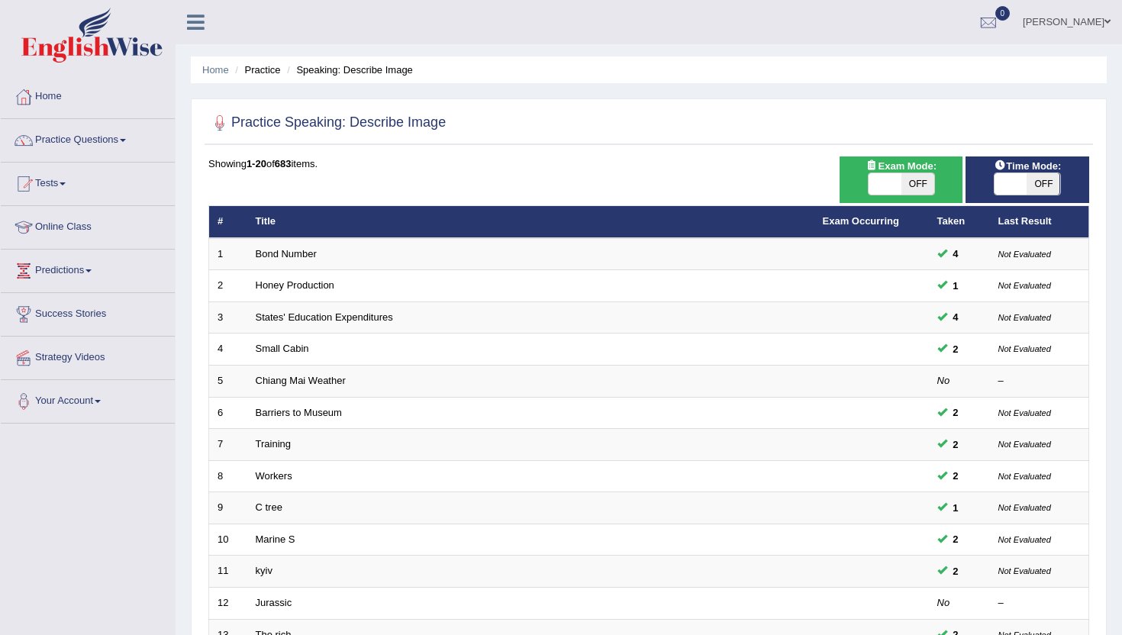
scroll to position [376, 0]
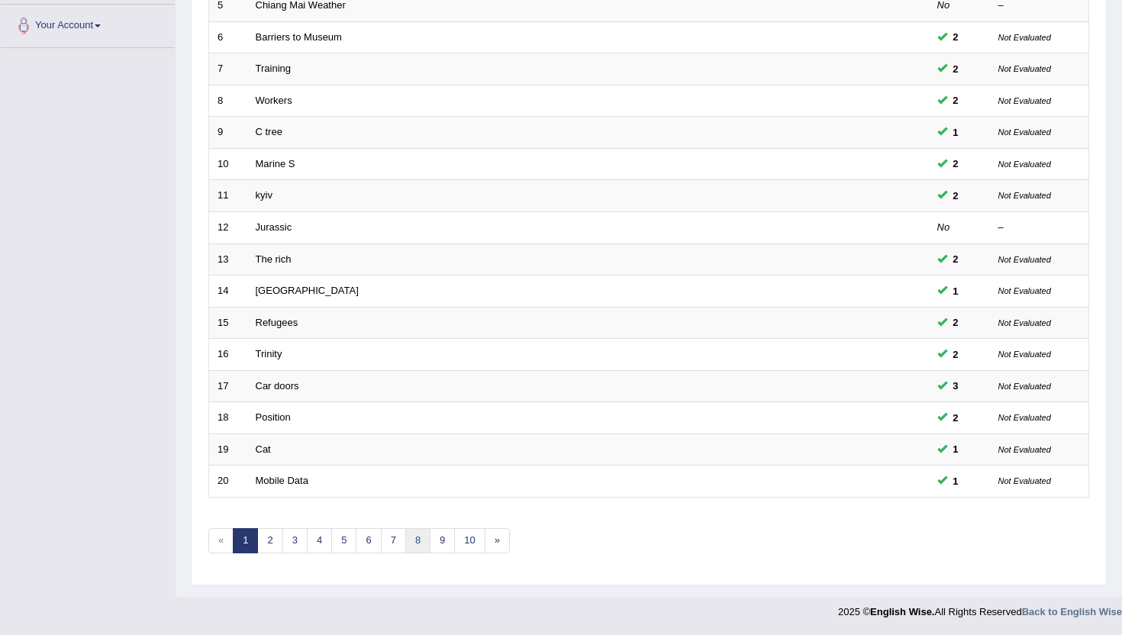
click at [422, 541] on link "8" at bounding box center [417, 540] width 25 height 25
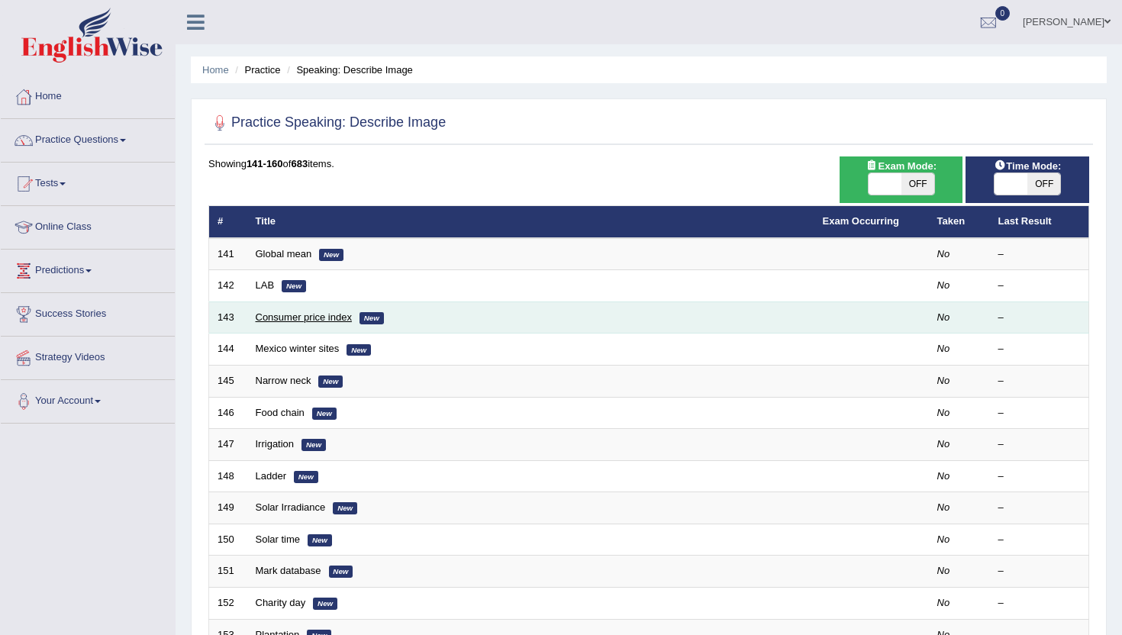
click at [308, 319] on link "Consumer price index" at bounding box center [304, 316] width 96 height 11
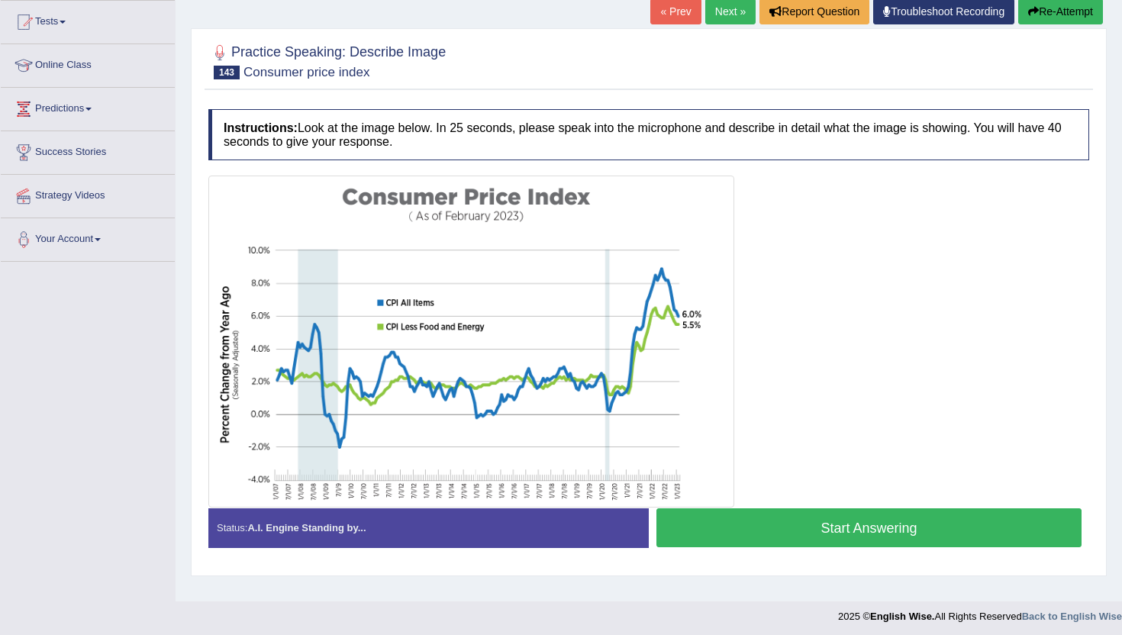
scroll to position [160, 0]
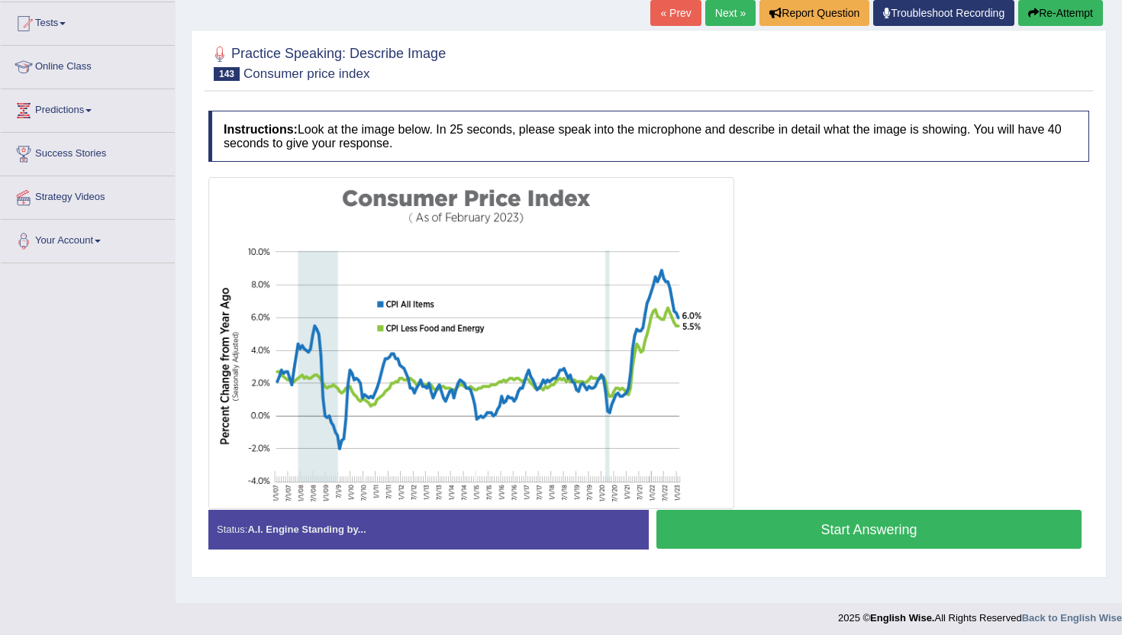
click at [801, 534] on button "Start Answering" at bounding box center [868, 529] width 425 height 39
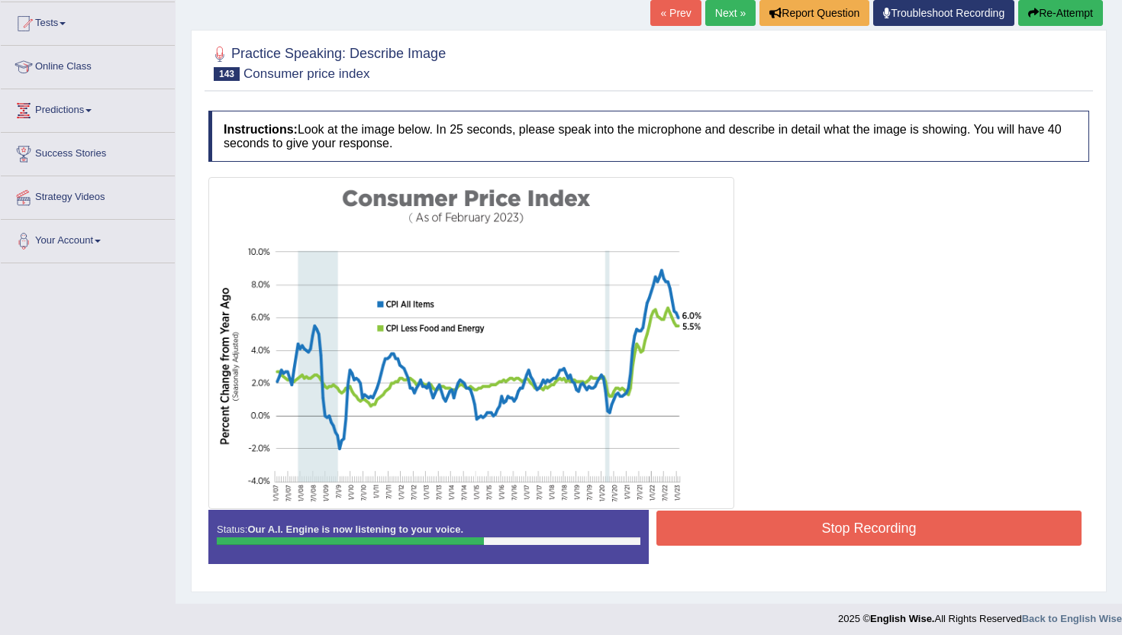
click at [801, 534] on button "Stop Recording" at bounding box center [868, 528] width 425 height 35
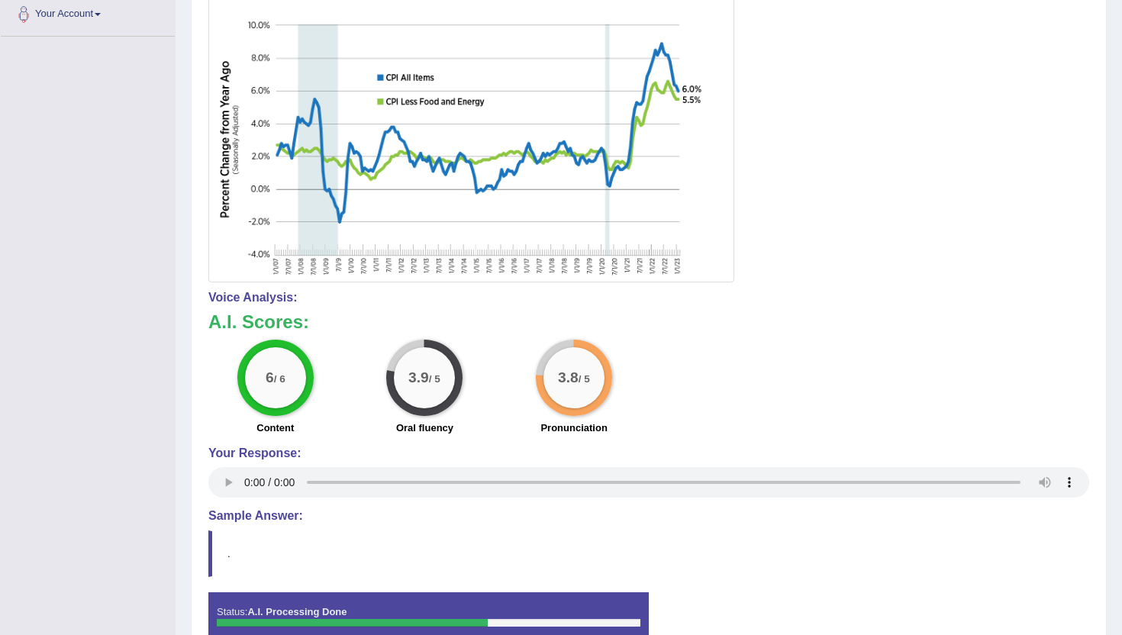
scroll to position [0, 0]
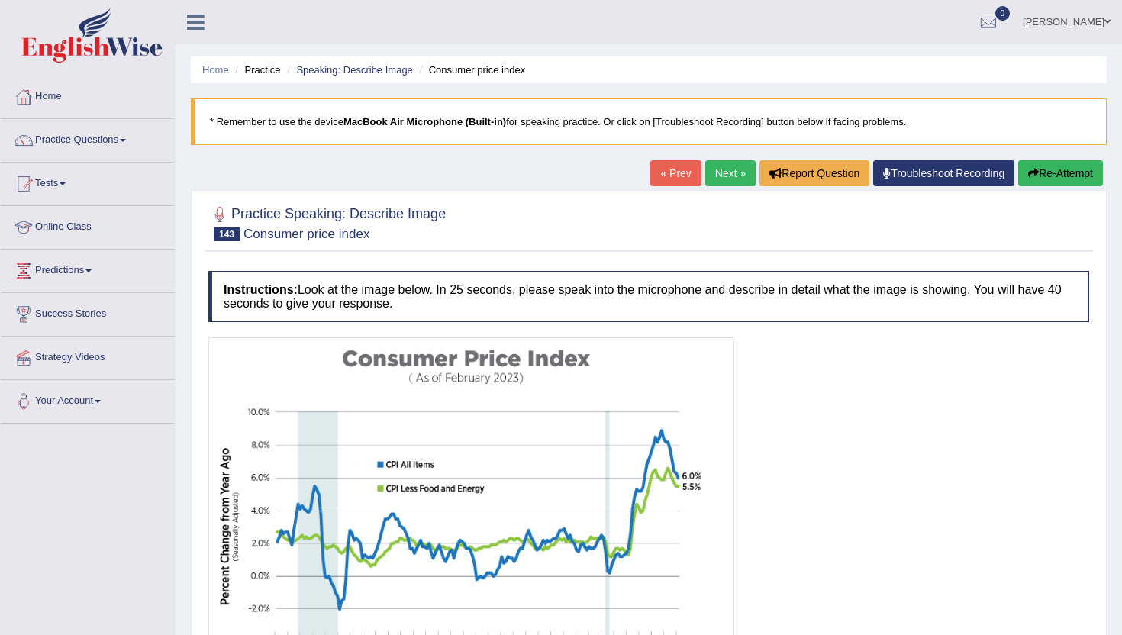
click at [708, 164] on link "Next »" at bounding box center [730, 173] width 50 height 26
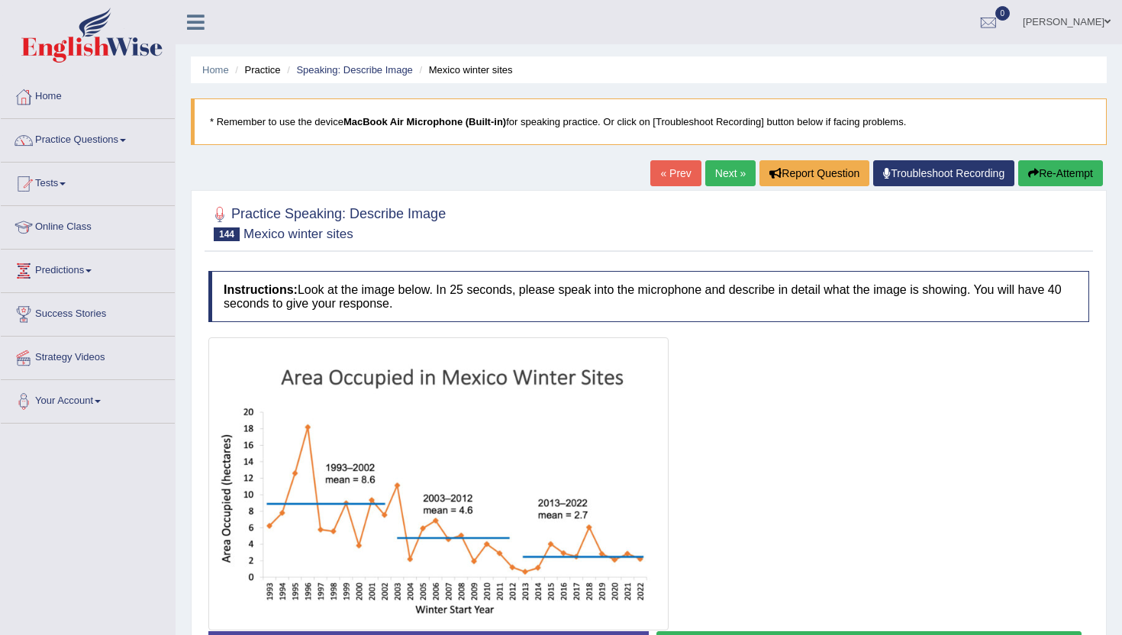
scroll to position [166, 0]
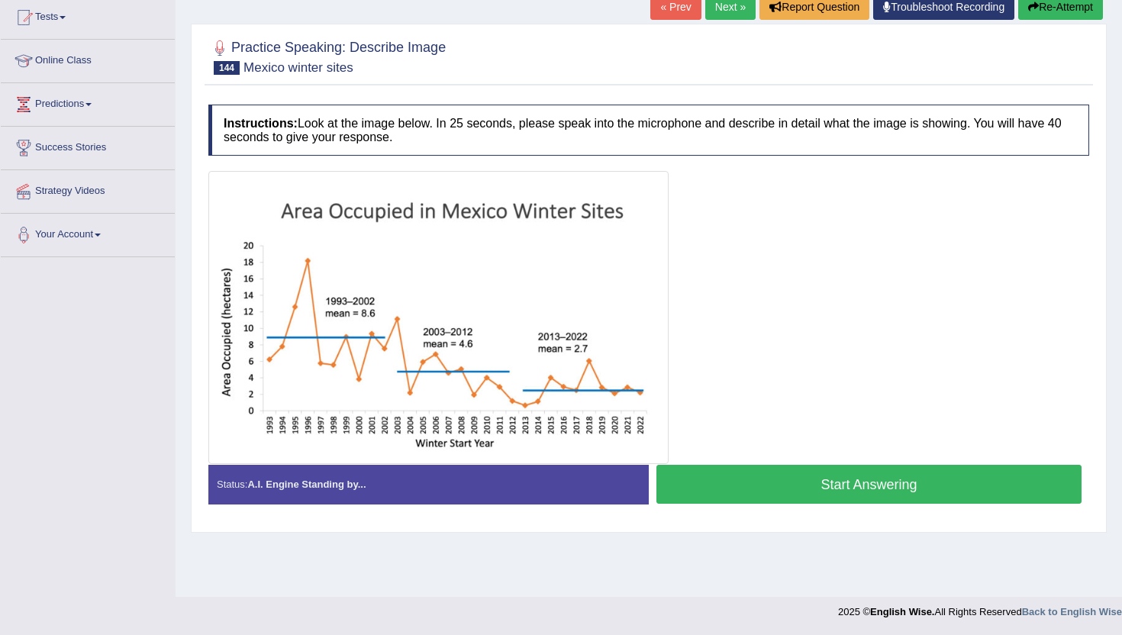
click at [795, 471] on button "Start Answering" at bounding box center [868, 484] width 425 height 39
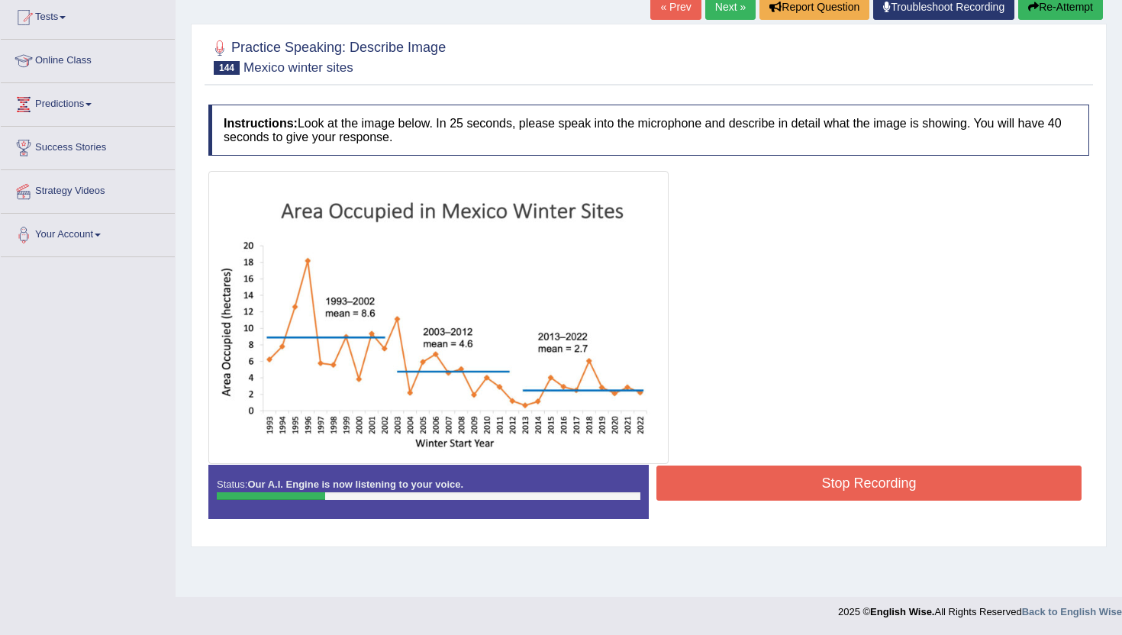
click at [1055, 13] on button "Re-Attempt" at bounding box center [1060, 7] width 85 height 26
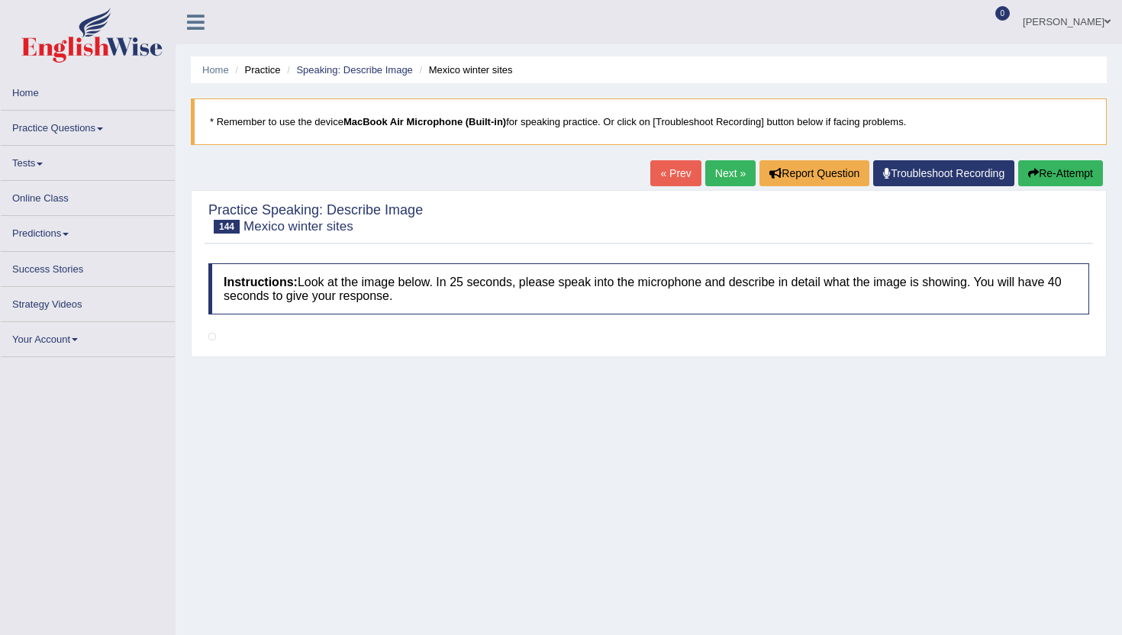
scroll to position [166, 0]
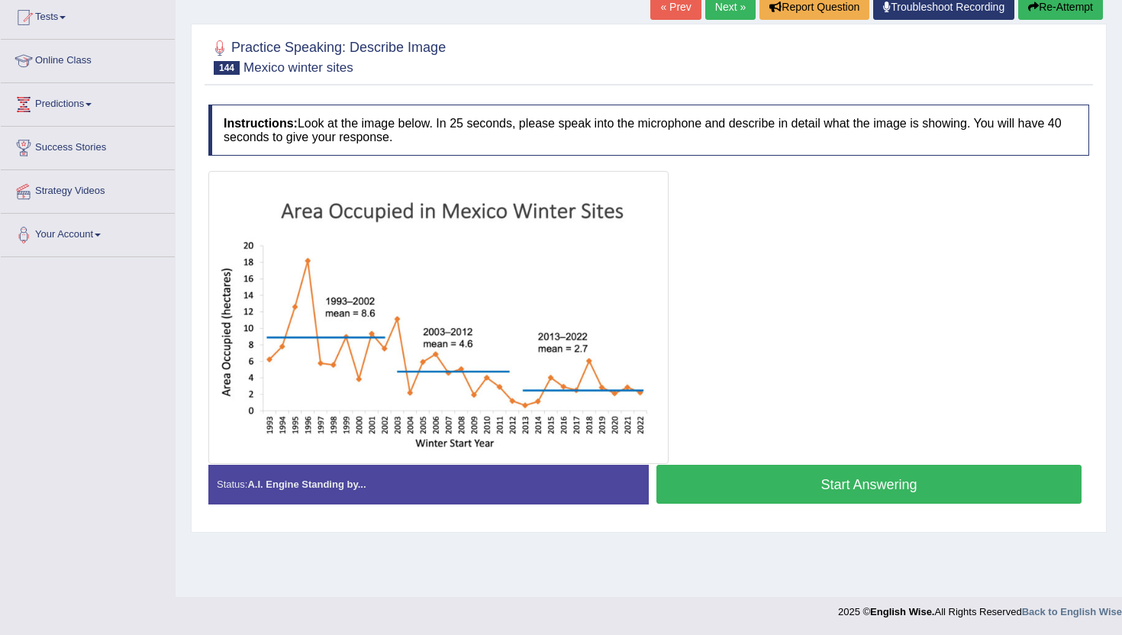
click at [859, 479] on button "Start Answering" at bounding box center [868, 484] width 425 height 39
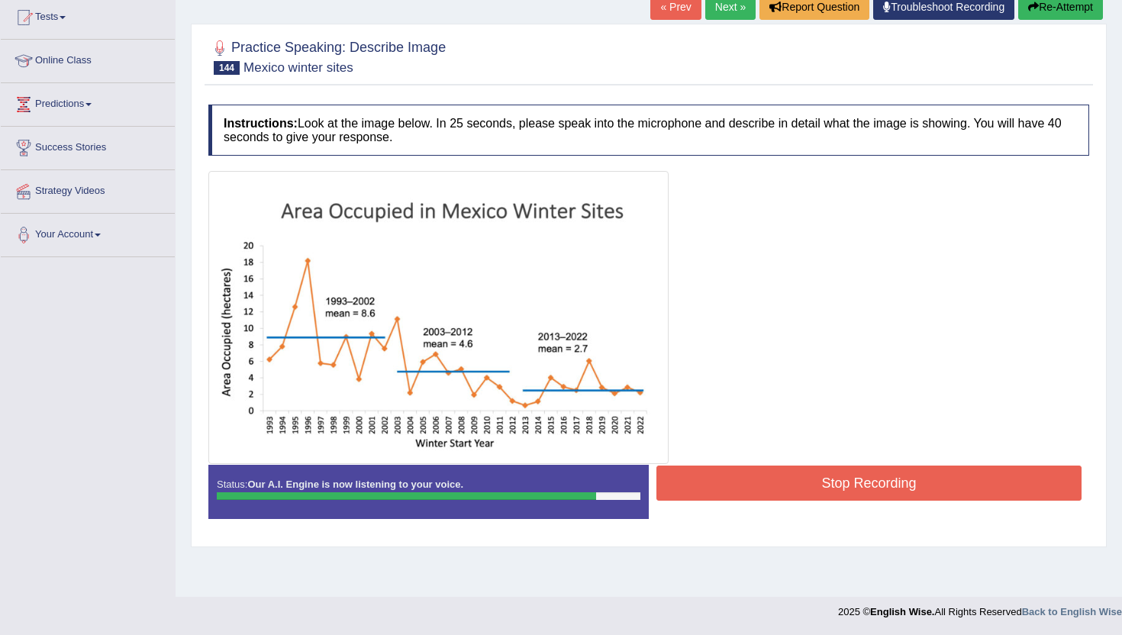
click at [859, 479] on button "Stop Recording" at bounding box center [868, 483] width 425 height 35
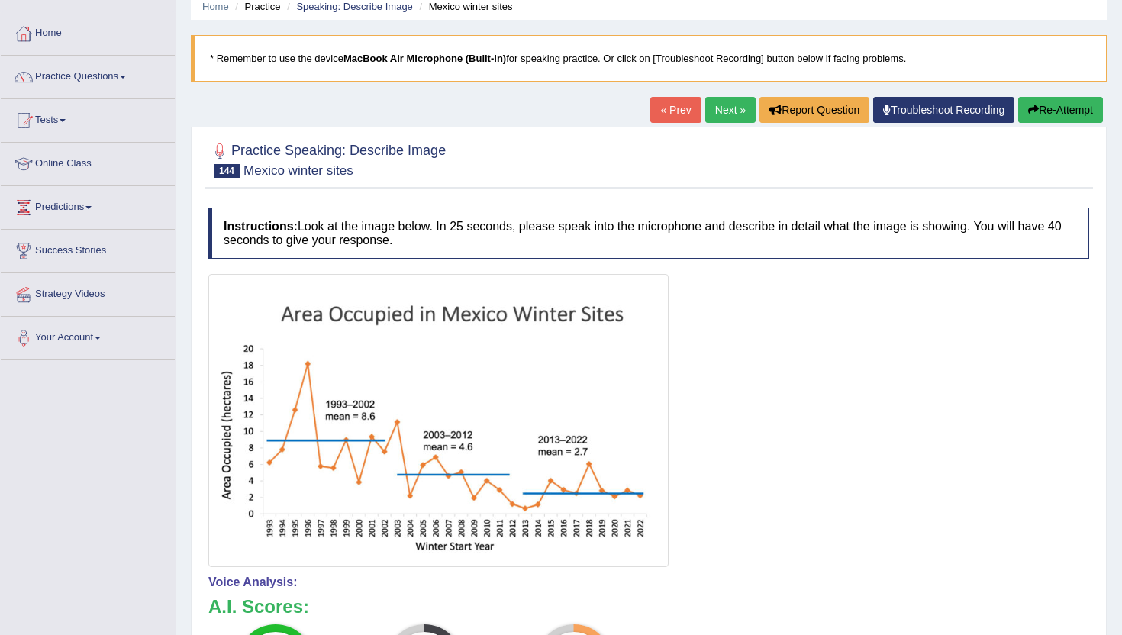
scroll to position [27, 0]
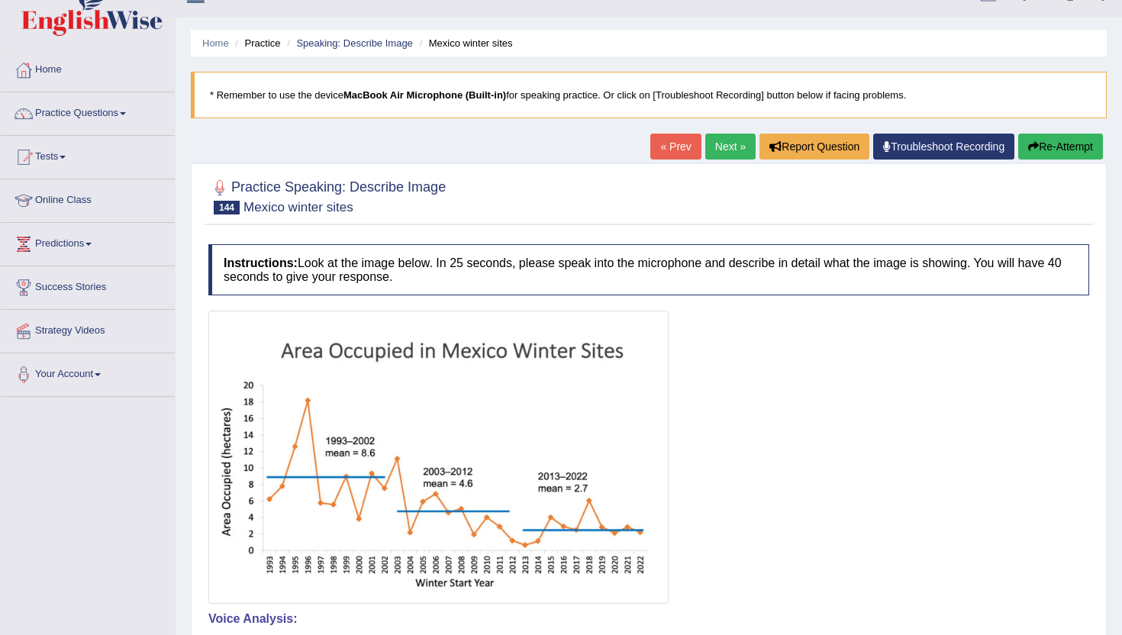
click at [716, 153] on link "Next »" at bounding box center [730, 147] width 50 height 26
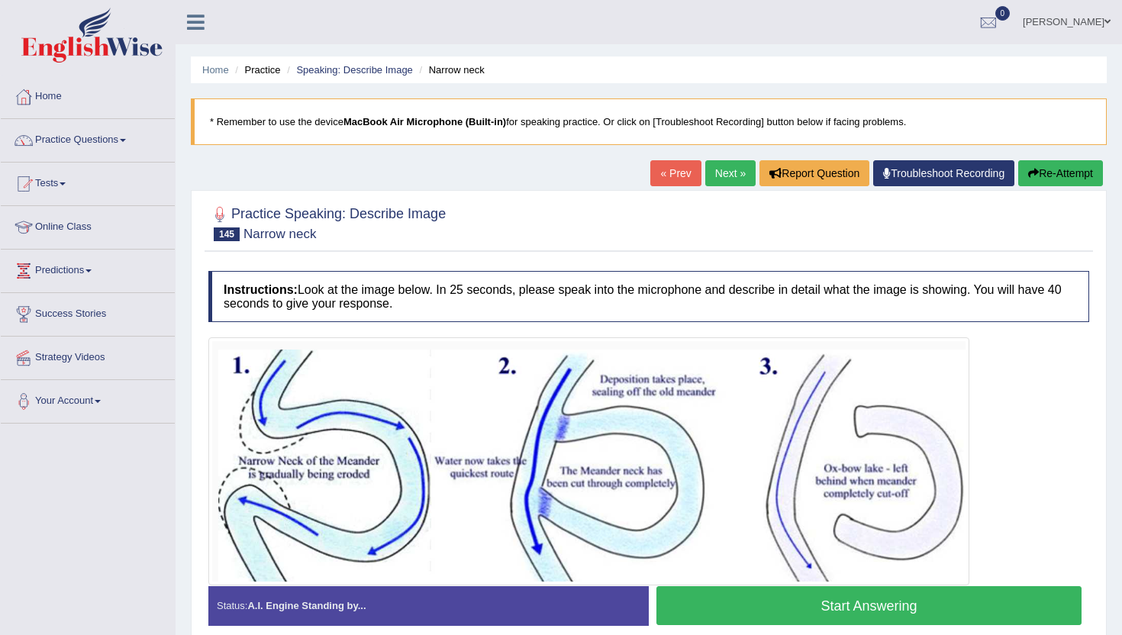
click at [719, 172] on link "Next »" at bounding box center [730, 173] width 50 height 26
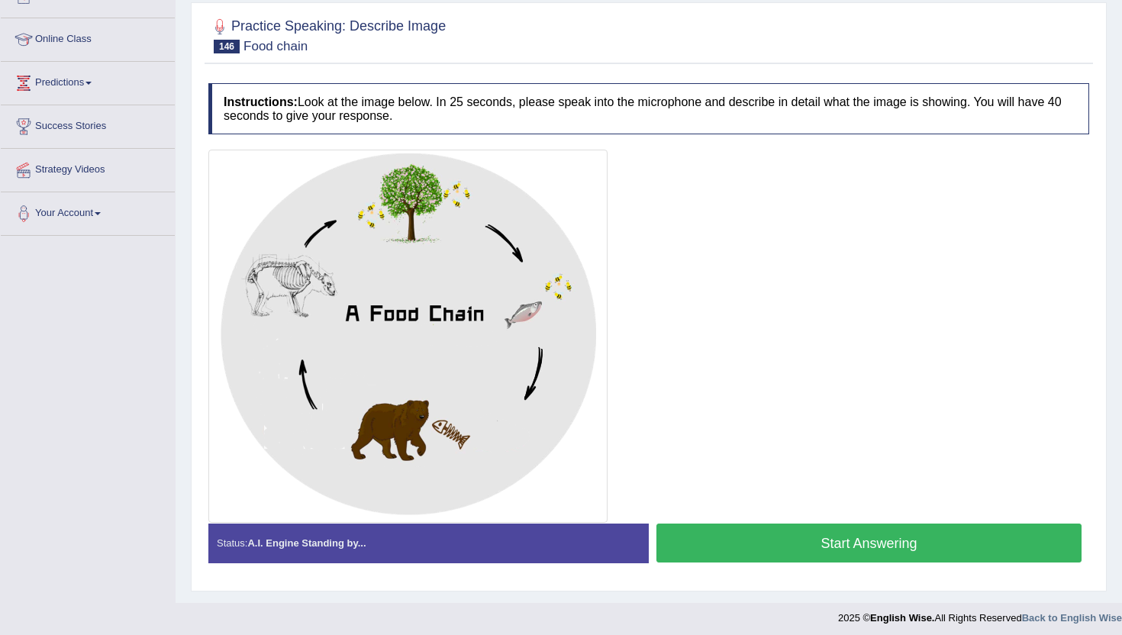
scroll to position [186, 0]
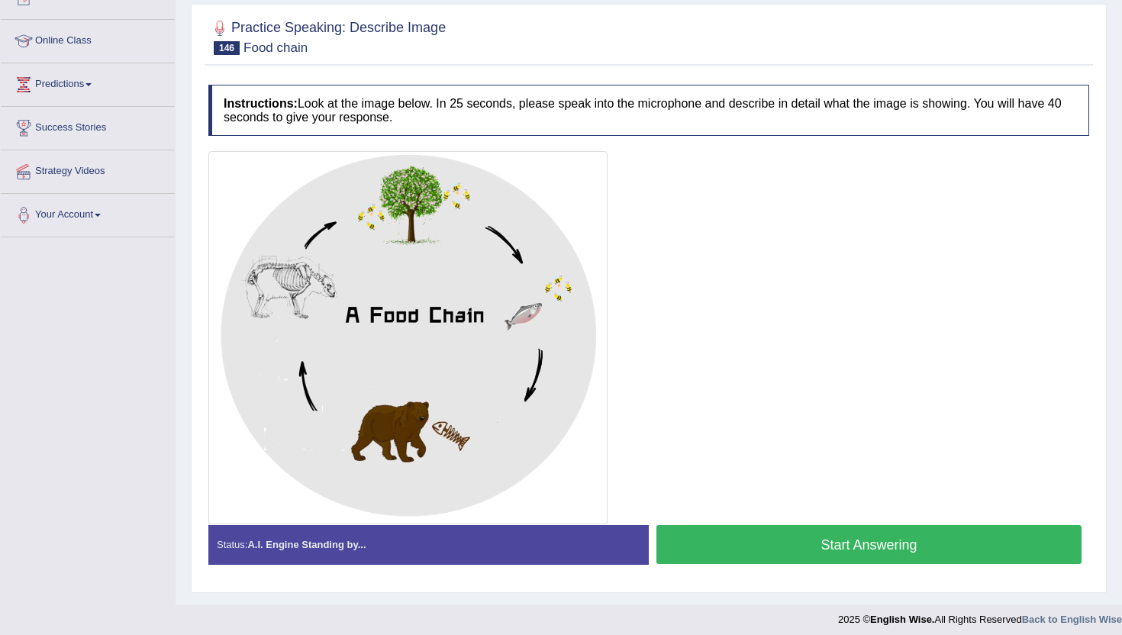
click at [741, 545] on button "Start Answering" at bounding box center [868, 544] width 425 height 39
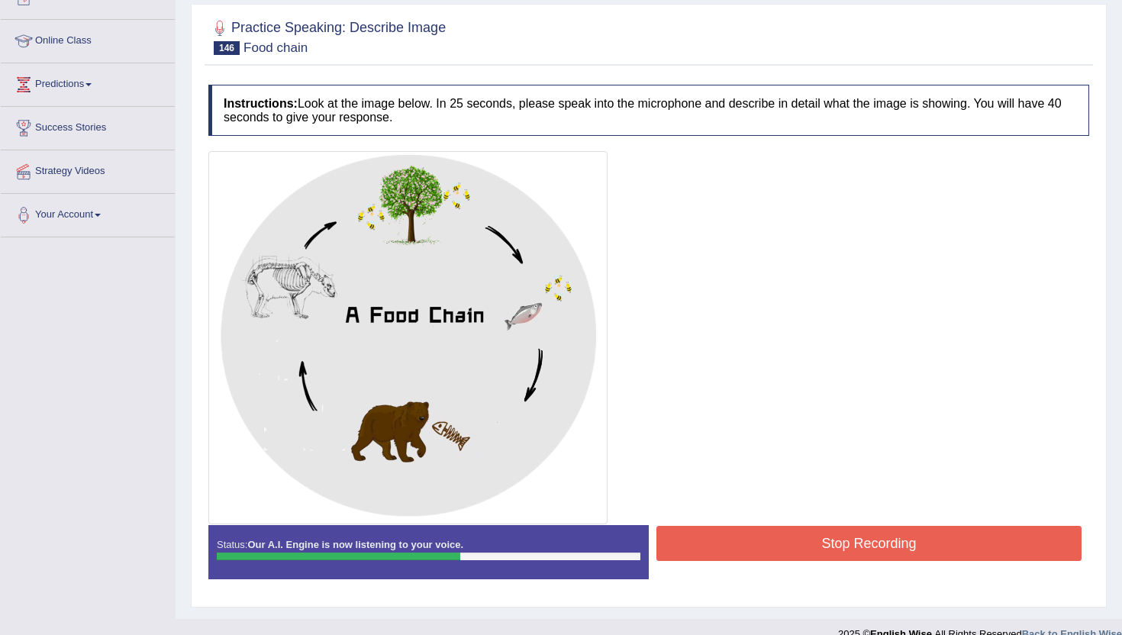
click at [741, 545] on button "Stop Recording" at bounding box center [868, 543] width 425 height 35
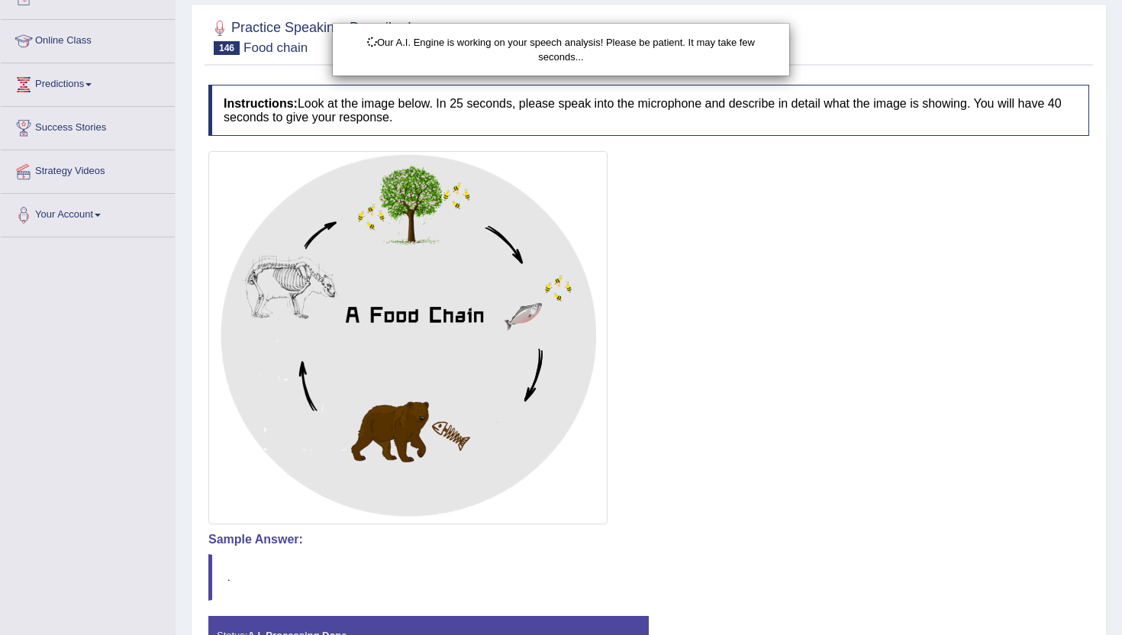
click at [741, 545] on div "Our A.I. Engine is working on your speech analysis! Please be patient. It may t…" at bounding box center [561, 317] width 1122 height 635
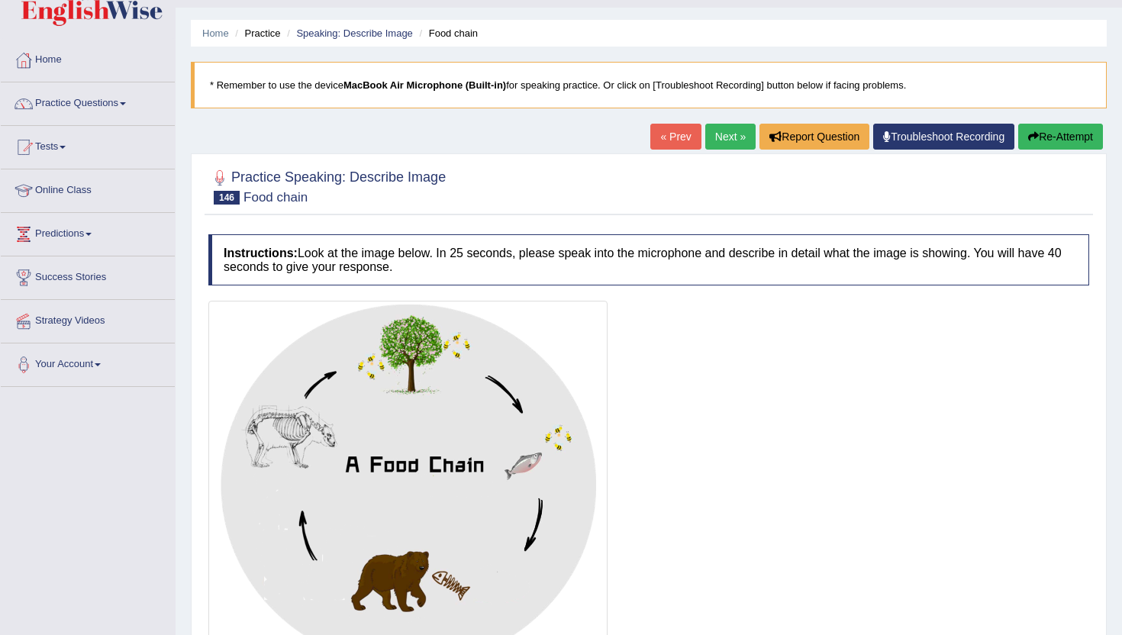
scroll to position [16, 0]
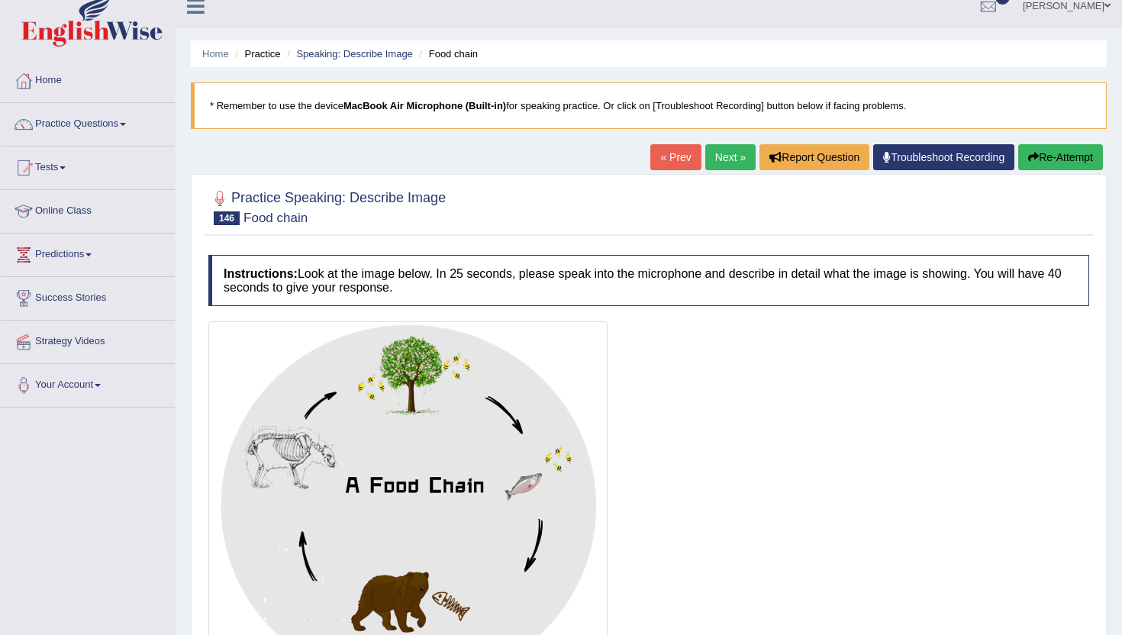
click at [714, 150] on link "Next »" at bounding box center [730, 157] width 50 height 26
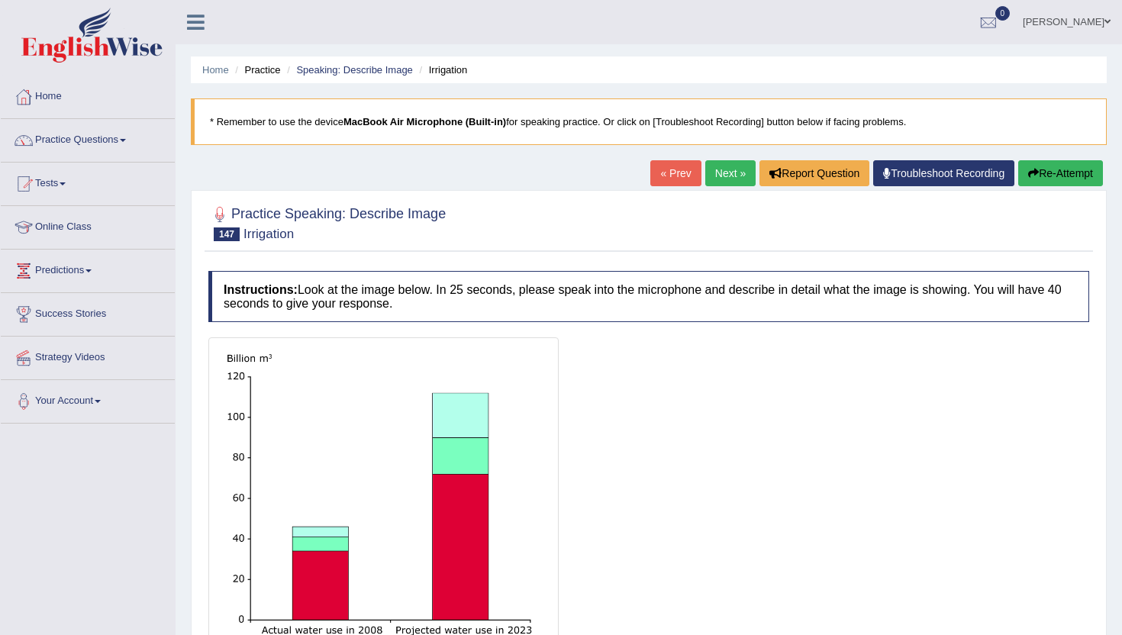
scroll to position [166, 0]
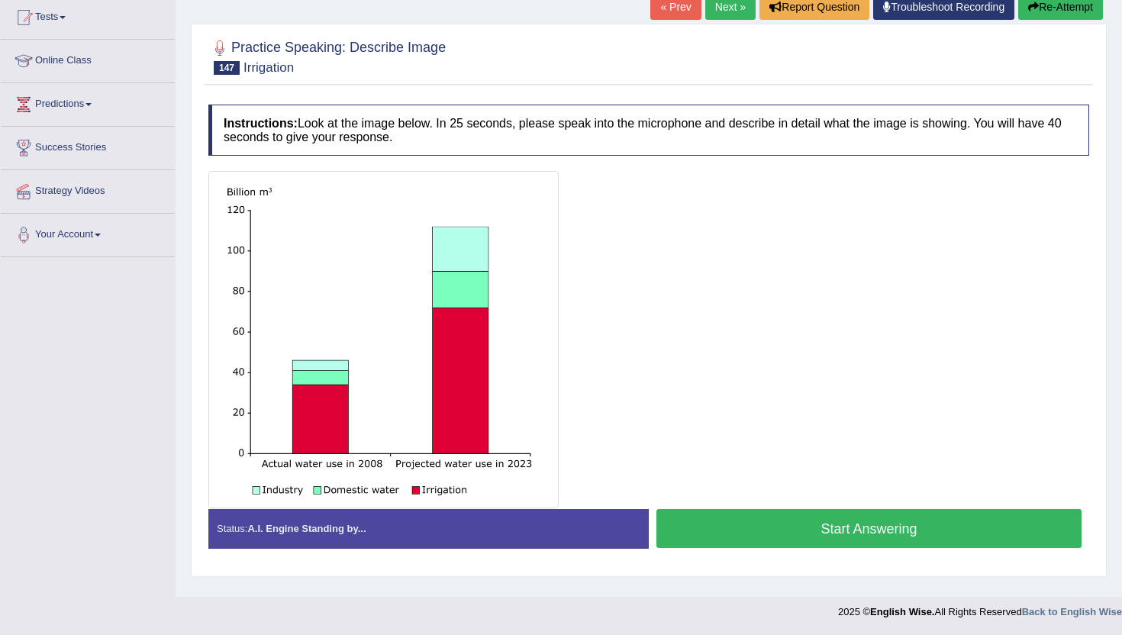
click at [754, 515] on button "Start Answering" at bounding box center [868, 528] width 425 height 39
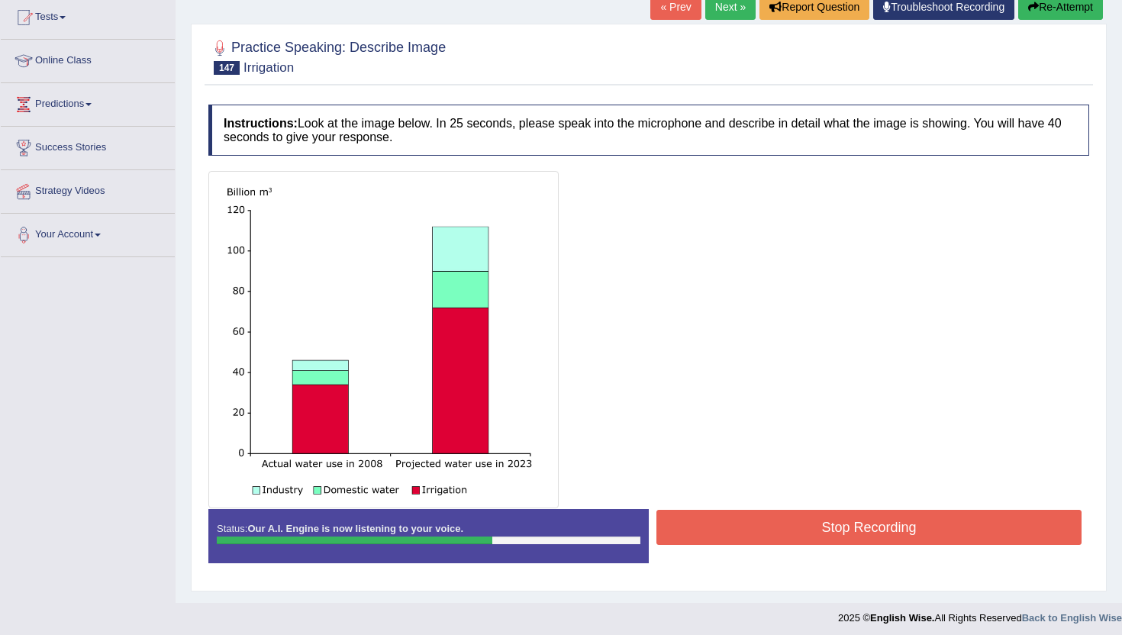
click at [754, 515] on button "Stop Recording" at bounding box center [868, 527] width 425 height 35
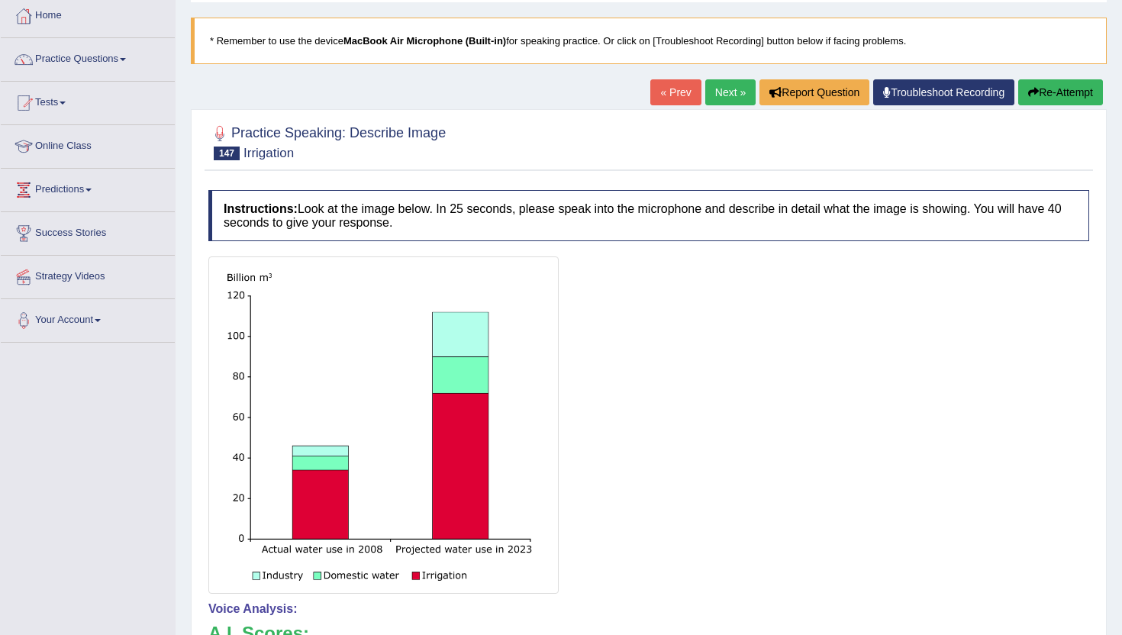
scroll to position [0, 0]
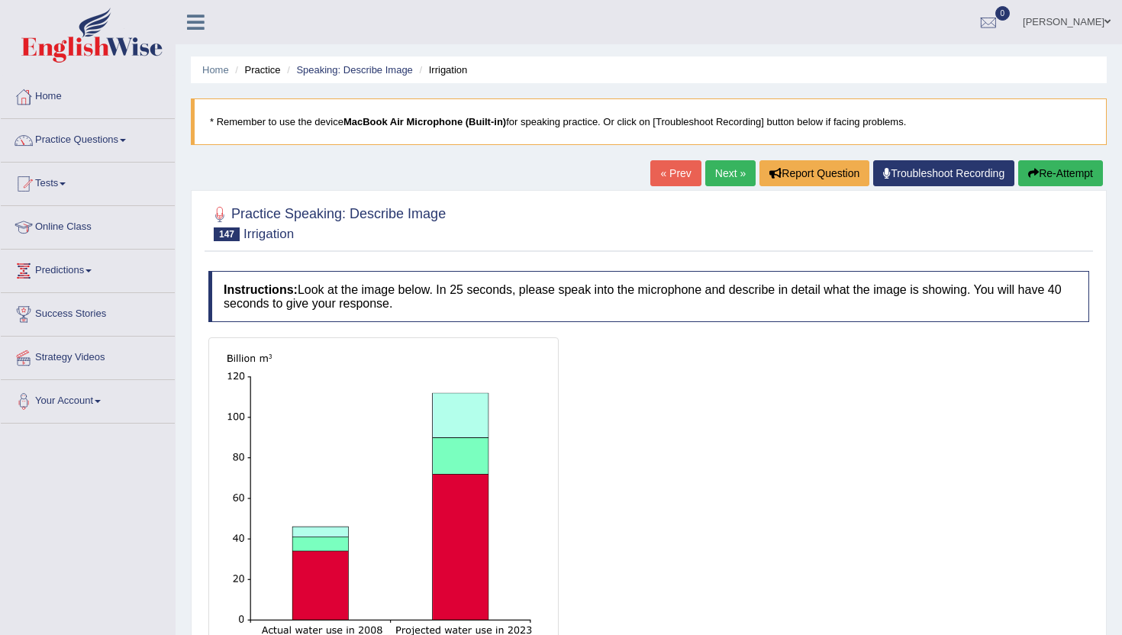
click at [713, 168] on link "Next »" at bounding box center [730, 173] width 50 height 26
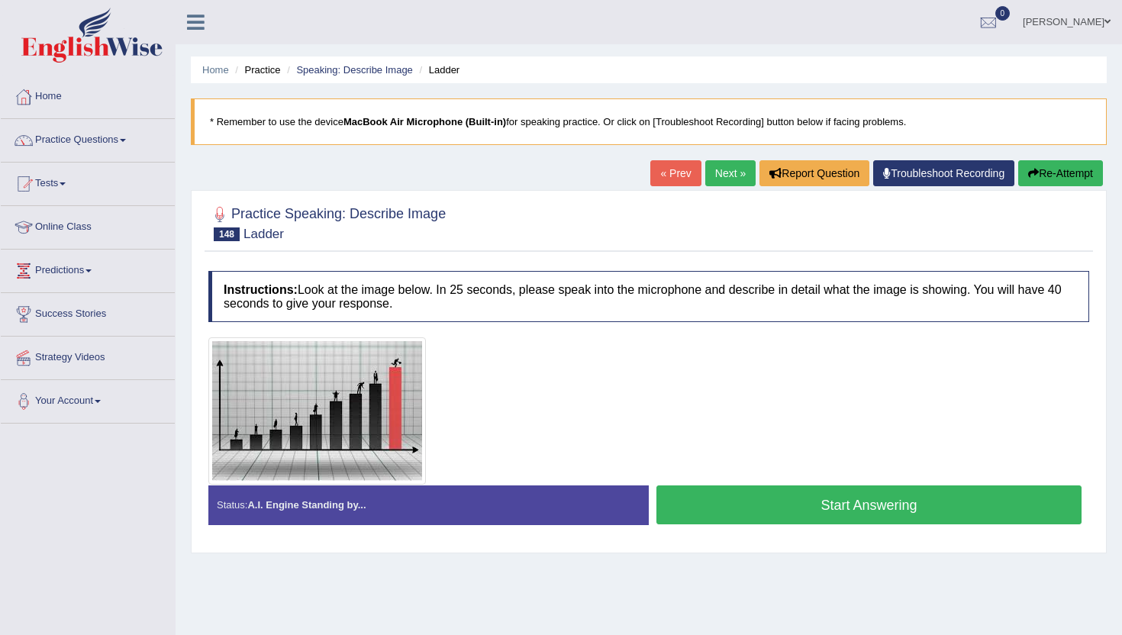
scroll to position [166, 0]
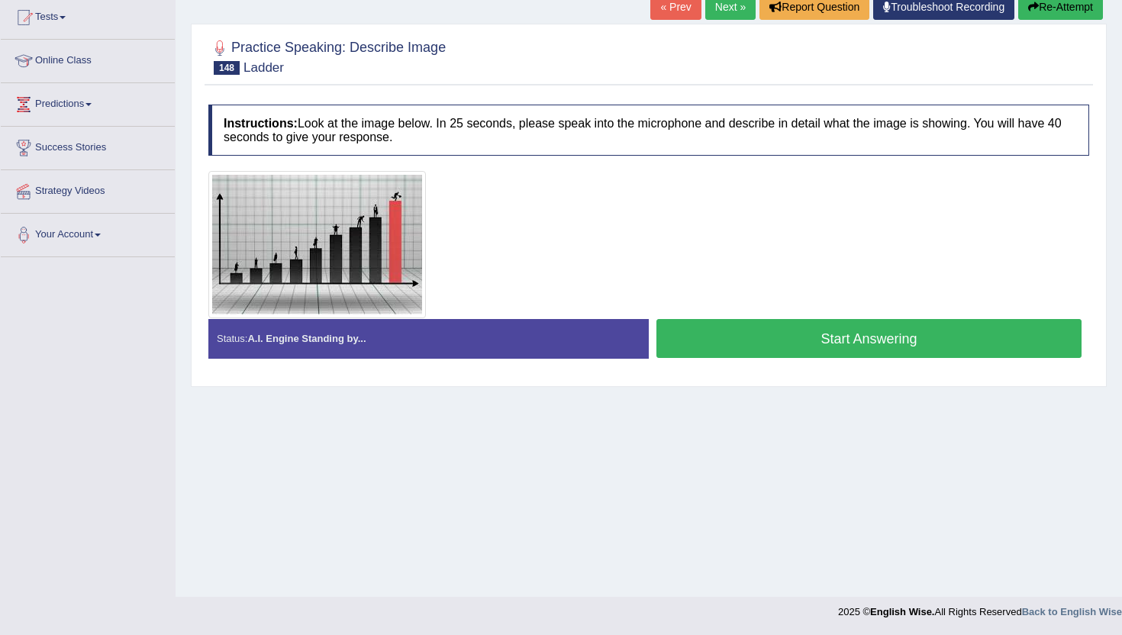
click at [733, 327] on button "Start Answering" at bounding box center [868, 338] width 425 height 39
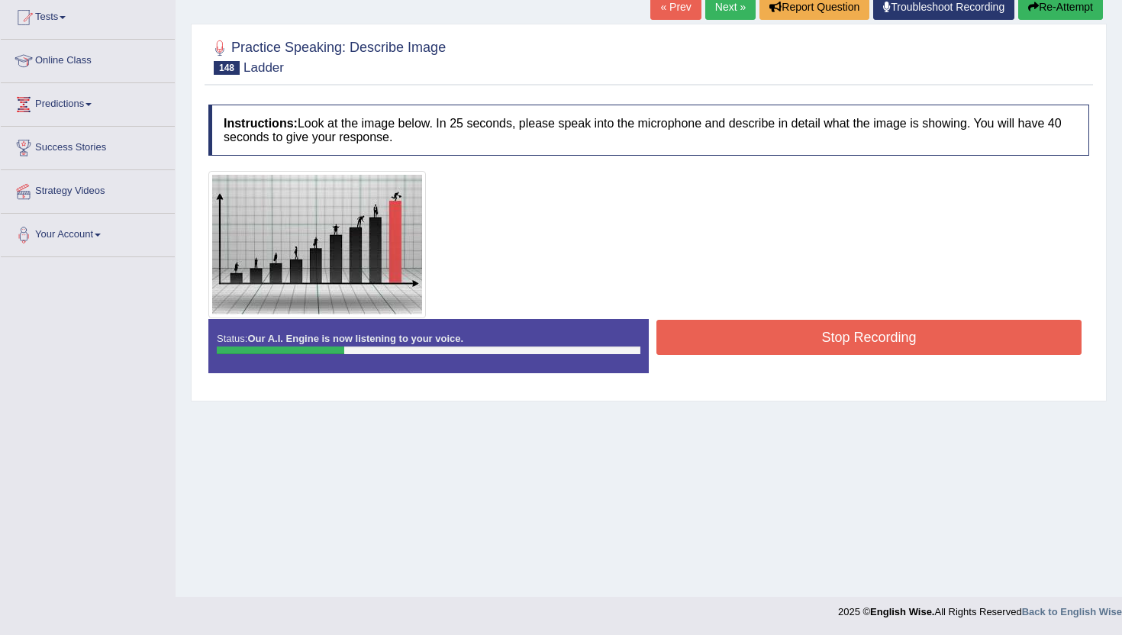
click at [733, 327] on button "Stop Recording" at bounding box center [868, 337] width 425 height 35
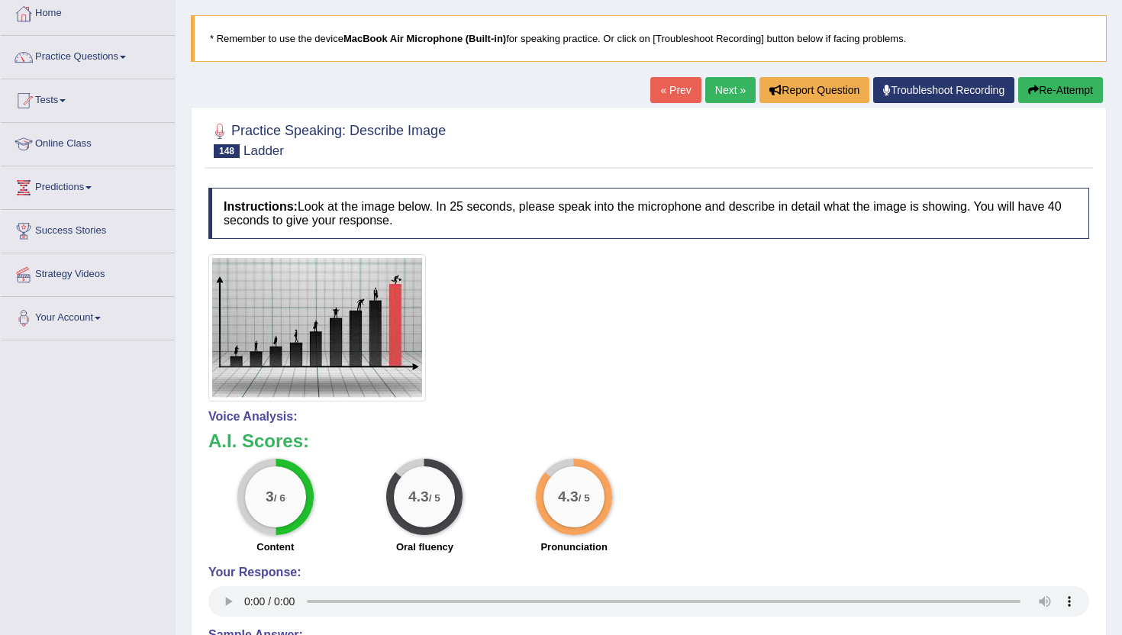
scroll to position [0, 0]
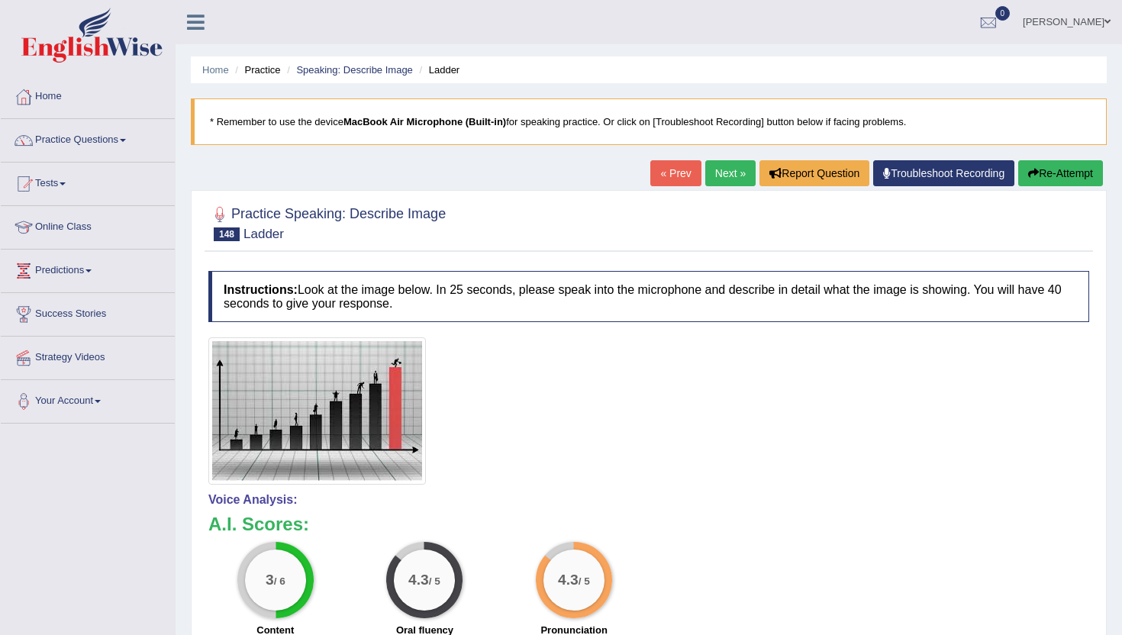
click at [724, 165] on link "Next »" at bounding box center [730, 173] width 50 height 26
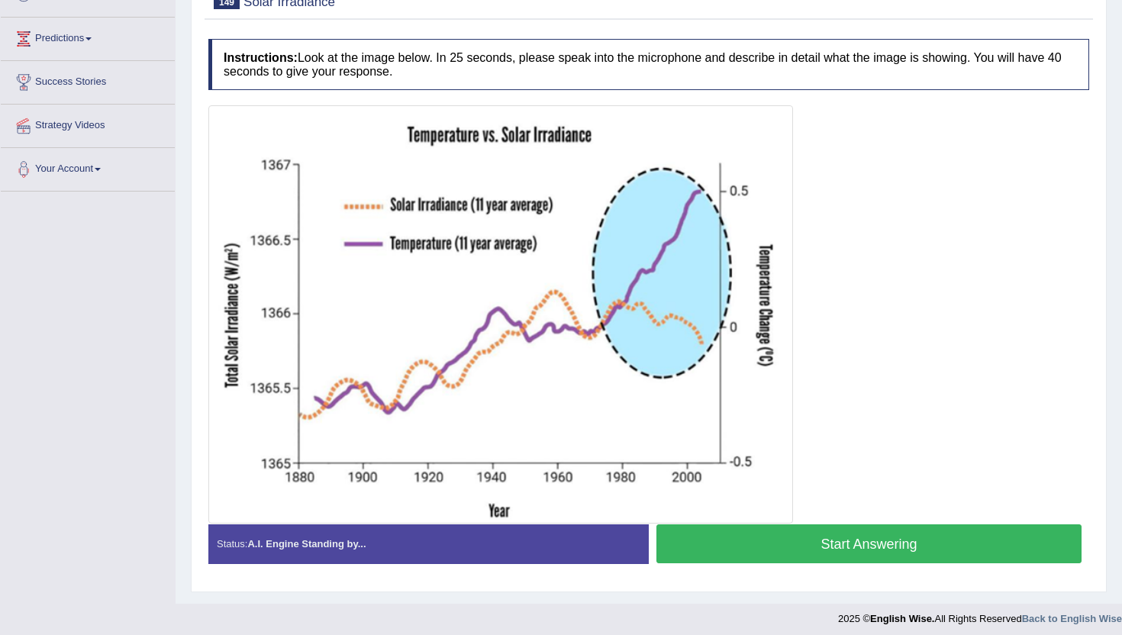
scroll to position [239, 0]
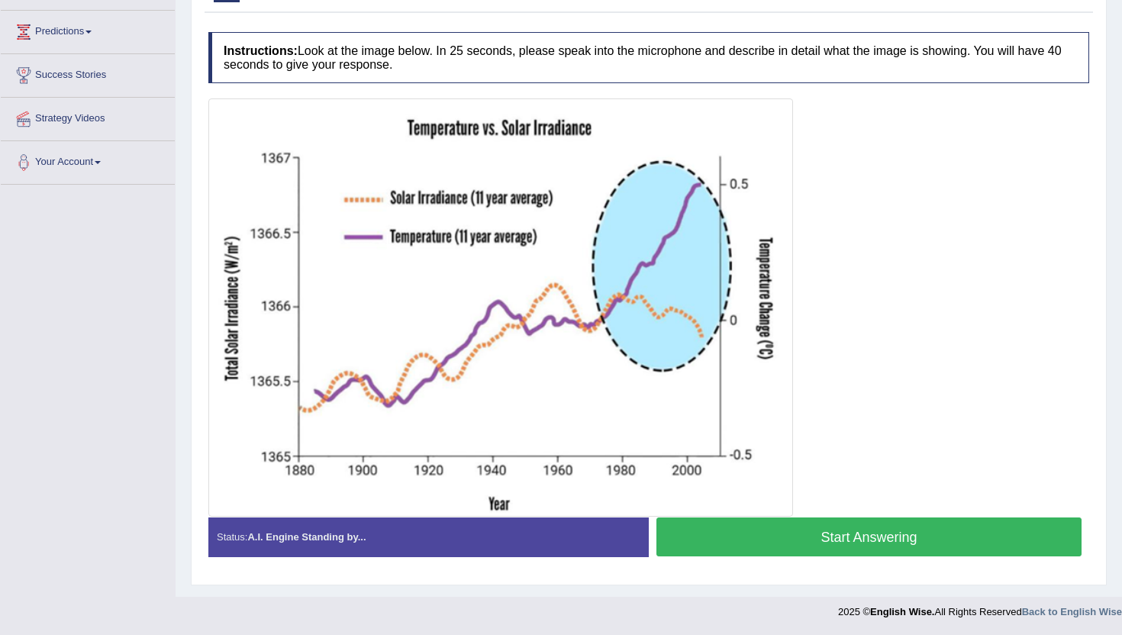
click at [683, 527] on button "Start Answering" at bounding box center [868, 536] width 425 height 39
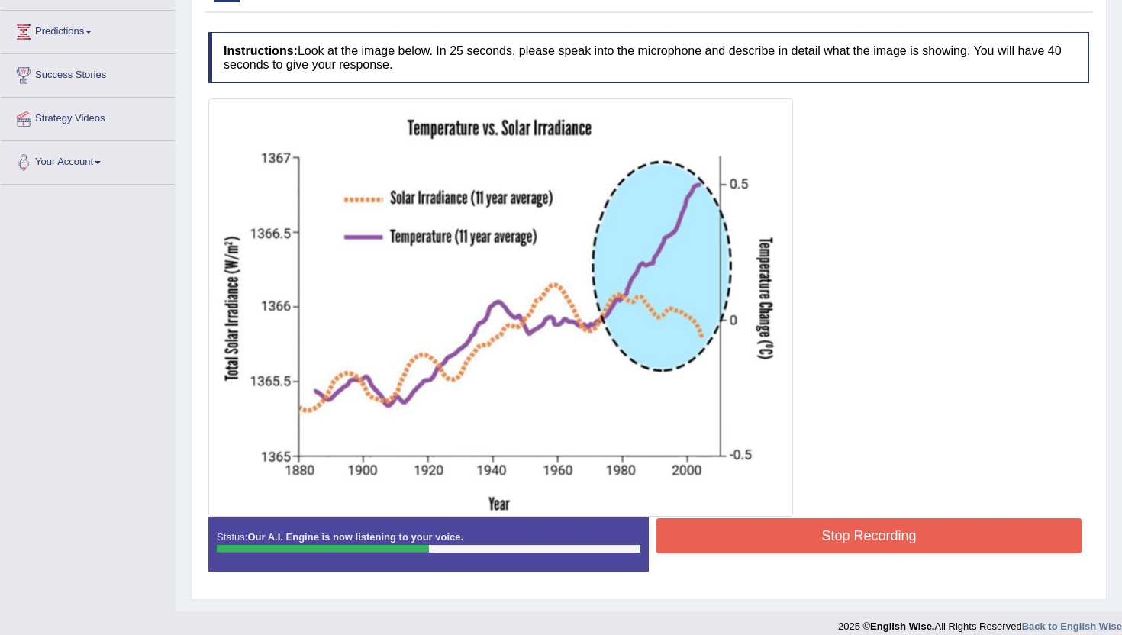
click at [746, 537] on button "Stop Recording" at bounding box center [868, 535] width 425 height 35
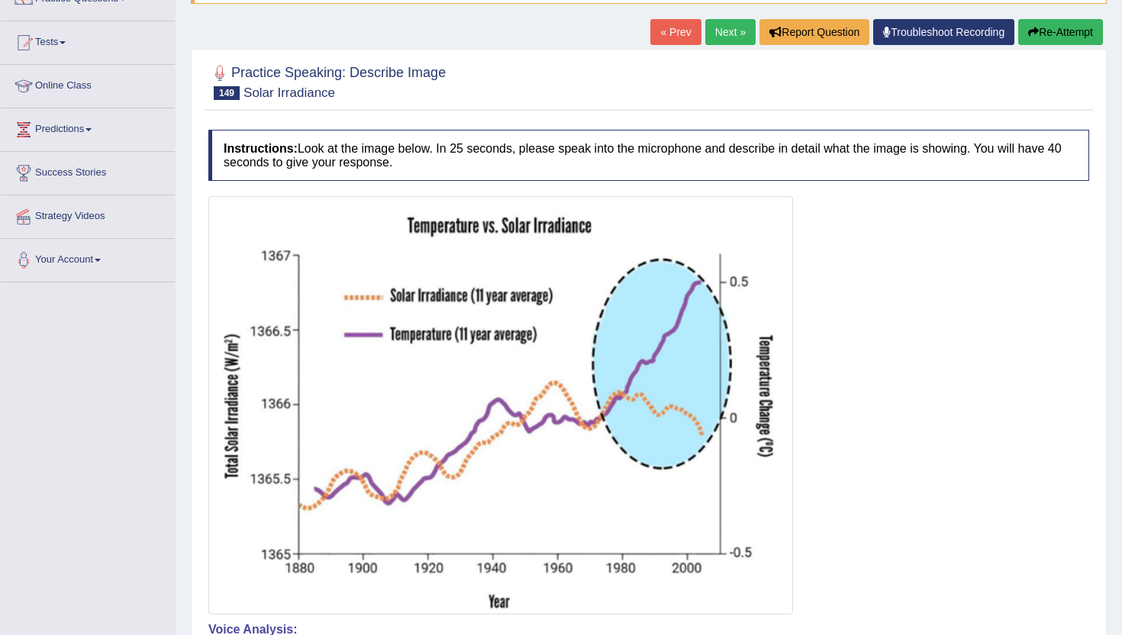
scroll to position [0, 0]
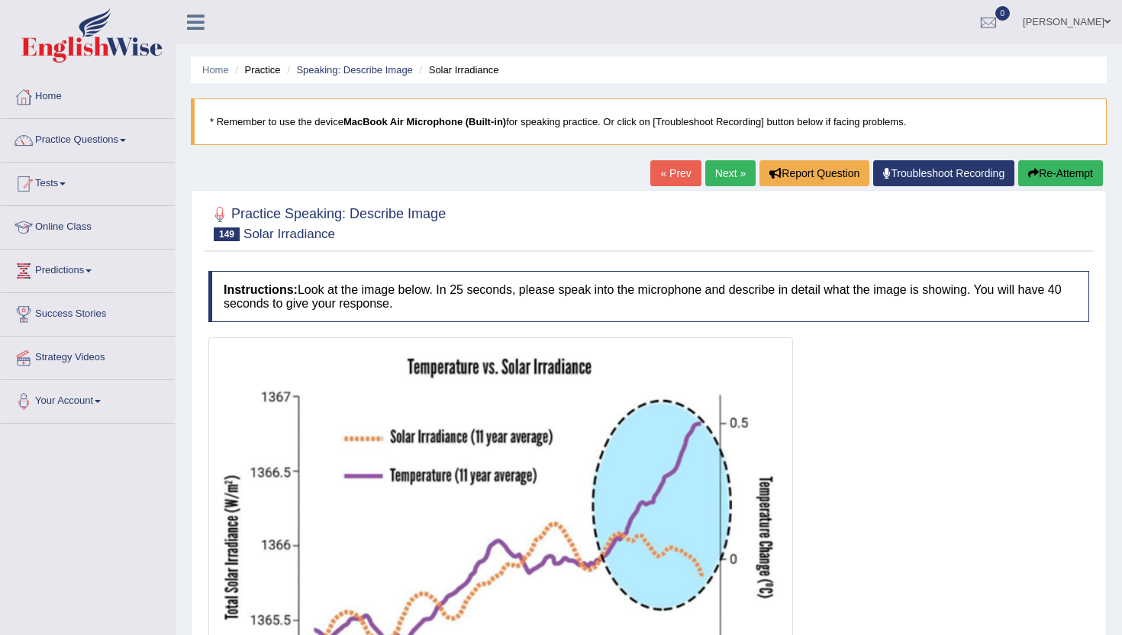
click at [269, 69] on li "Practice" at bounding box center [255, 70] width 49 height 15
click at [360, 65] on link "Speaking: Describe Image" at bounding box center [354, 69] width 116 height 11
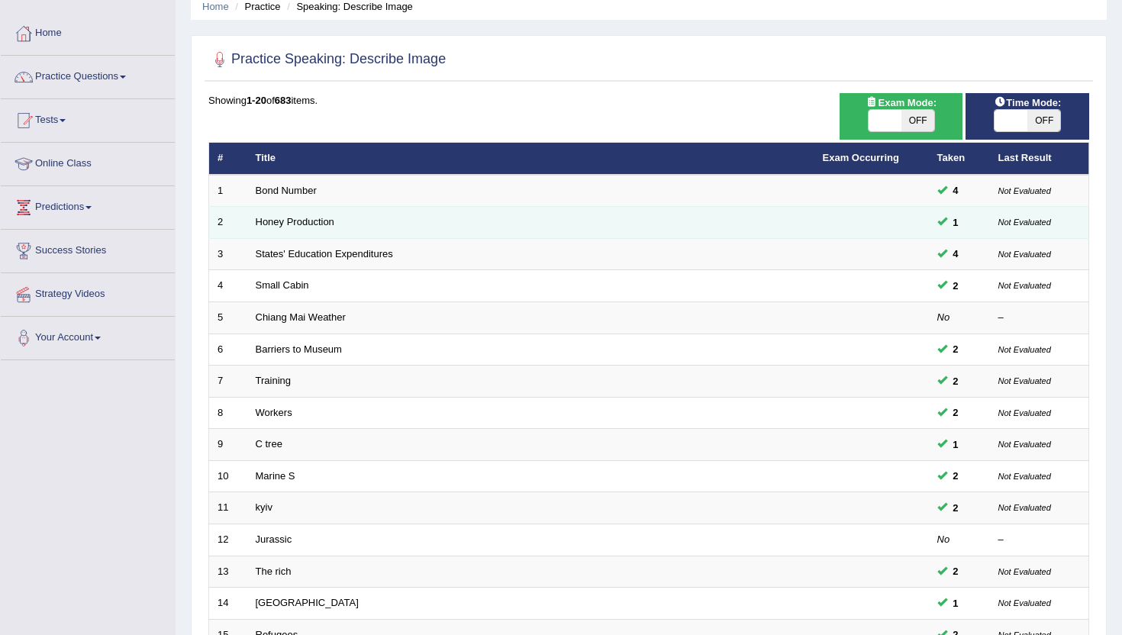
scroll to position [105, 0]
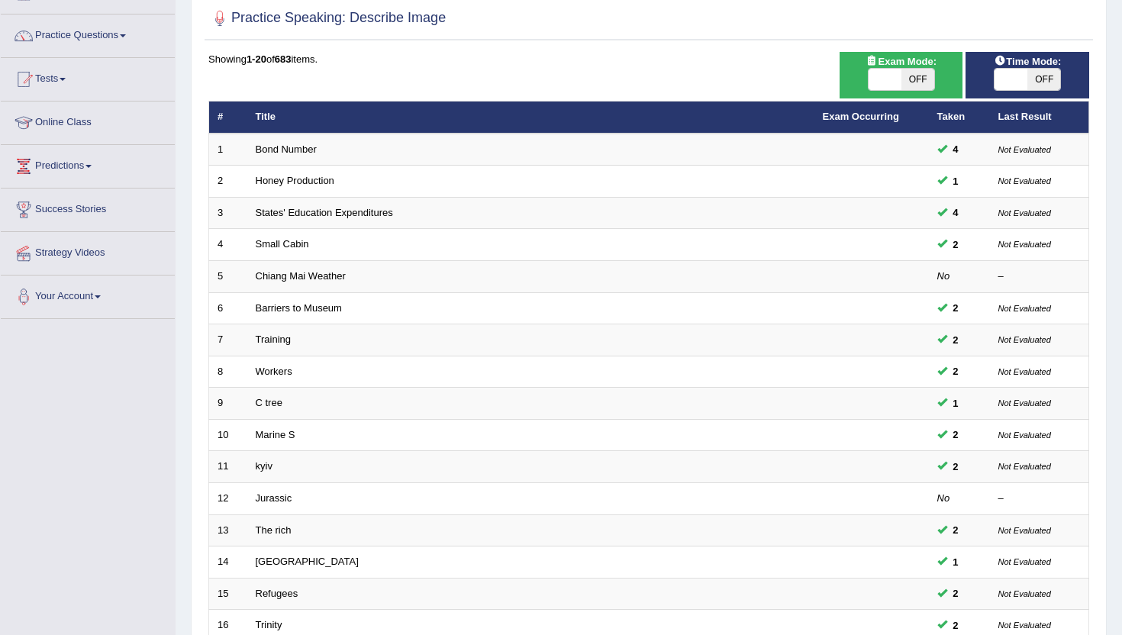
click at [876, 76] on span at bounding box center [885, 79] width 33 height 21
checkbox input "true"
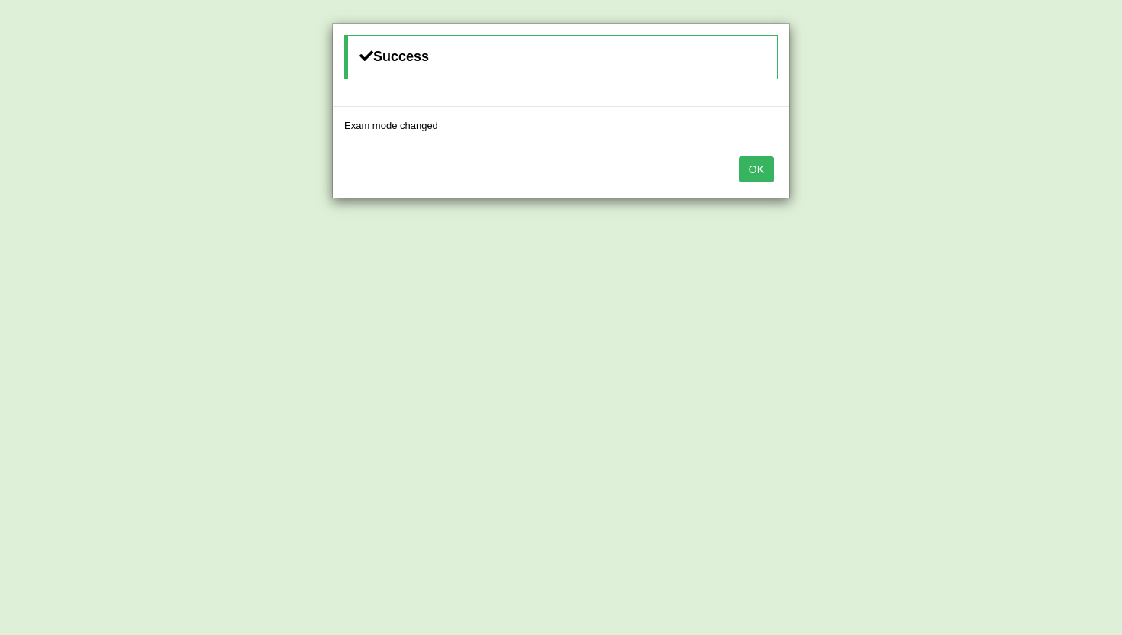
click at [755, 171] on button "OK" at bounding box center [756, 169] width 35 height 26
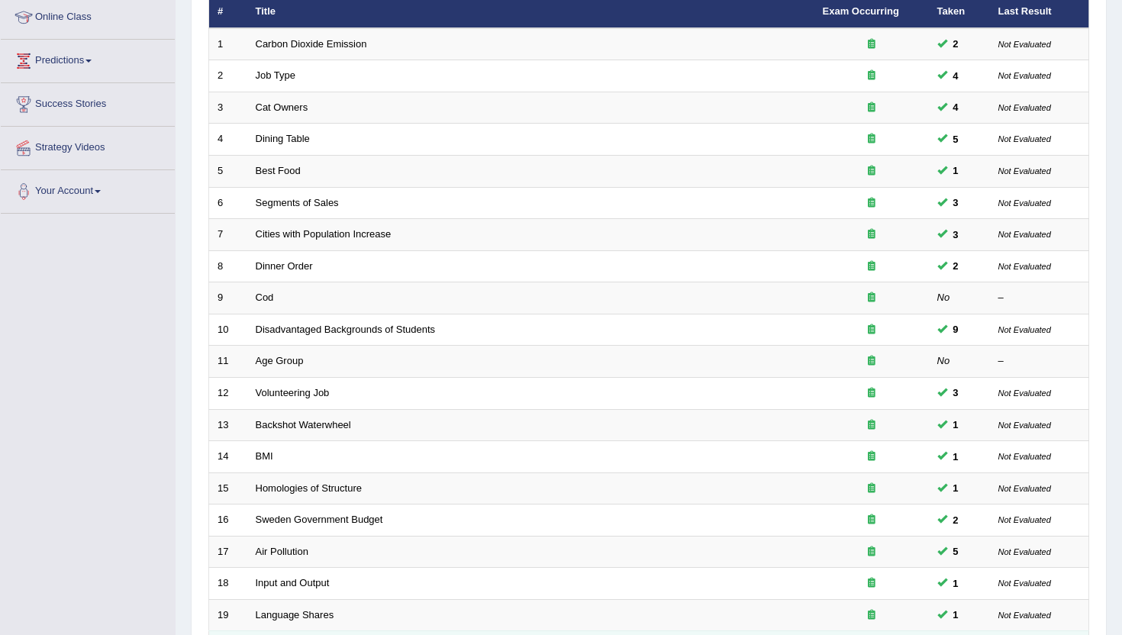
scroll to position [376, 0]
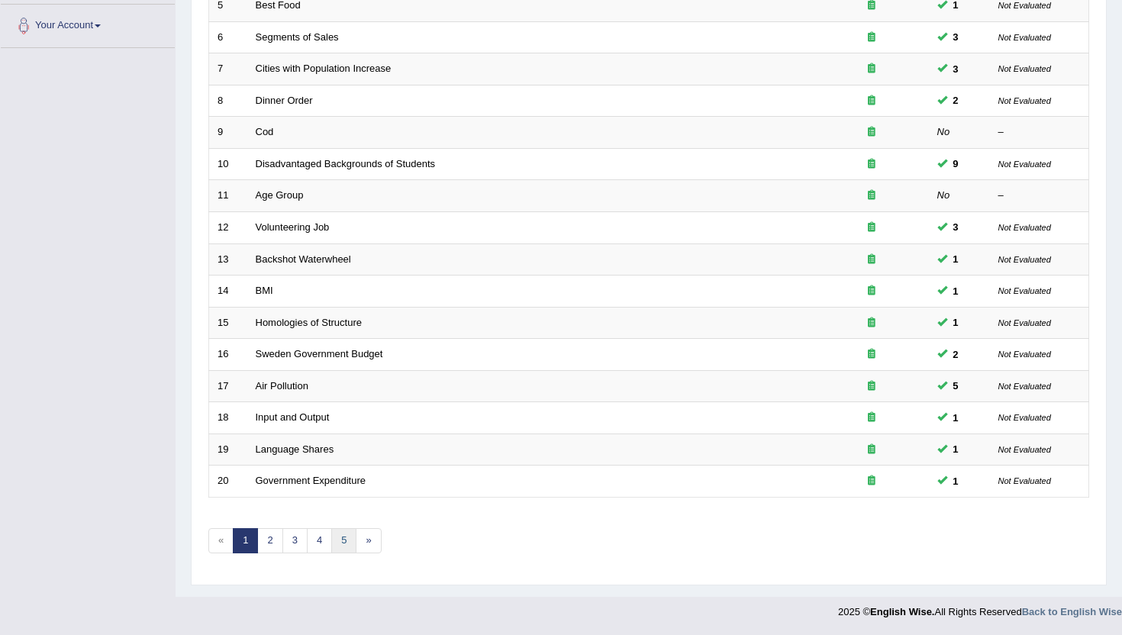
click at [343, 540] on link "5" at bounding box center [343, 540] width 25 height 25
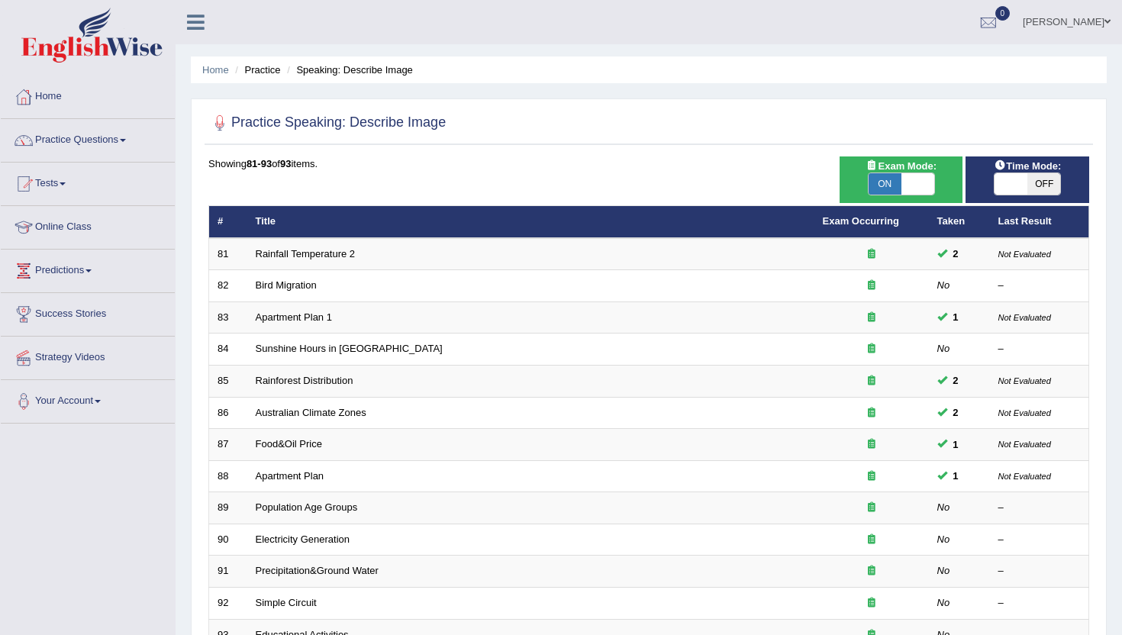
scroll to position [166, 0]
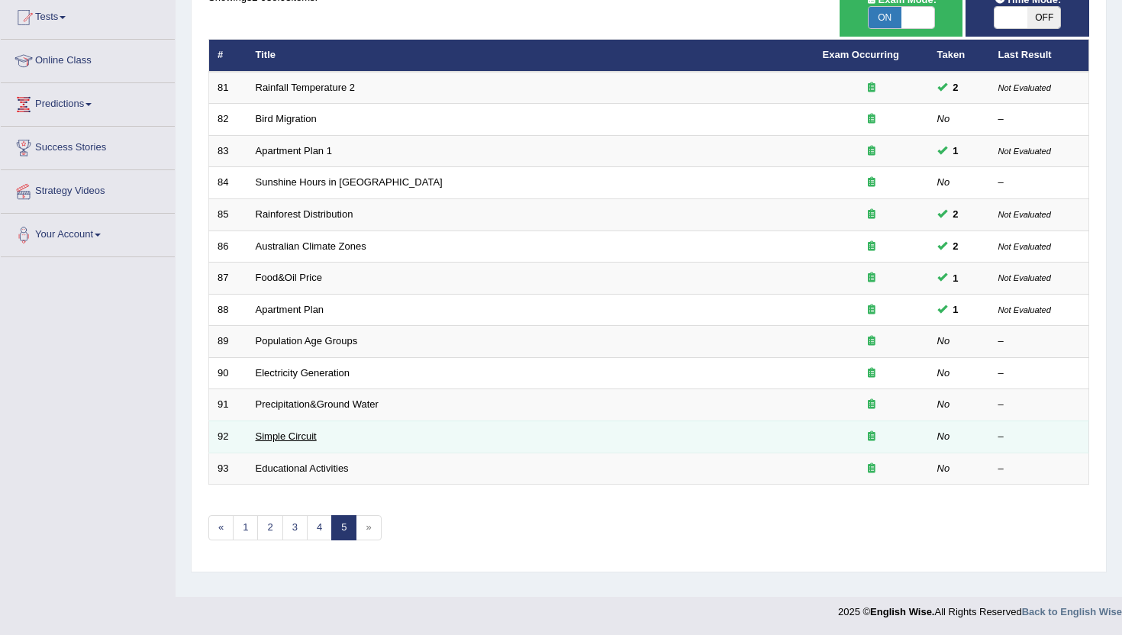
click at [288, 435] on link "Simple Circuit" at bounding box center [286, 435] width 61 height 11
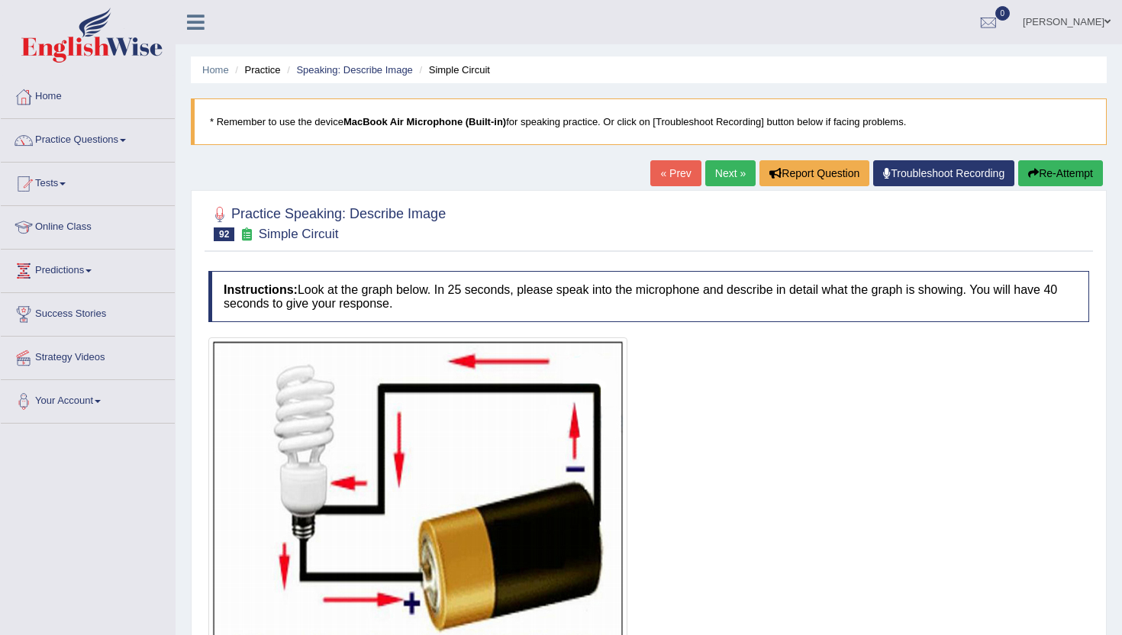
scroll to position [179, 0]
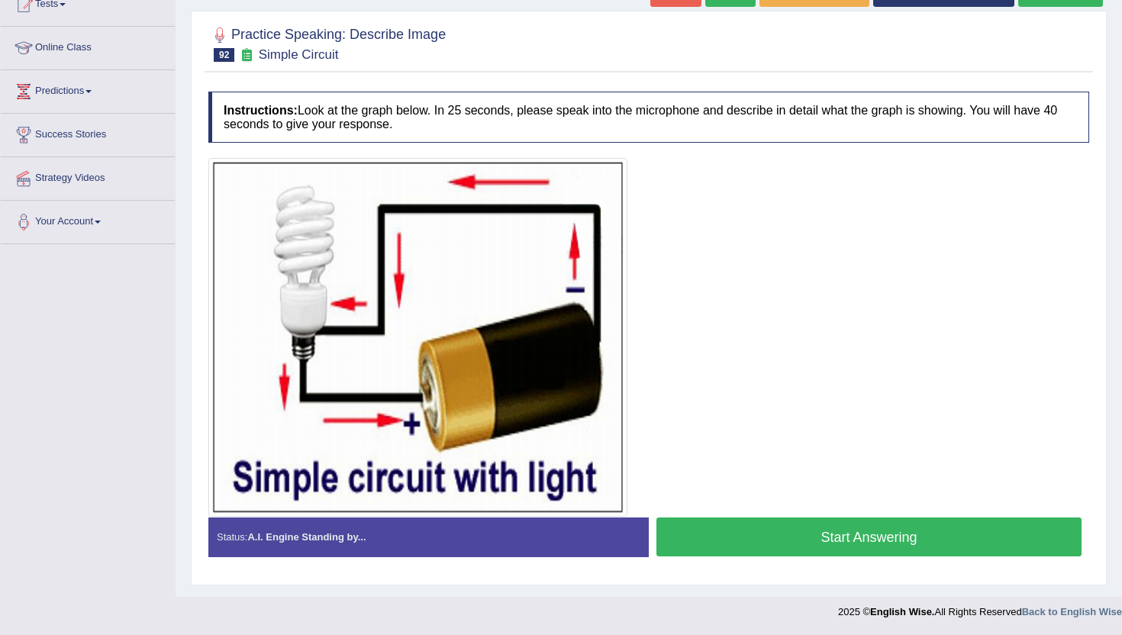
click at [788, 530] on button "Start Answering" at bounding box center [868, 536] width 425 height 39
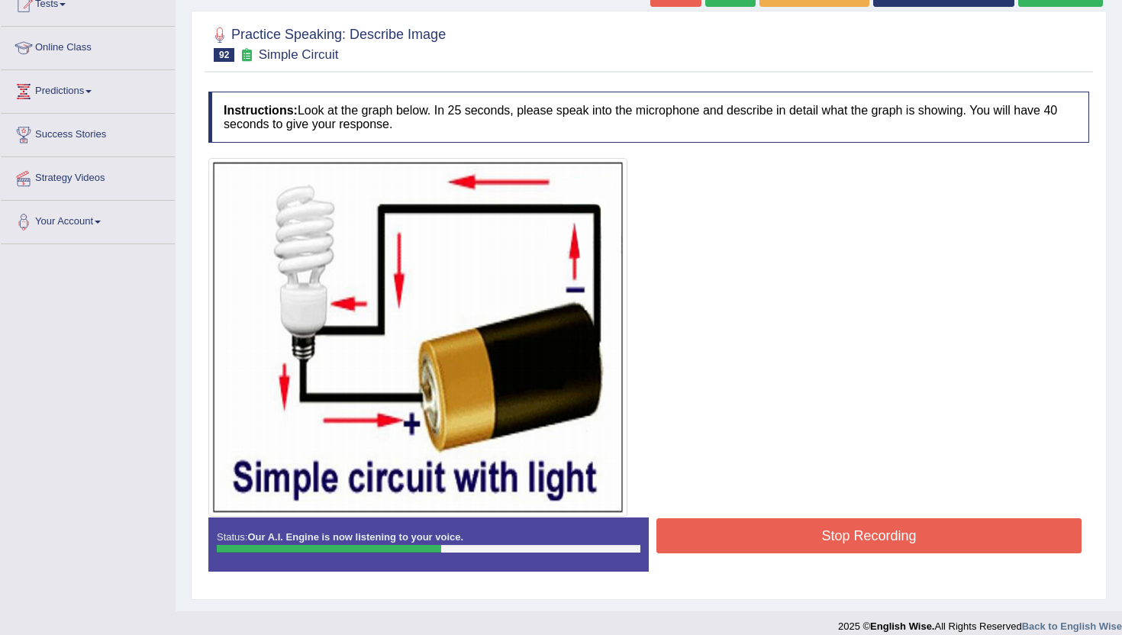
click at [788, 530] on button "Stop Recording" at bounding box center [868, 535] width 425 height 35
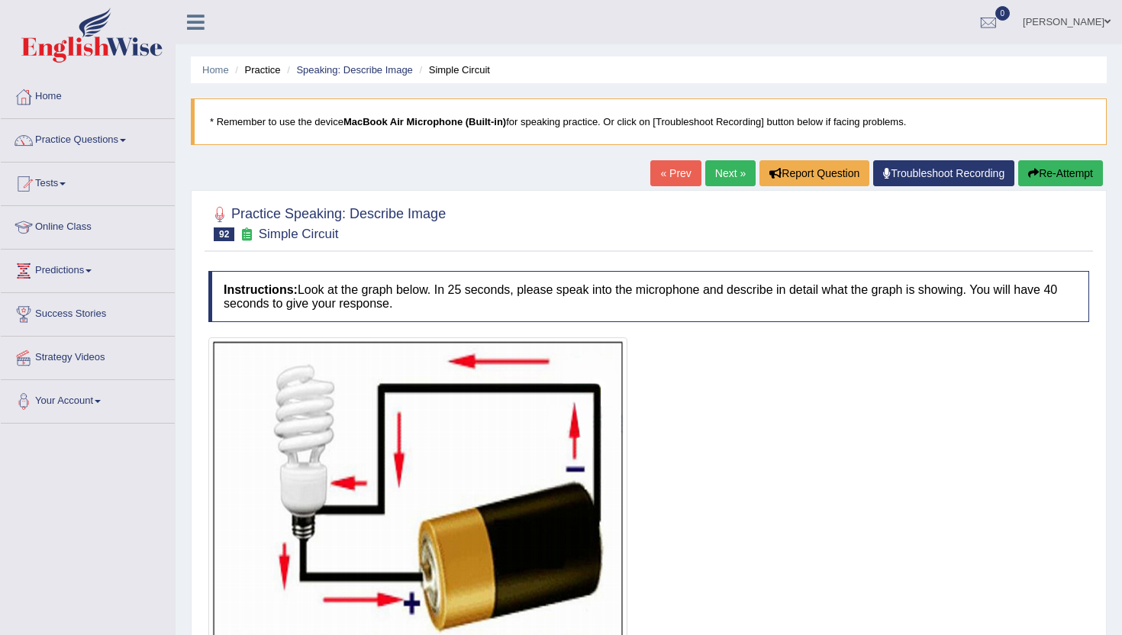
scroll to position [389, 0]
